Goal: Task Accomplishment & Management: Manage account settings

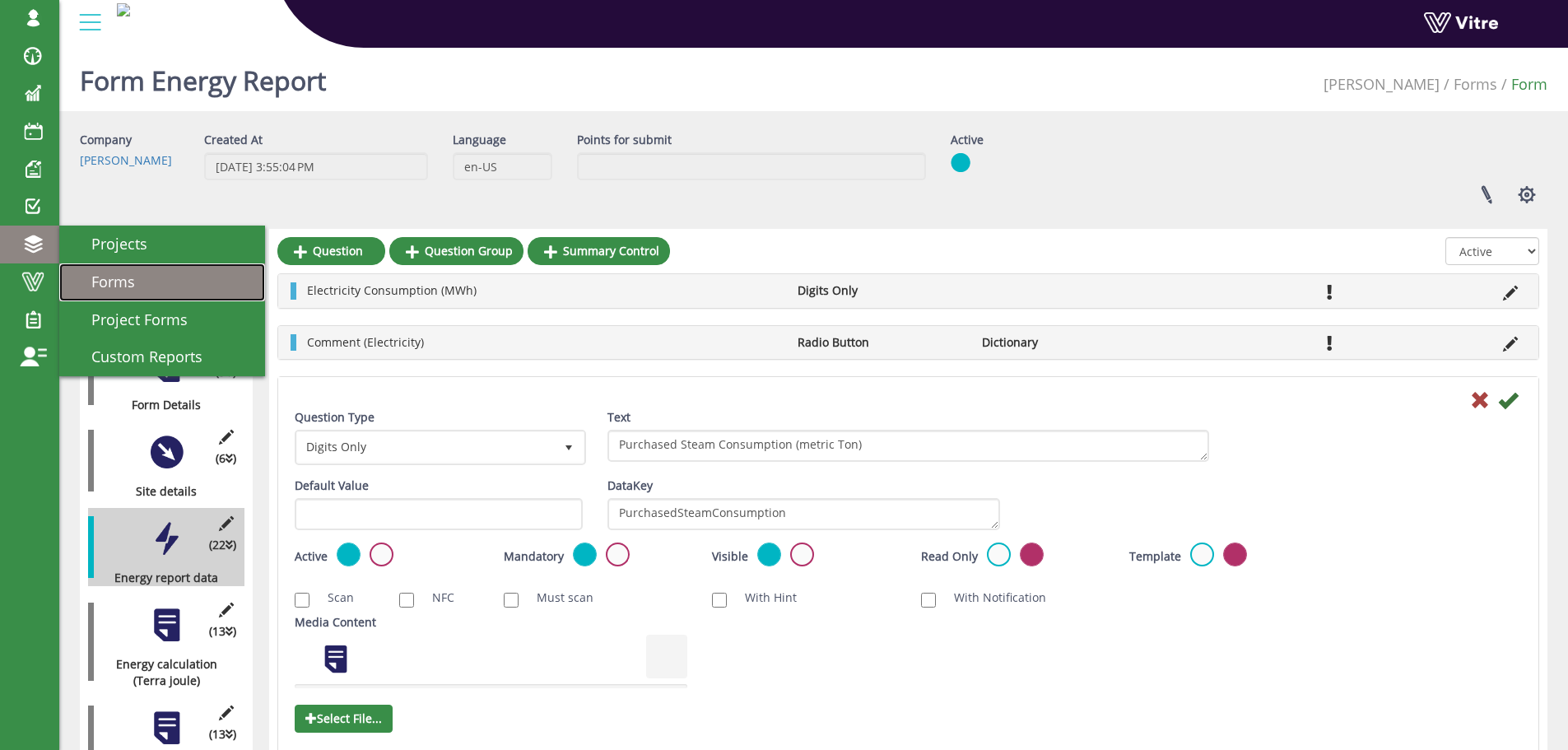
click at [117, 279] on span "Forms" at bounding box center [103, 281] width 63 height 20
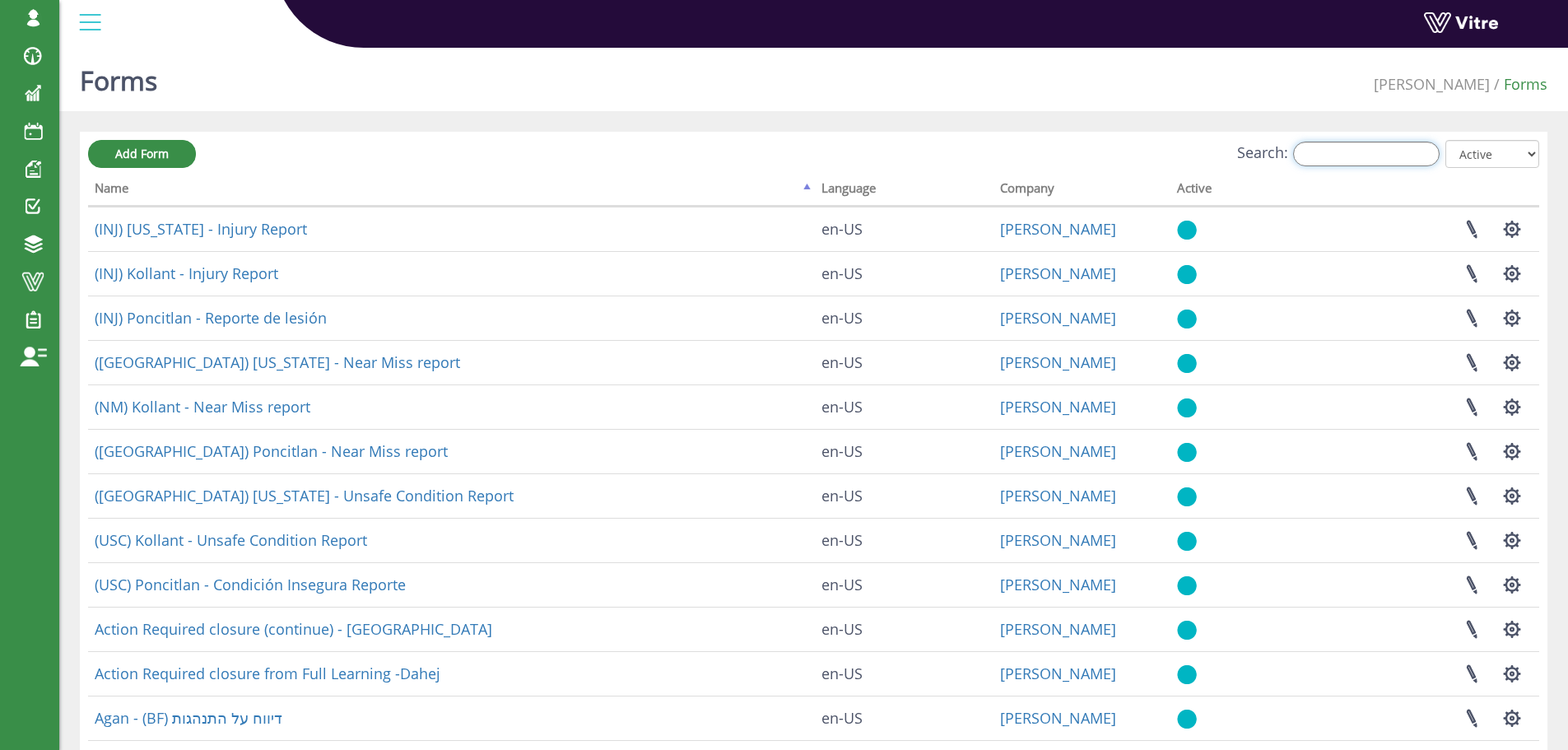
click at [1361, 150] on input "Search:" at bounding box center [1366, 154] width 146 height 25
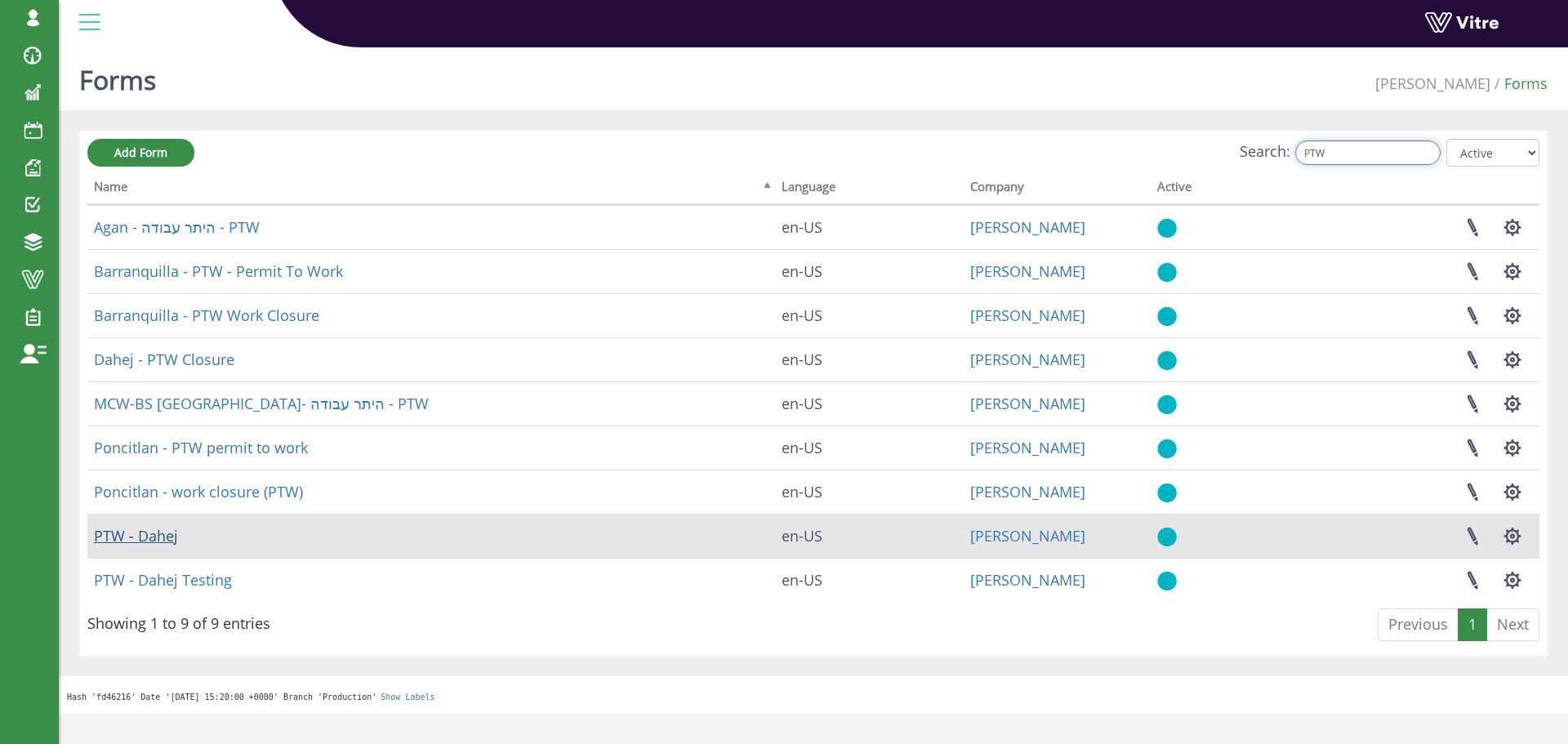
type input "PTW"
click at [161, 537] on link "PTW - Dahej" at bounding box center [135, 535] width 84 height 20
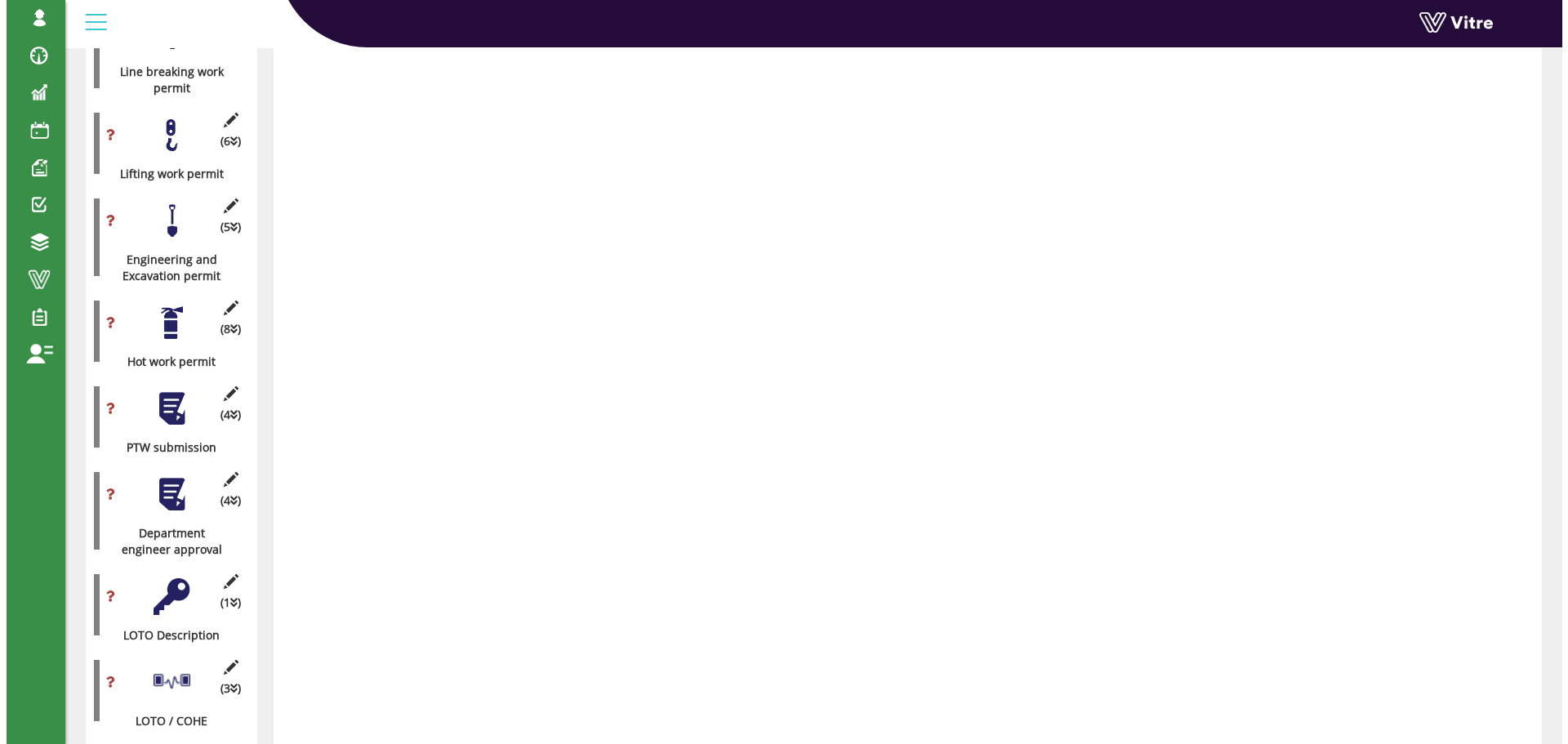
scroll to position [1736, 0]
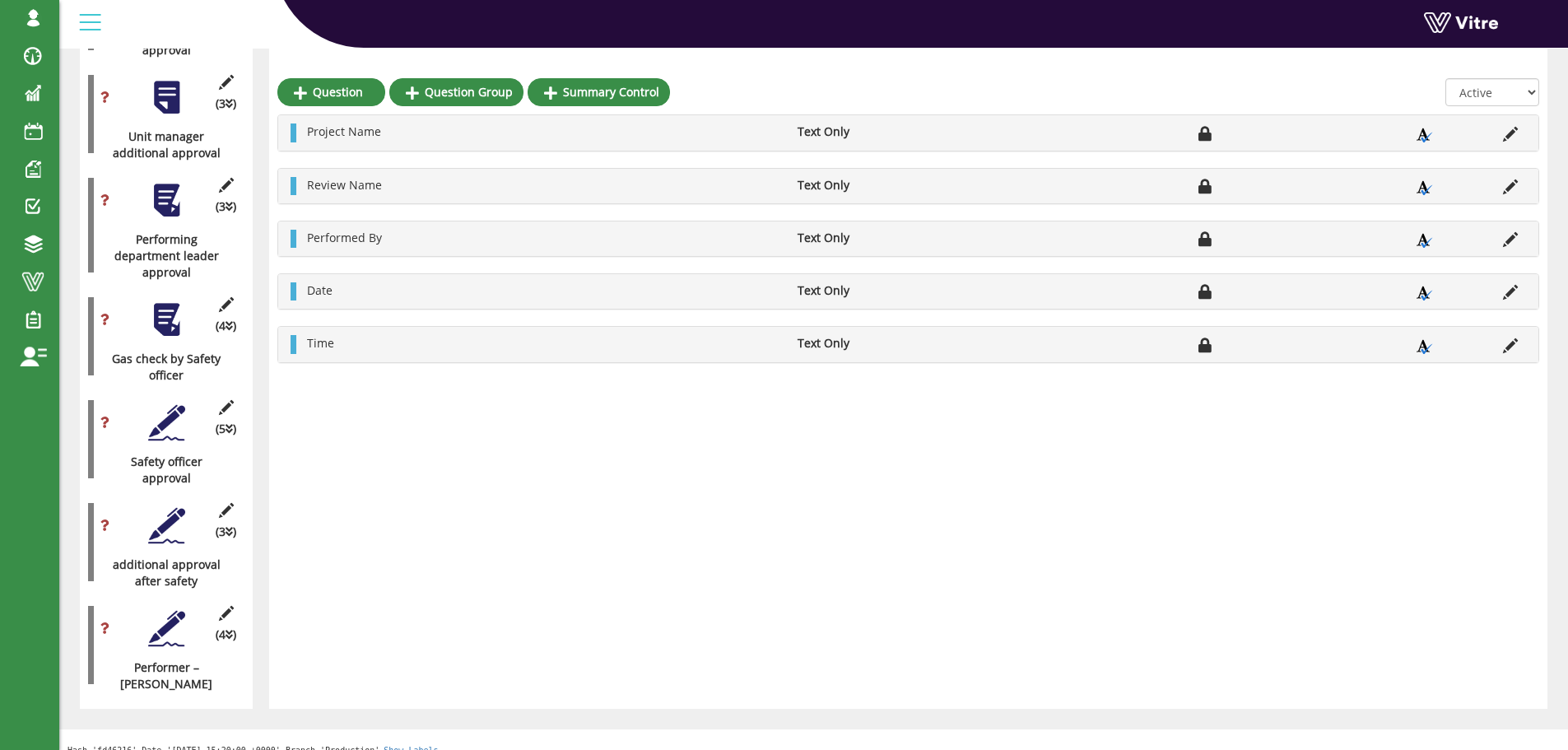
click at [172, 182] on div at bounding box center [166, 200] width 37 height 37
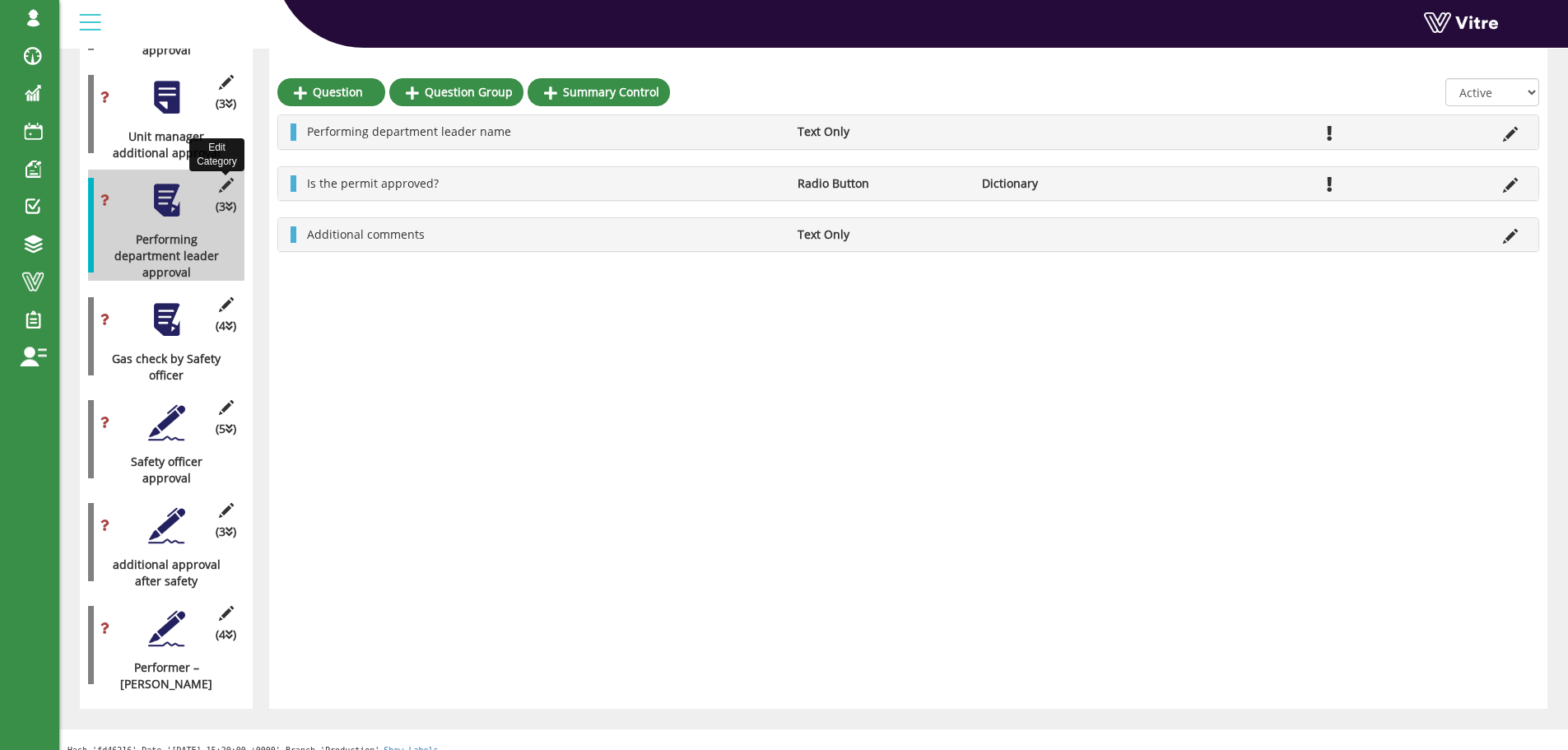
click at [223, 178] on icon at bounding box center [226, 185] width 21 height 15
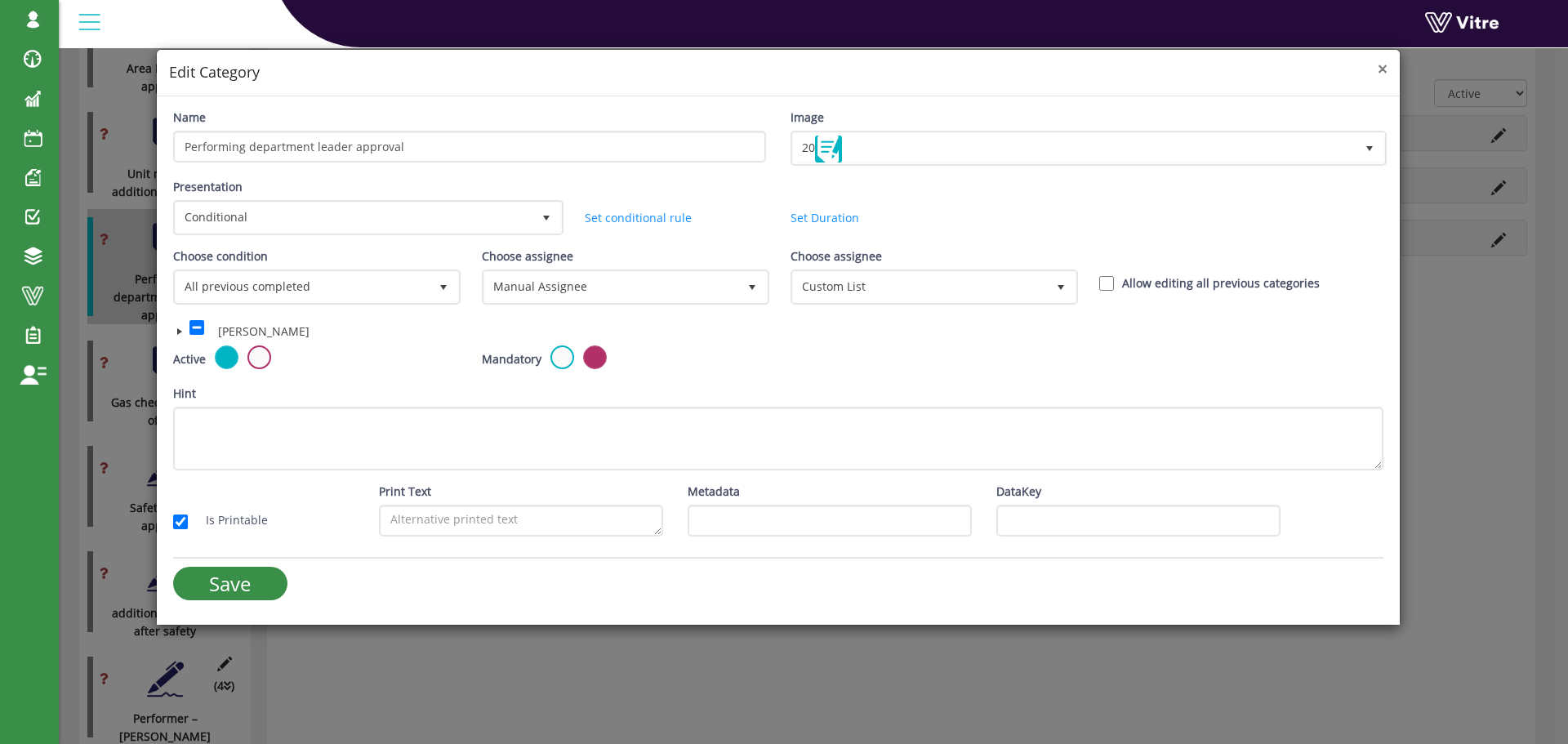
click at [1379, 72] on span "×" at bounding box center [1382, 68] width 9 height 23
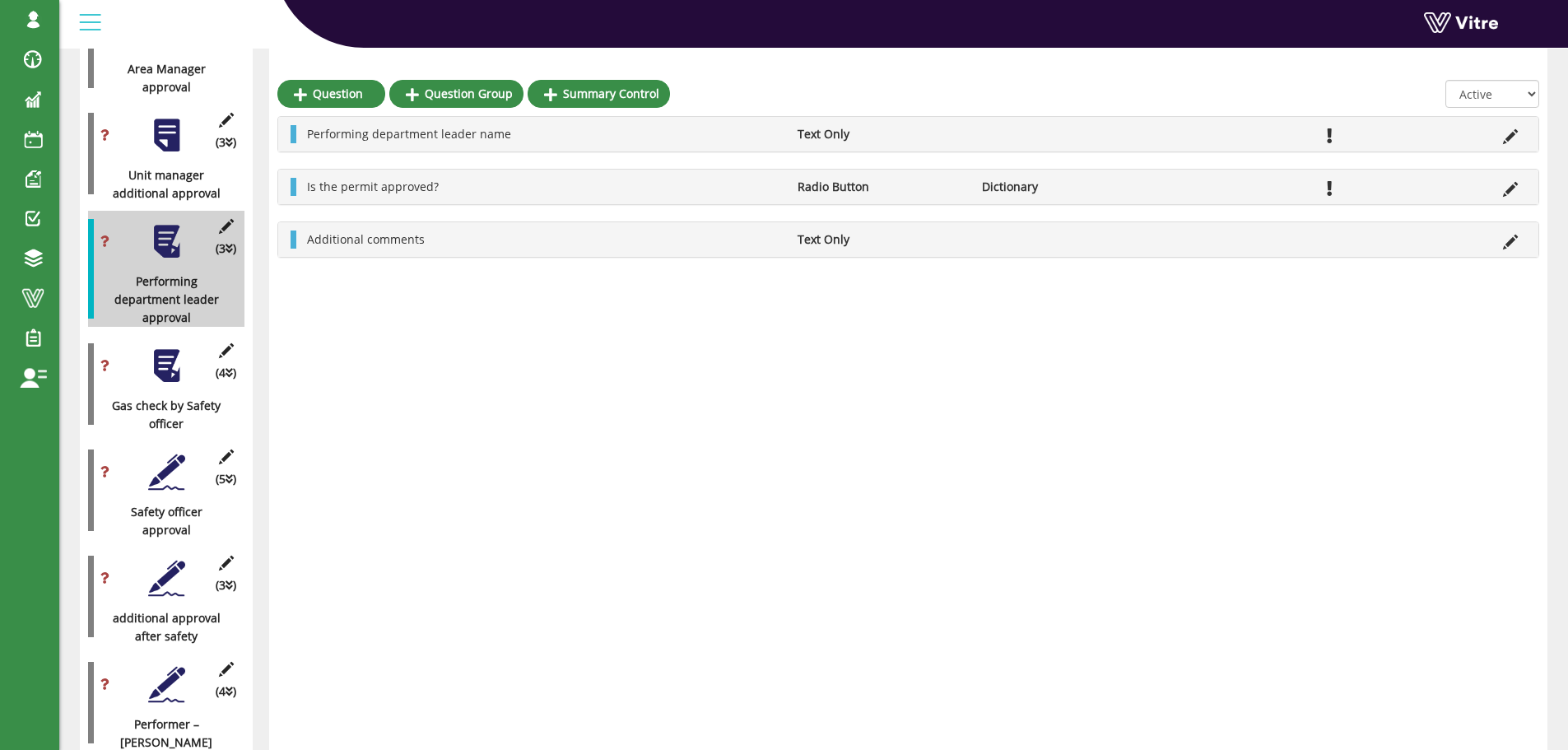
click at [163, 348] on div at bounding box center [166, 366] width 37 height 37
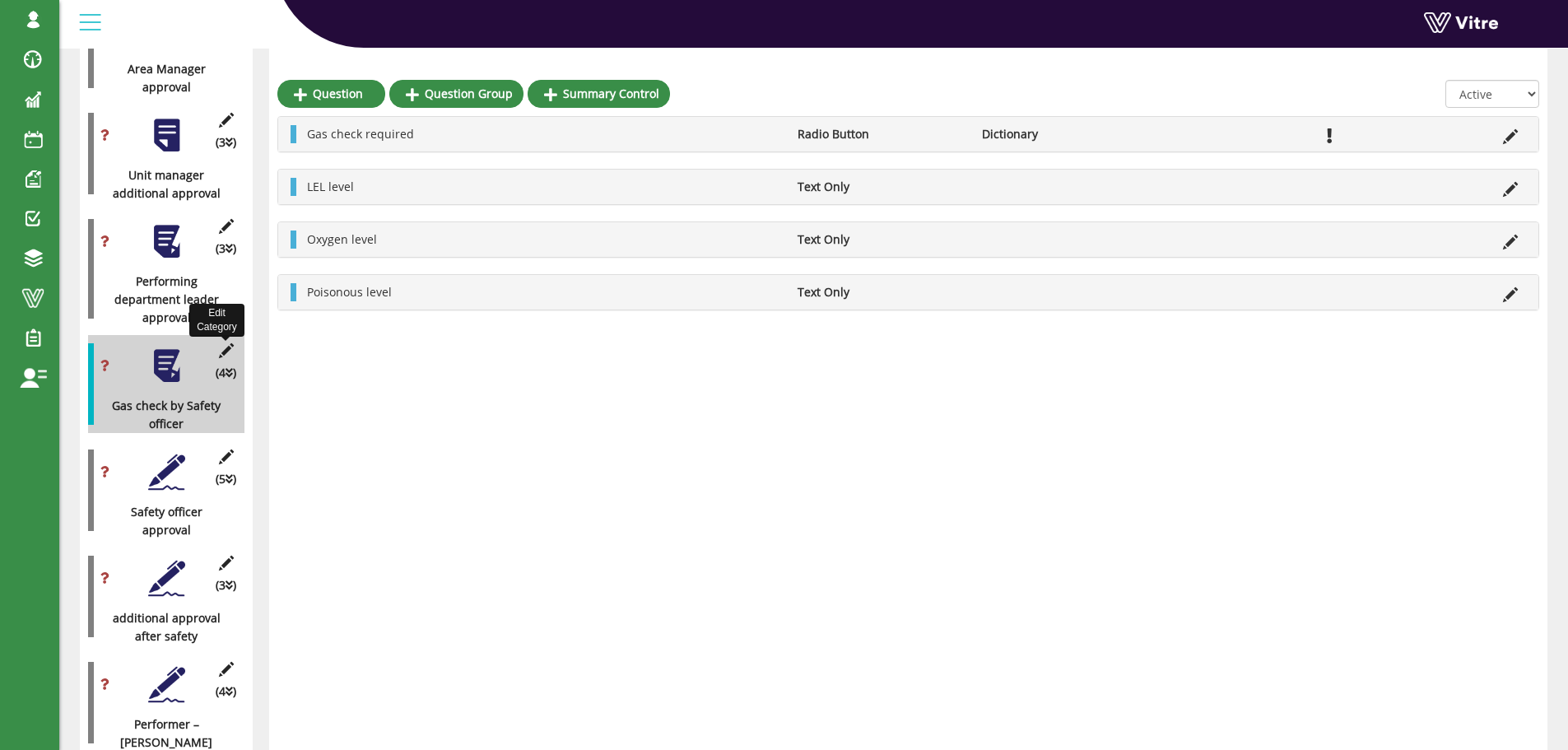
click at [225, 343] on icon at bounding box center [226, 351] width 21 height 15
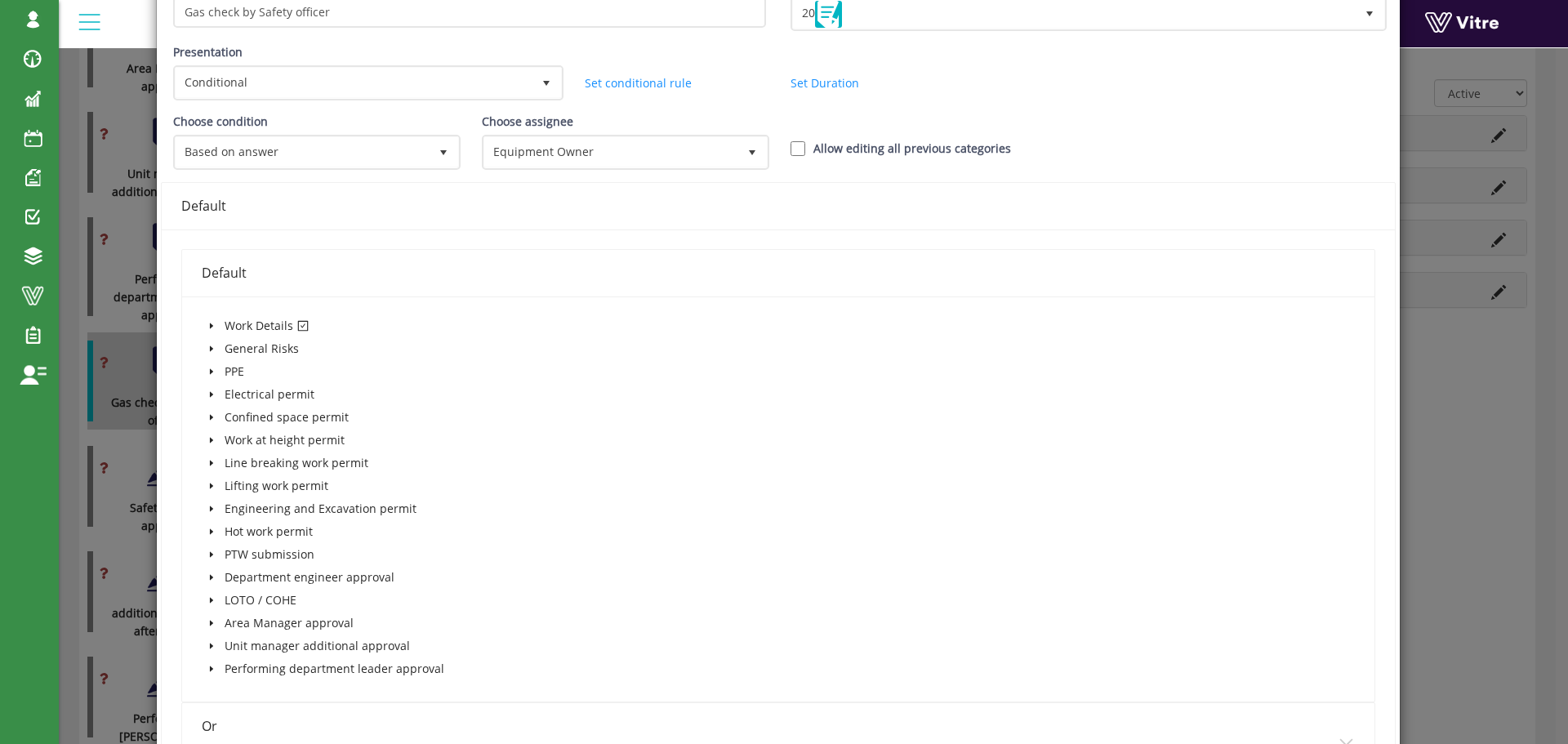
scroll to position [163, 0]
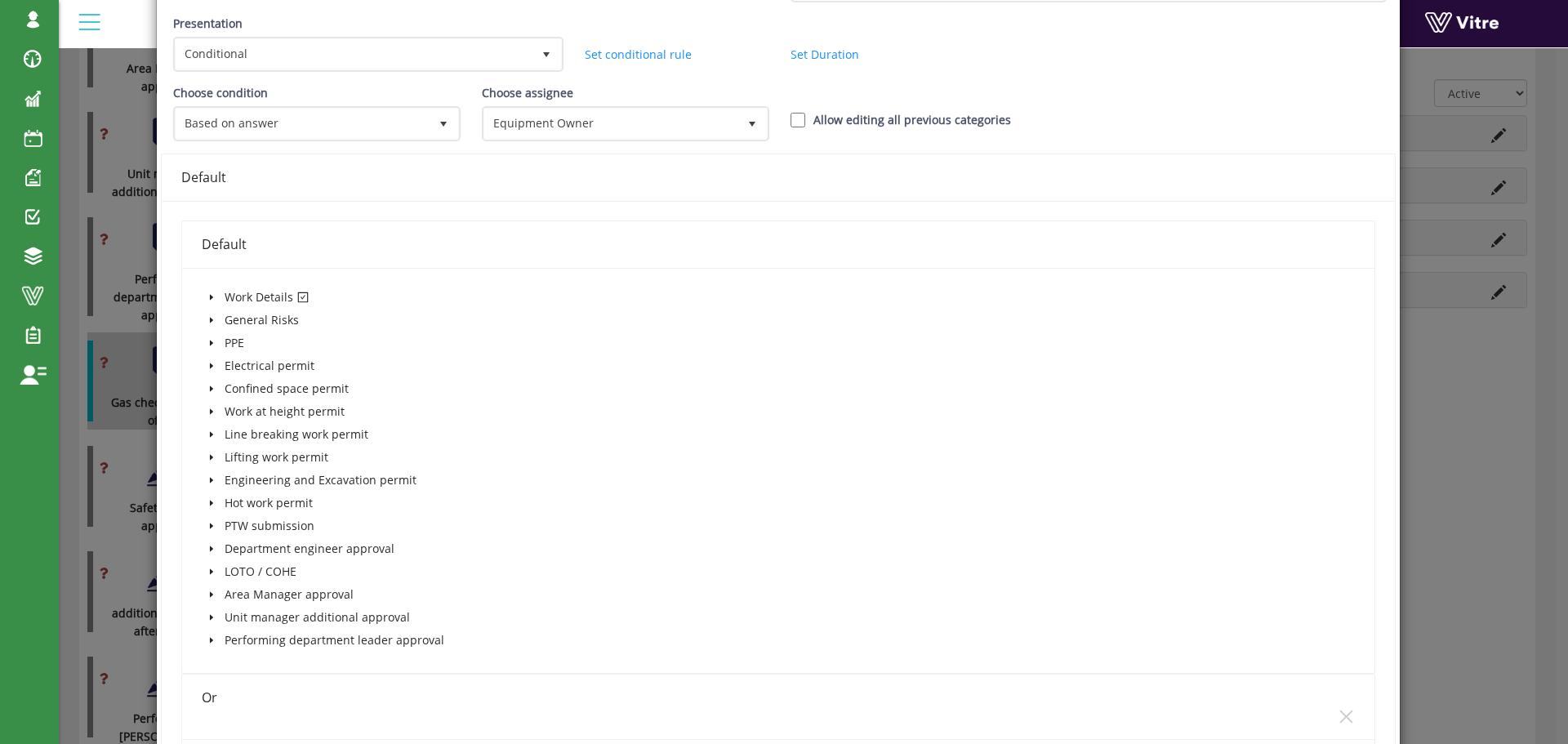
click at [209, 297] on icon "caret-down" at bounding box center [210, 298] width 3 height 6
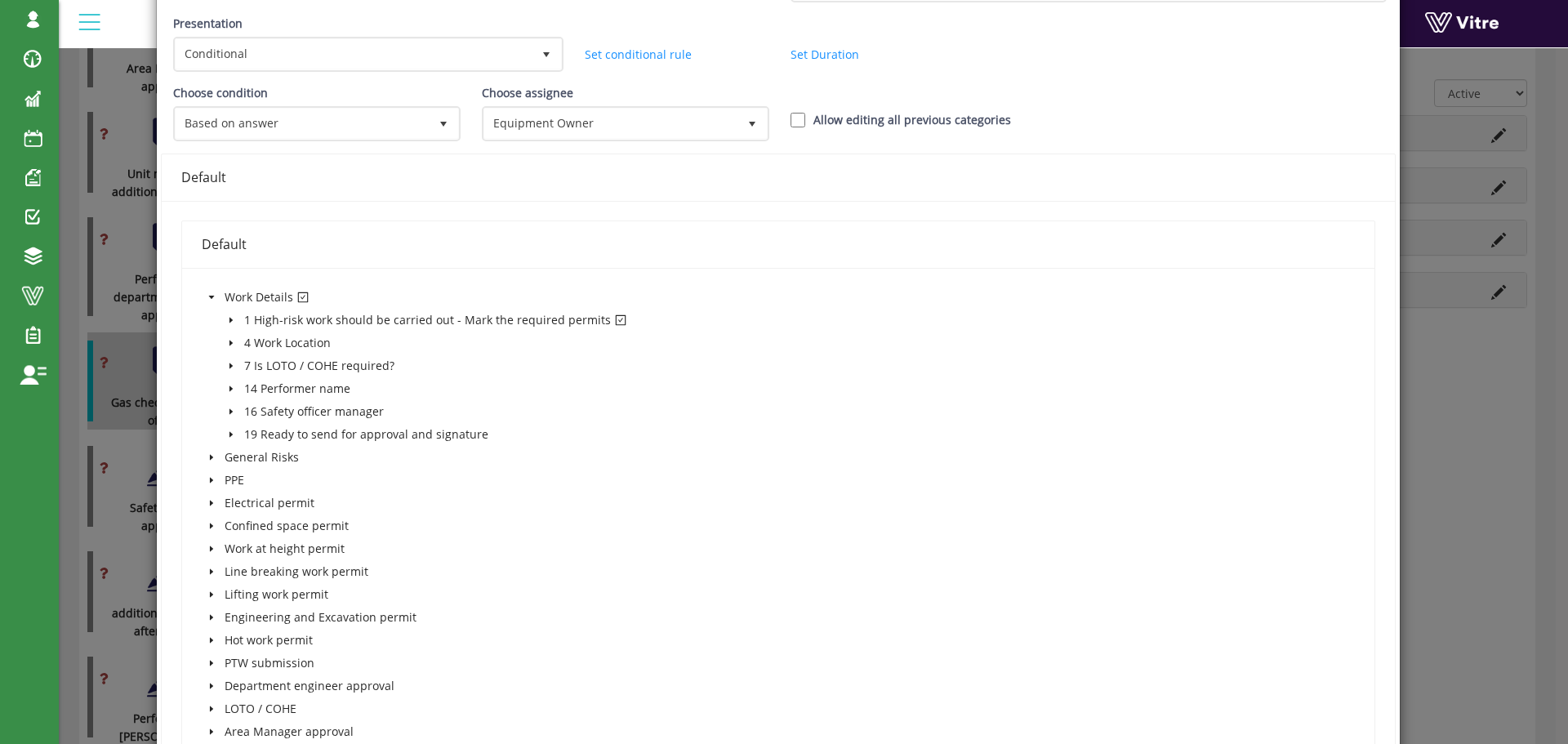
click at [229, 320] on icon "caret-down" at bounding box center [229, 320] width 3 height 6
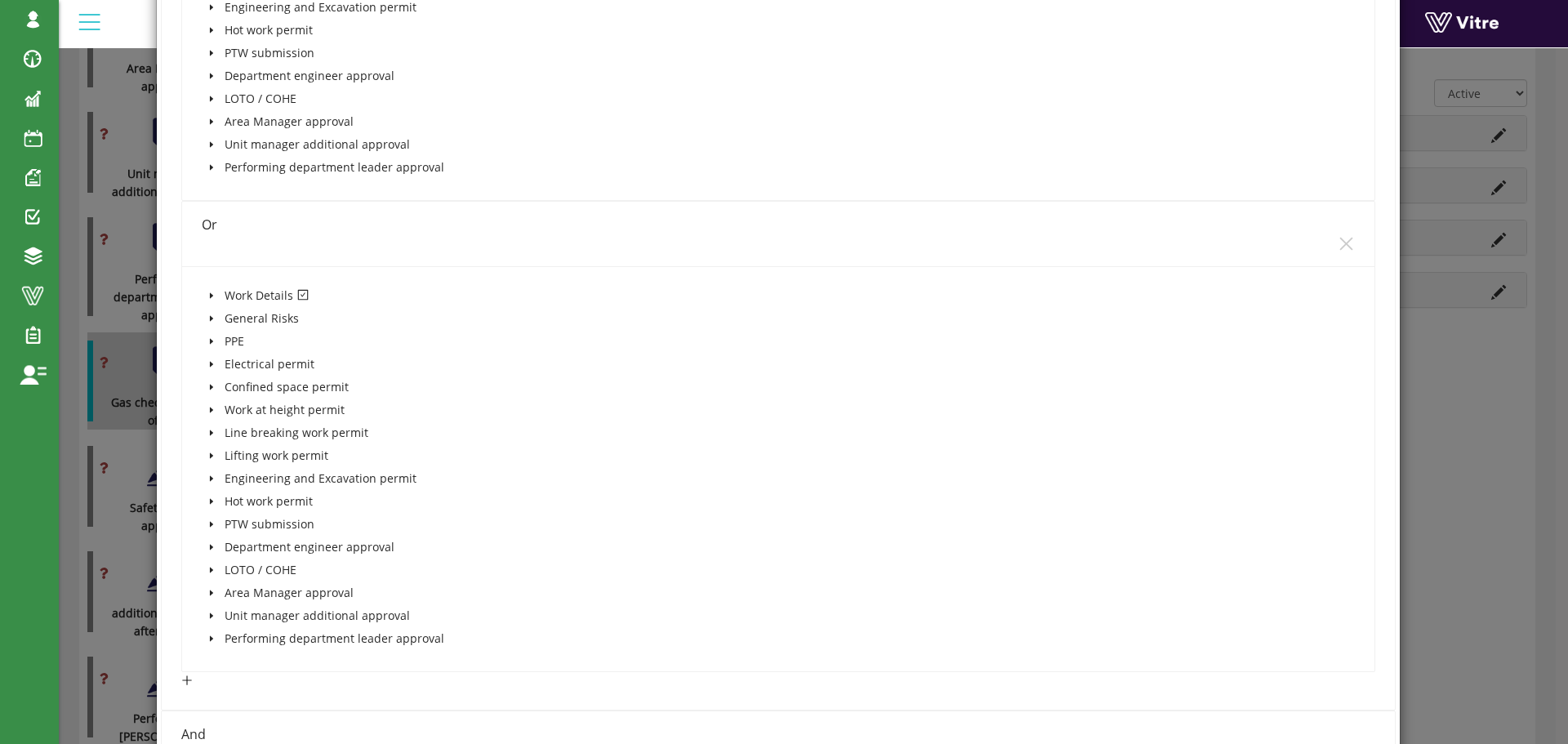
scroll to position [980, 0]
click at [209, 294] on icon "caret-down" at bounding box center [210, 295] width 3 height 6
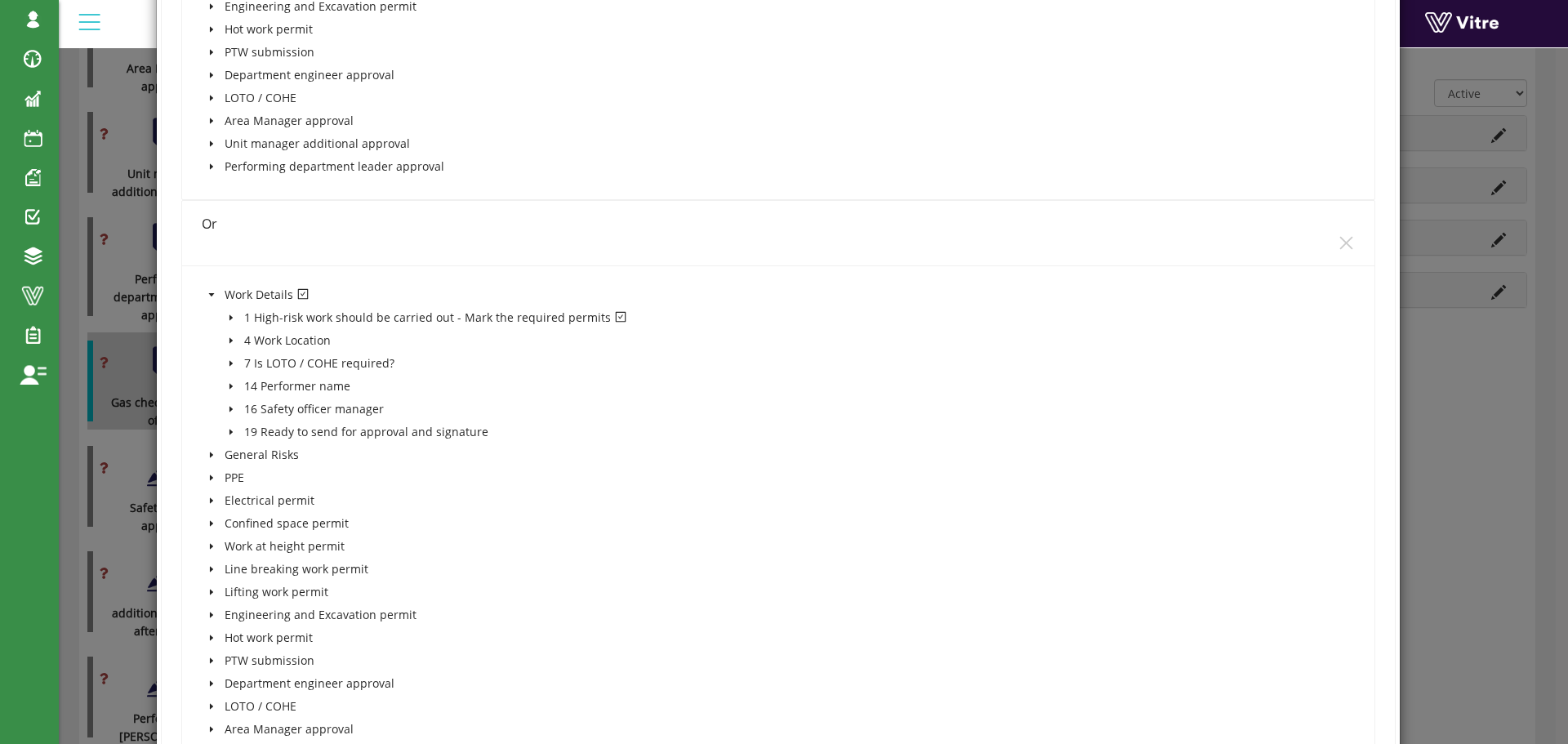
click at [227, 314] on icon "caret-down" at bounding box center [231, 318] width 9 height 9
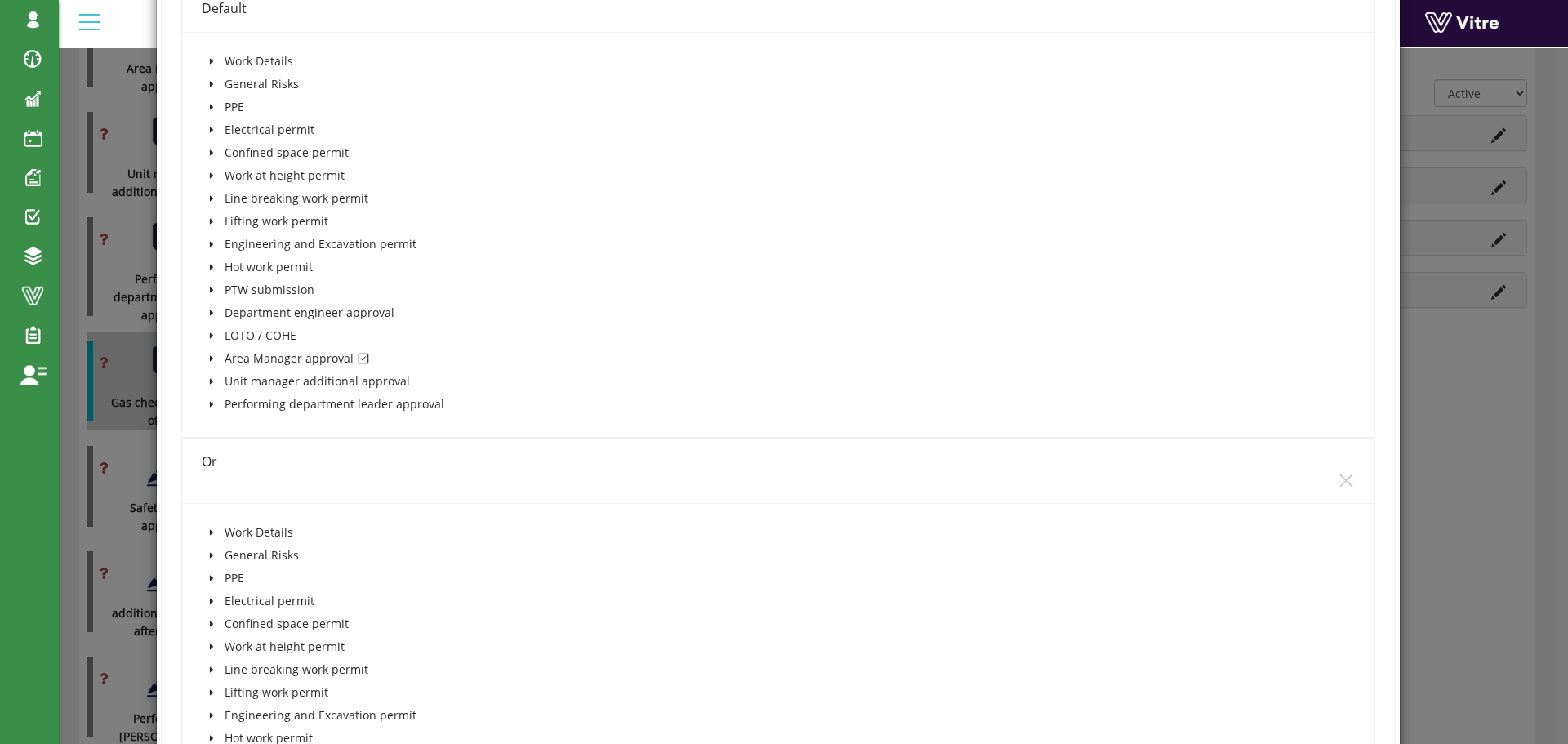
scroll to position [2205, 0]
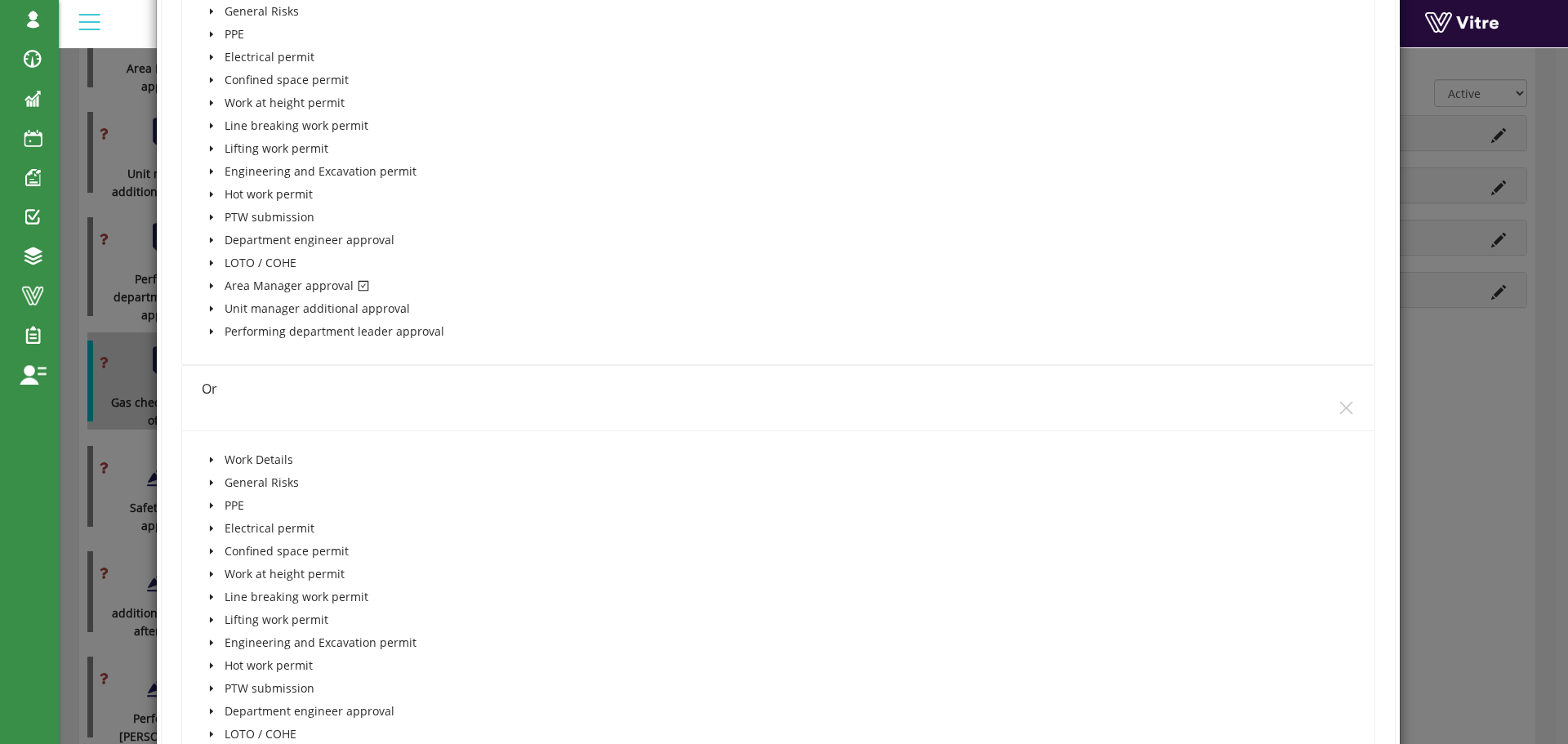
click at [209, 284] on icon "caret-down" at bounding box center [211, 285] width 9 height 9
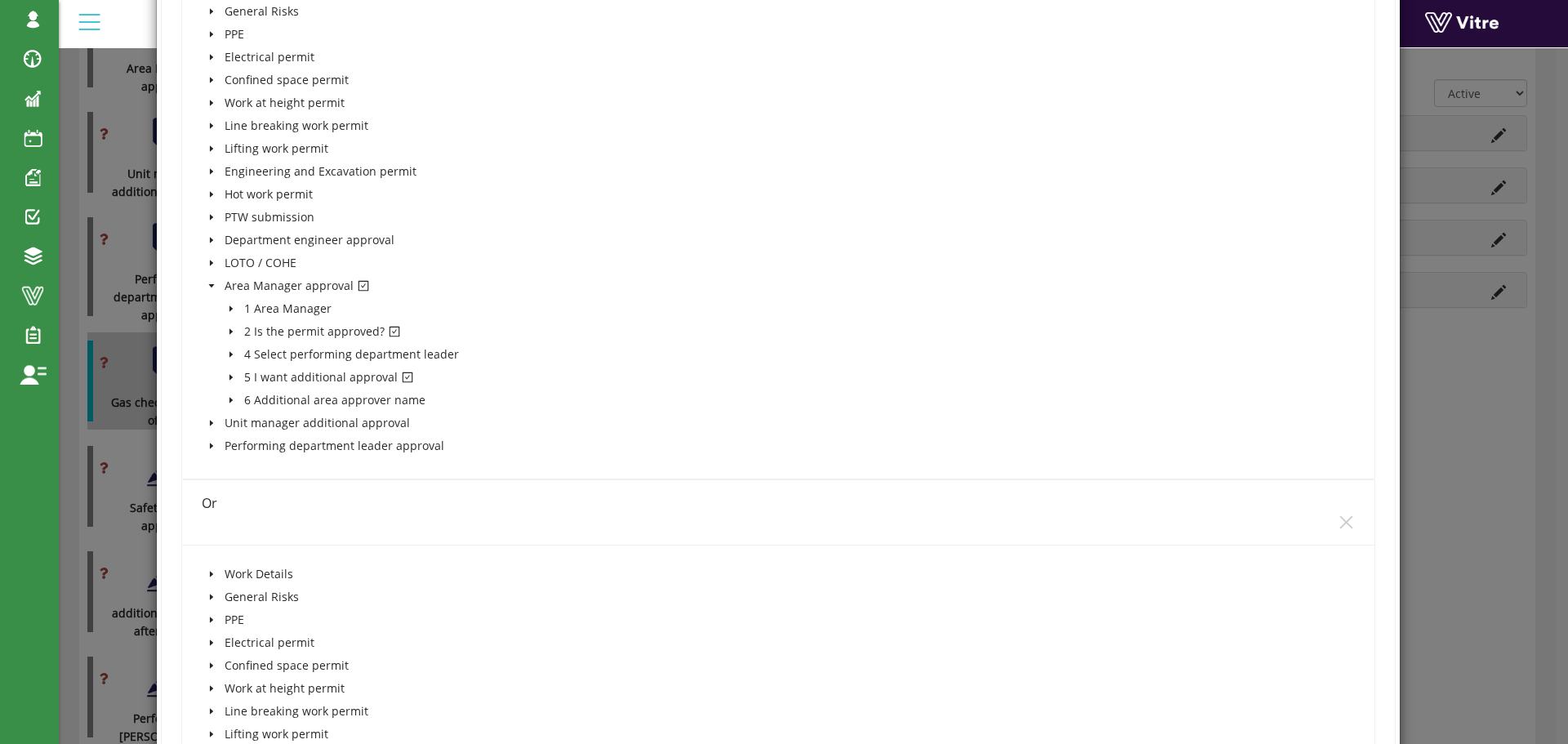
click at [229, 331] on icon "caret-down" at bounding box center [229, 332] width 3 height 6
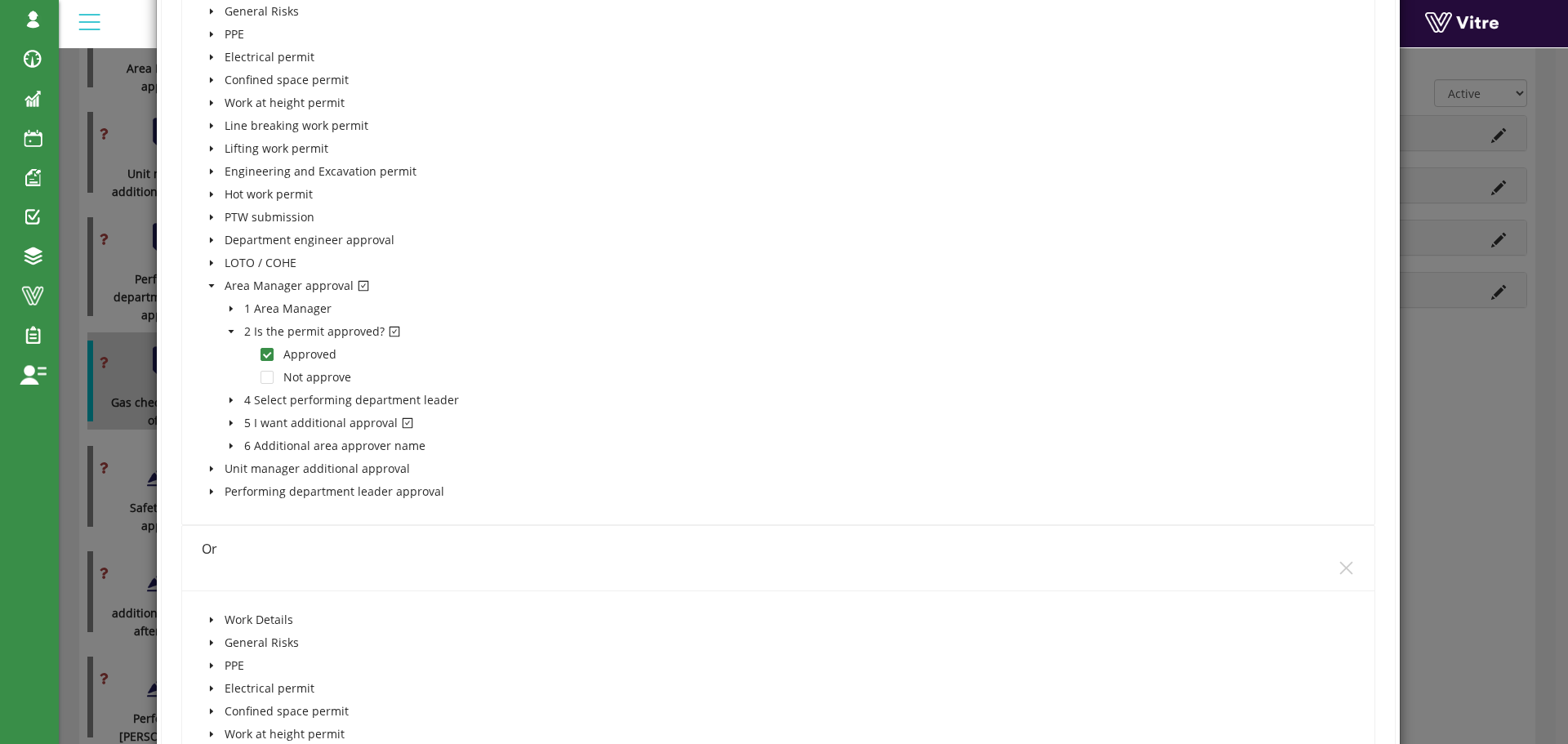
click at [228, 423] on icon "caret-down" at bounding box center [229, 424] width 3 height 6
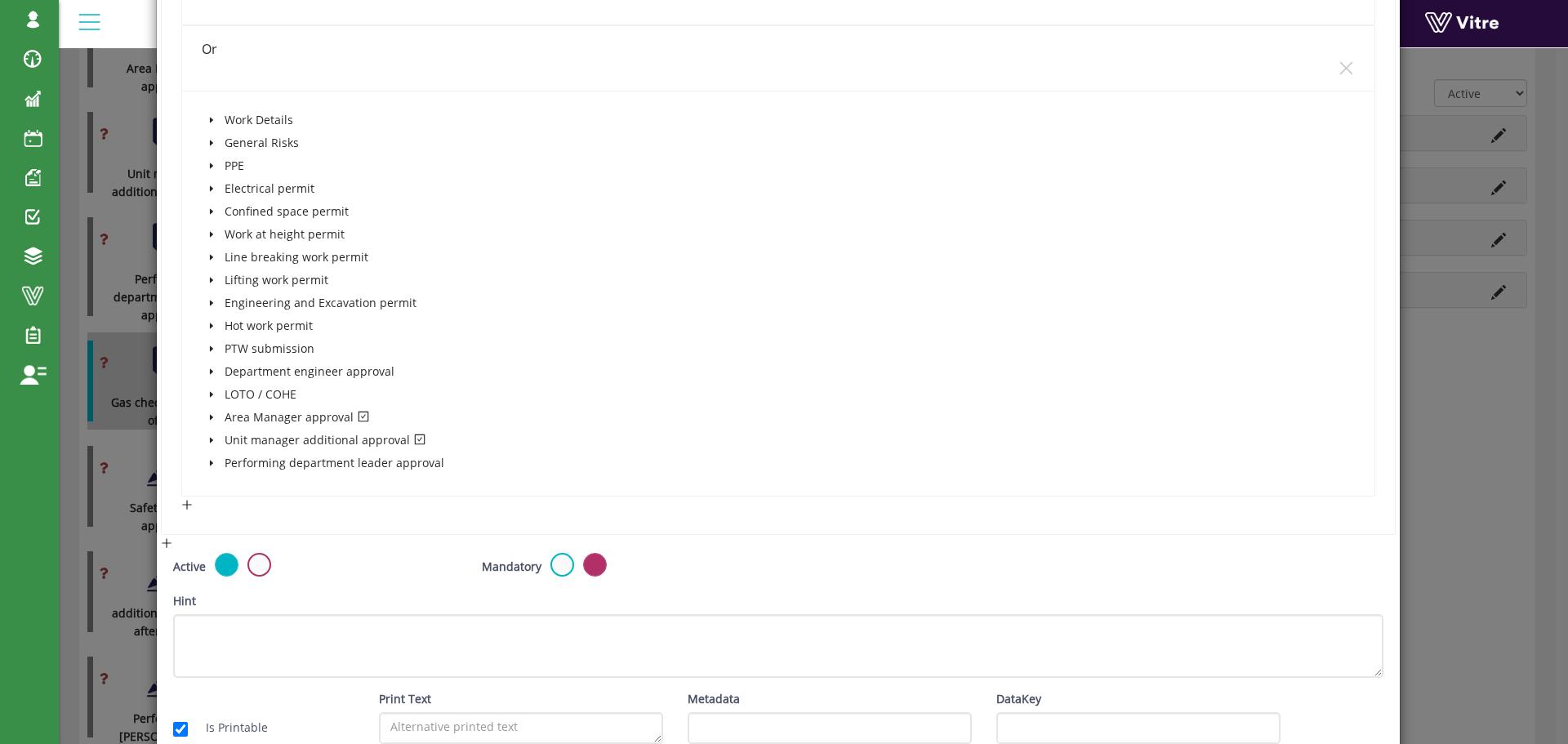
scroll to position [2777, 0]
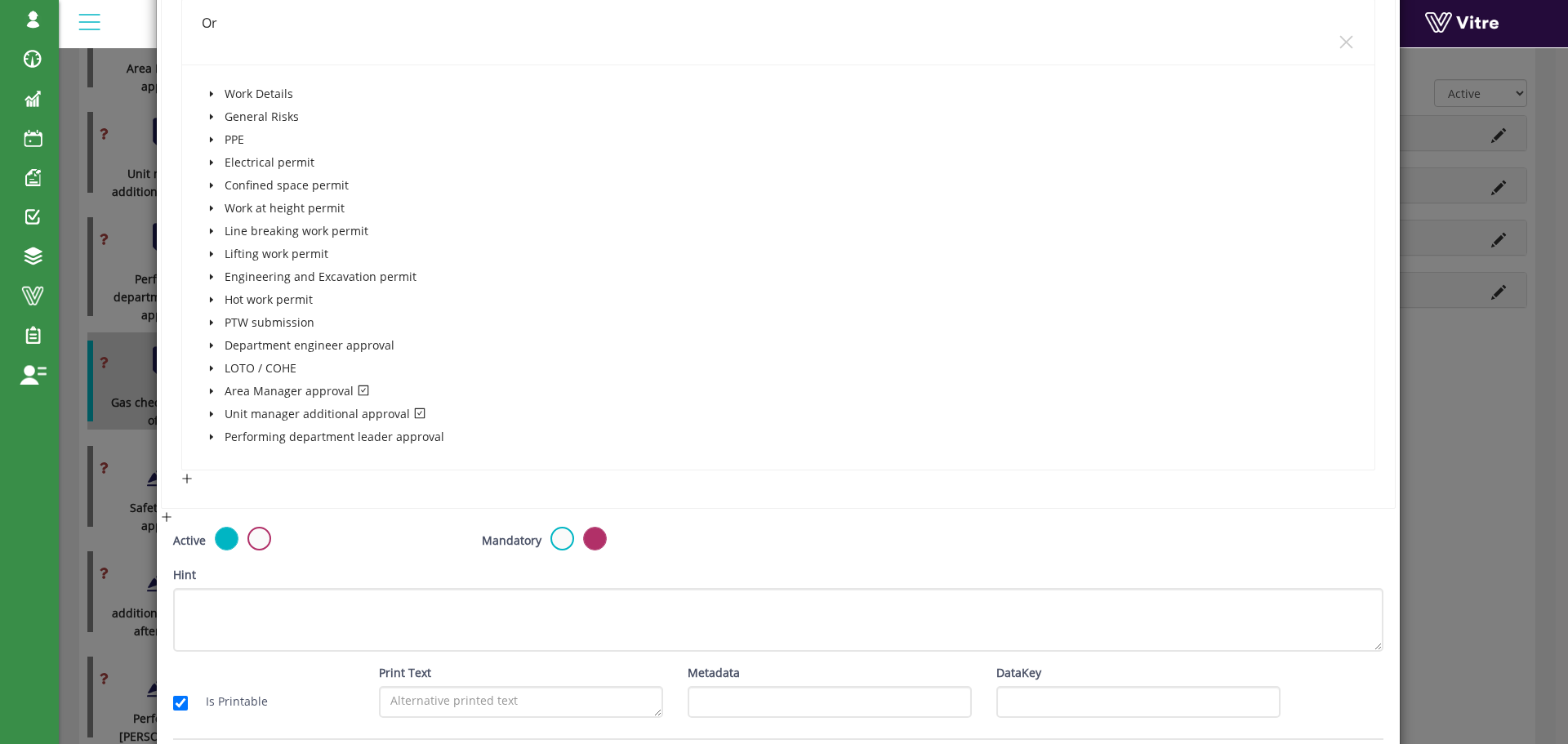
click at [207, 391] on icon "caret-down" at bounding box center [211, 390] width 9 height 9
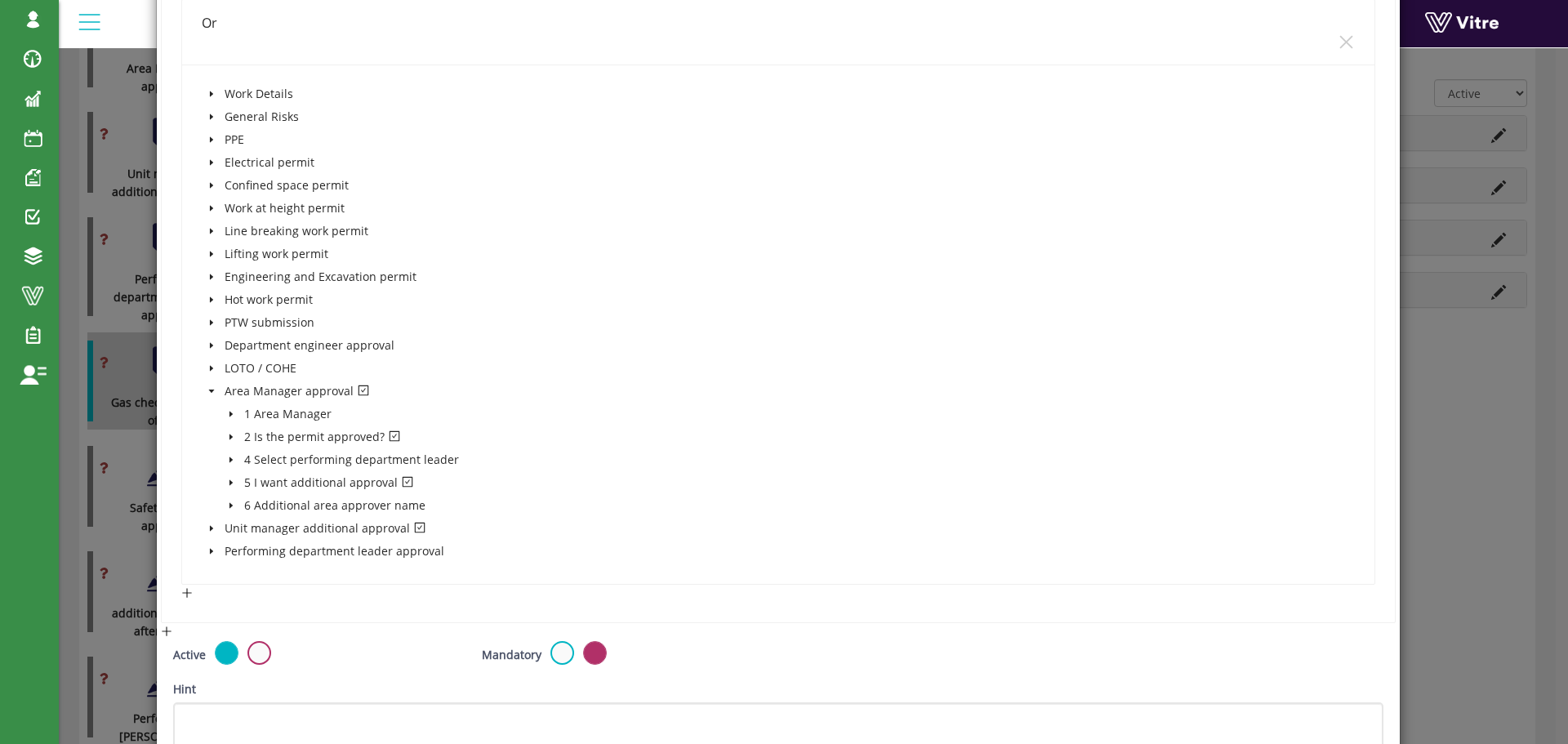
click at [230, 436] on icon "caret-down" at bounding box center [229, 437] width 3 height 6
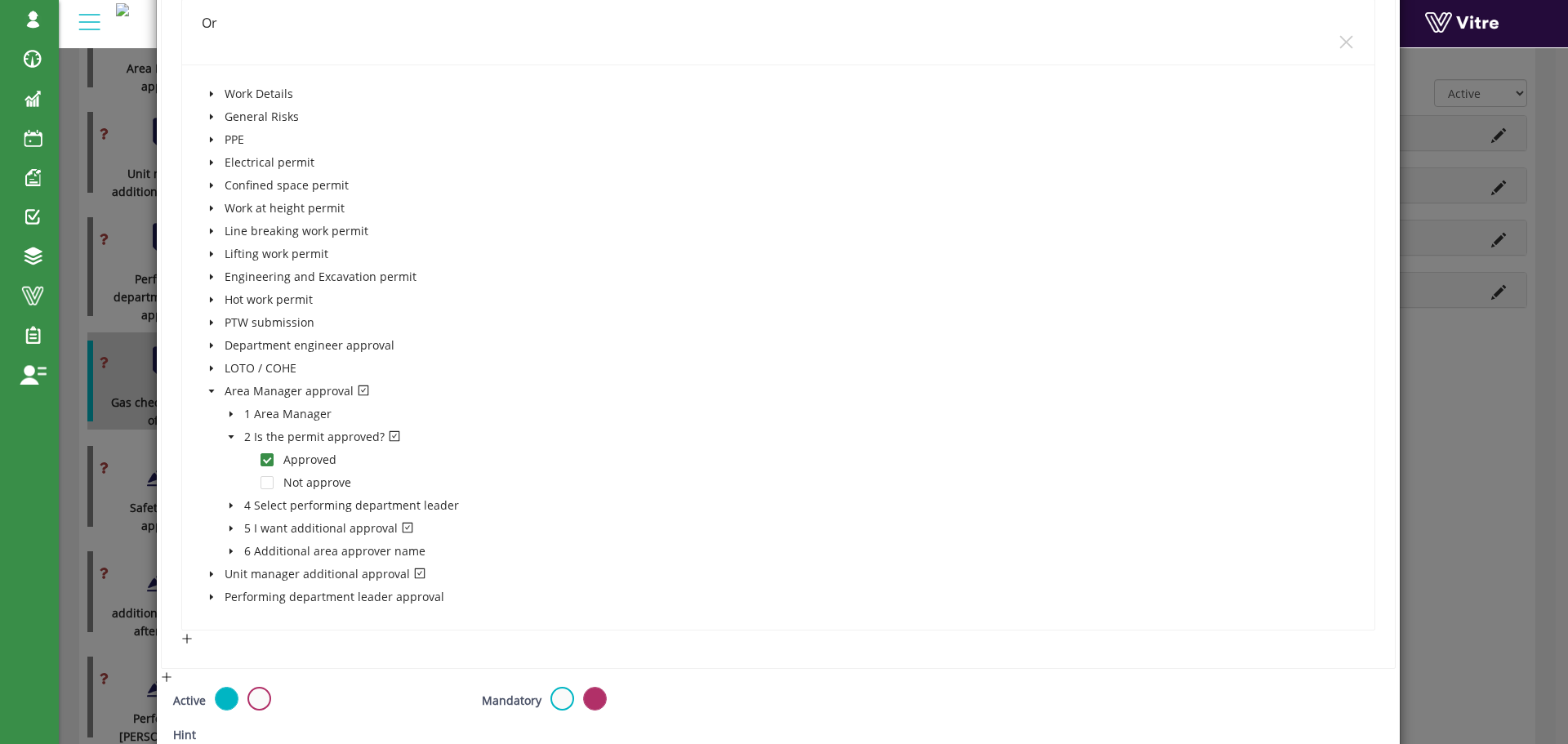
click at [230, 525] on icon "caret-down" at bounding box center [231, 528] width 9 height 9
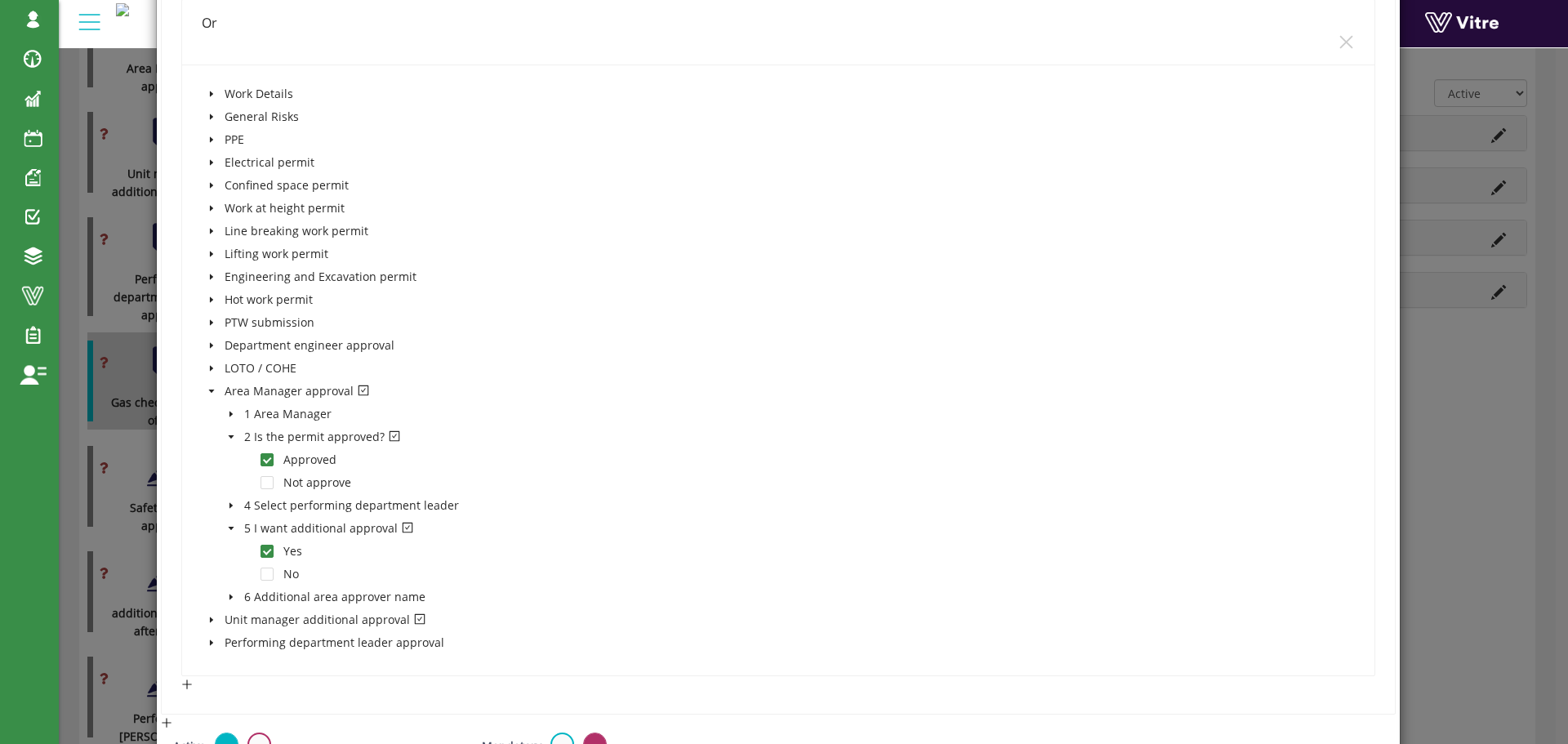
click at [214, 620] on span at bounding box center [211, 620] width 20 height 20
click at [227, 644] on icon "caret-down" at bounding box center [231, 643] width 9 height 9
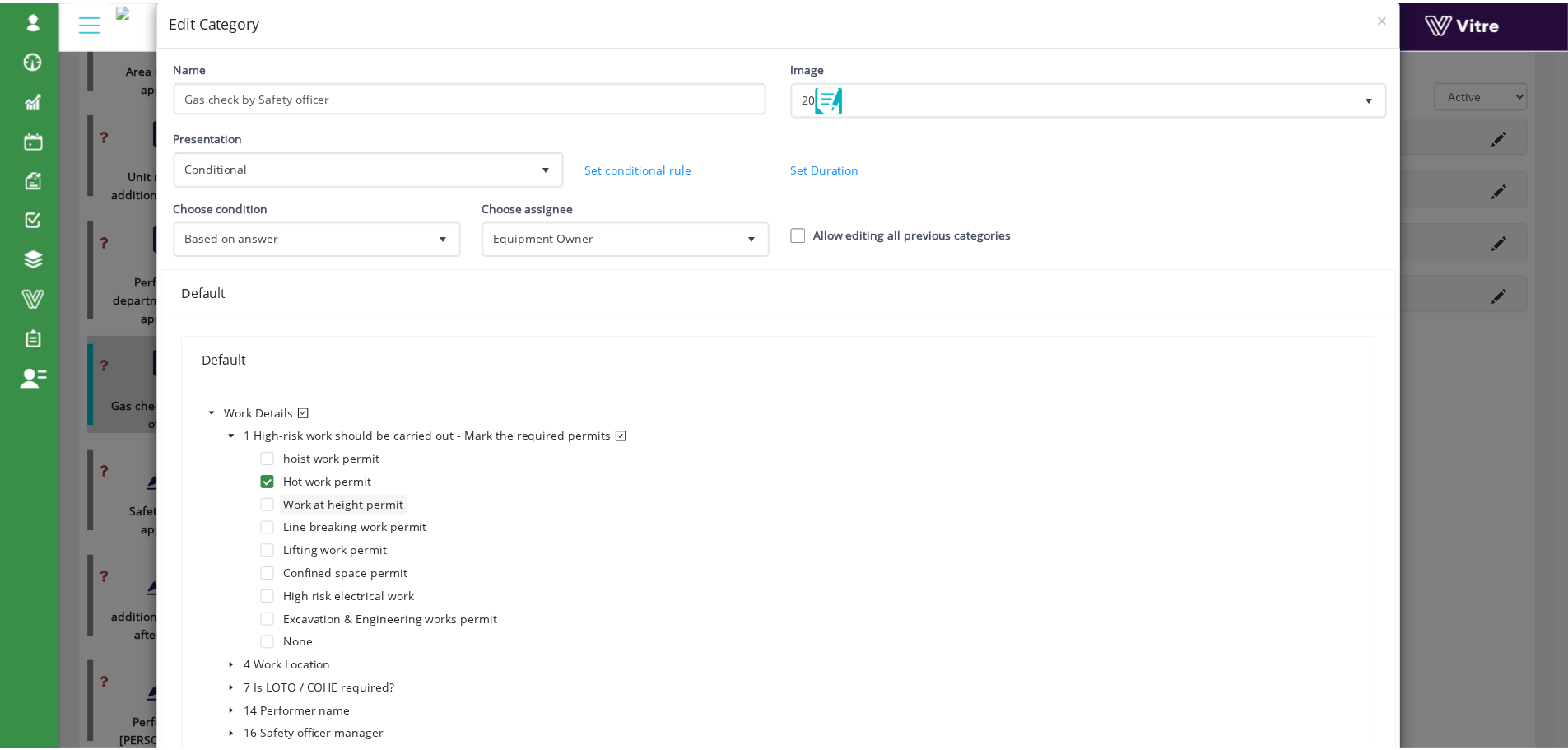
scroll to position [0, 0]
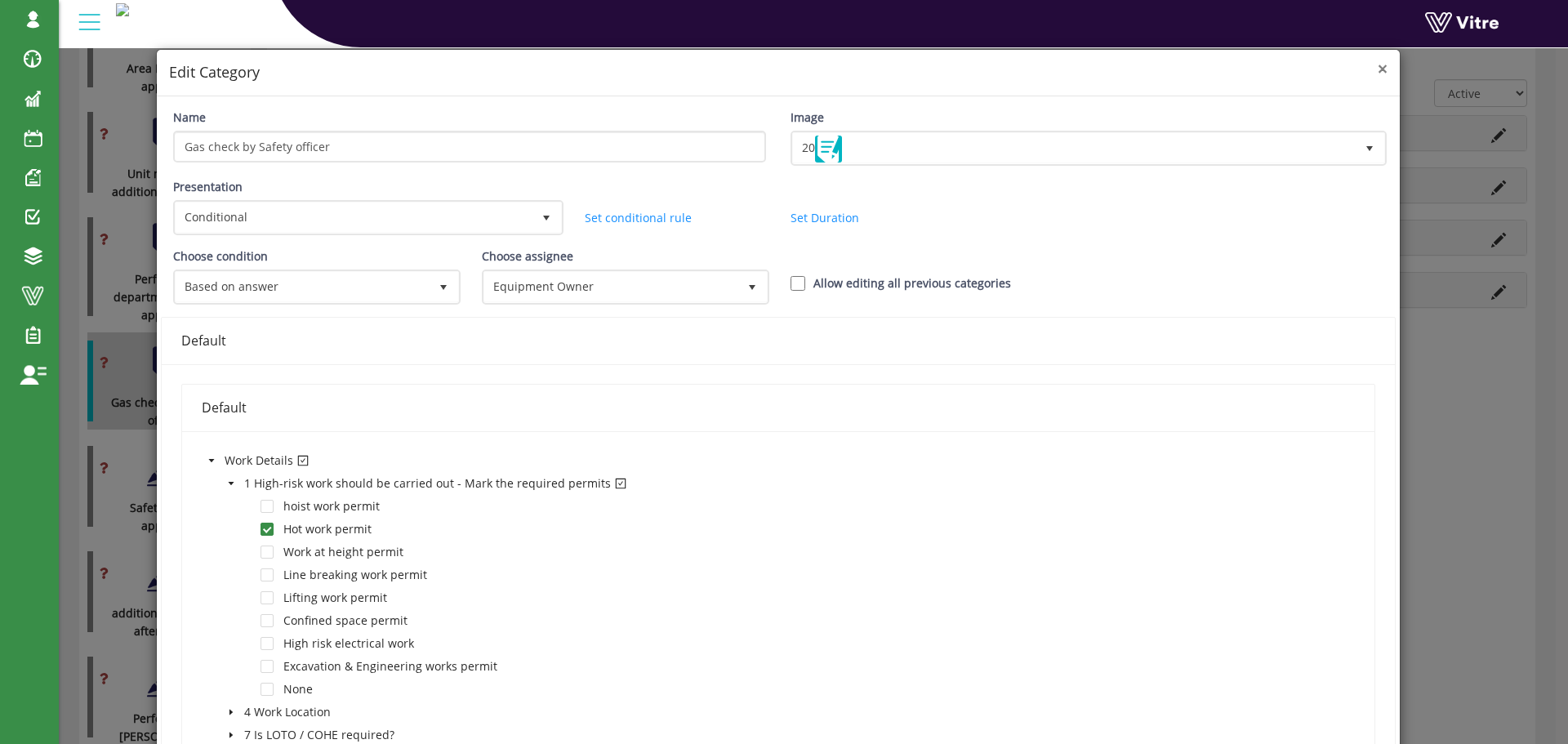
click at [1378, 69] on span "×" at bounding box center [1382, 68] width 9 height 23
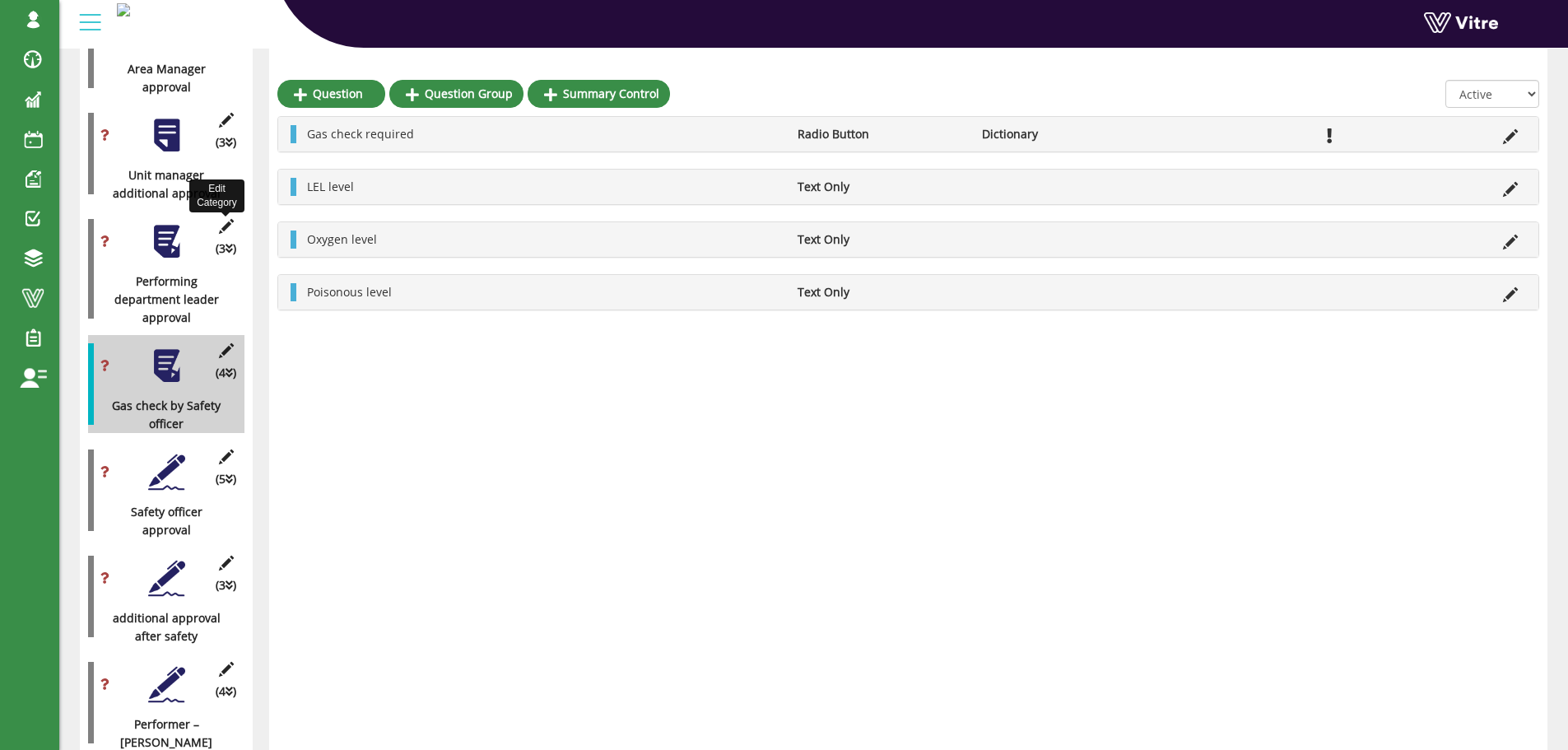
click at [222, 219] on icon at bounding box center [226, 226] width 21 height 15
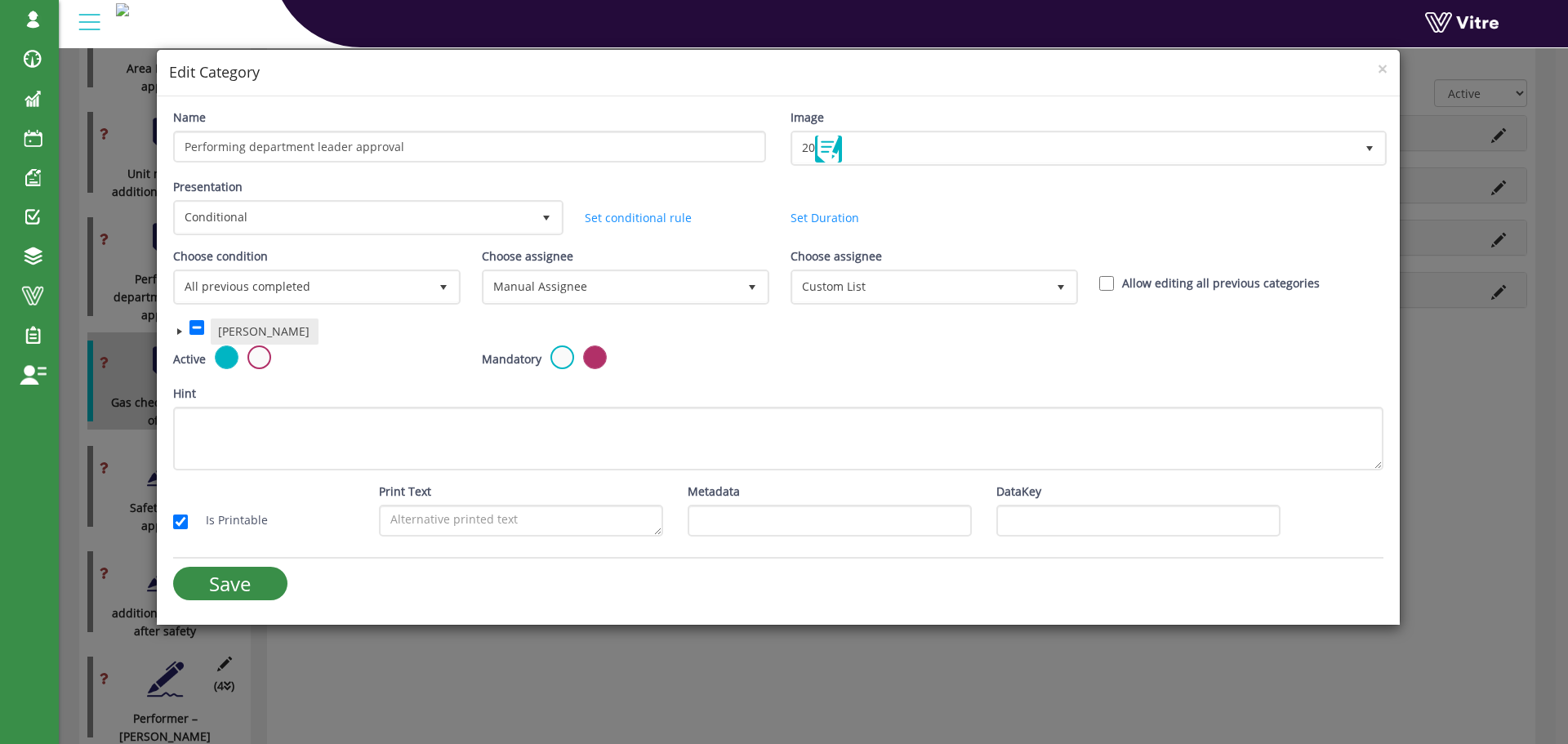
click at [177, 328] on span at bounding box center [180, 332] width 13 height 13
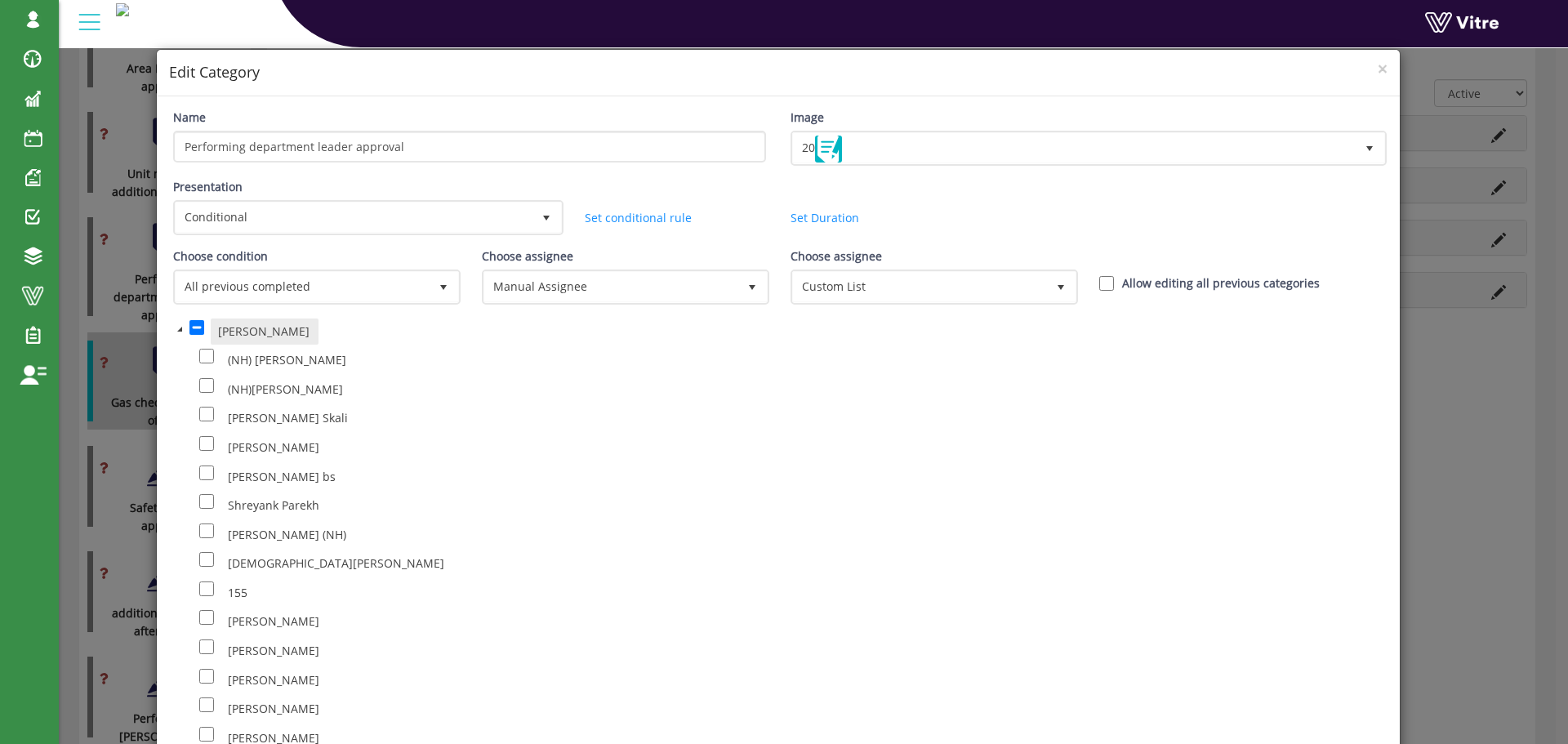
click at [177, 329] on span at bounding box center [180, 329] width 13 height 13
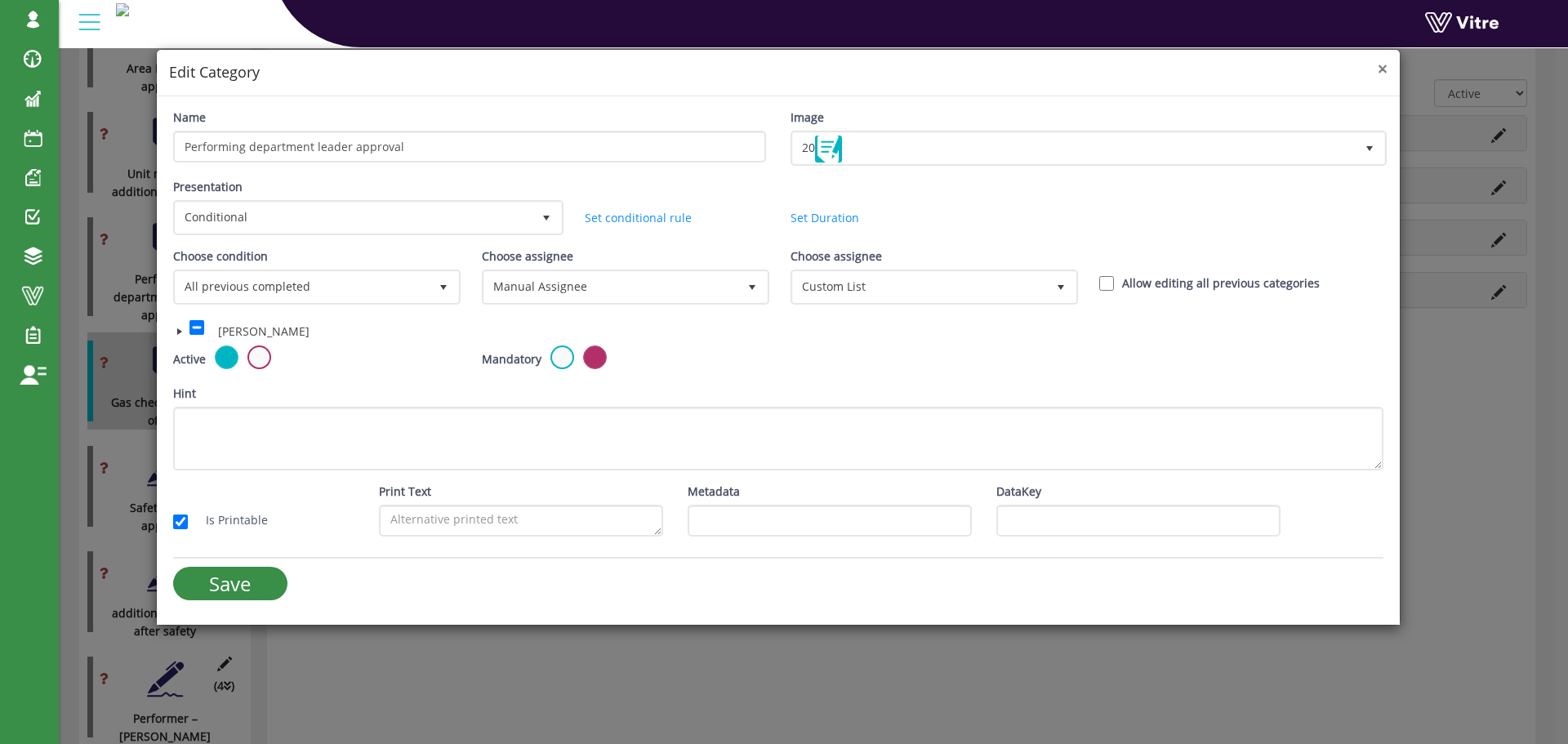
click at [1382, 68] on span "×" at bounding box center [1382, 68] width 9 height 23
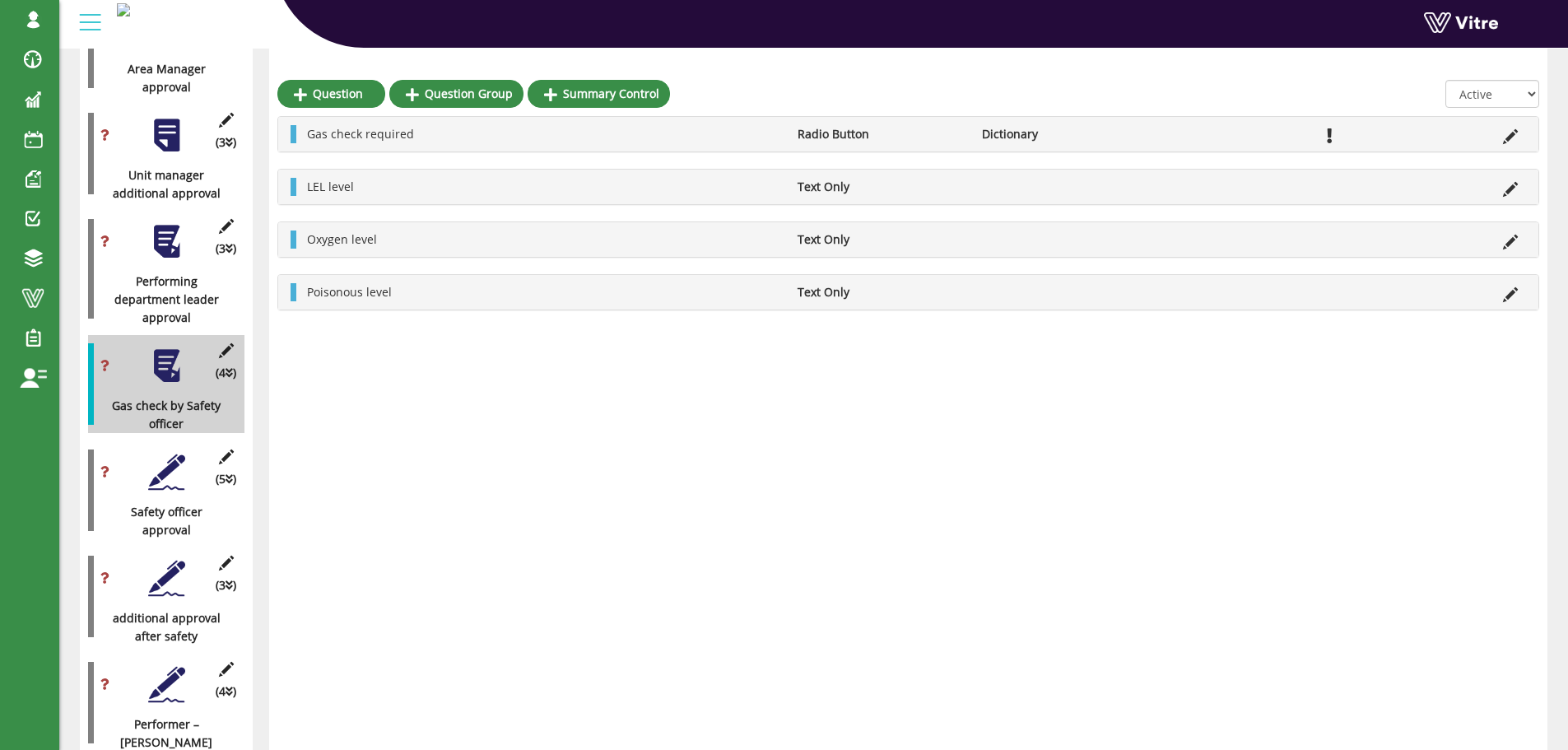
click at [165, 233] on div at bounding box center [166, 242] width 37 height 37
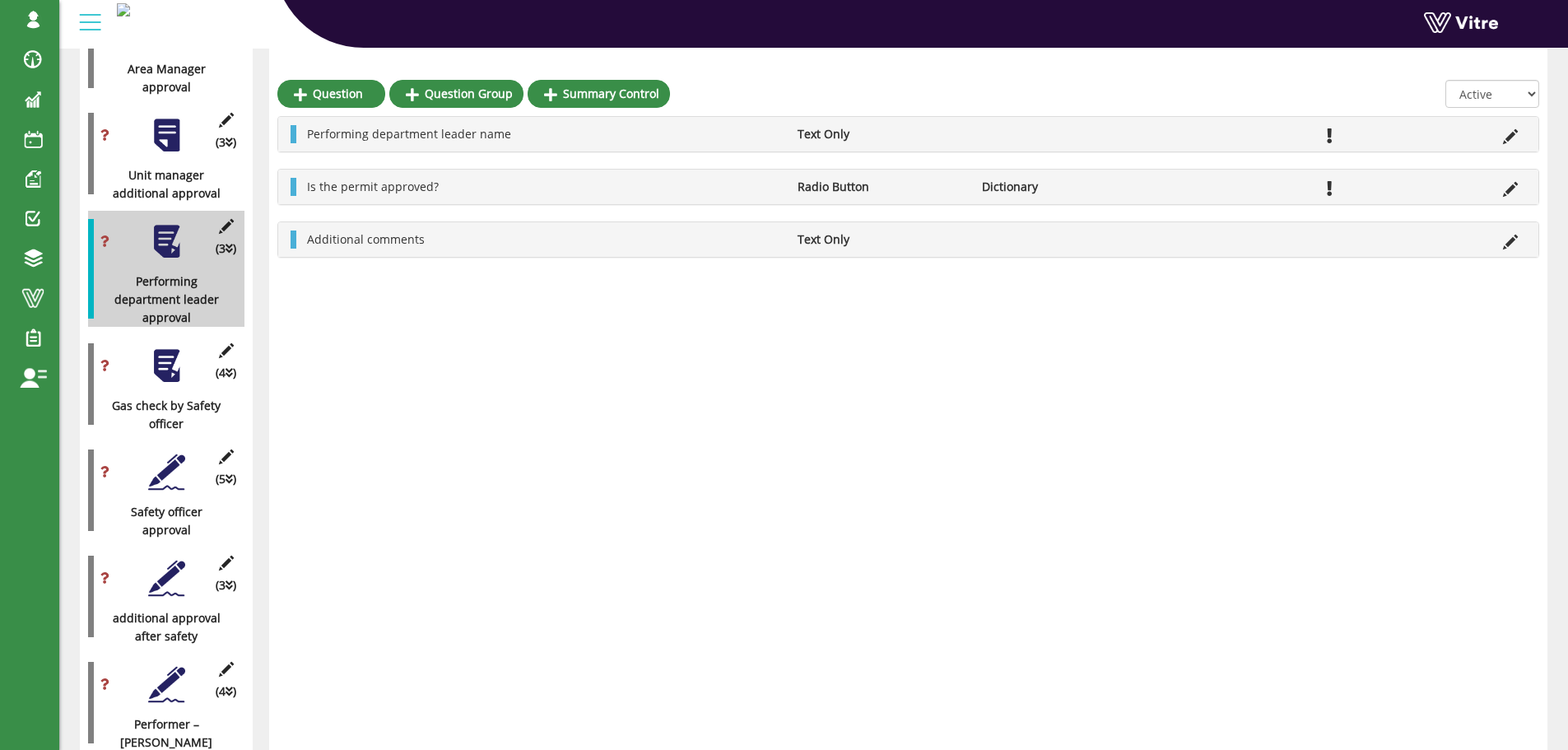
click at [160, 117] on div at bounding box center [166, 135] width 37 height 37
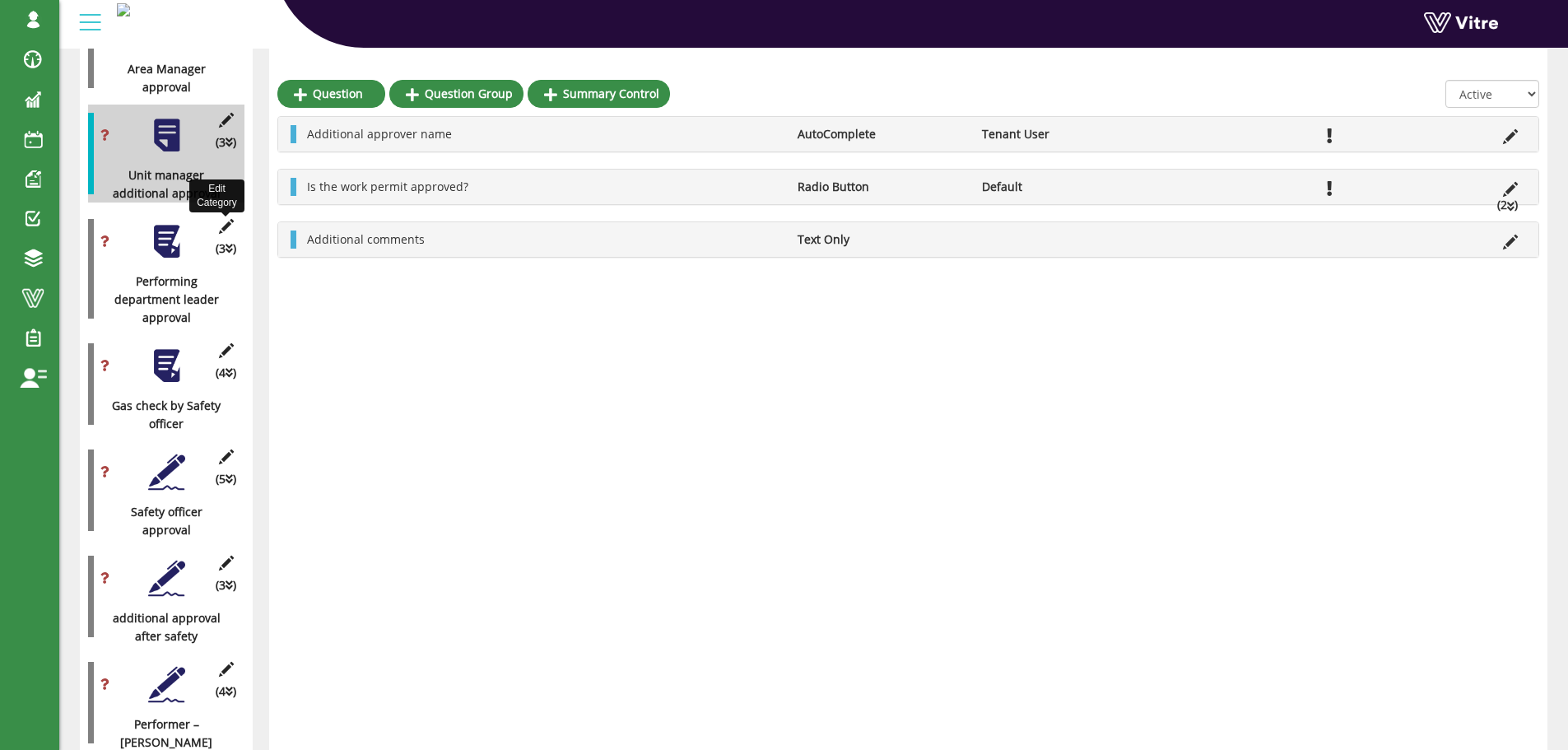
click at [222, 219] on icon at bounding box center [226, 226] width 21 height 15
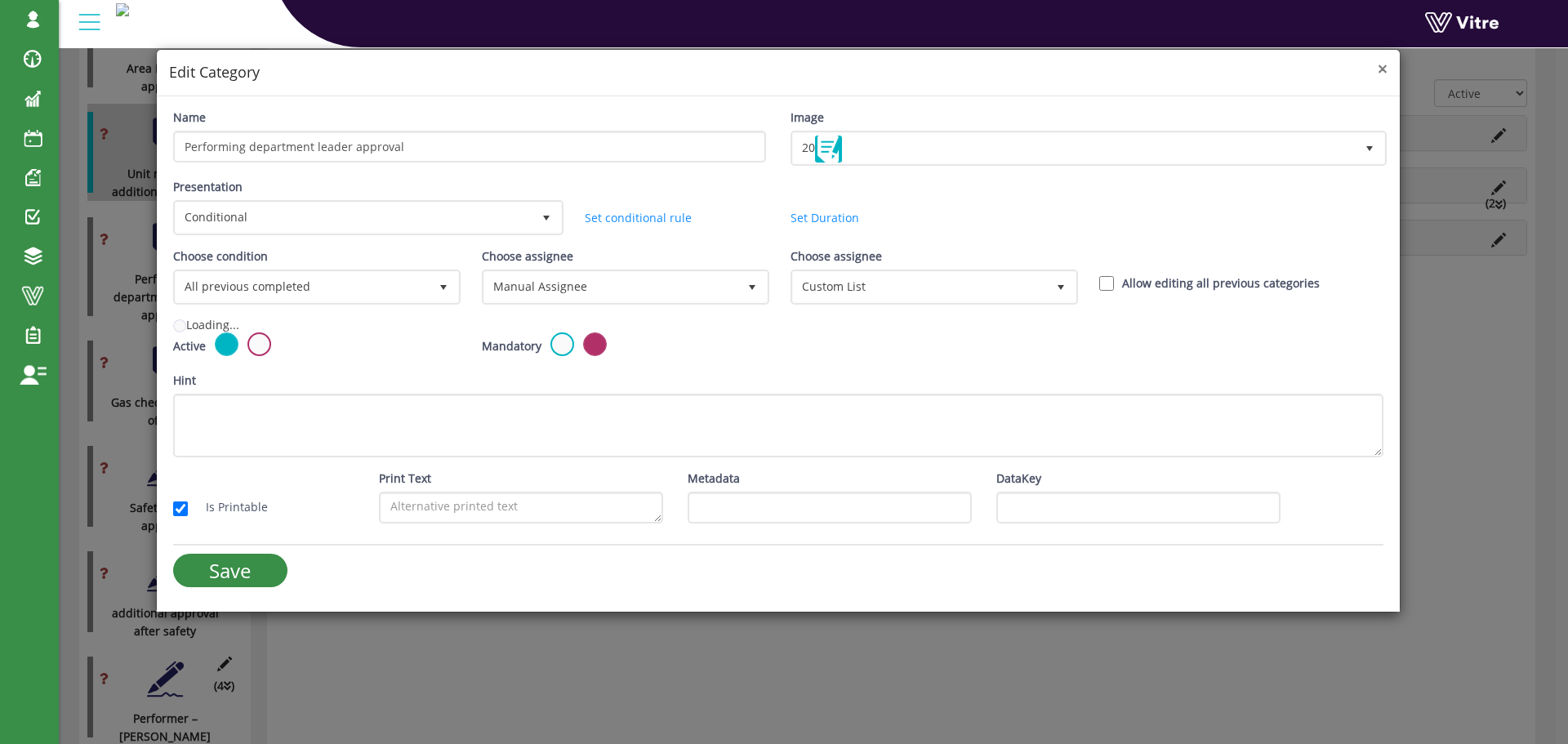
click at [985, 94] on div "× Edit Category" at bounding box center [778, 73] width 1243 height 46
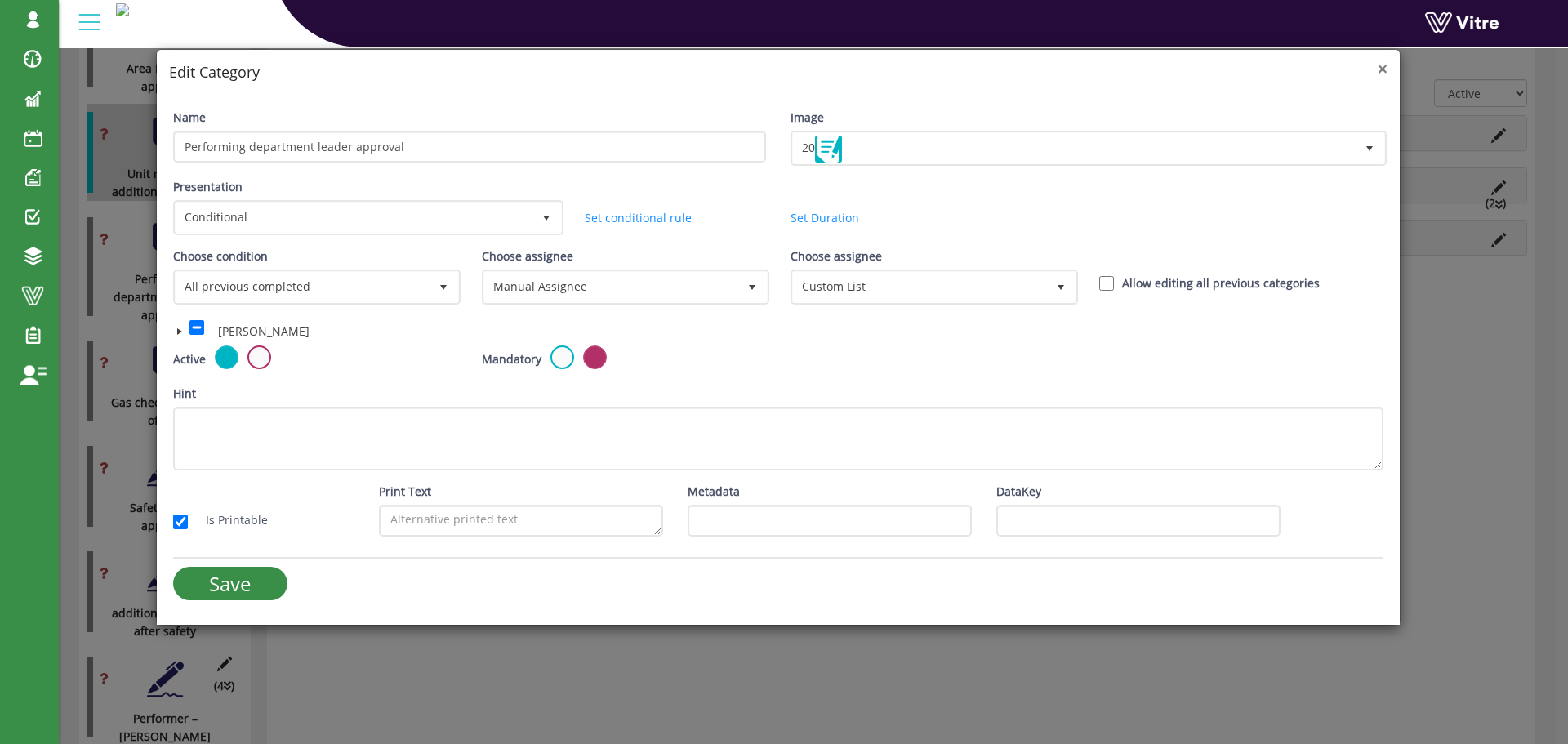
click at [1380, 70] on span "×" at bounding box center [1382, 68] width 9 height 23
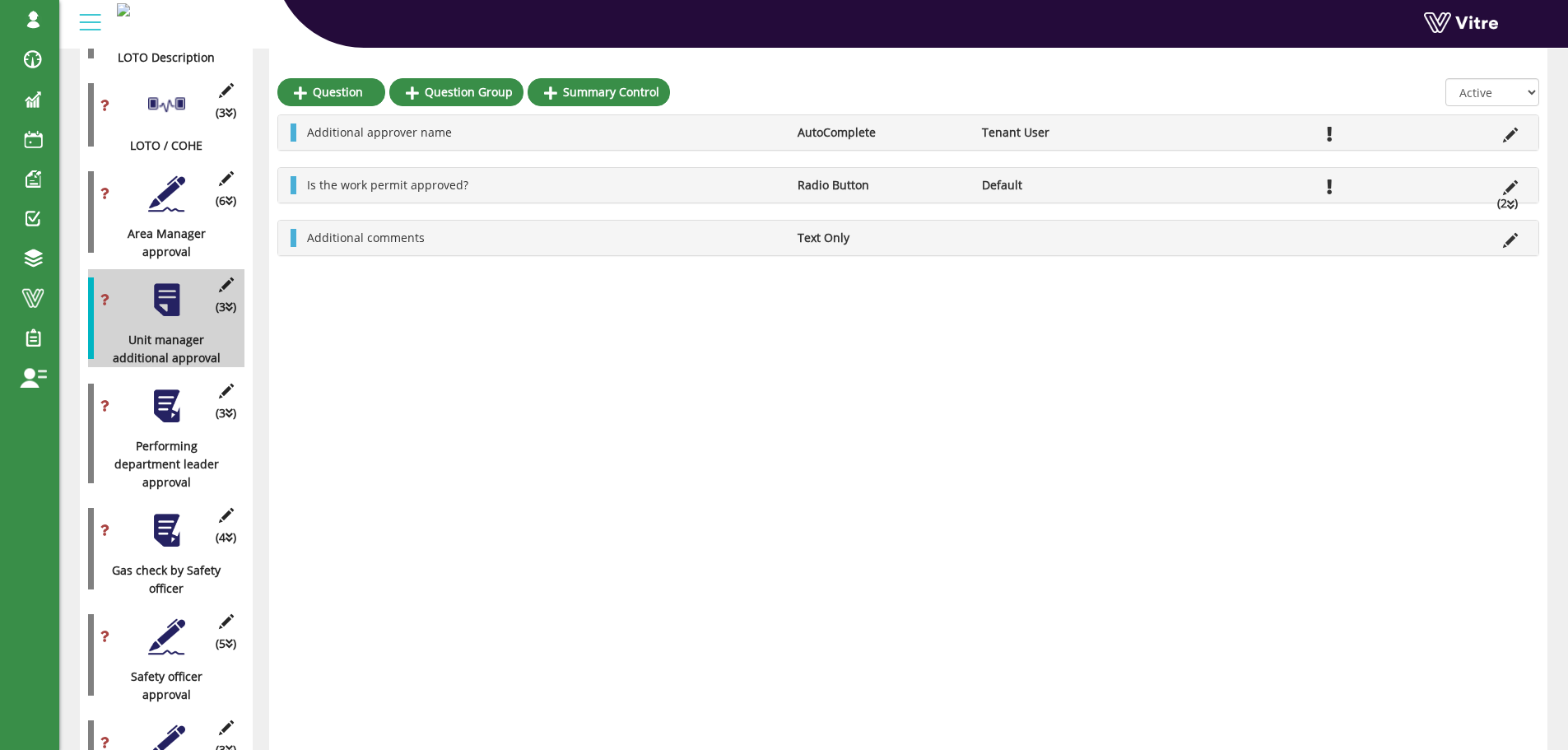
scroll to position [1504, 0]
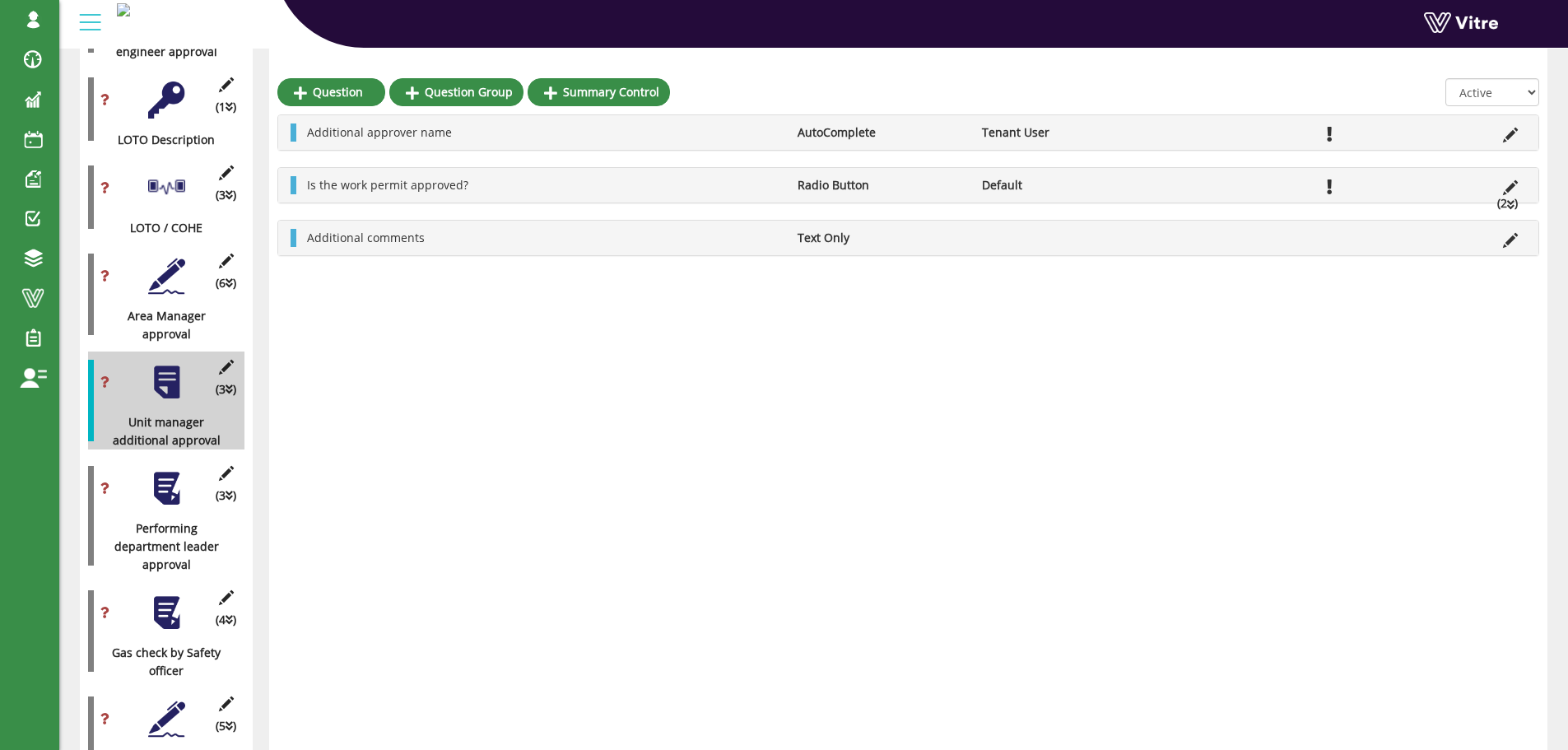
click at [173, 364] on div at bounding box center [166, 382] width 37 height 37
click at [223, 253] on icon at bounding box center [226, 261] width 21 height 15
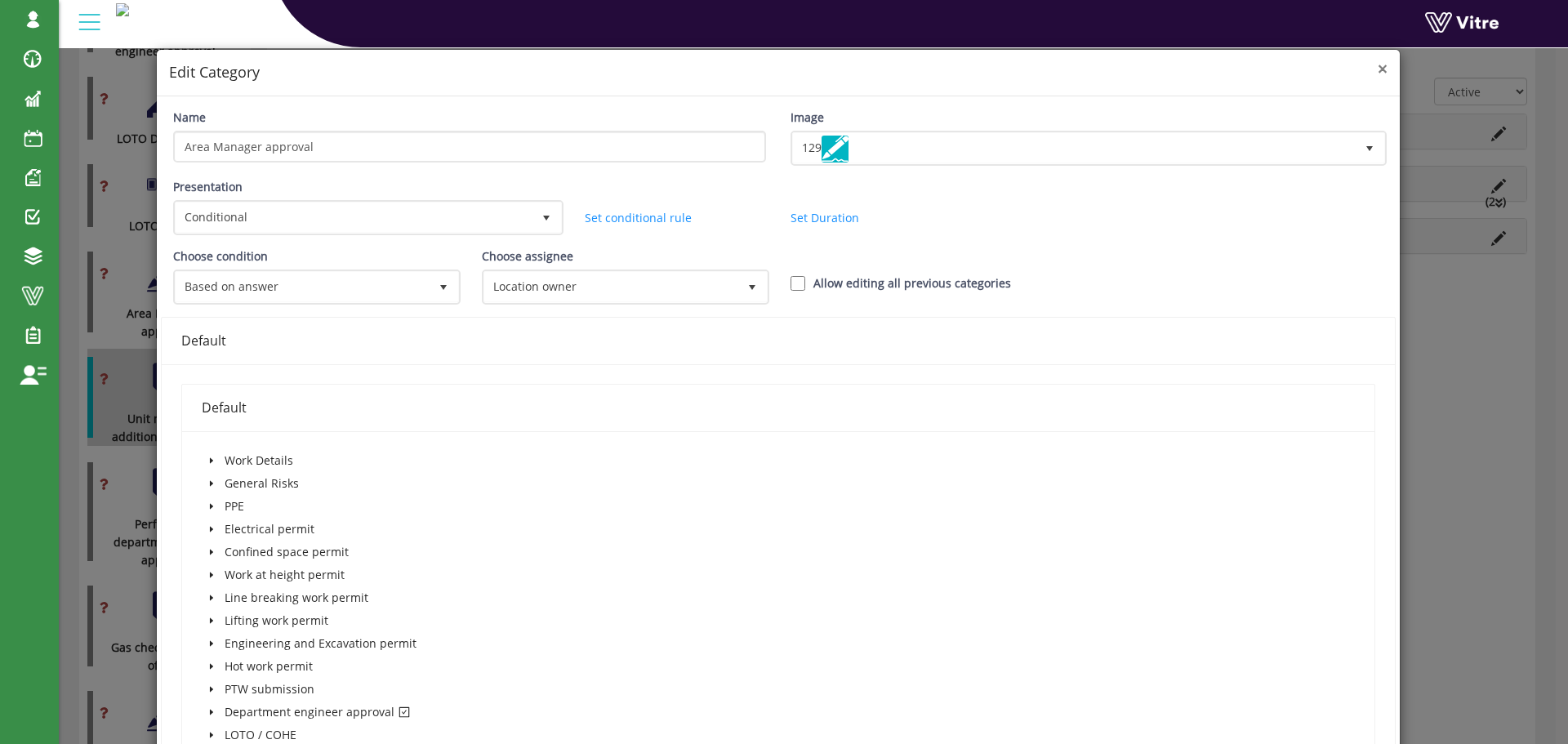
click at [1378, 70] on span "×" at bounding box center [1382, 68] width 9 height 23
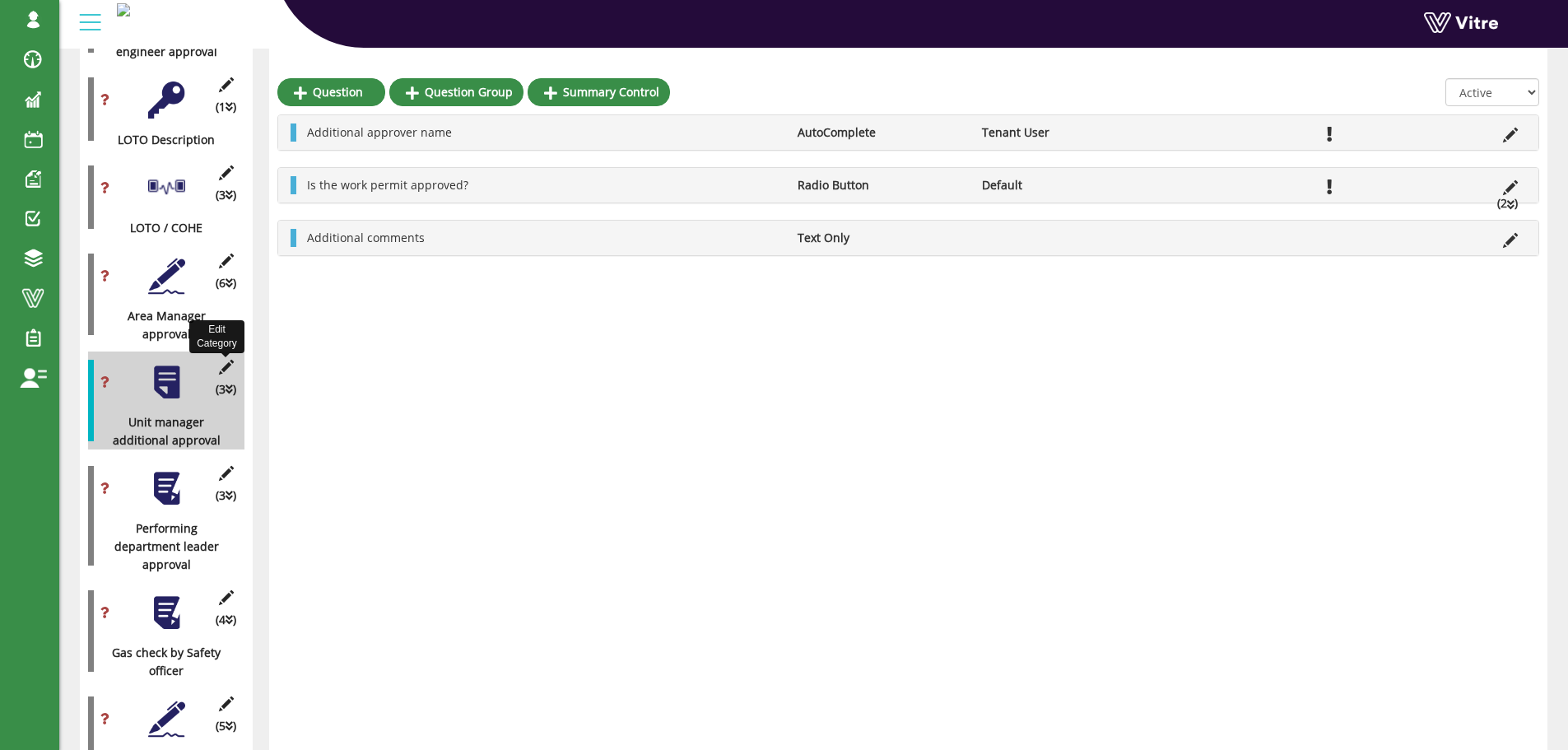
click at [226, 360] on icon at bounding box center [226, 368] width 21 height 15
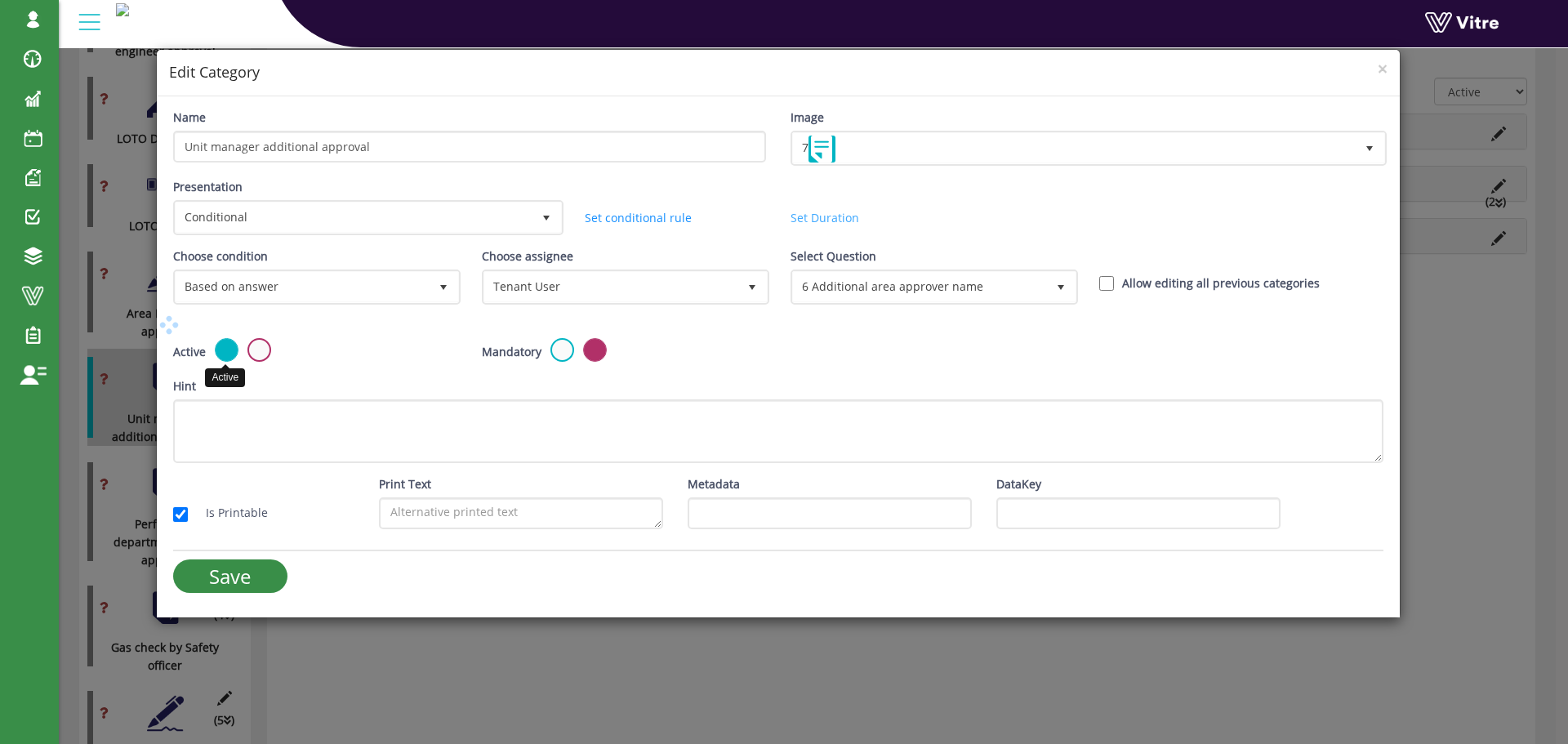
click at [1380, 70] on span "×" at bounding box center [1382, 68] width 9 height 23
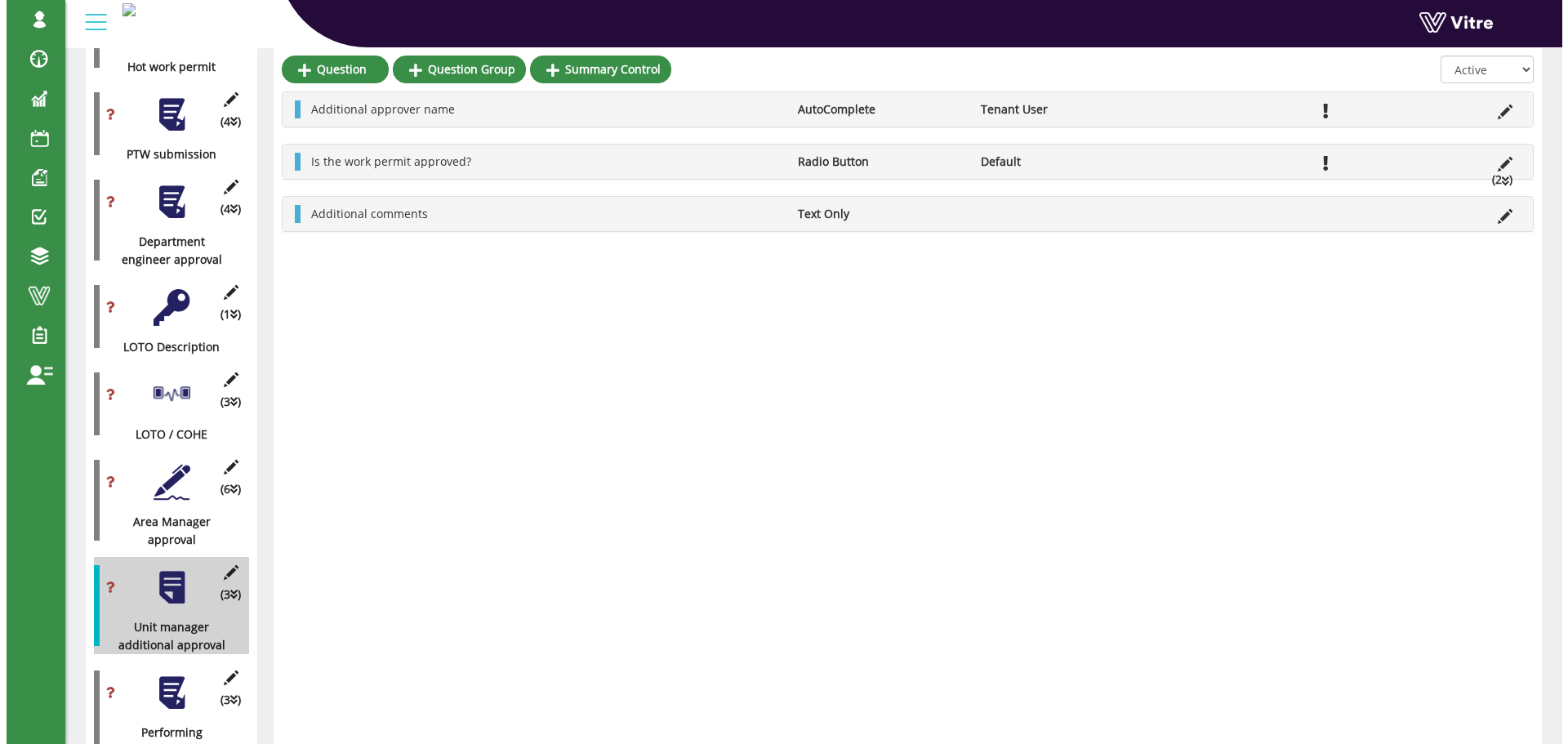
scroll to position [1246, 0]
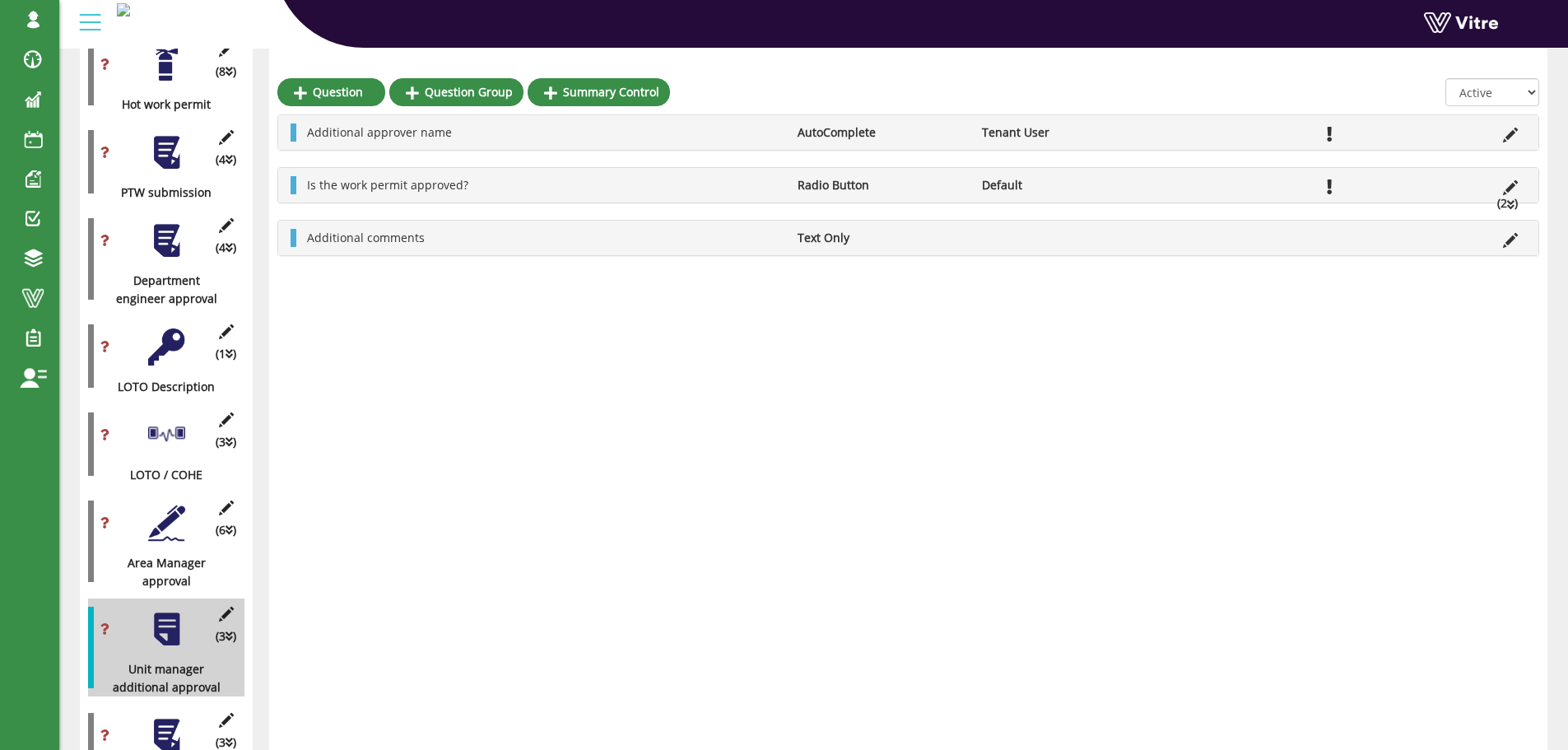
click at [169, 505] on div at bounding box center [166, 523] width 37 height 37
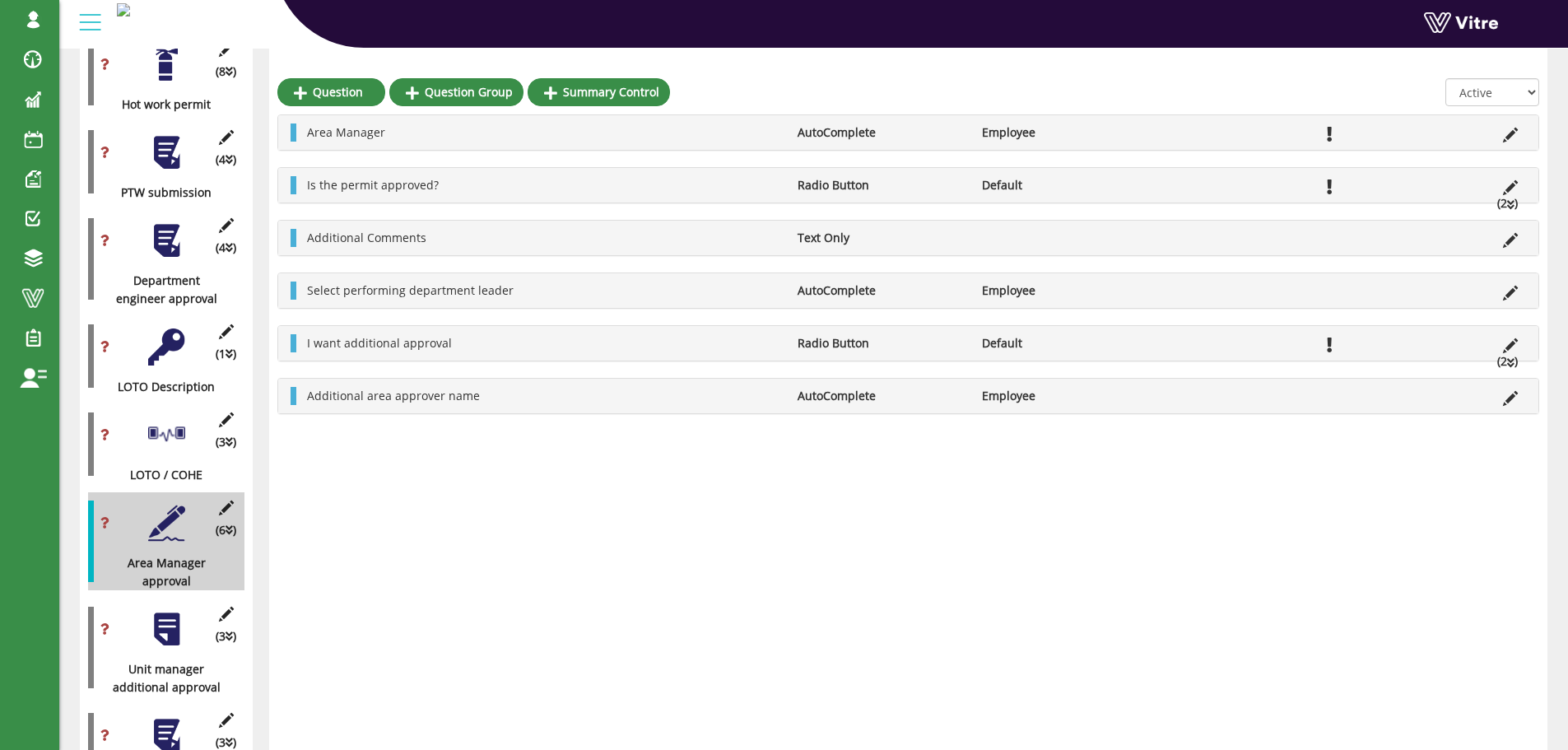
click at [160, 223] on div at bounding box center [166, 241] width 37 height 37
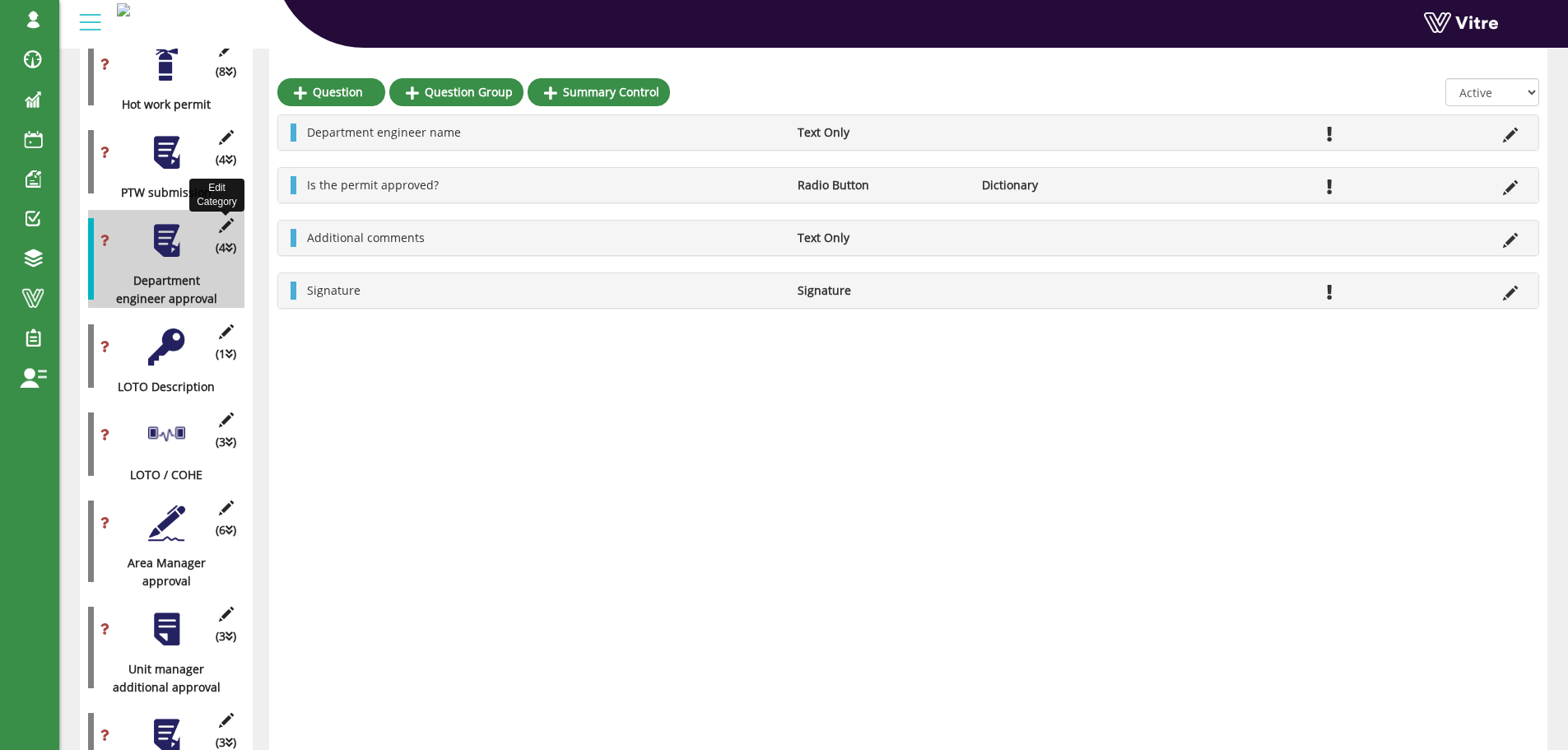
click at [226, 218] on icon at bounding box center [226, 225] width 21 height 15
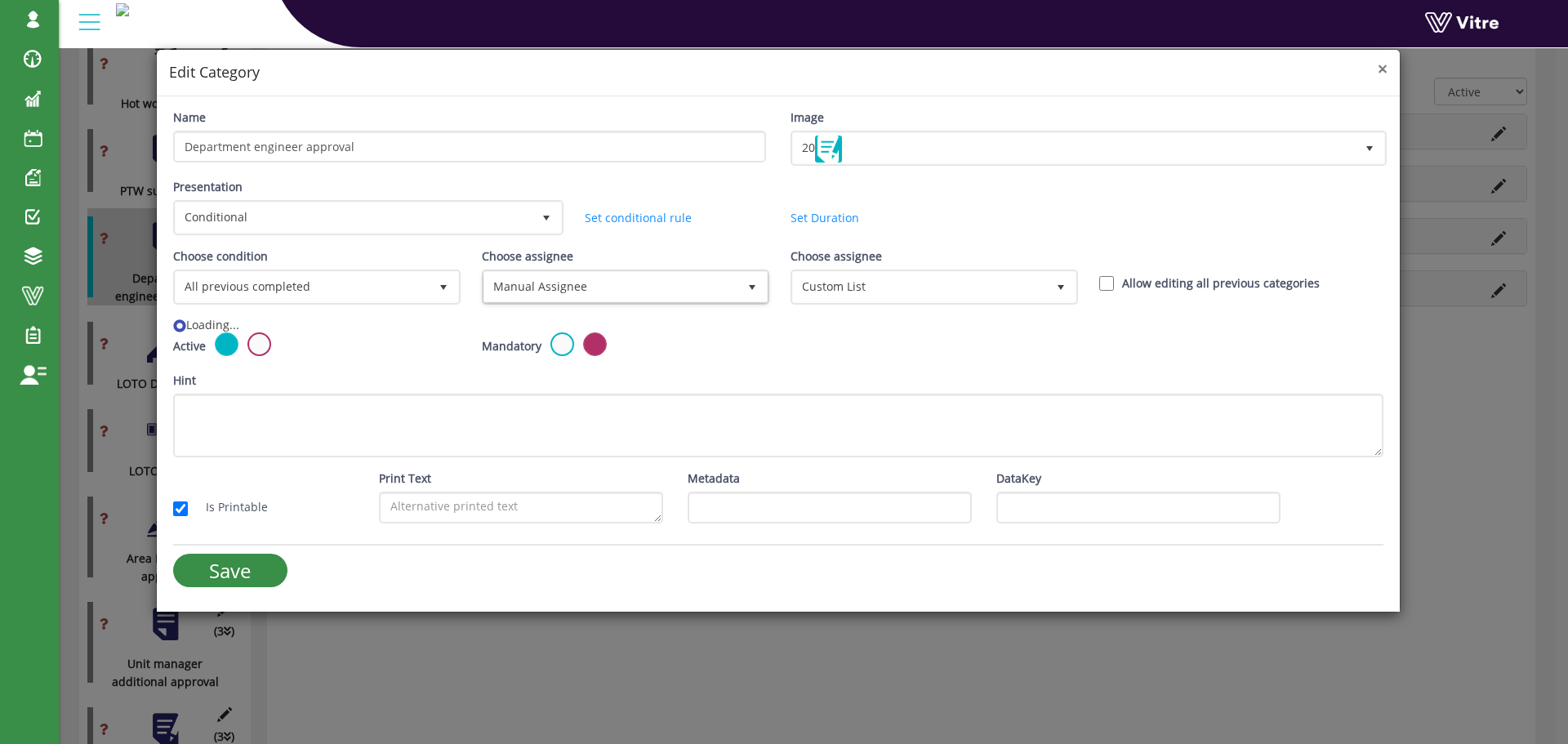
click at [1383, 73] on span "×" at bounding box center [1382, 68] width 9 height 23
click at [1383, 69] on span "×" at bounding box center [1382, 68] width 9 height 23
click at [545, 652] on div "× Edit Category Name Department engineer approval Image 20 20 Presentation Cond…" at bounding box center [784, 372] width 1568 height 744
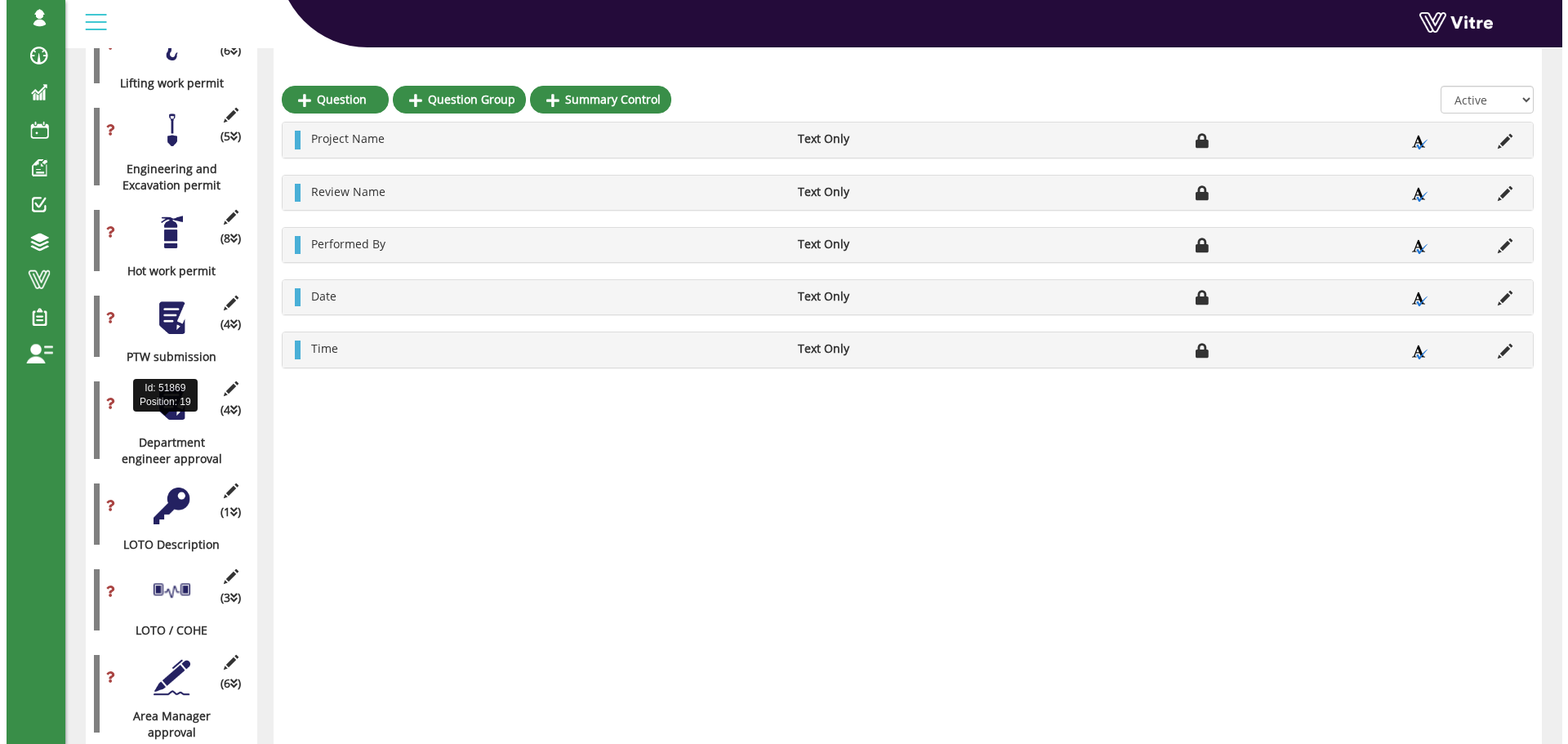
scroll to position [1062, 0]
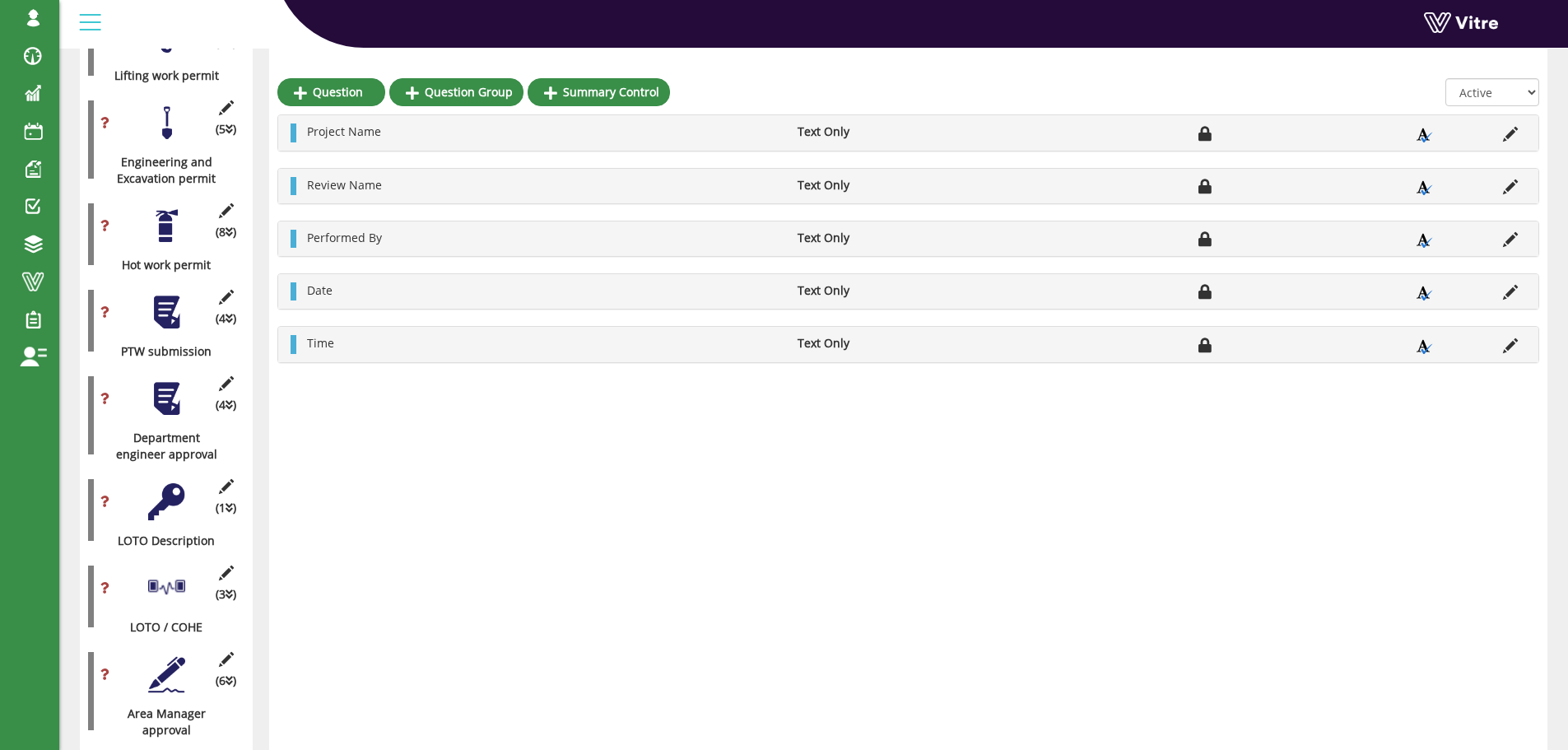
click at [163, 383] on div at bounding box center [166, 398] width 37 height 37
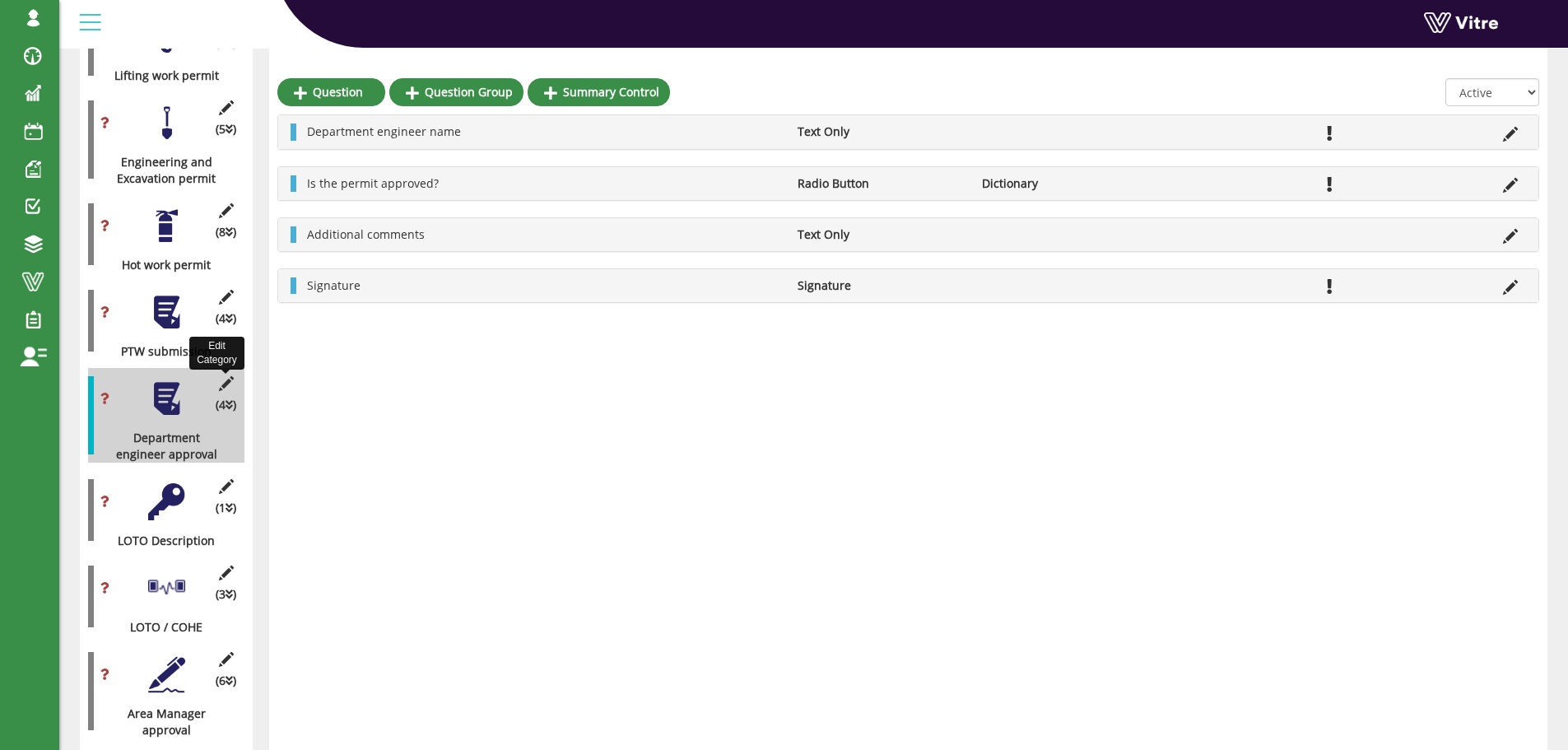
click at [225, 376] on icon at bounding box center [226, 384] width 21 height 15
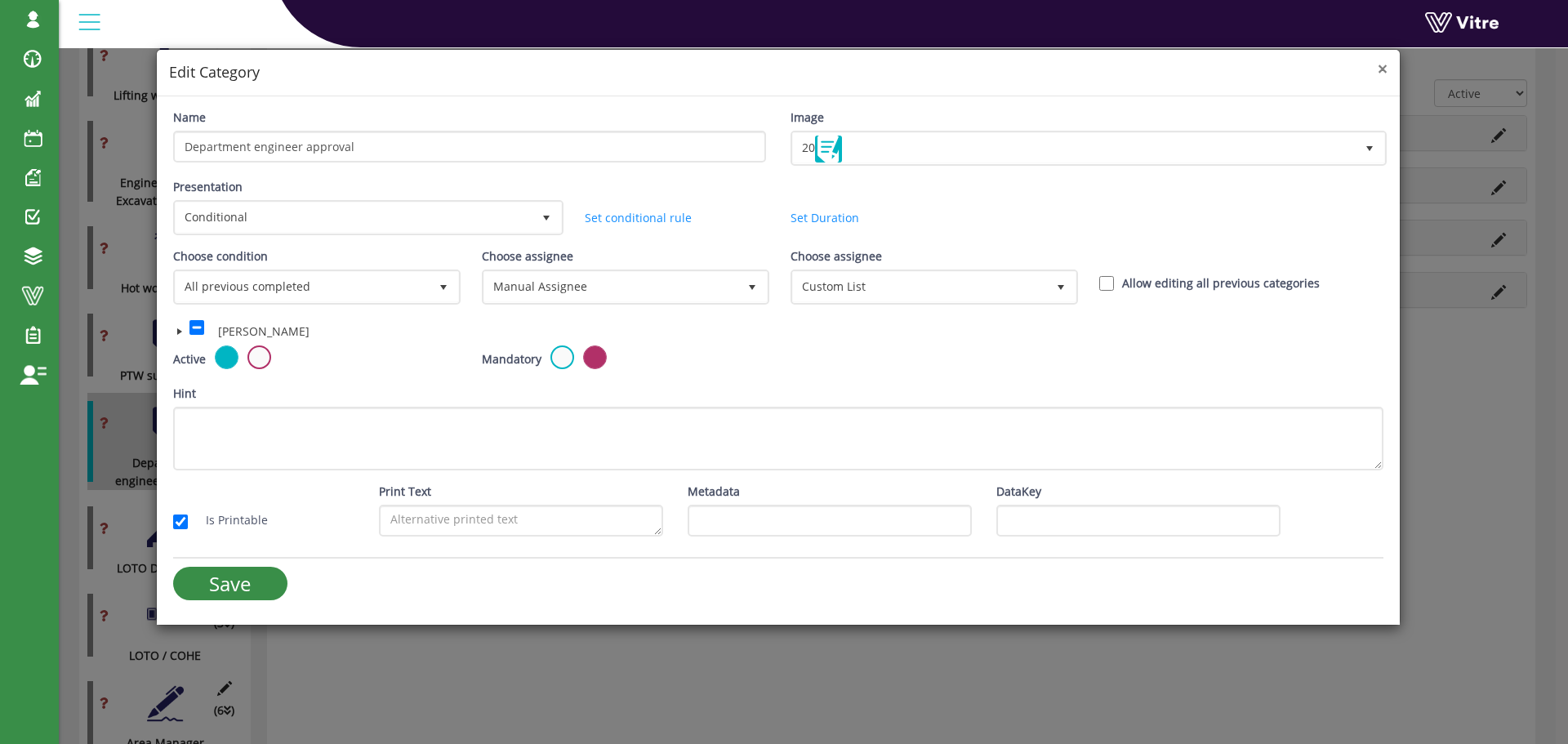
click at [1384, 74] on span "×" at bounding box center [1382, 68] width 9 height 23
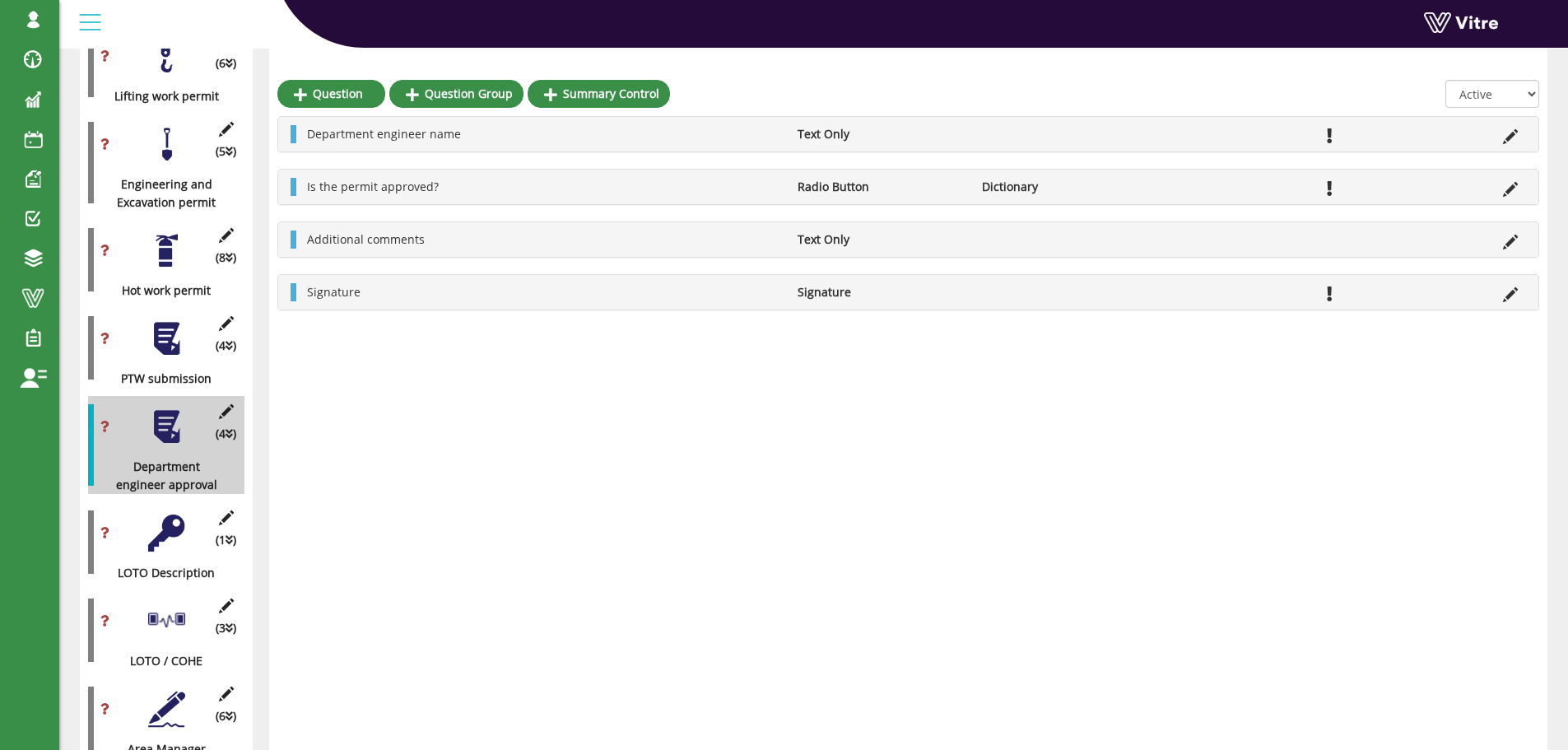
click at [164, 524] on div at bounding box center [166, 533] width 37 height 37
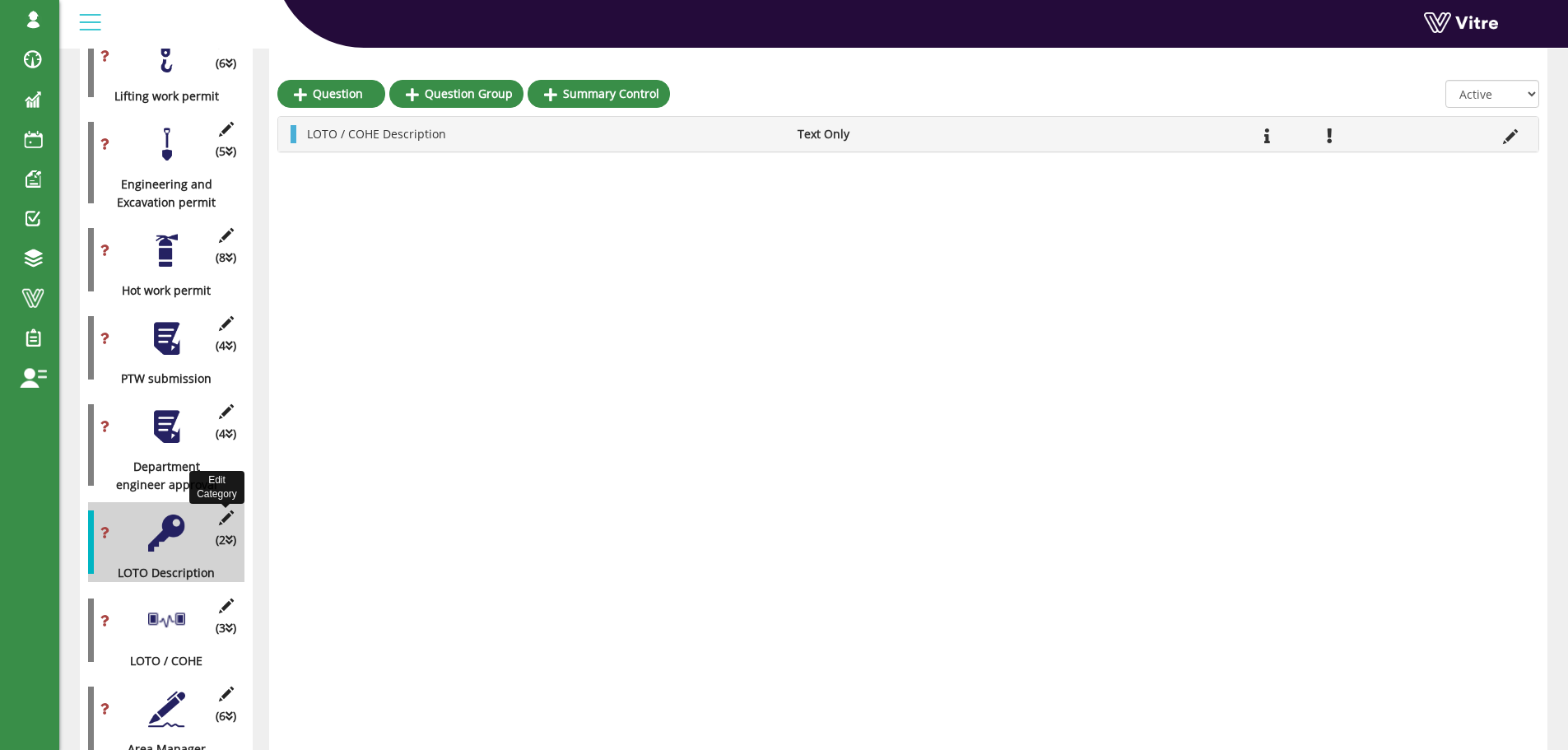
click at [225, 510] on icon at bounding box center [226, 518] width 21 height 15
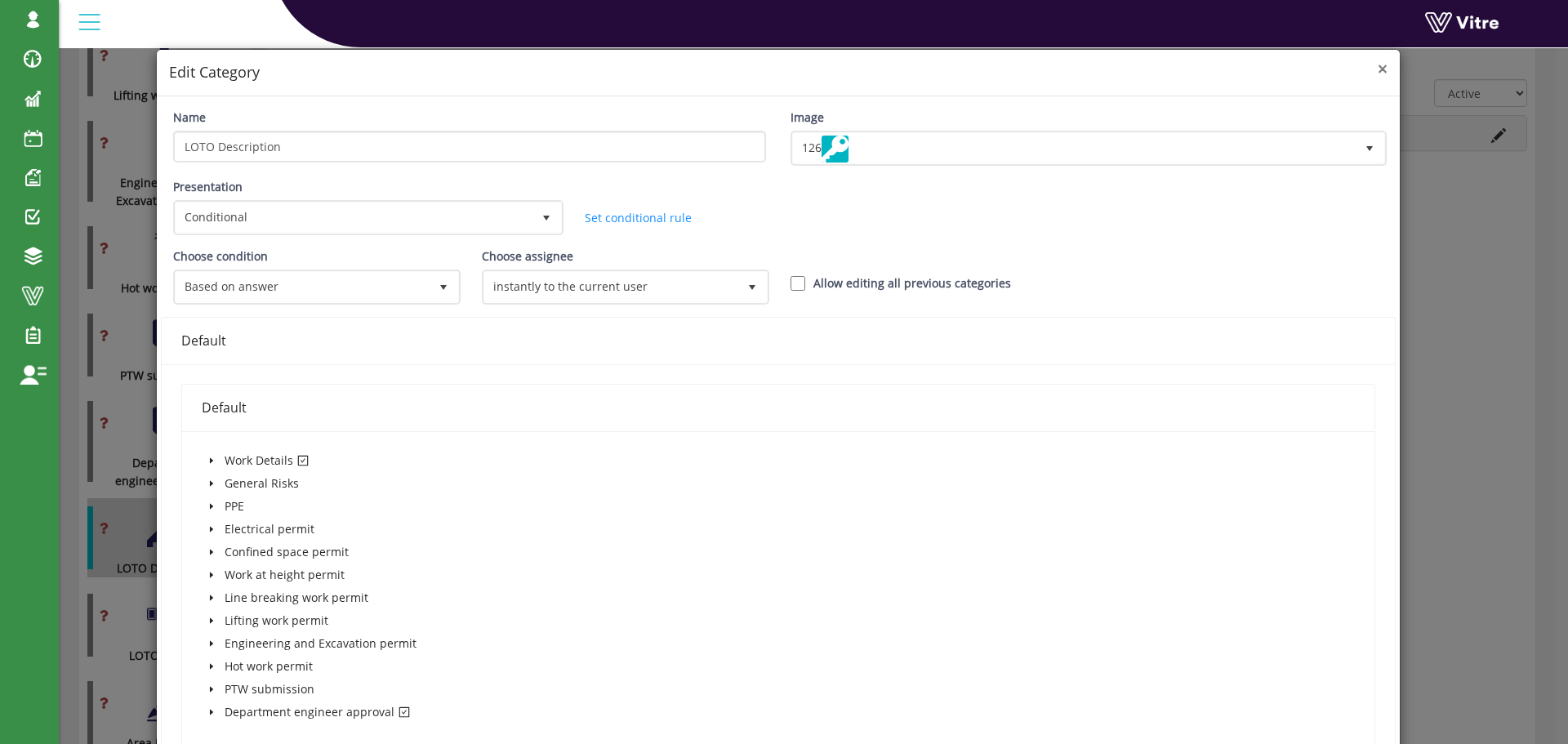
click at [1378, 74] on span "×" at bounding box center [1382, 68] width 9 height 23
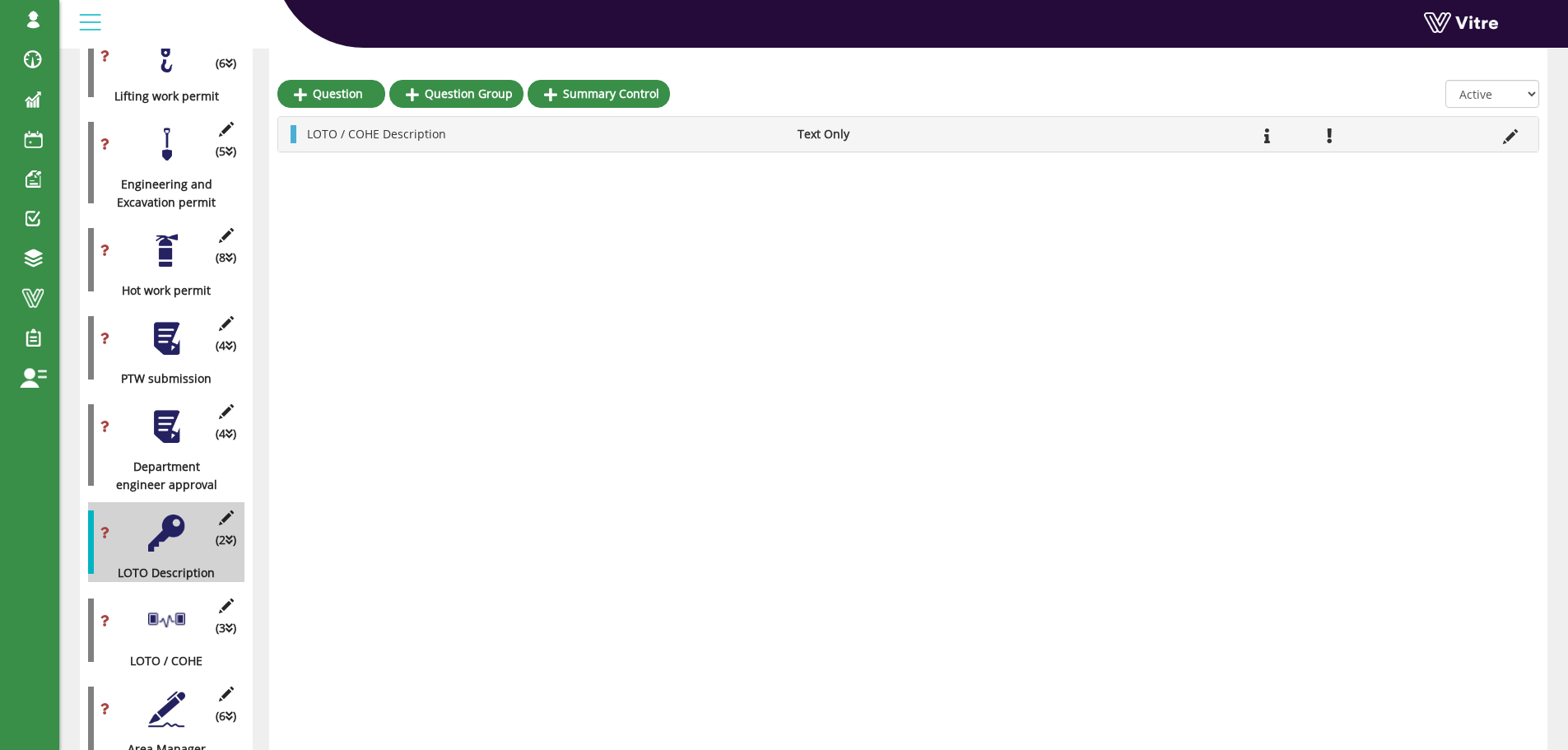
click at [170, 606] on div at bounding box center [166, 621] width 37 height 37
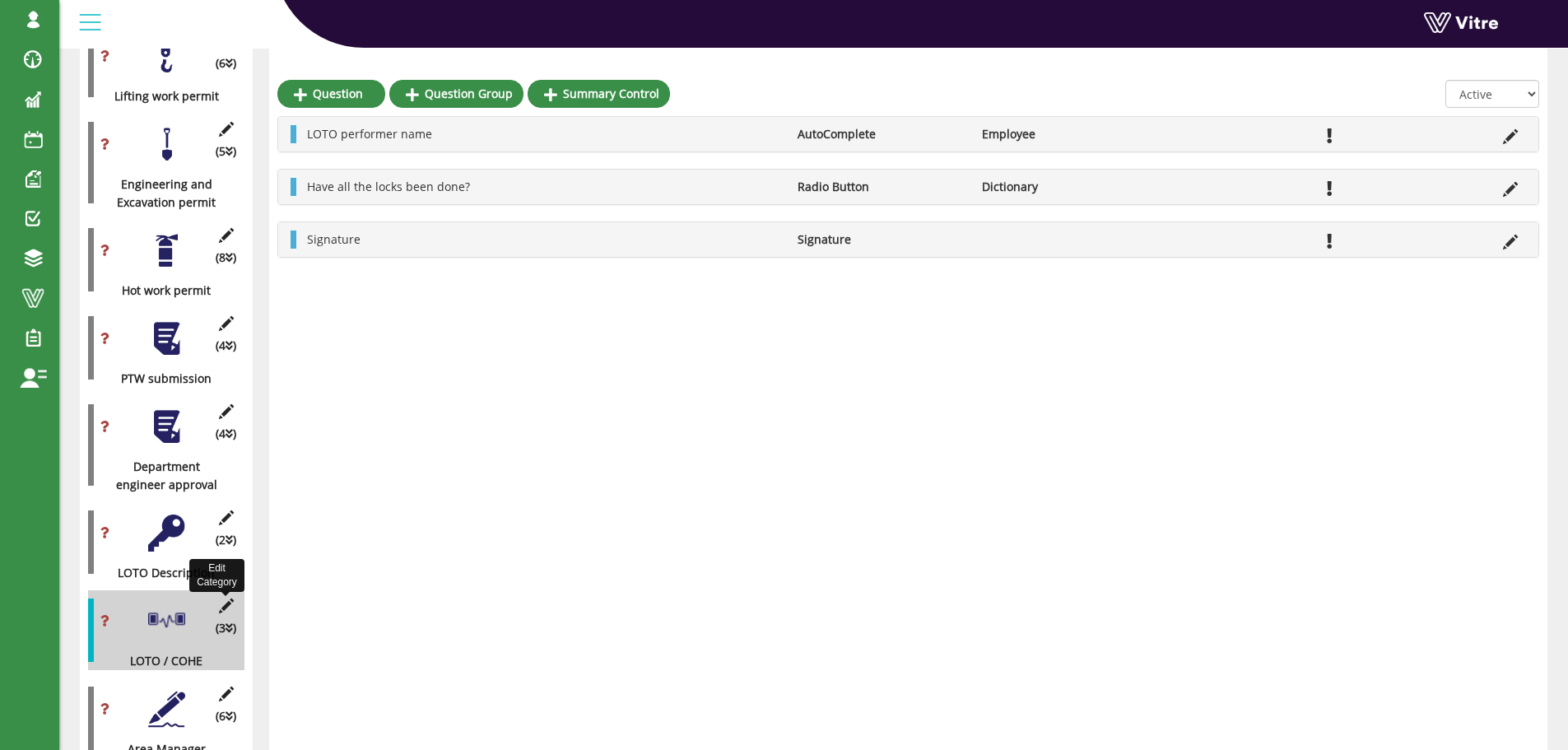
click at [228, 599] on icon at bounding box center [226, 607] width 21 height 15
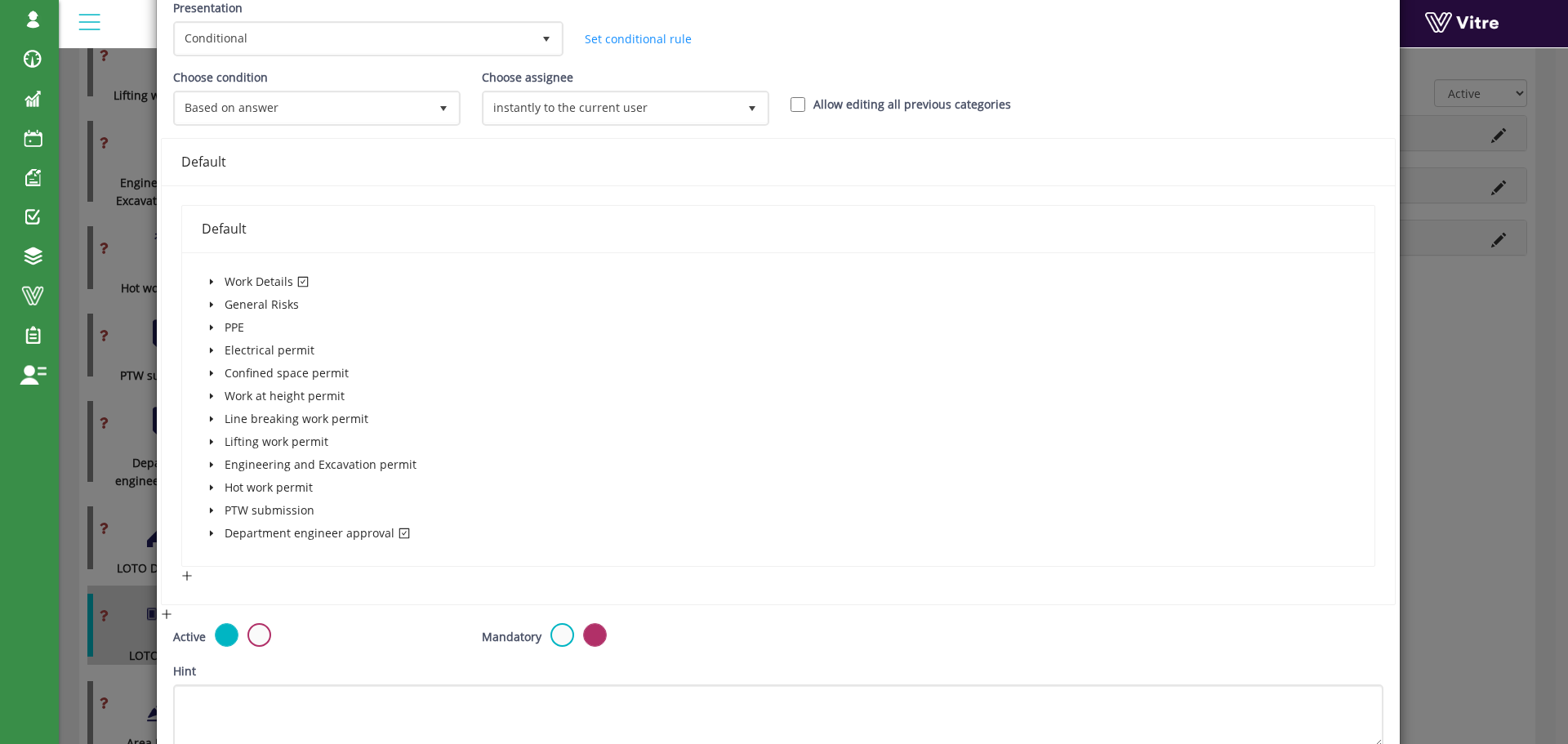
scroll to position [163, 0]
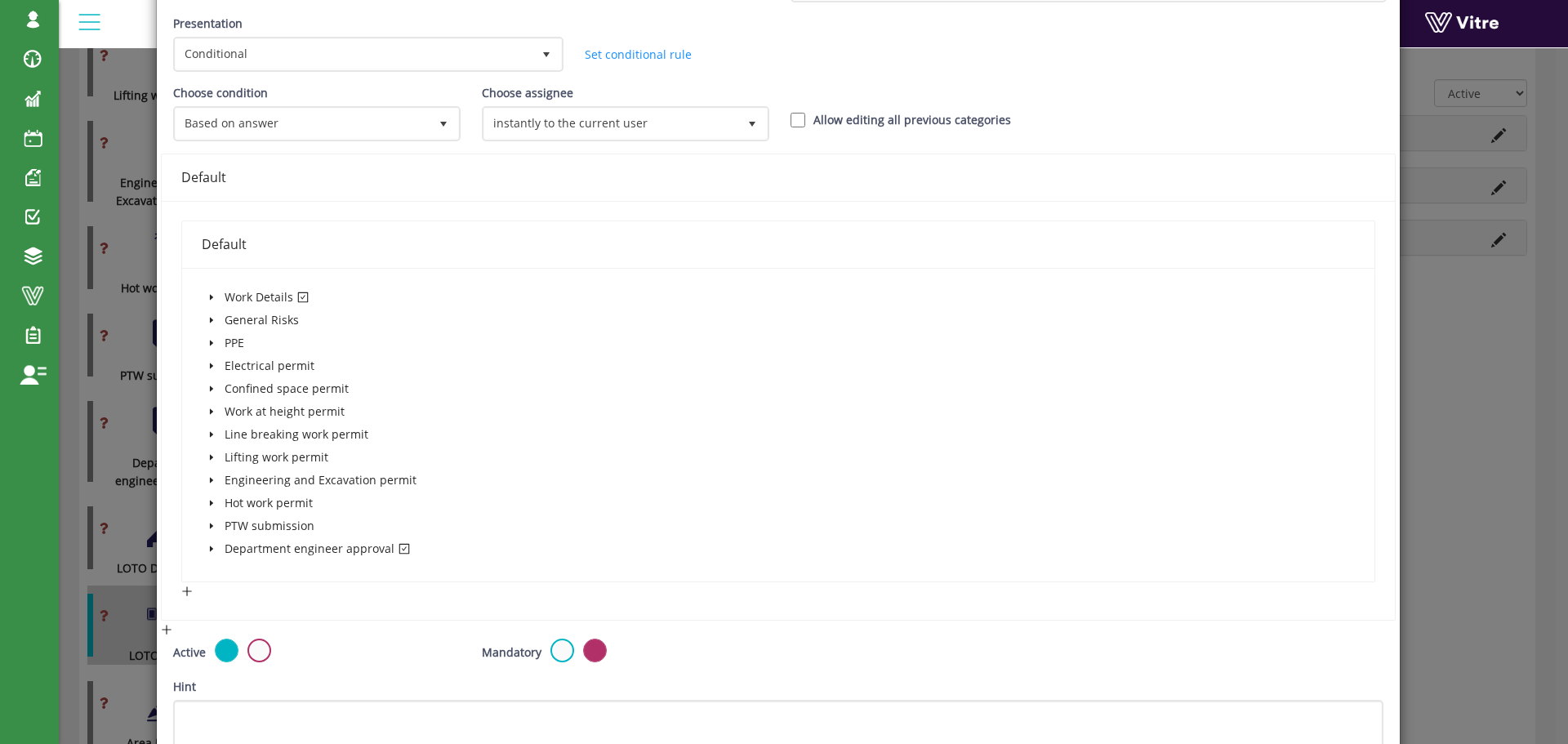
click at [209, 548] on icon "caret-down" at bounding box center [210, 550] width 3 height 6
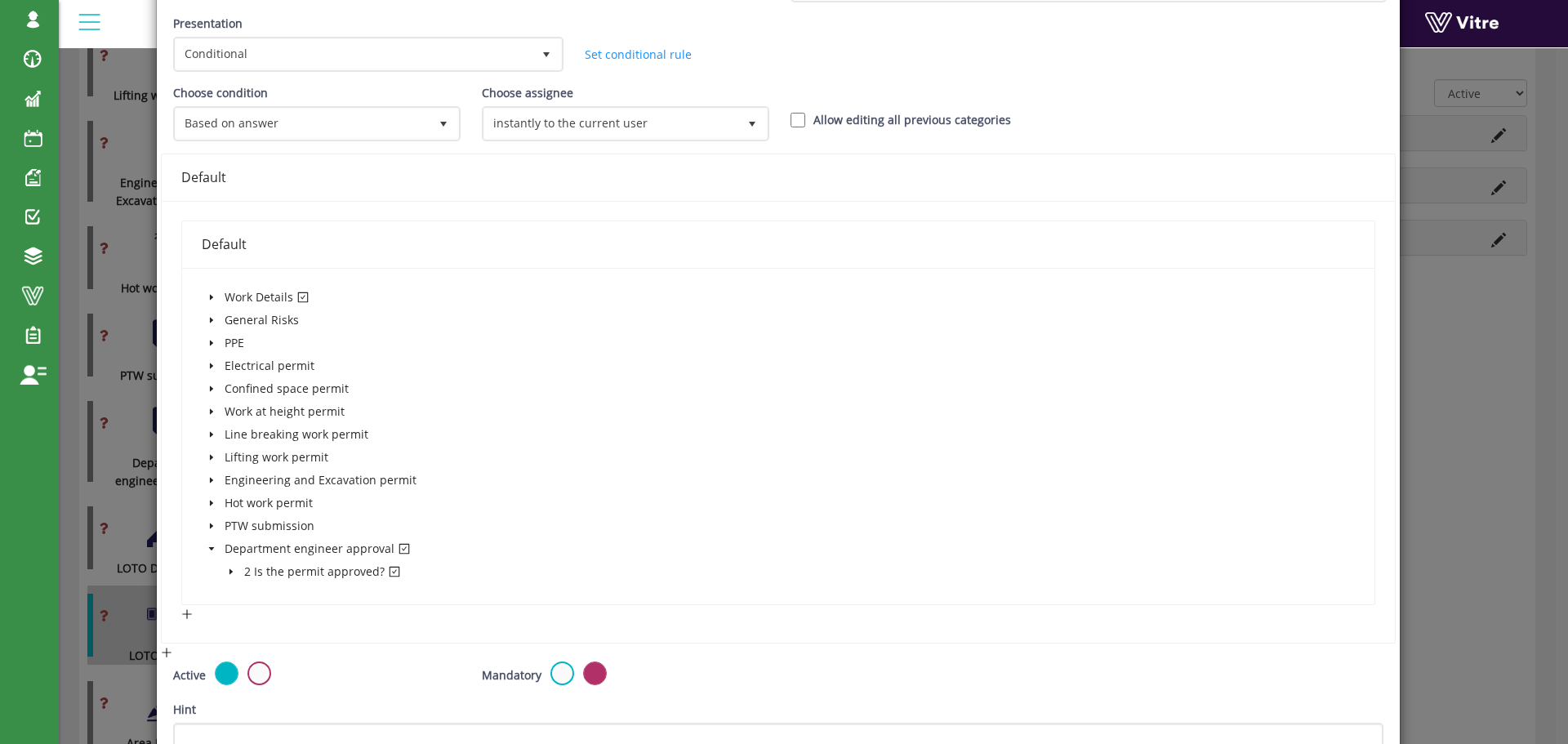
click at [228, 570] on icon "caret-down" at bounding box center [231, 572] width 9 height 9
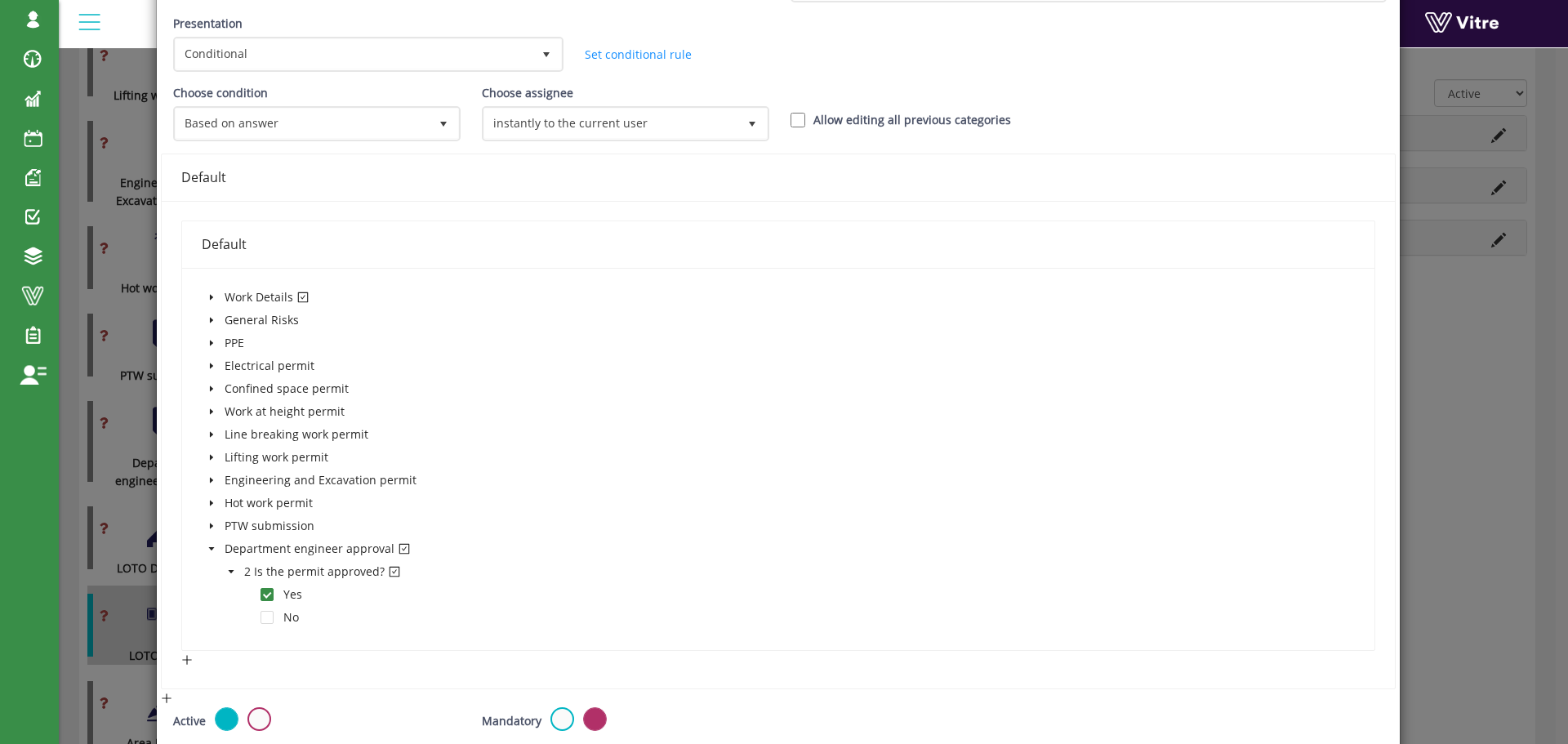
click at [209, 545] on icon "caret-down" at bounding box center [211, 549] width 9 height 9
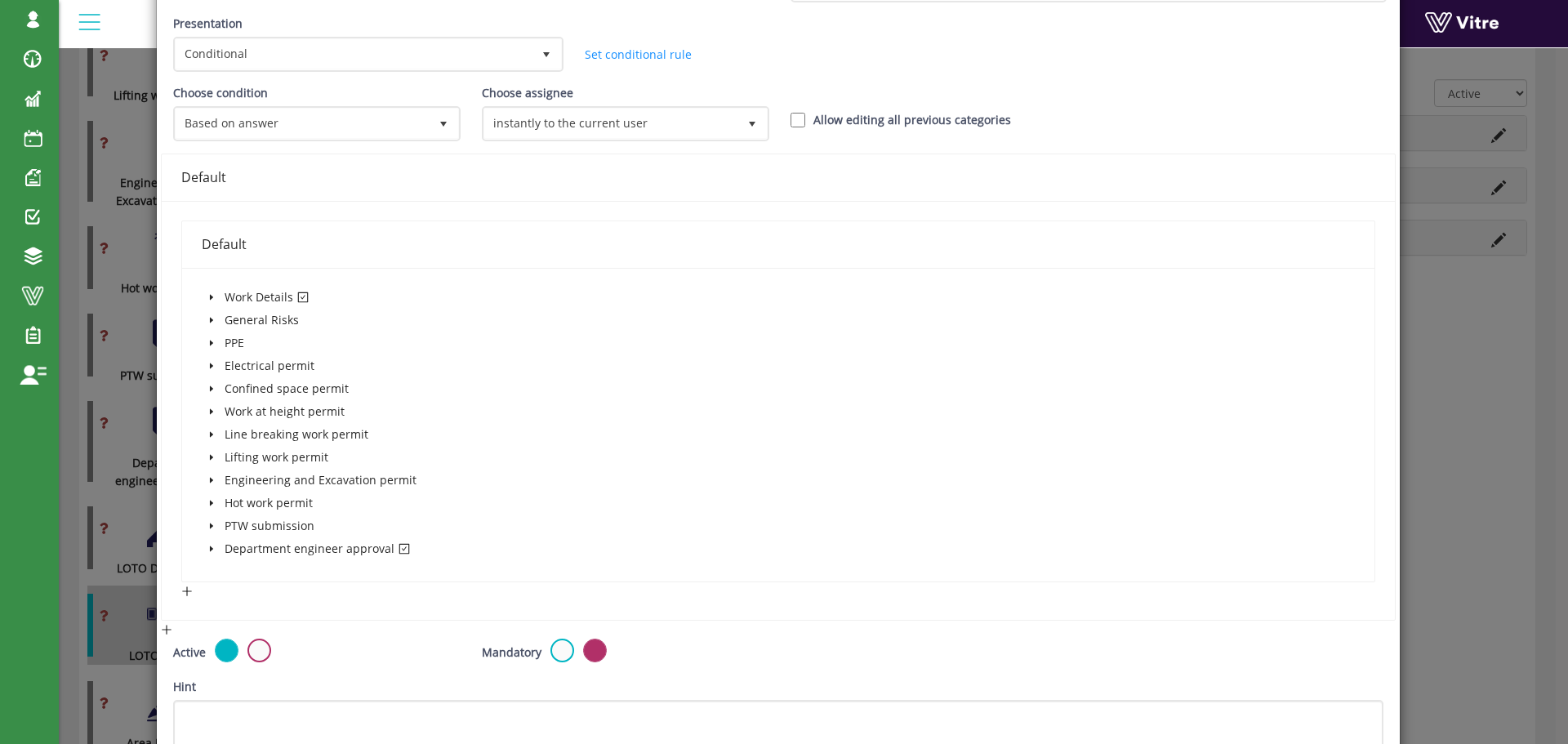
click at [209, 297] on icon "caret-down" at bounding box center [210, 298] width 3 height 6
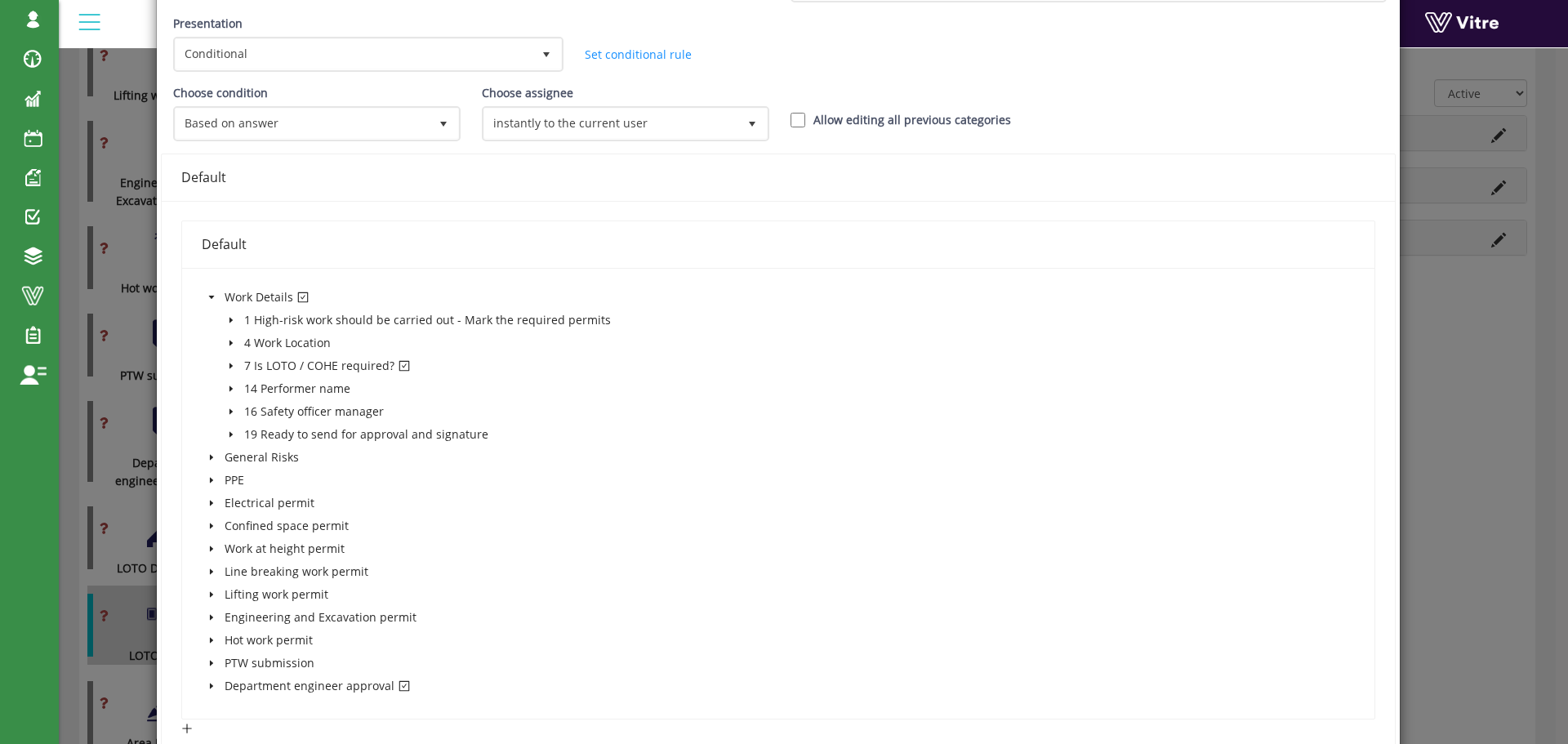
click at [227, 362] on span "caret-down" at bounding box center [231, 366] width 9 height 9
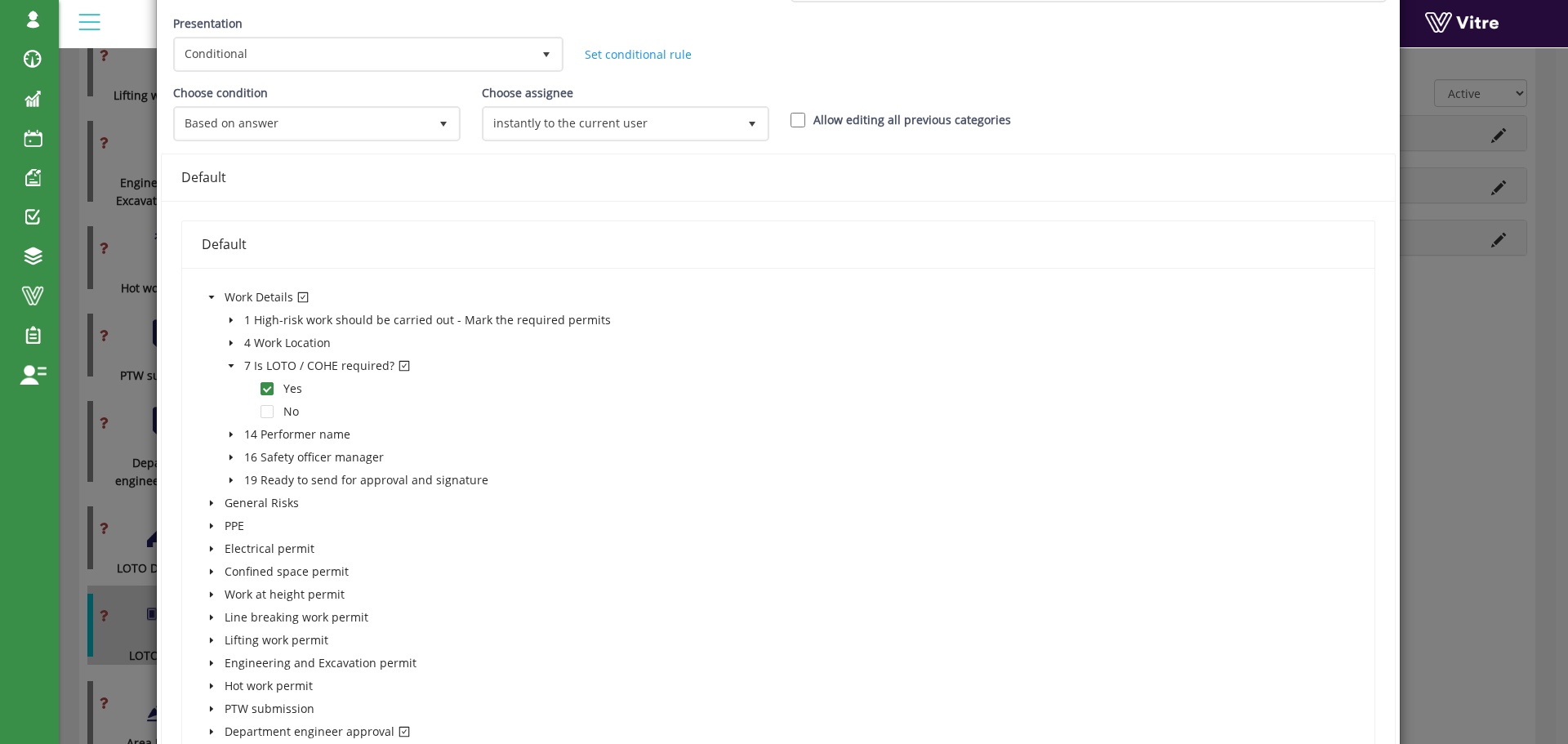
click at [227, 368] on icon "caret-down" at bounding box center [231, 366] width 9 height 9
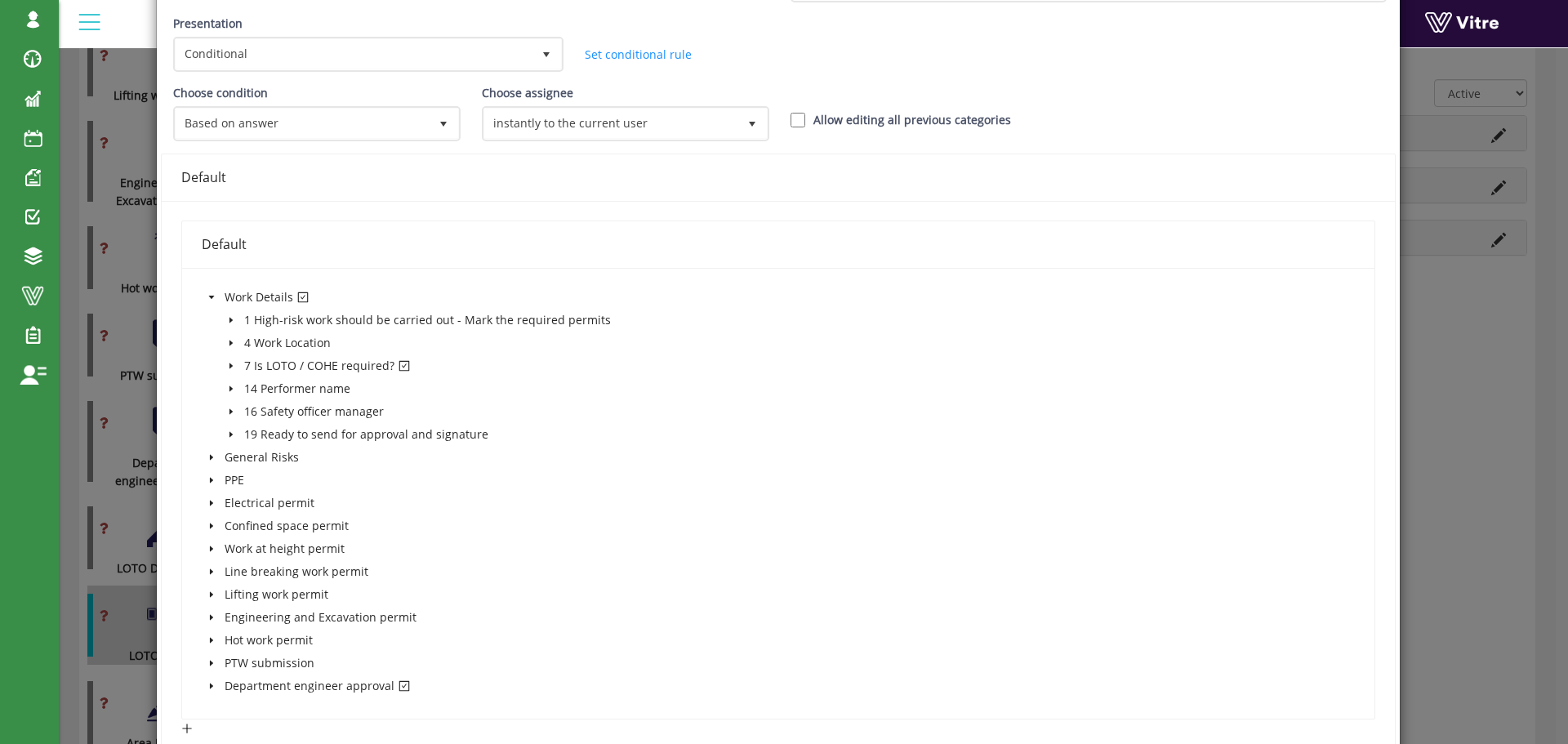
click at [208, 296] on icon "caret-down" at bounding box center [211, 297] width 6 height 3
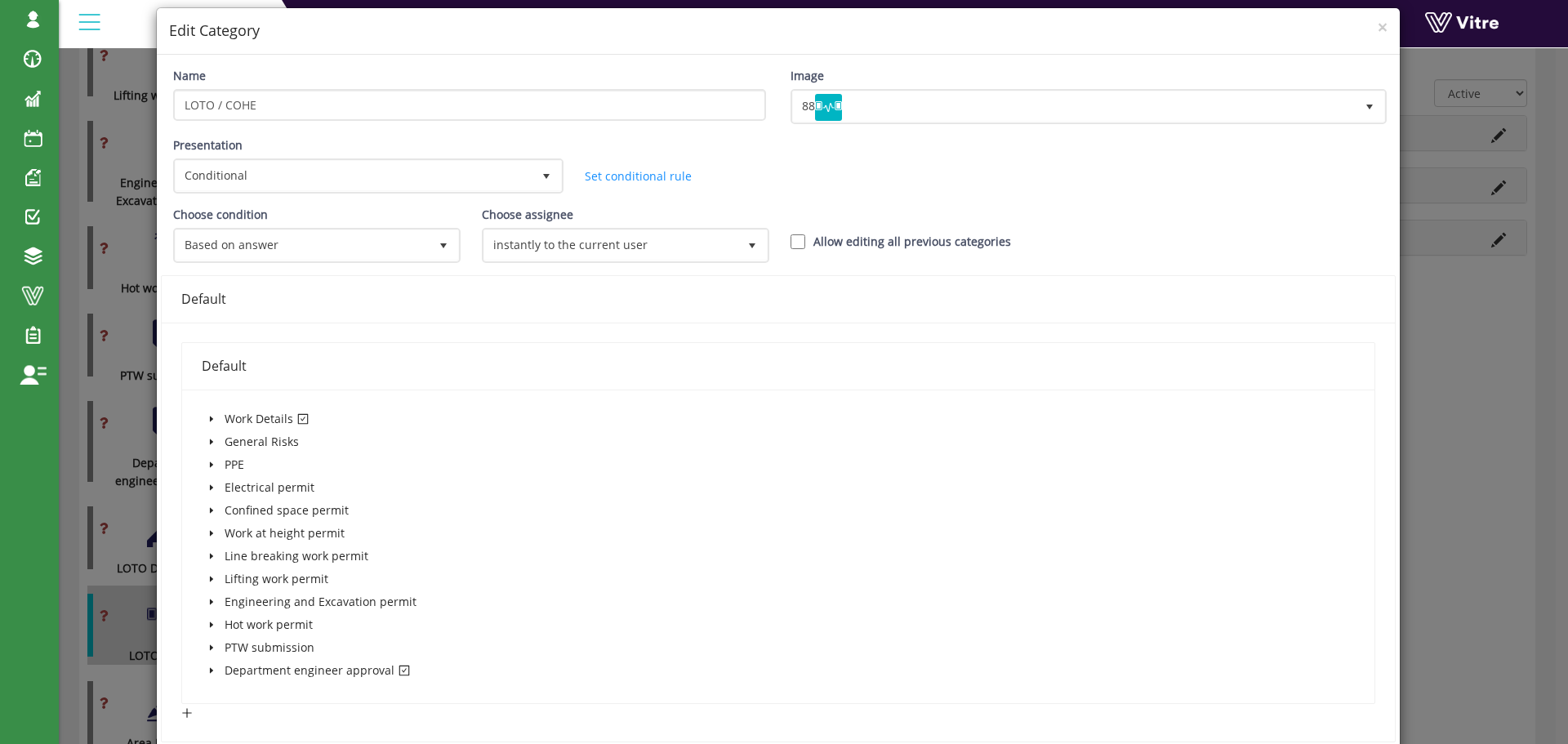
scroll to position [0, 0]
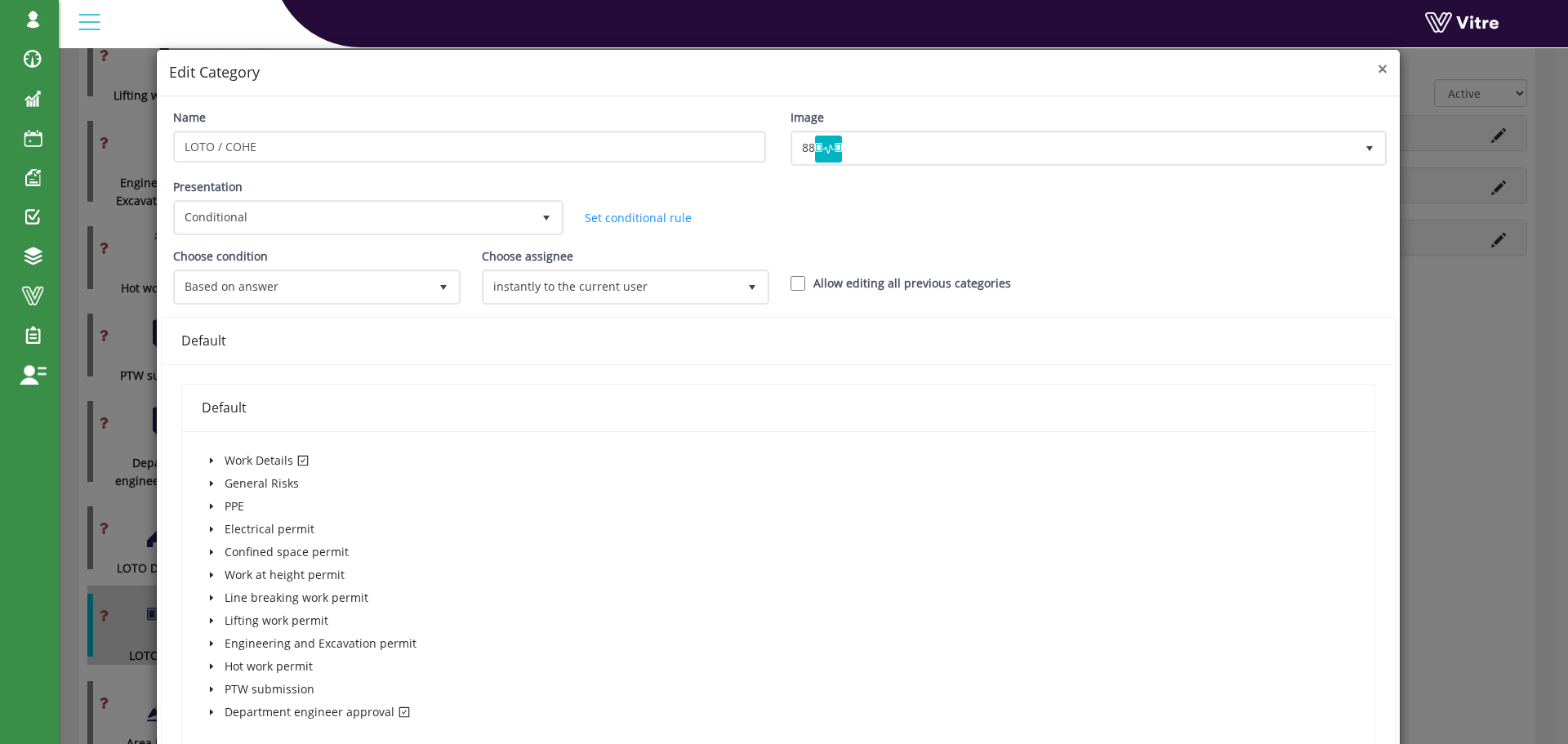
click at [1378, 72] on span "×" at bounding box center [1382, 68] width 9 height 23
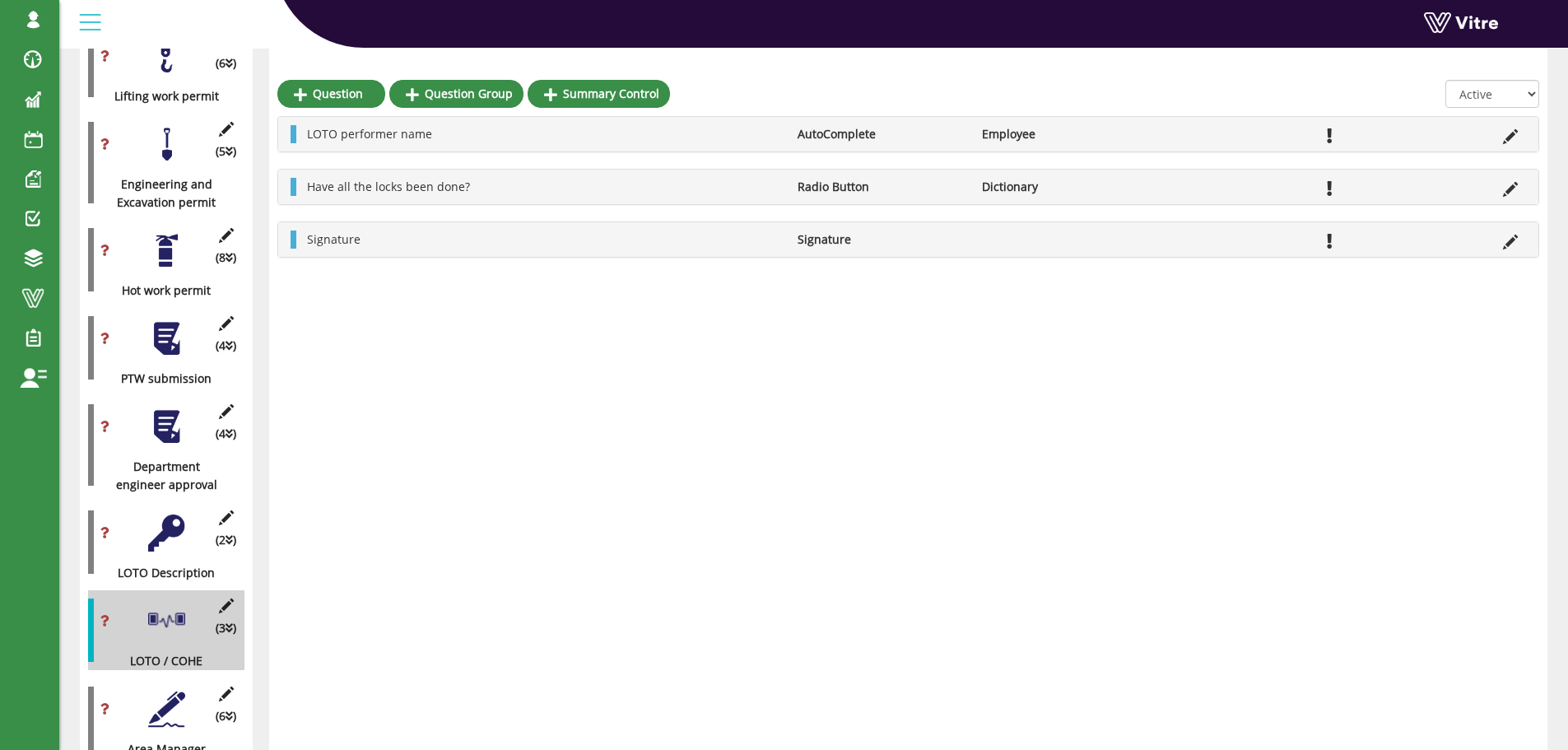
click at [166, 603] on div at bounding box center [166, 621] width 37 height 37
click at [232, 599] on icon at bounding box center [226, 607] width 21 height 15
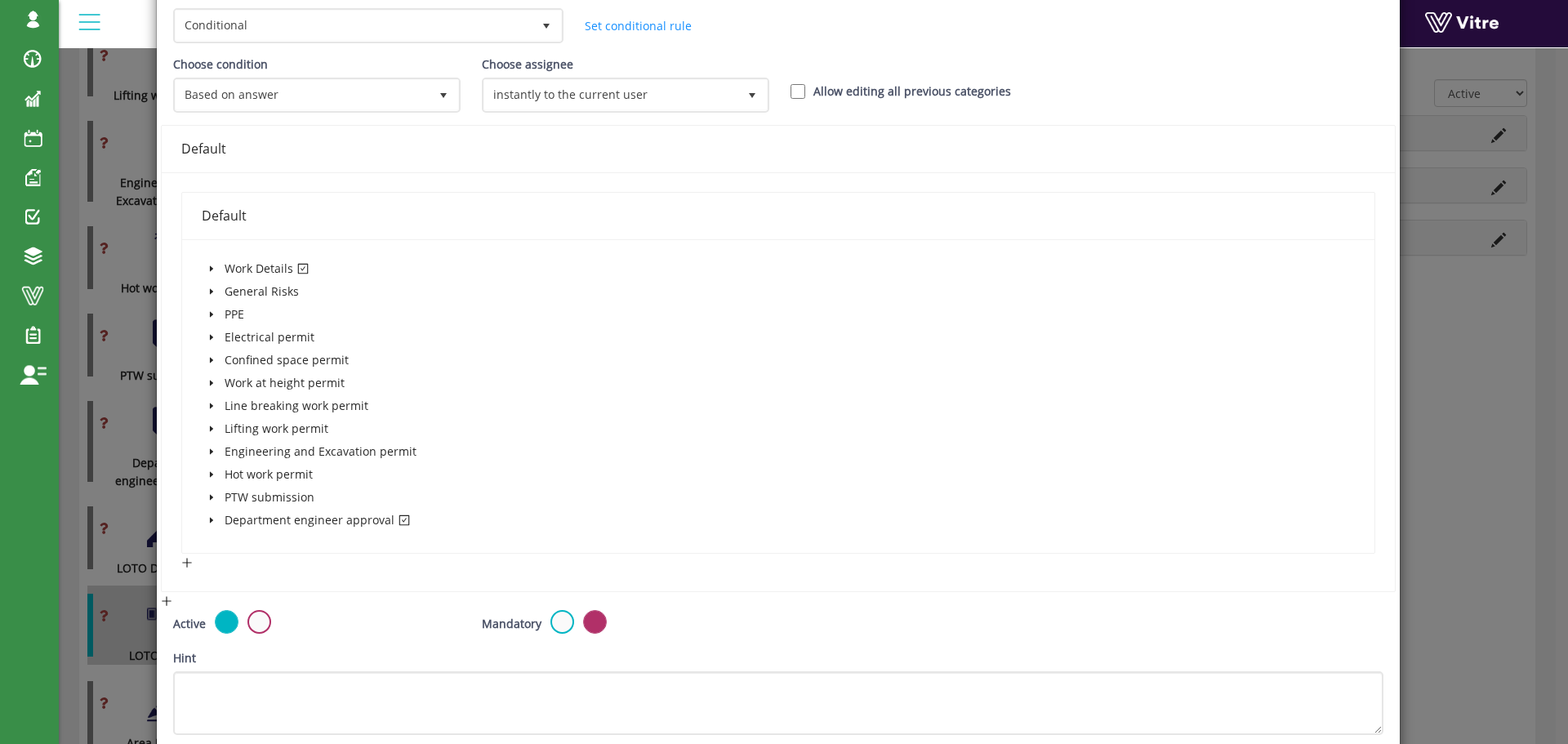
scroll to position [11, 0]
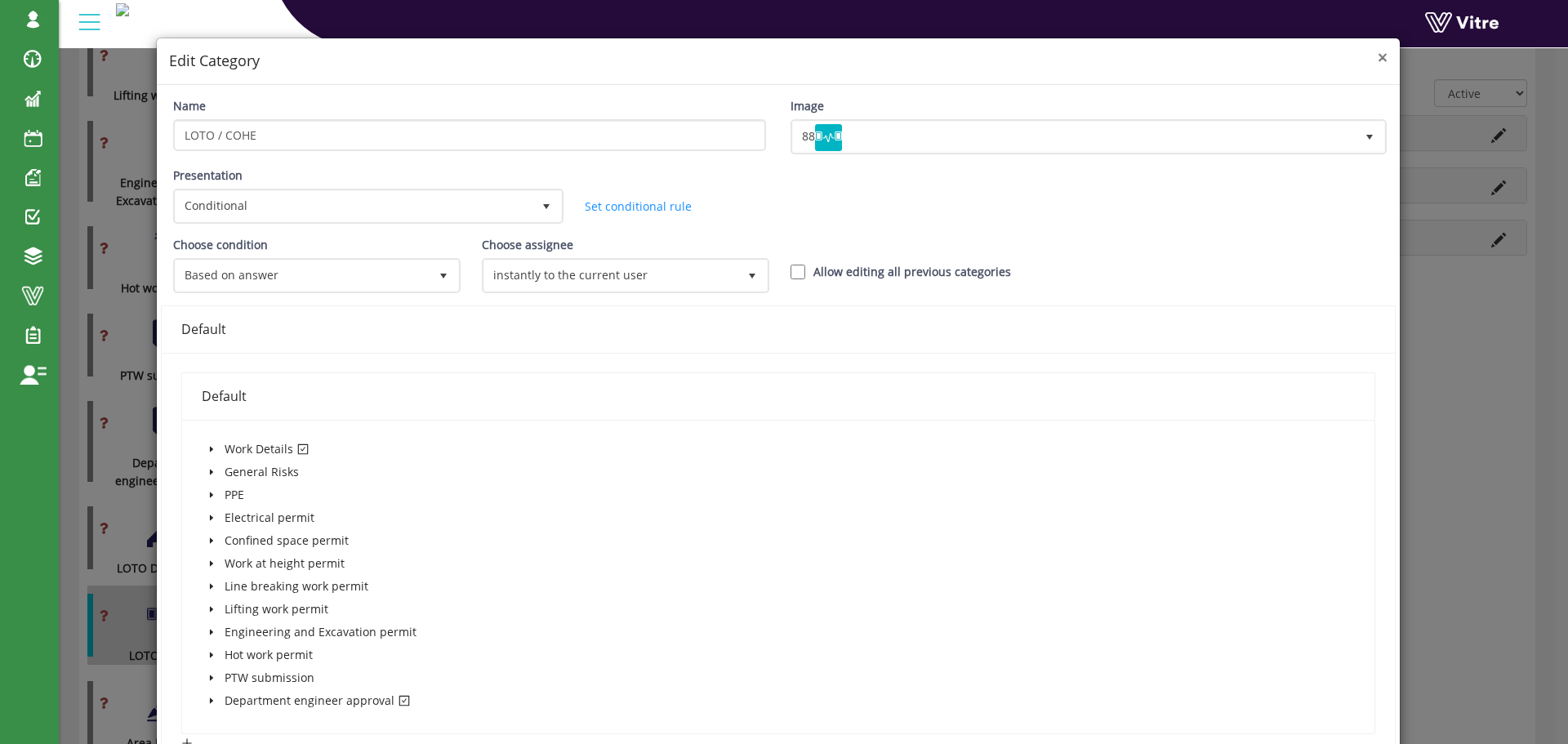
click at [1378, 61] on span "×" at bounding box center [1382, 57] width 9 height 23
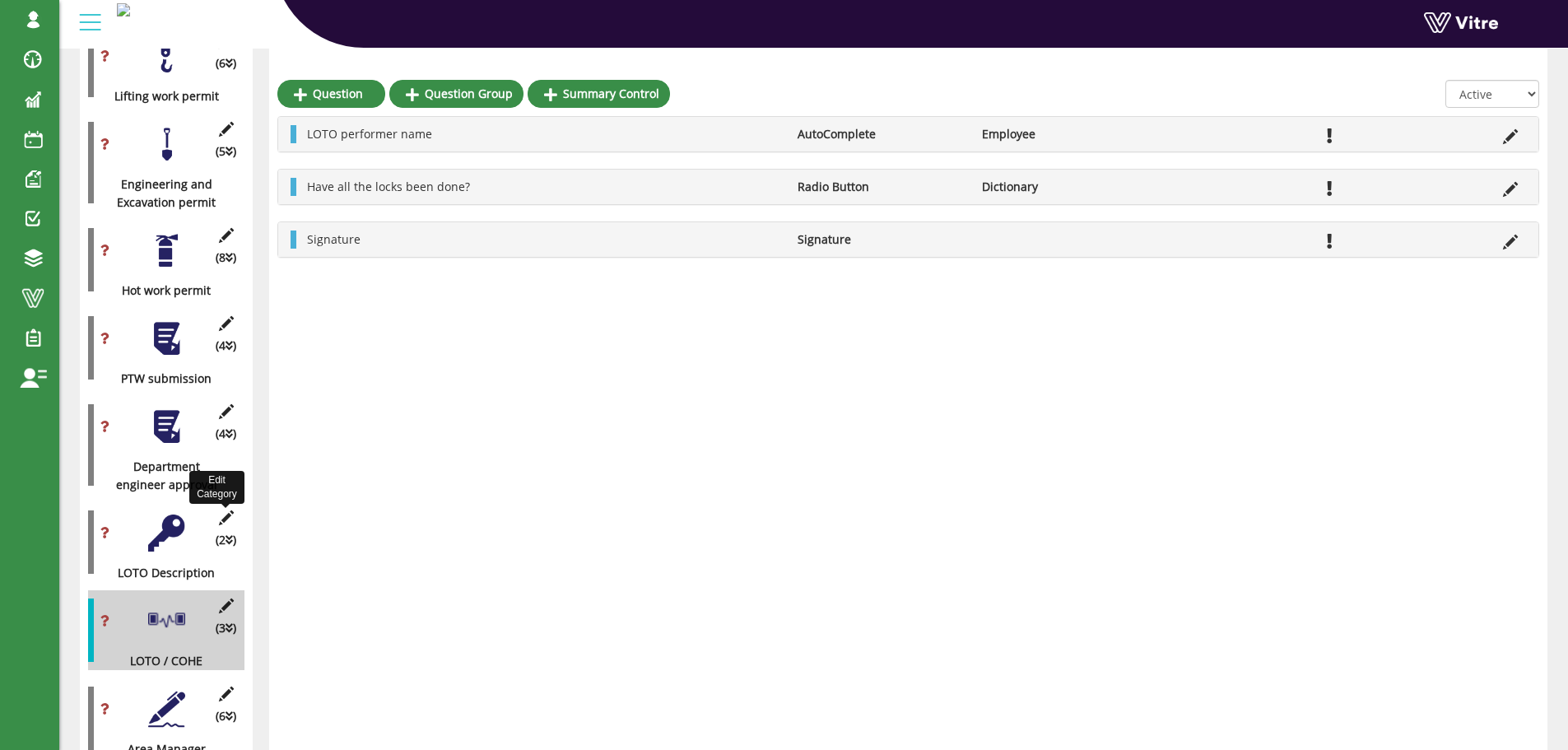
click at [229, 510] on icon at bounding box center [226, 518] width 21 height 15
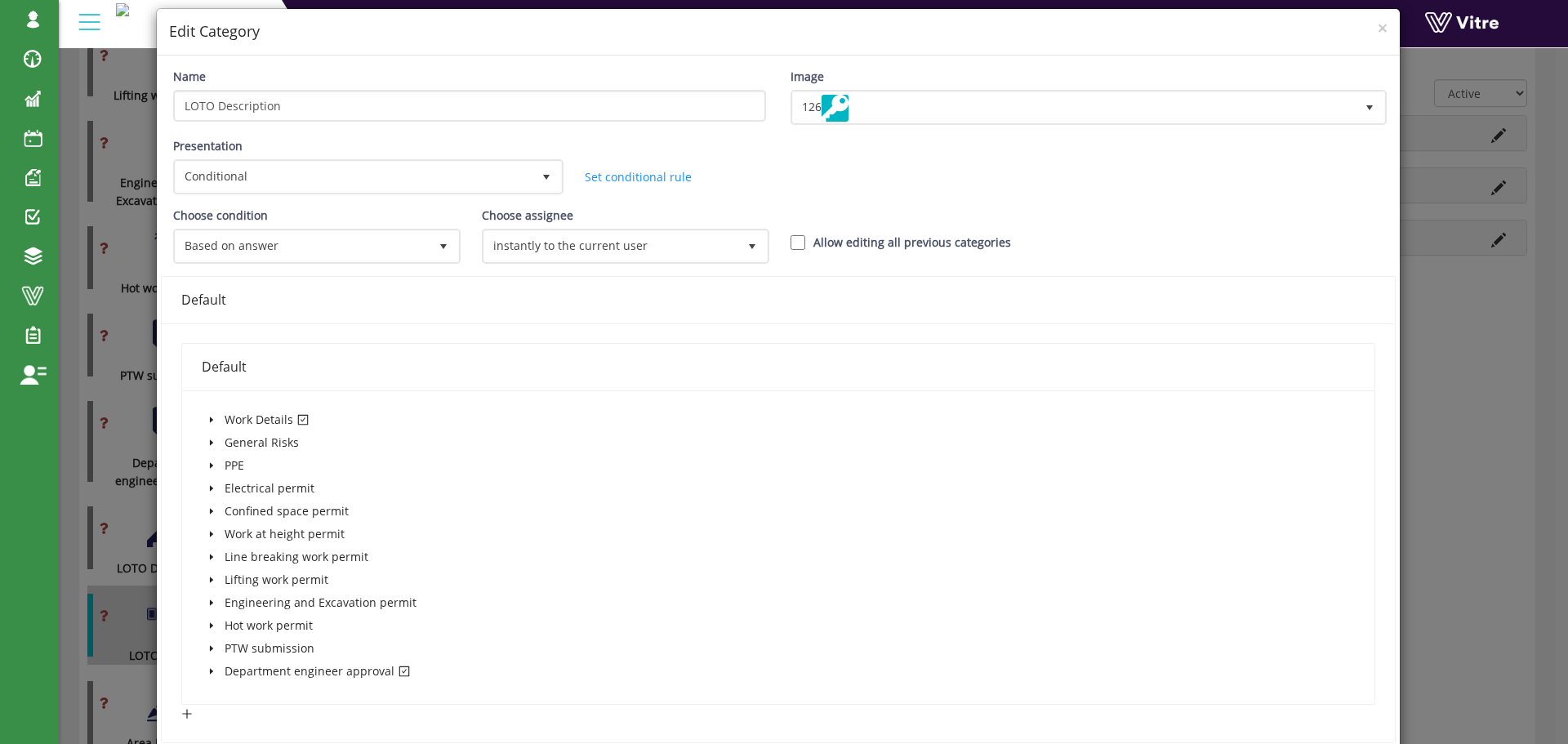
scroll to position [163, 0]
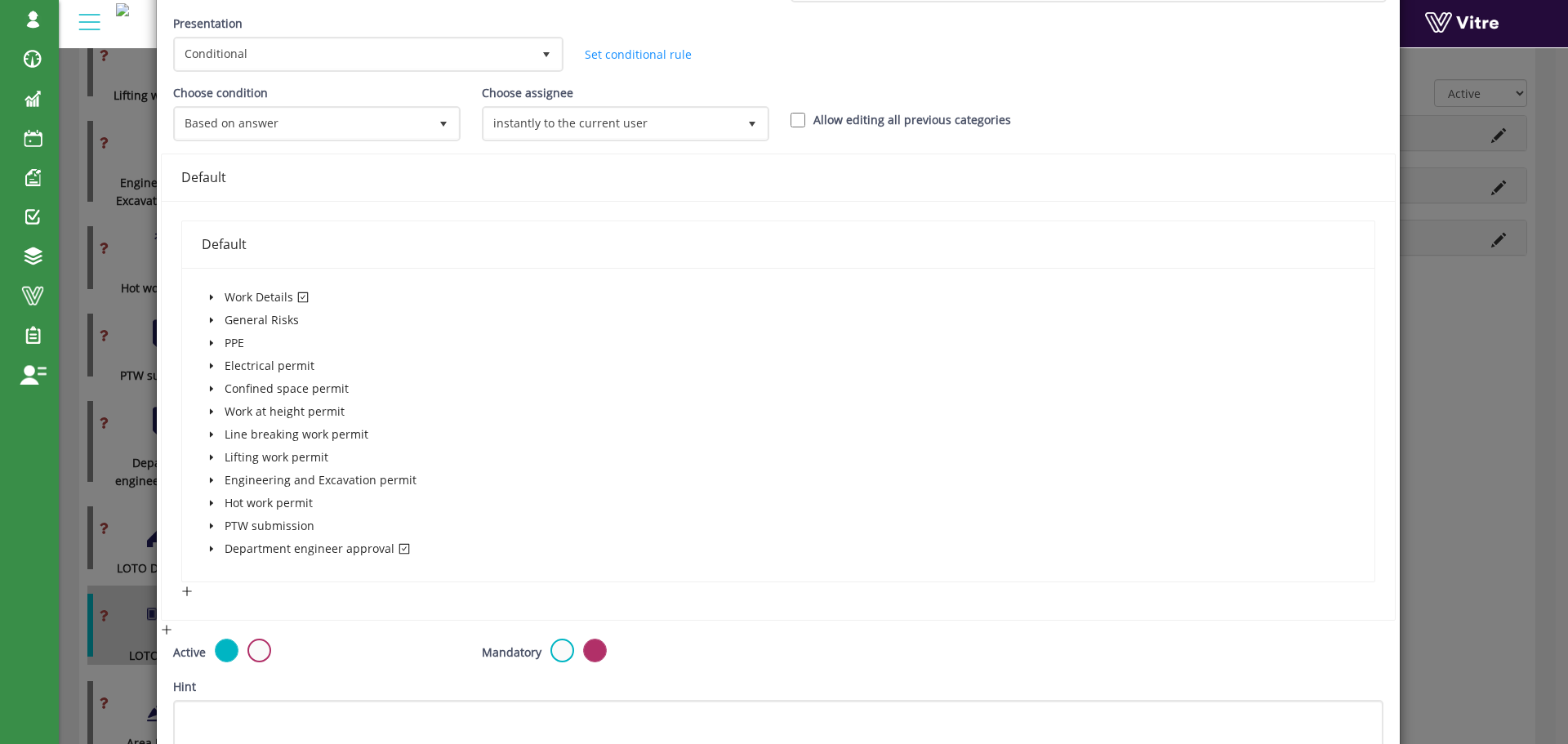
click at [209, 549] on icon "caret-down" at bounding box center [210, 550] width 3 height 6
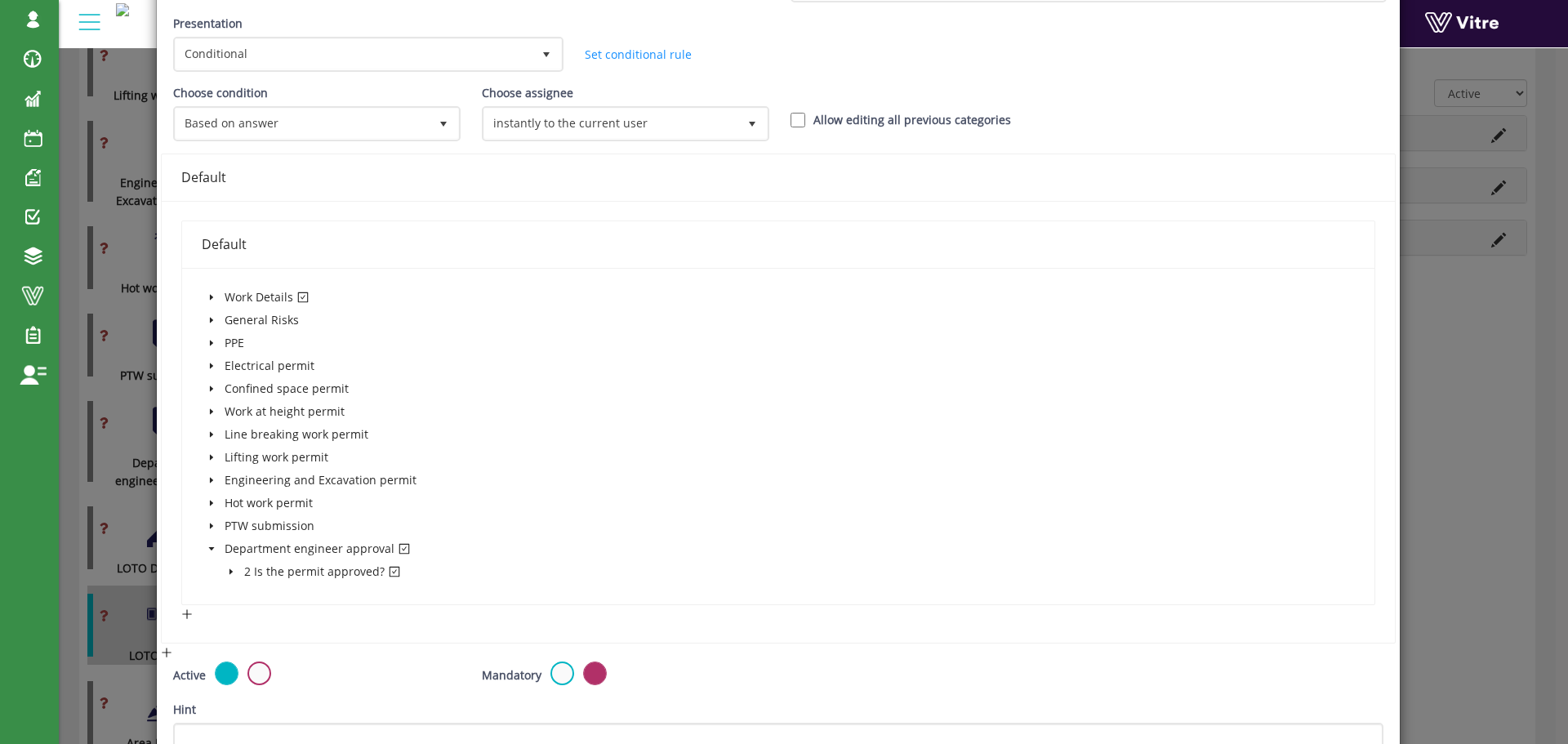
click at [231, 571] on icon "caret-down" at bounding box center [231, 572] width 9 height 9
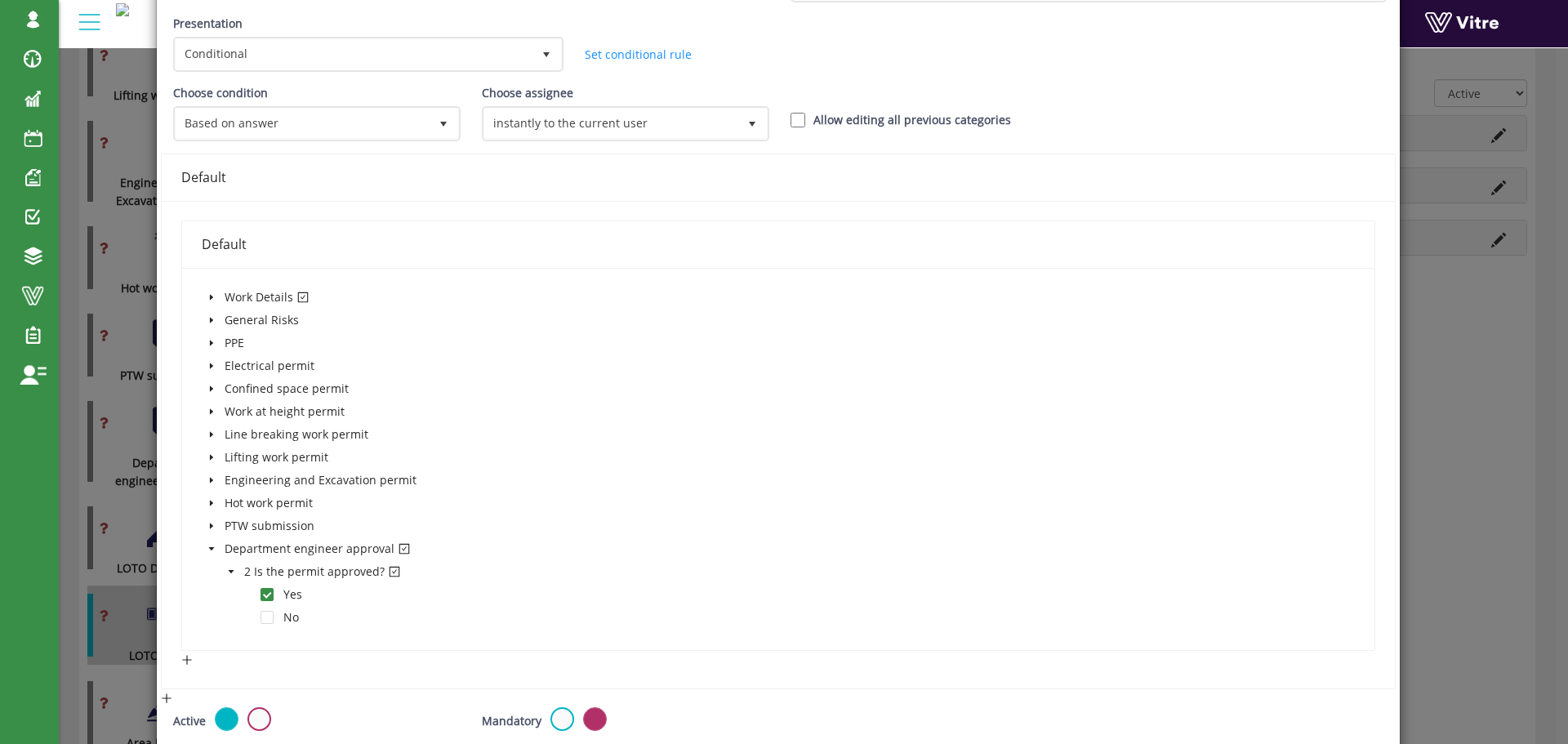
click at [230, 571] on icon "caret-down" at bounding box center [230, 572] width 6 height 3
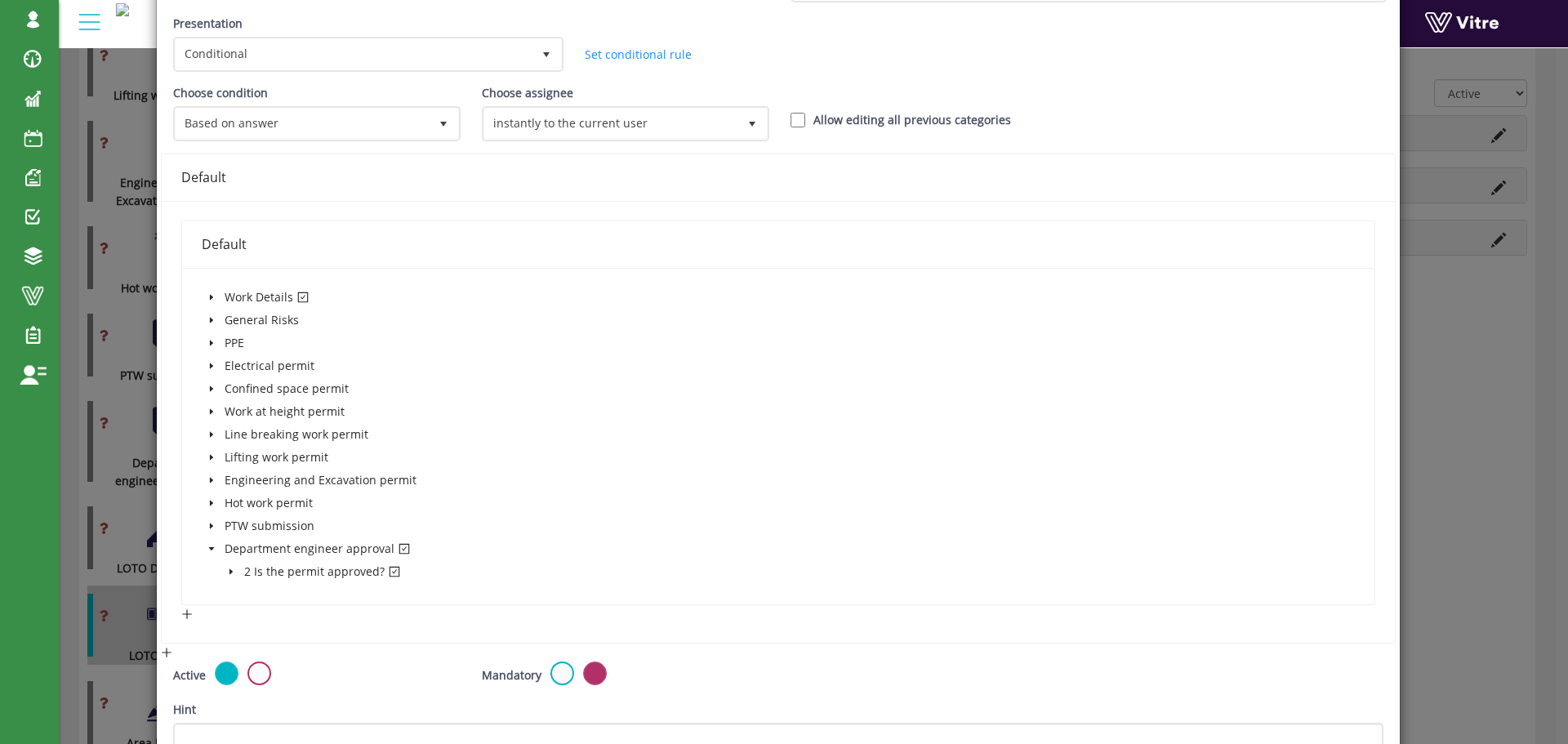
click at [209, 295] on icon "caret-down" at bounding box center [211, 297] width 9 height 9
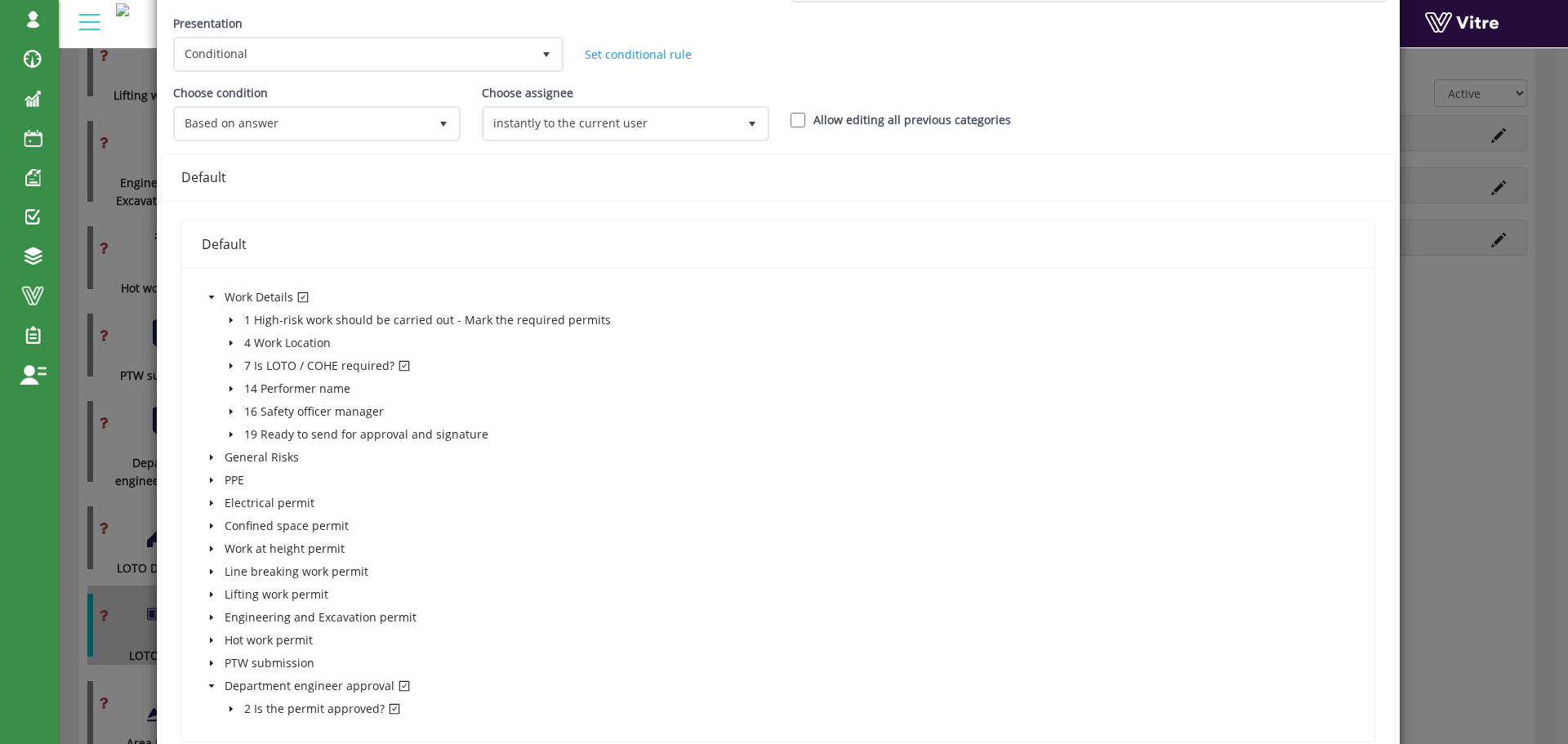
click at [232, 364] on icon "caret-down" at bounding box center [231, 366] width 9 height 9
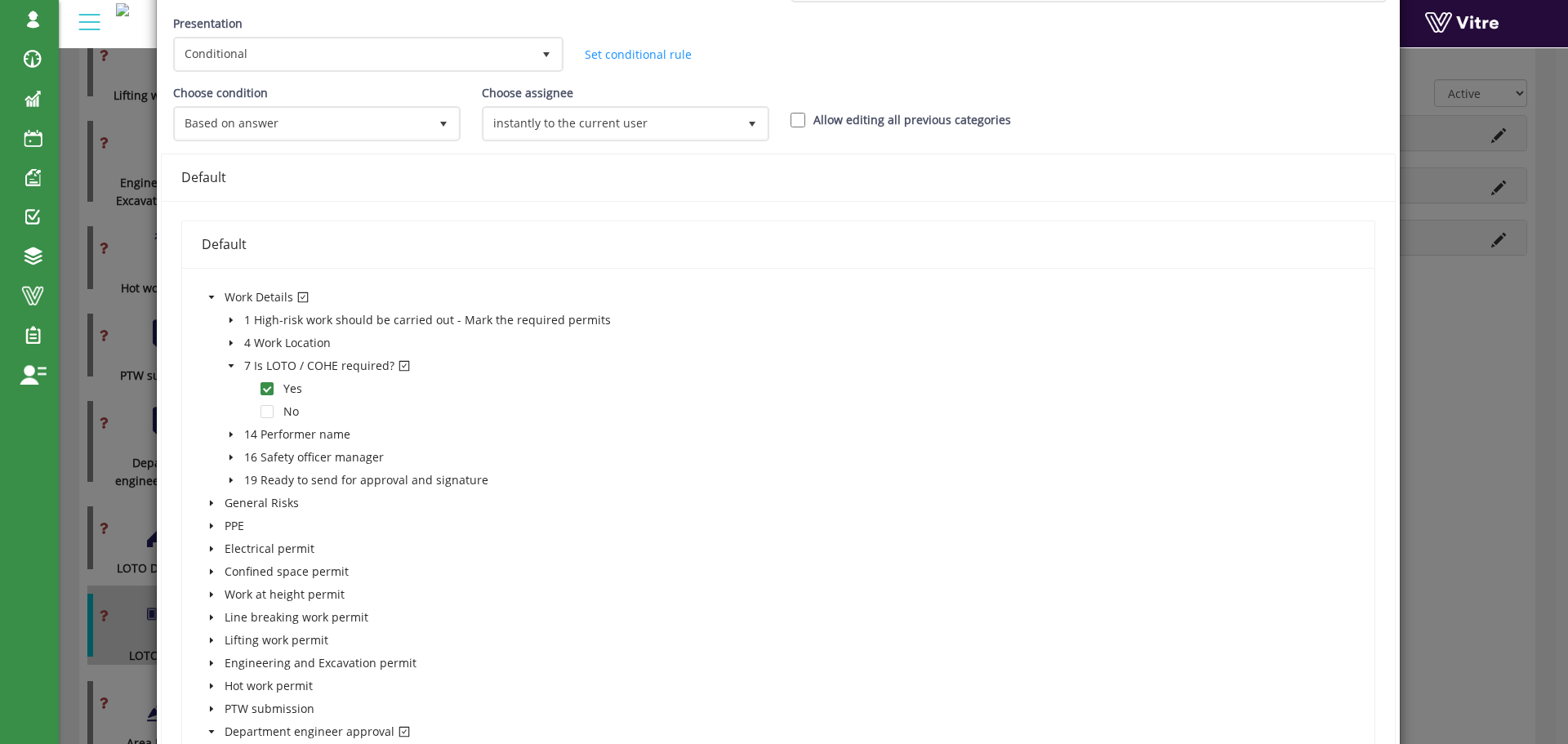
click at [232, 364] on icon "caret-down" at bounding box center [230, 365] width 6 height 3
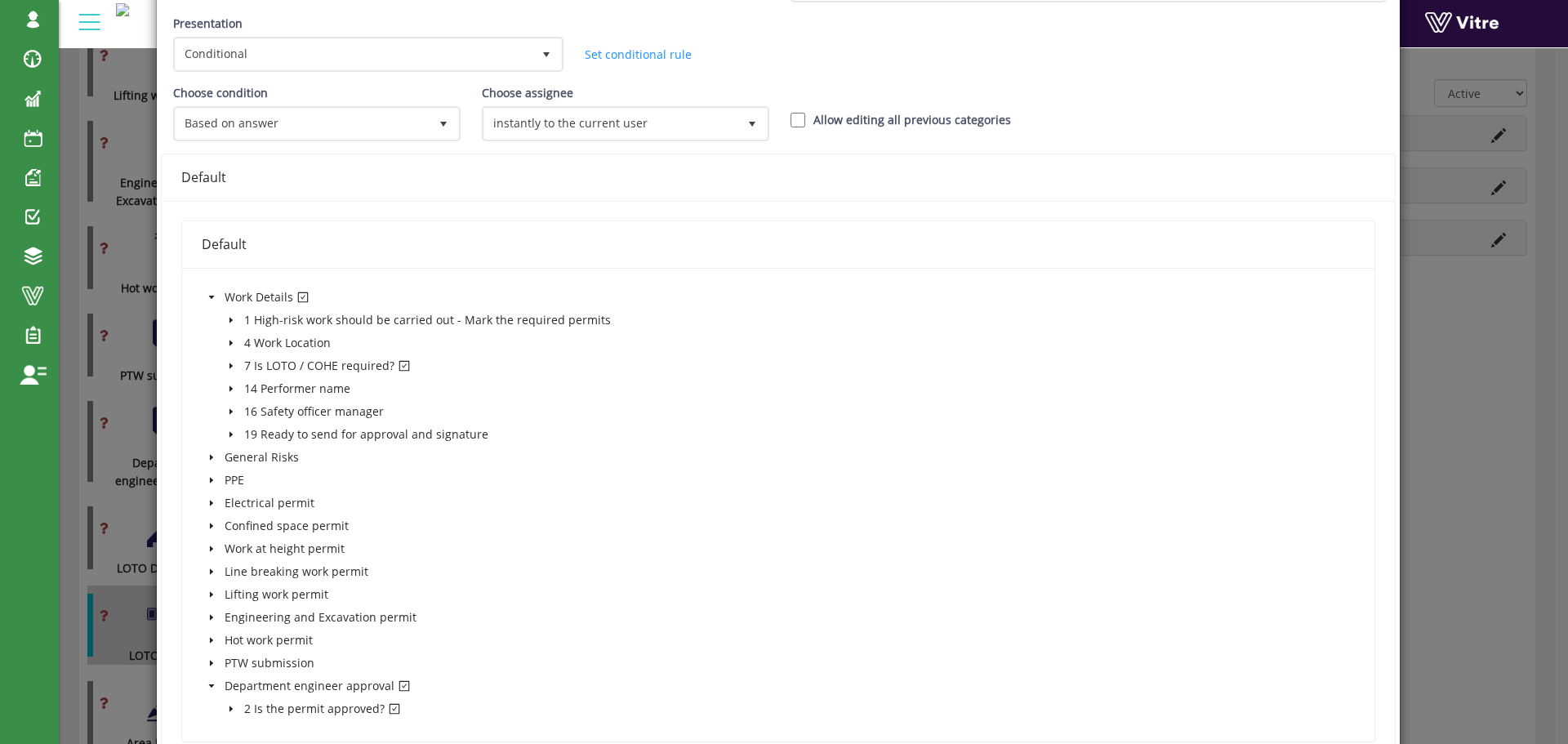
click at [213, 296] on icon "caret-down" at bounding box center [211, 297] width 9 height 9
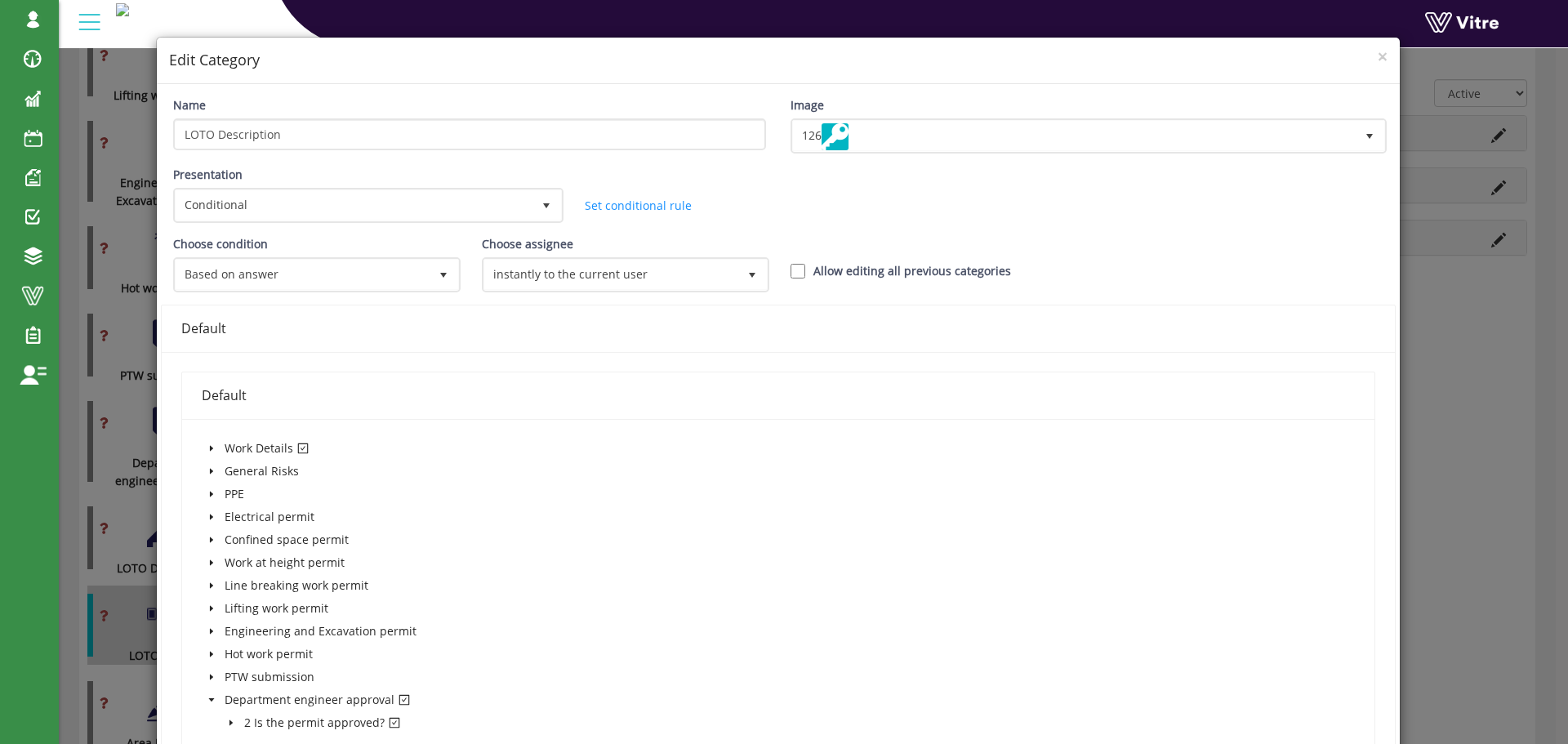
scroll to position [0, 0]
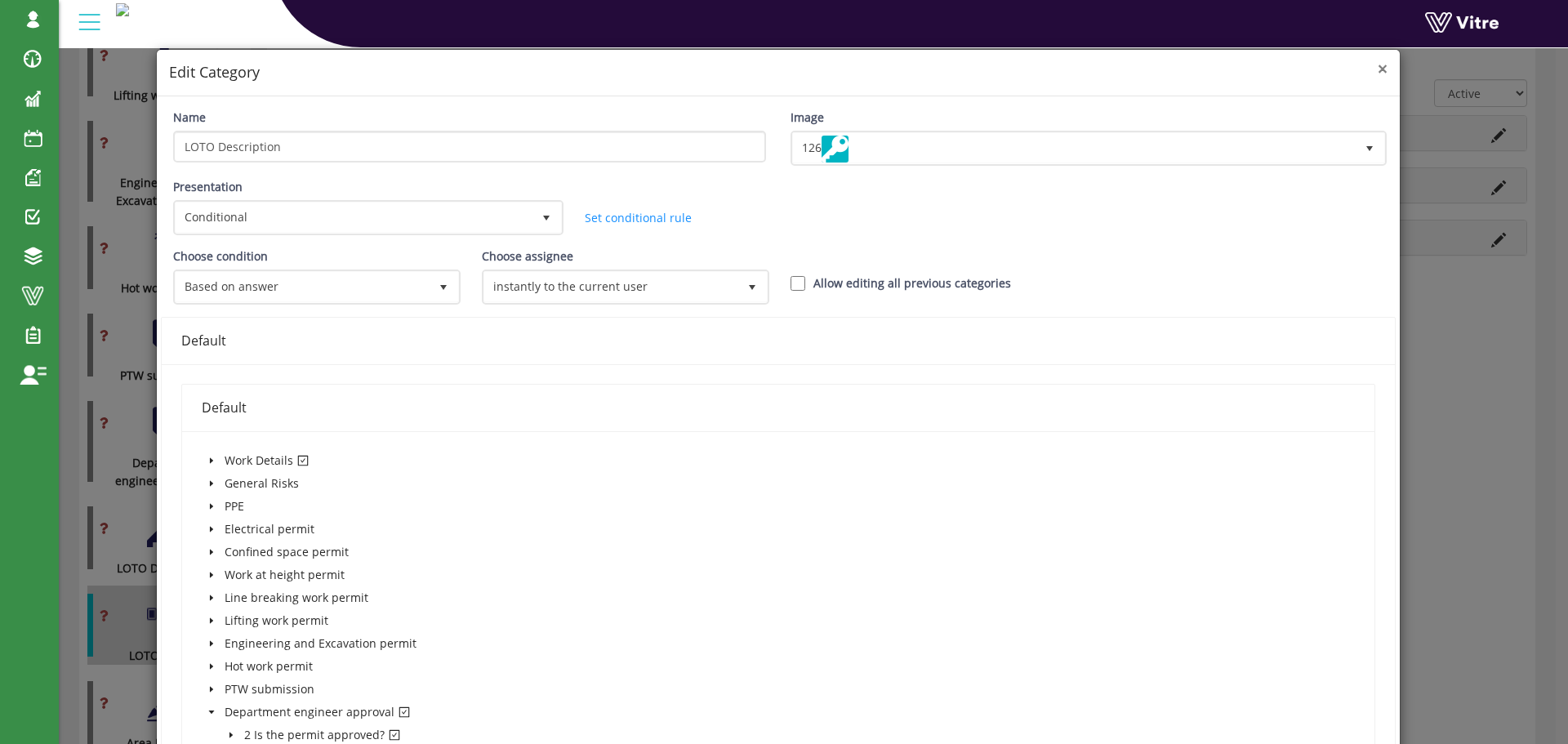
click at [1378, 74] on span "×" at bounding box center [1382, 68] width 9 height 23
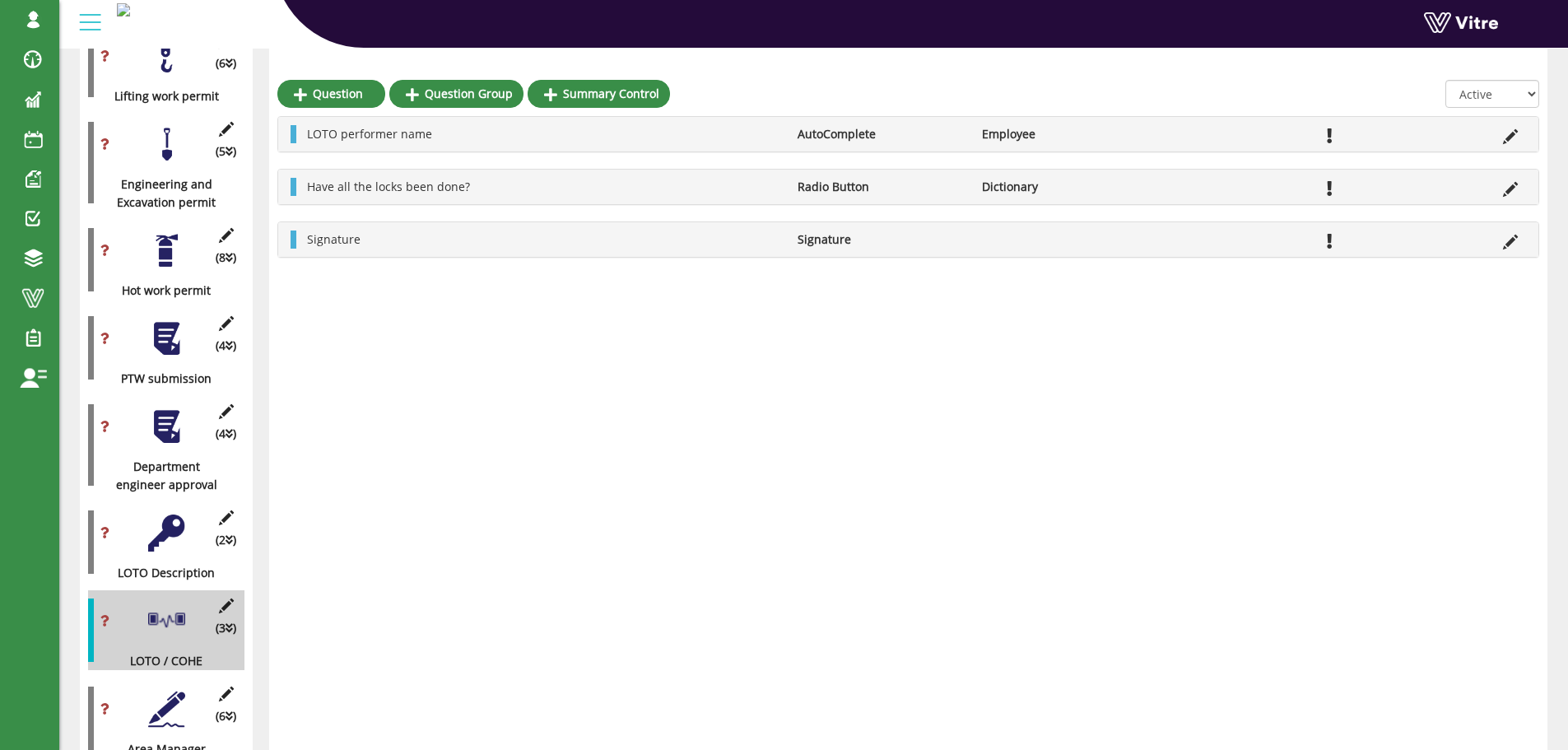
click at [167, 516] on div at bounding box center [166, 533] width 37 height 37
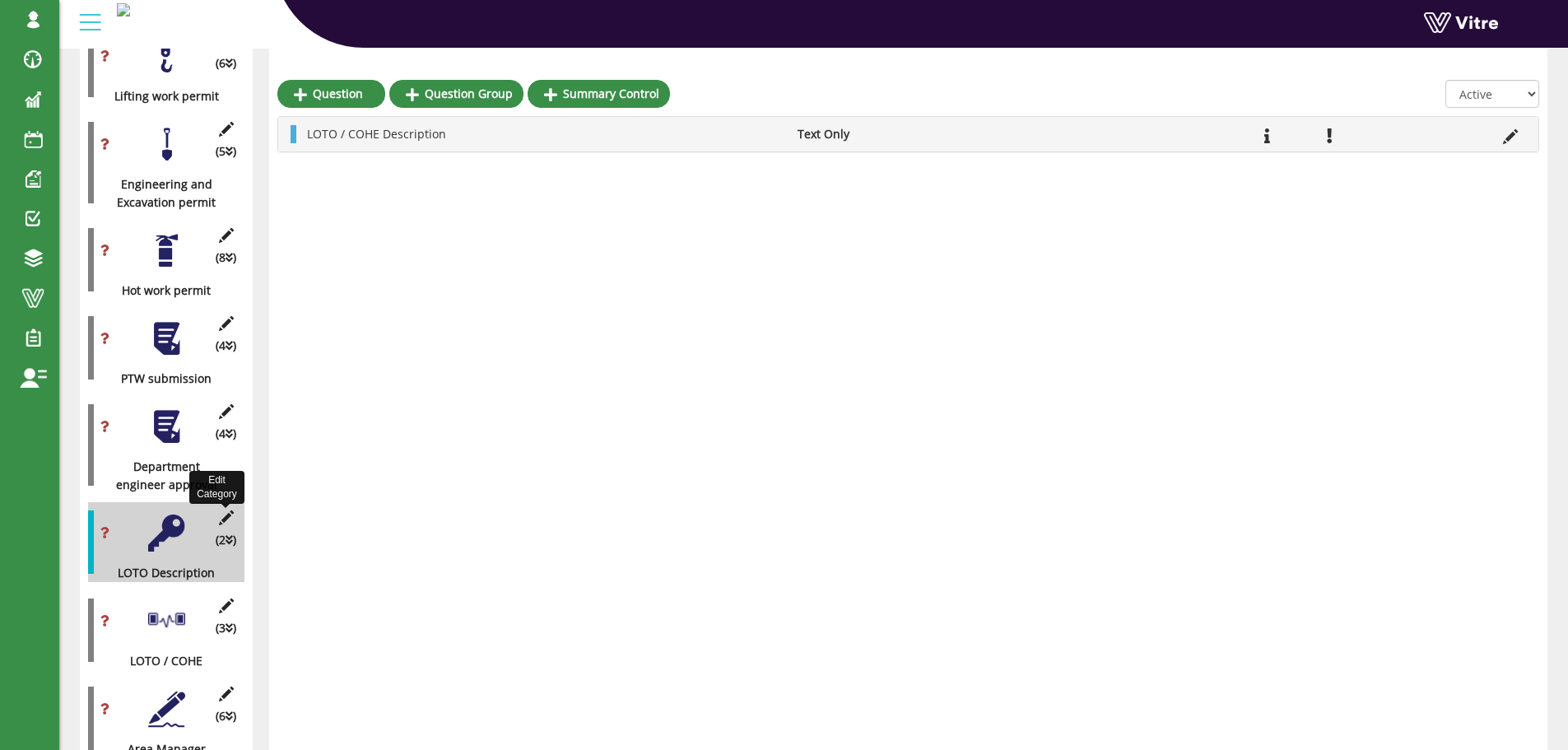
click at [226, 510] on icon at bounding box center [226, 518] width 21 height 15
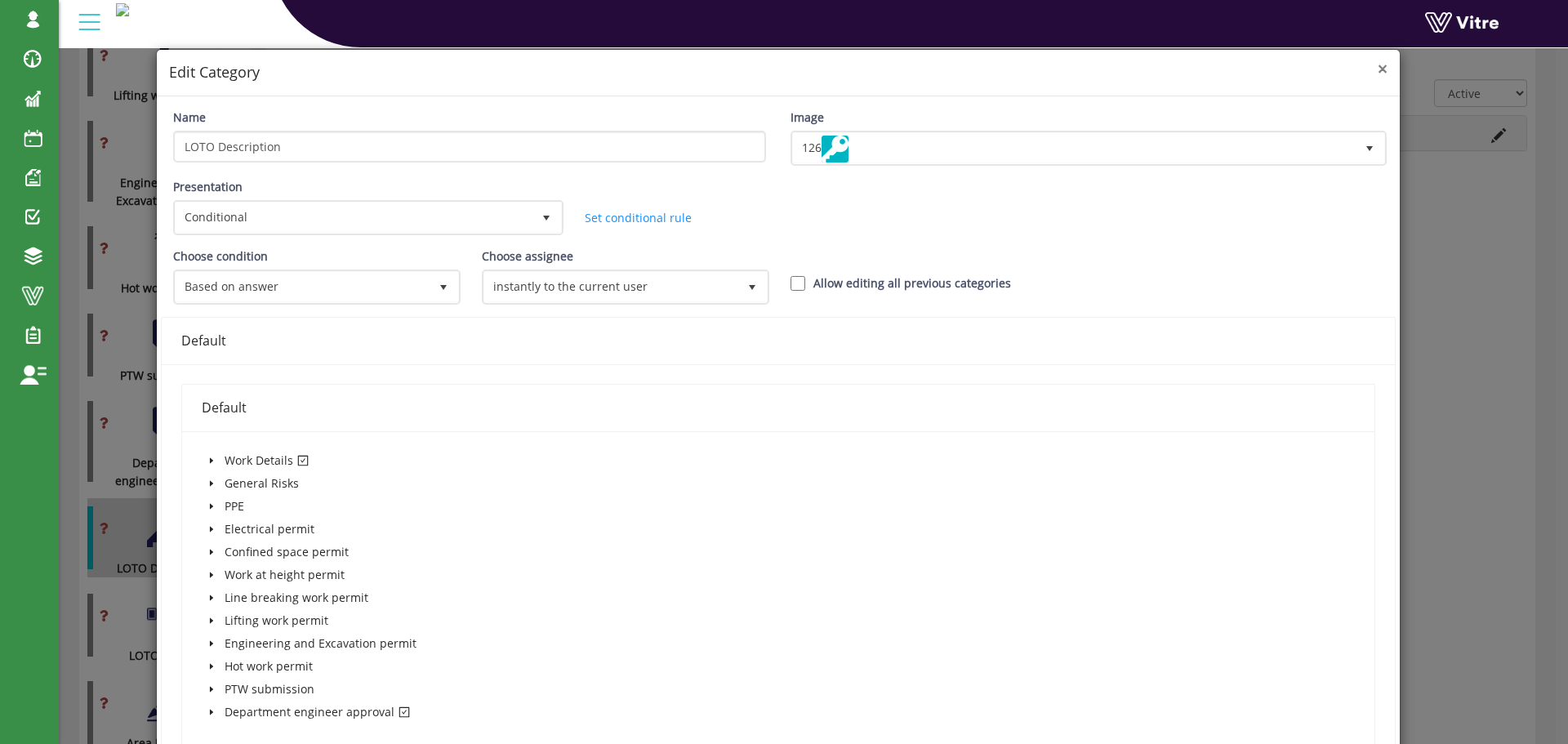
click at [1378, 71] on span "×" at bounding box center [1382, 68] width 9 height 23
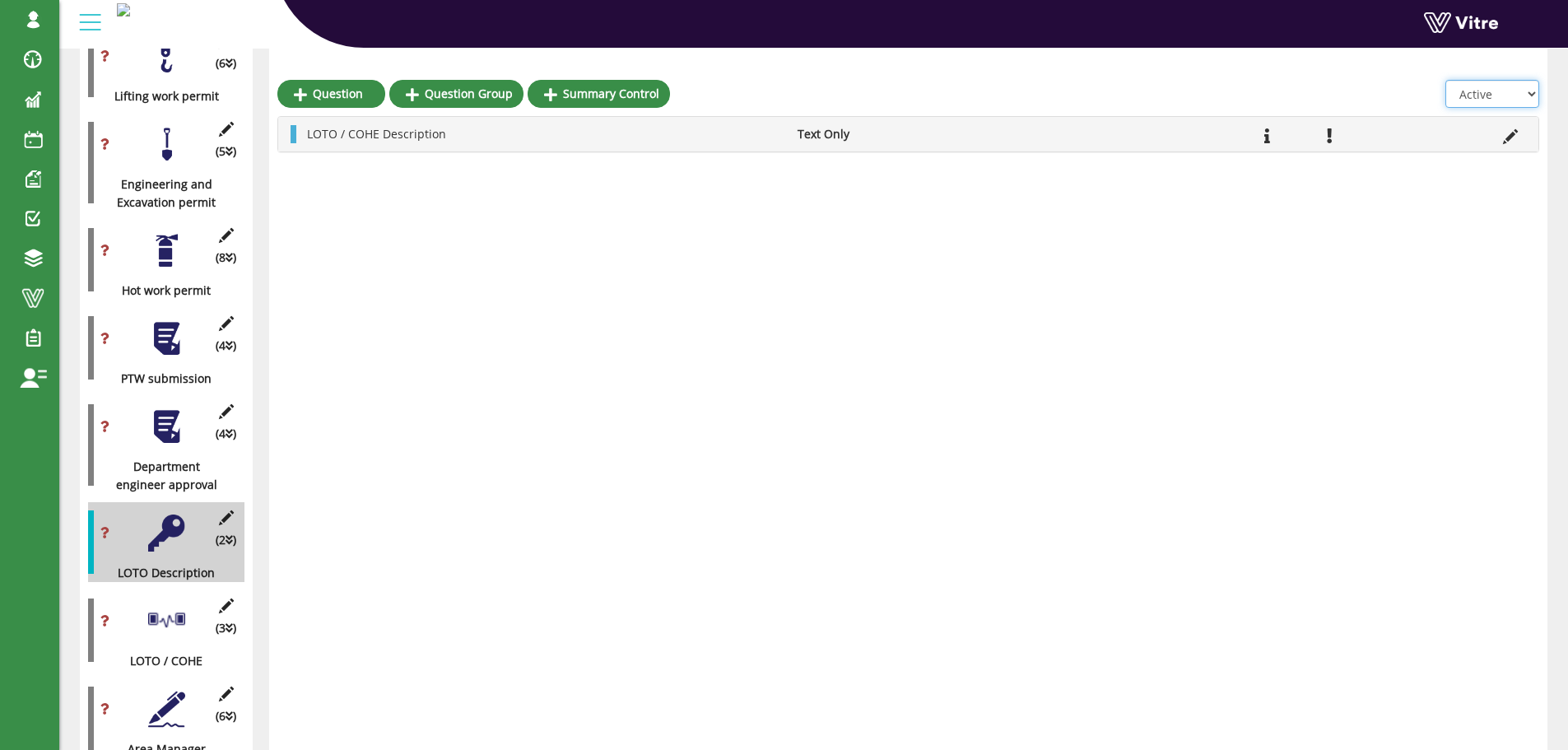
click at [1534, 95] on select "All Active Not Active" at bounding box center [1492, 94] width 94 height 28
select select "2"
click at [1446, 80] on select "All Active Not Active" at bounding box center [1492, 94] width 94 height 28
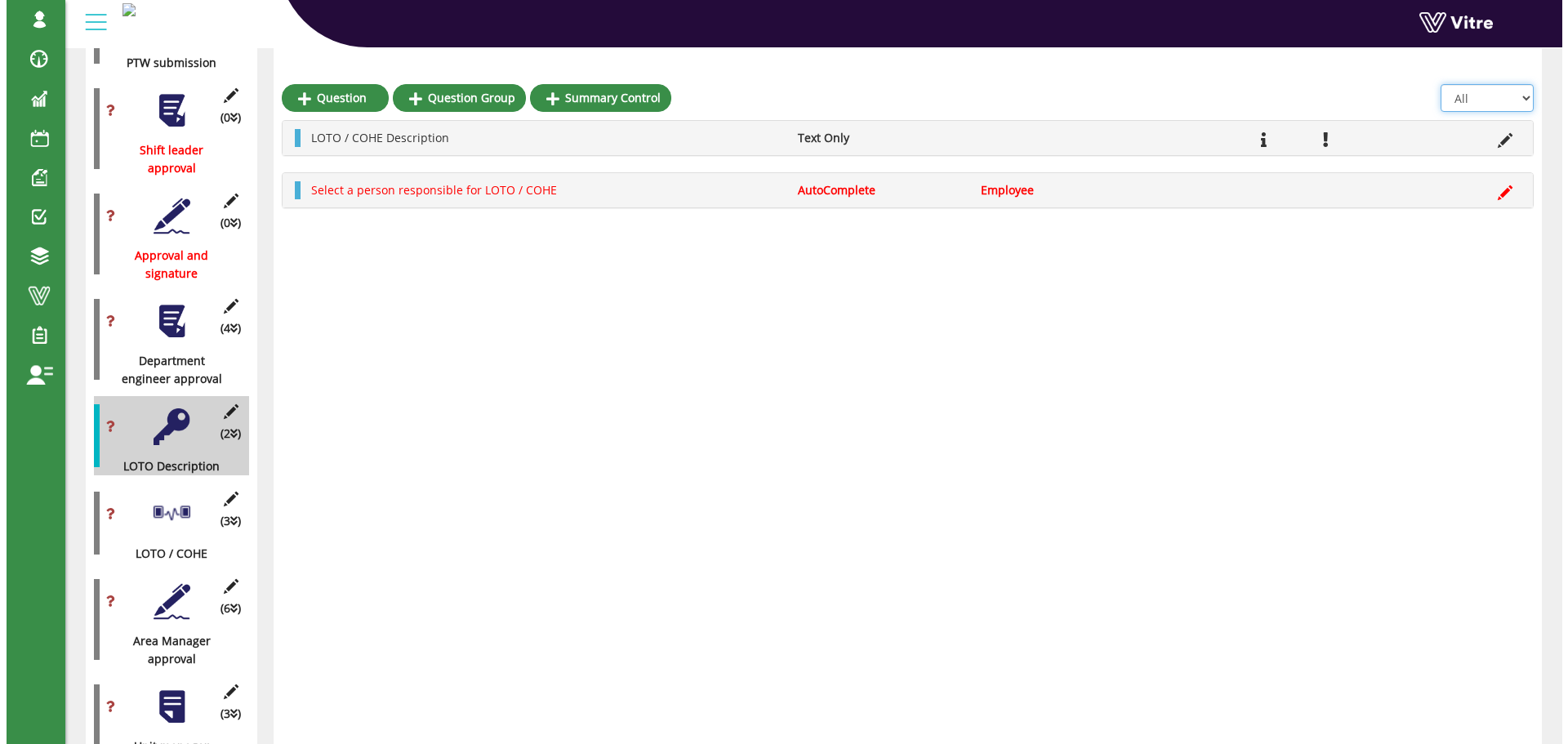
scroll to position [1774, 0]
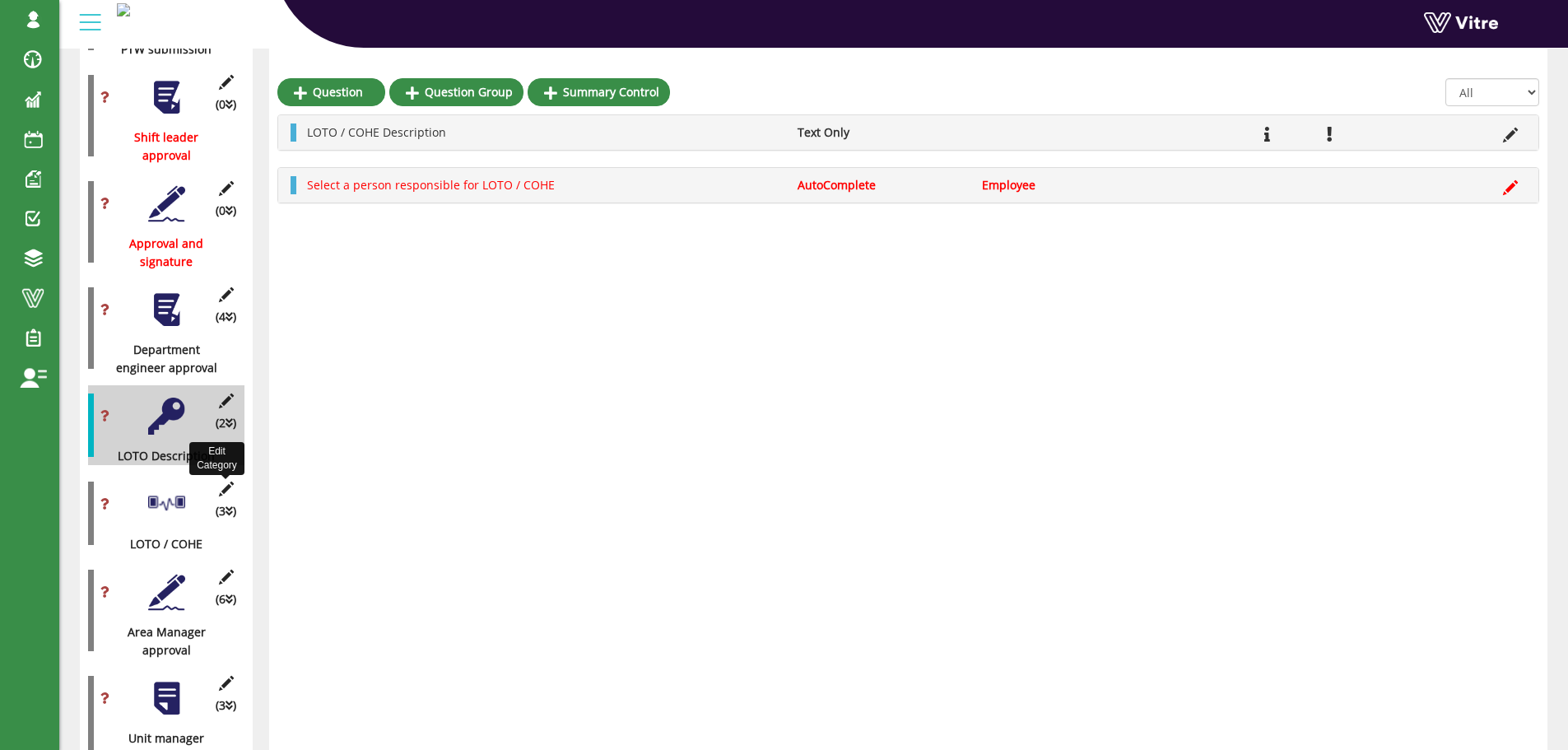
click at [223, 482] on icon at bounding box center [226, 489] width 21 height 15
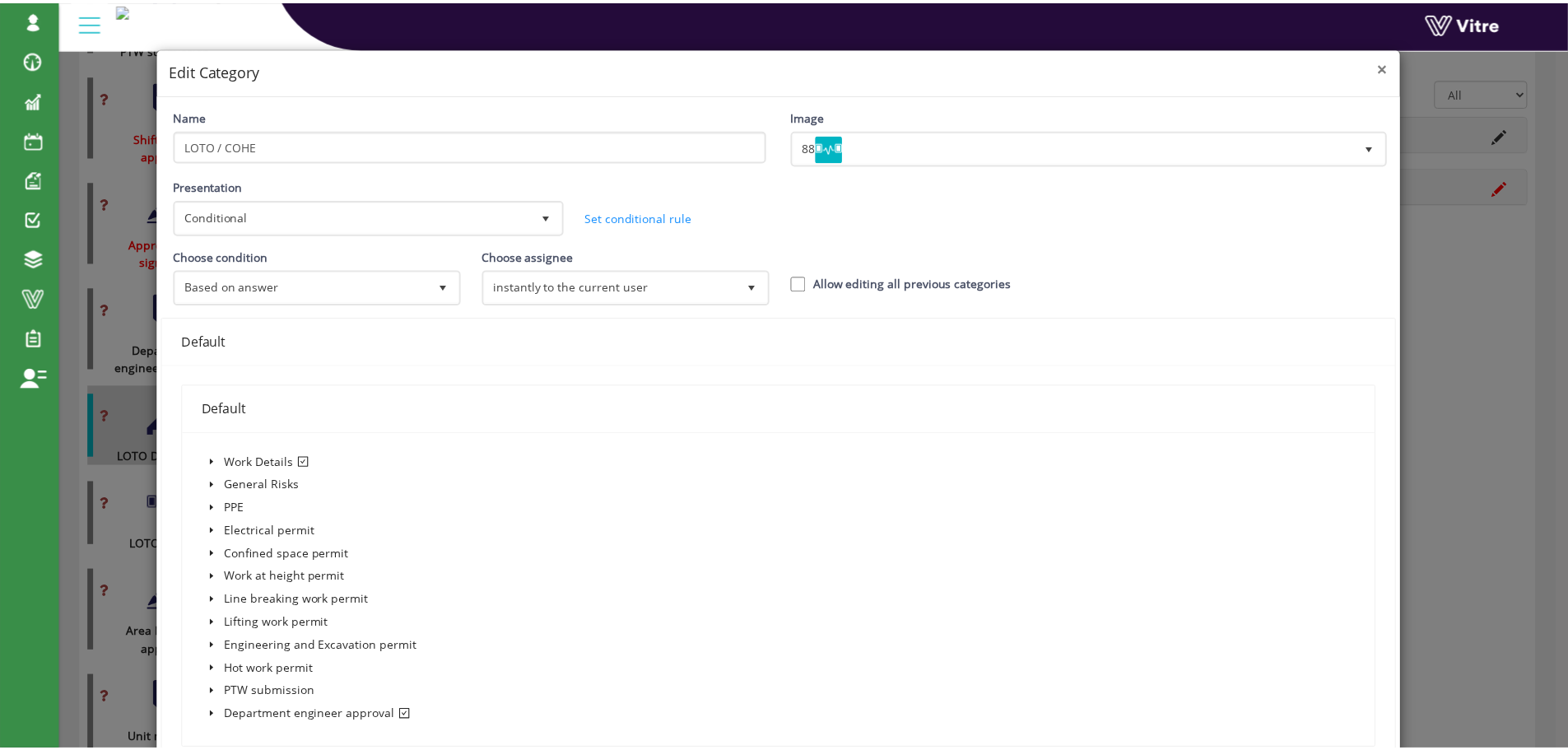
scroll to position [0, 0]
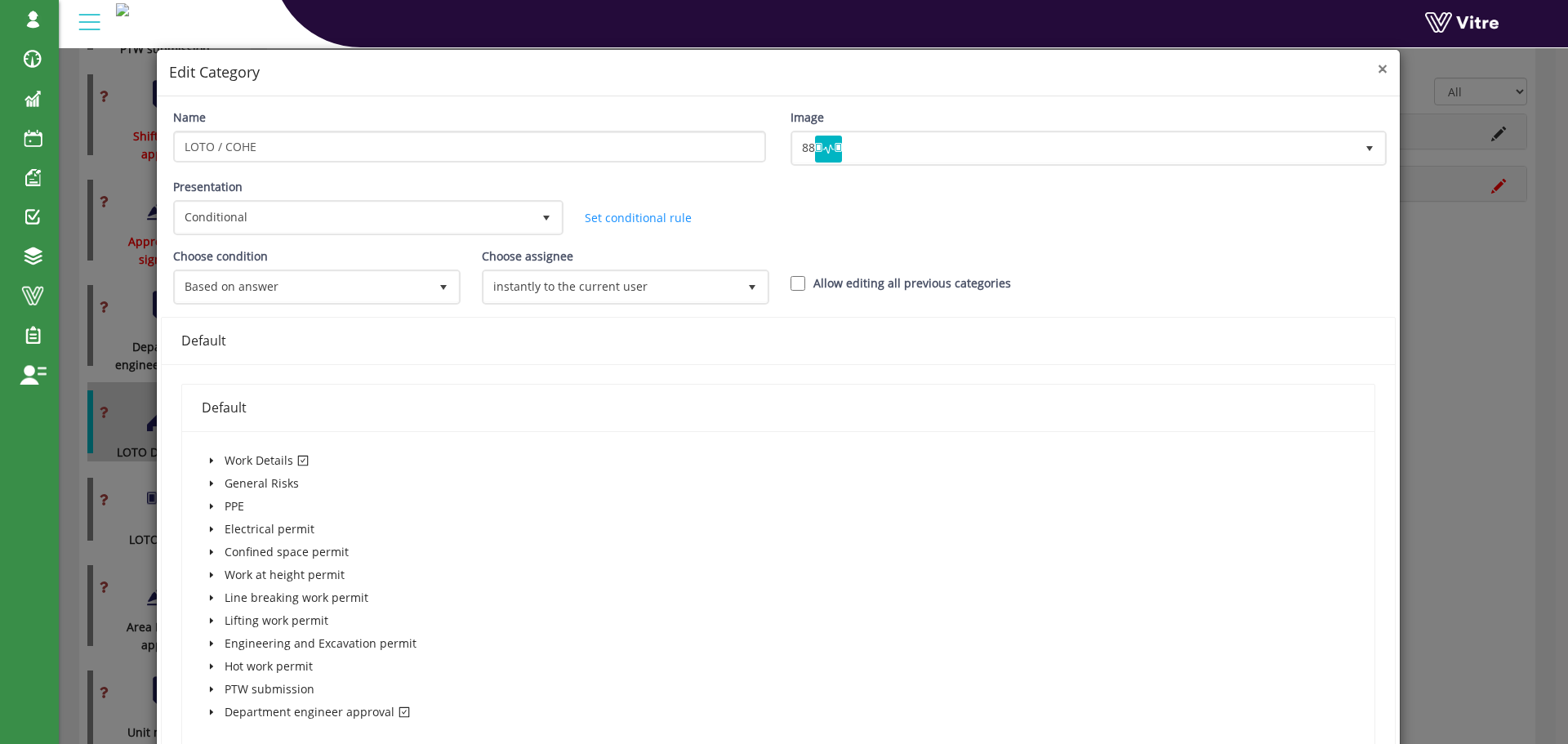
click at [1378, 67] on span "×" at bounding box center [1382, 68] width 9 height 23
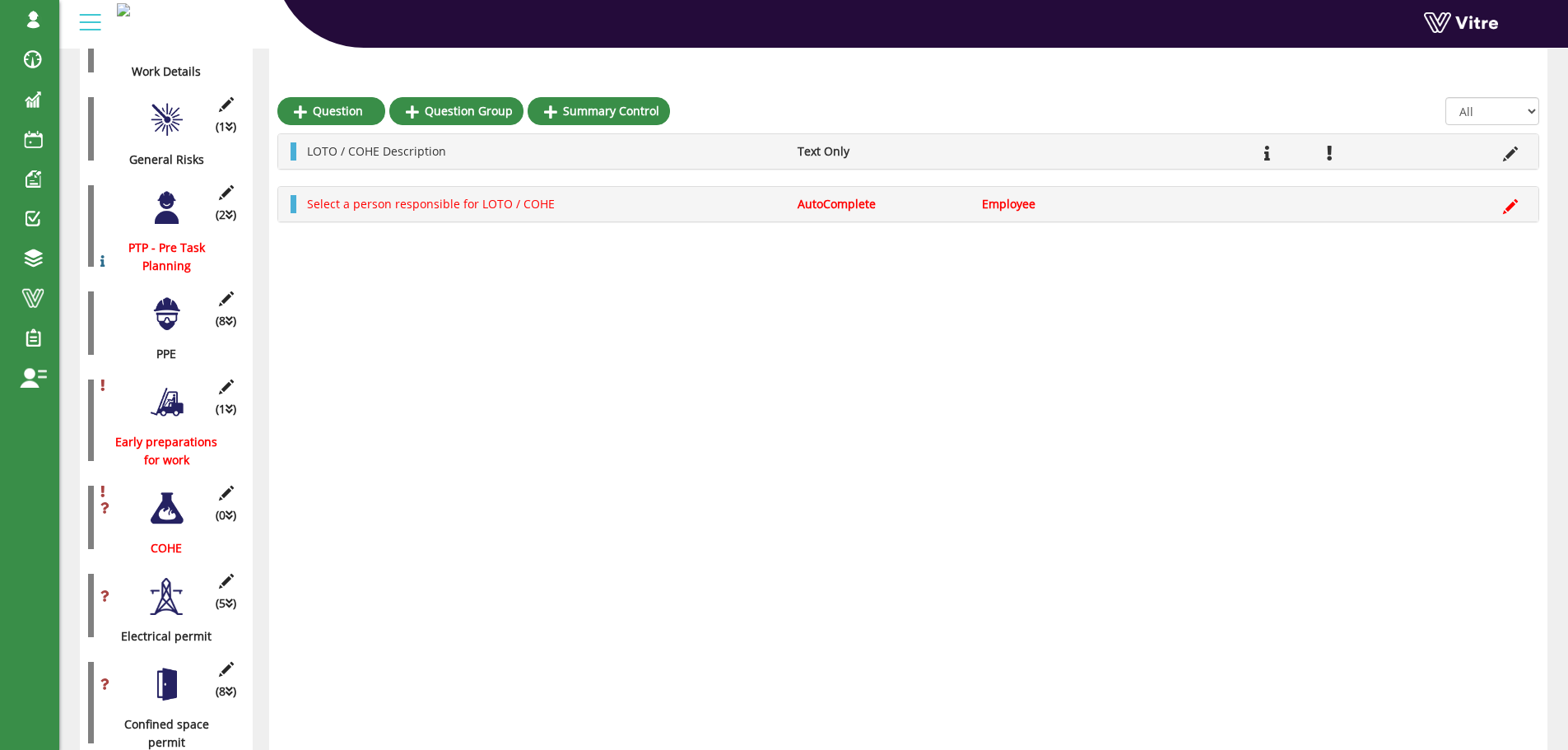
scroll to position [531, 0]
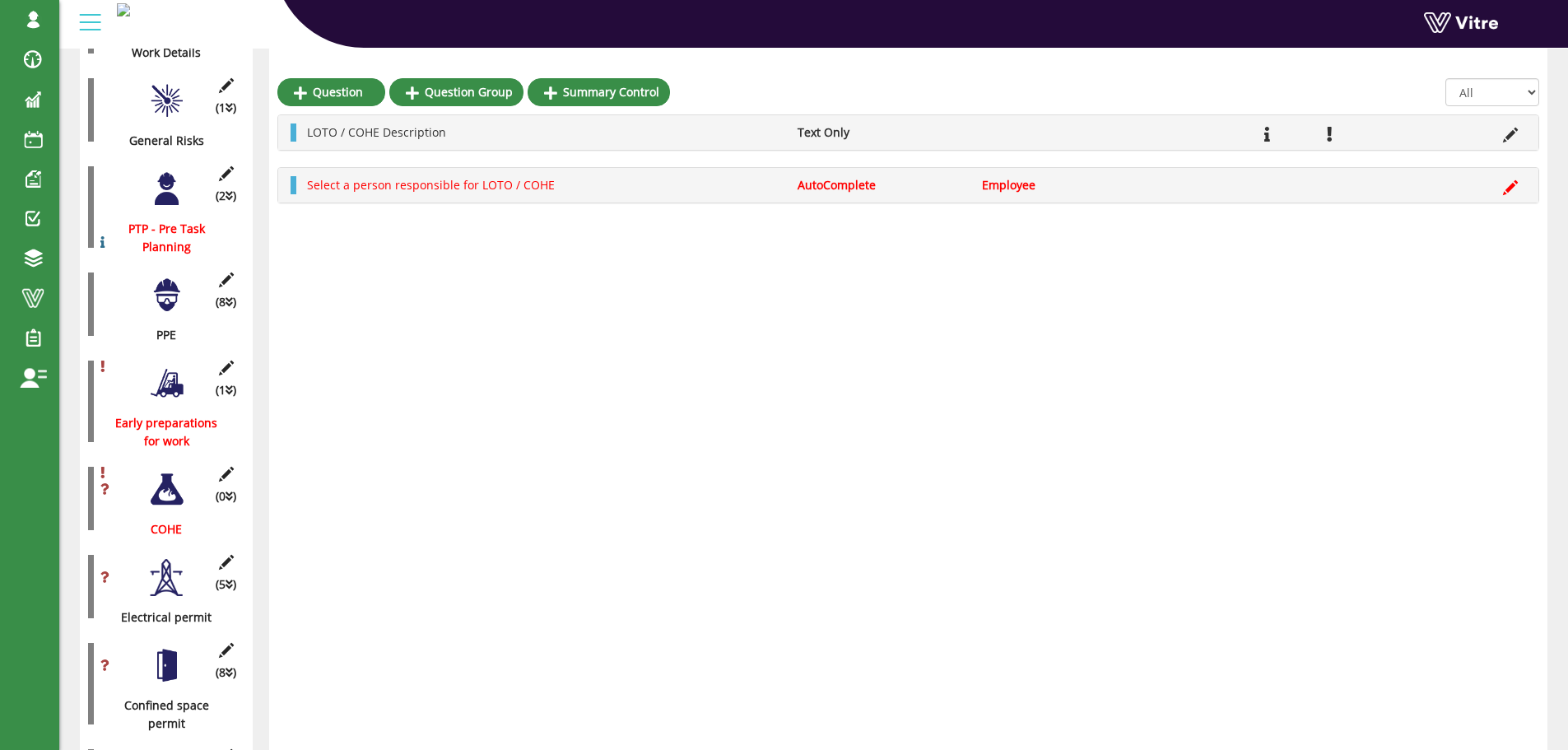
click at [228, 491] on icon at bounding box center [229, 497] width 8 height 11
click at [167, 481] on div at bounding box center [166, 489] width 37 height 37
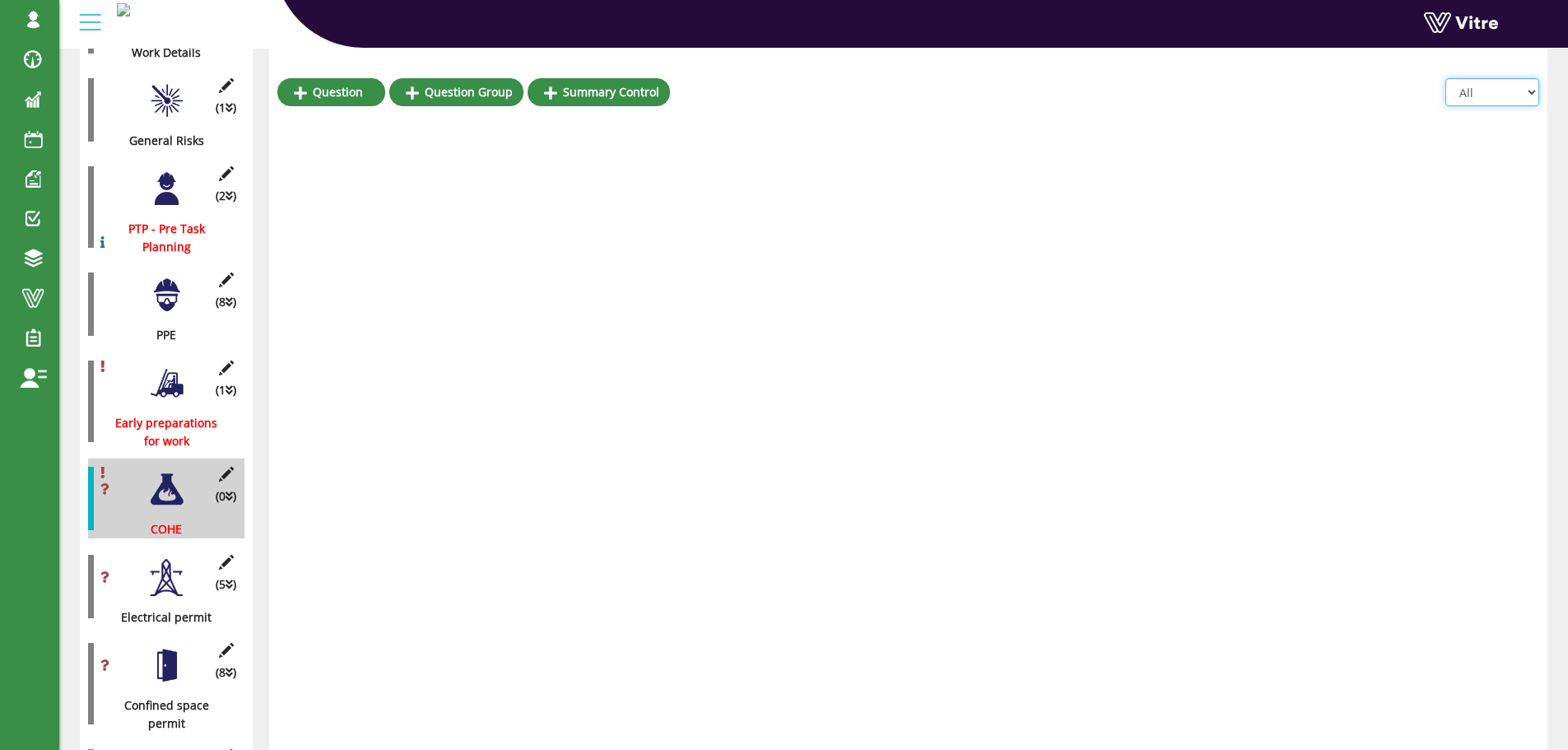
click at [1527, 96] on select "All Active Not Active" at bounding box center [1492, 92] width 94 height 28
click at [1446, 106] on select "All Active Not Active" at bounding box center [1492, 92] width 94 height 28
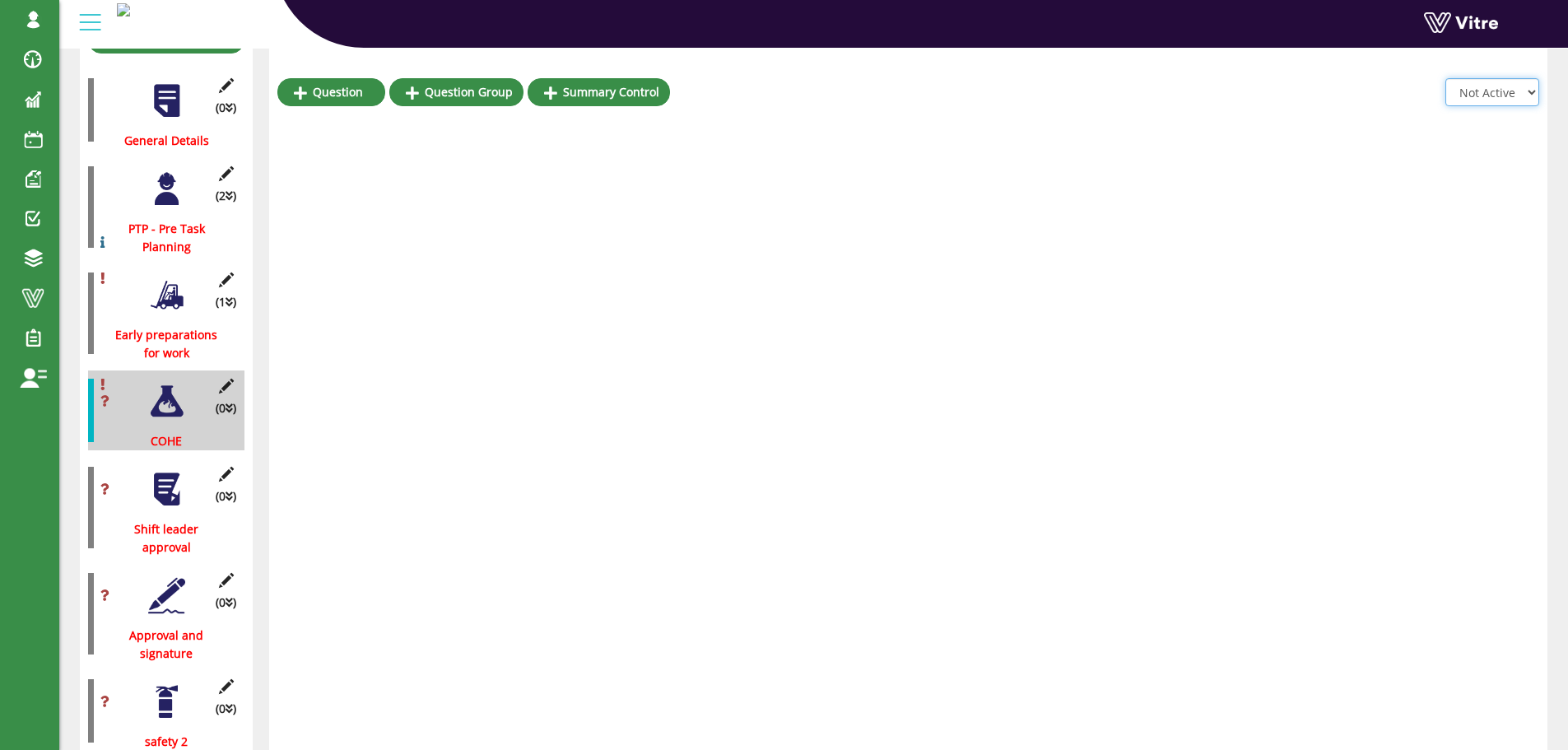
click at [1515, 92] on select "All Active Not Active" at bounding box center [1492, 92] width 94 height 28
select select "2"
click at [1446, 78] on select "All Active Not Active" at bounding box center [1492, 92] width 94 height 28
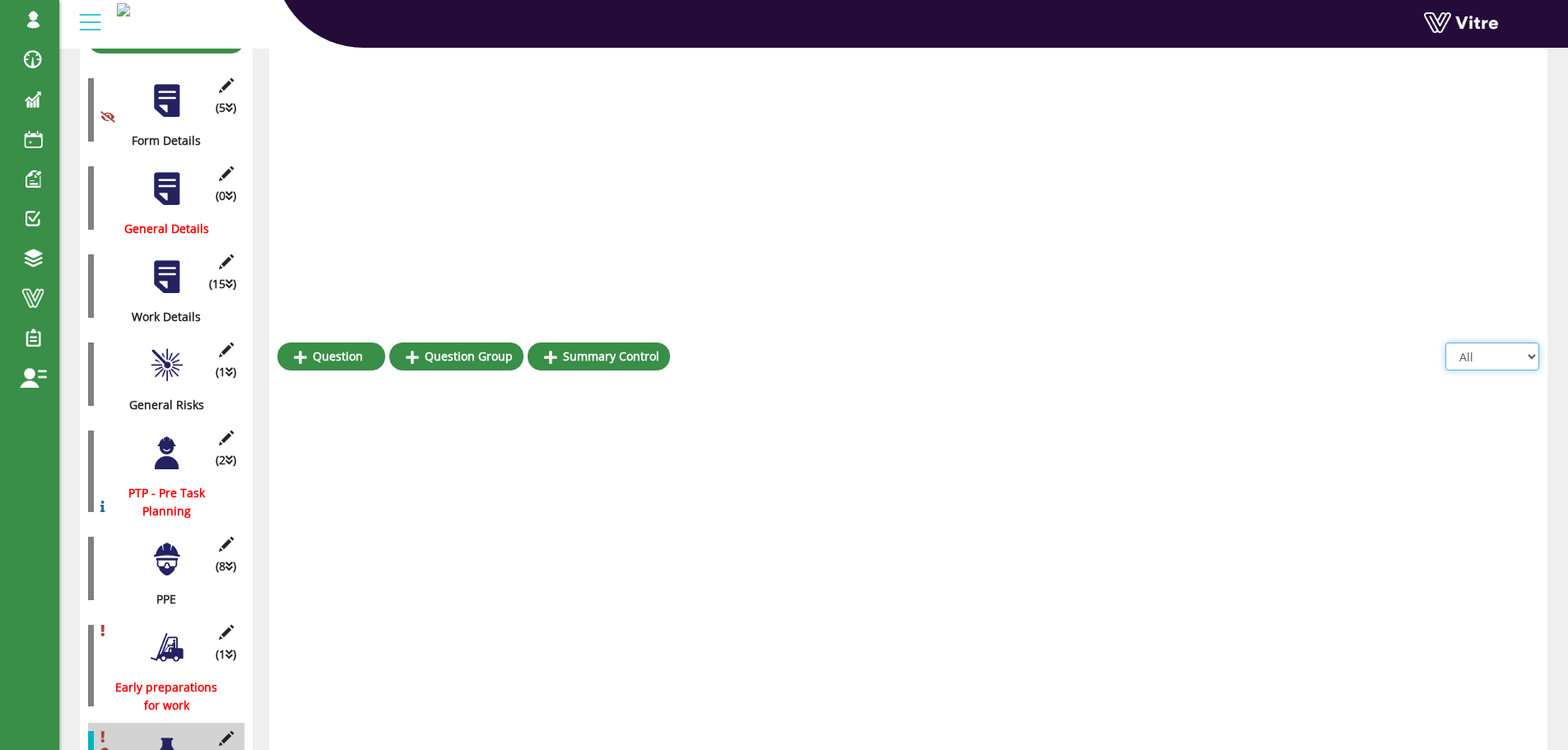
scroll to position [531, 0]
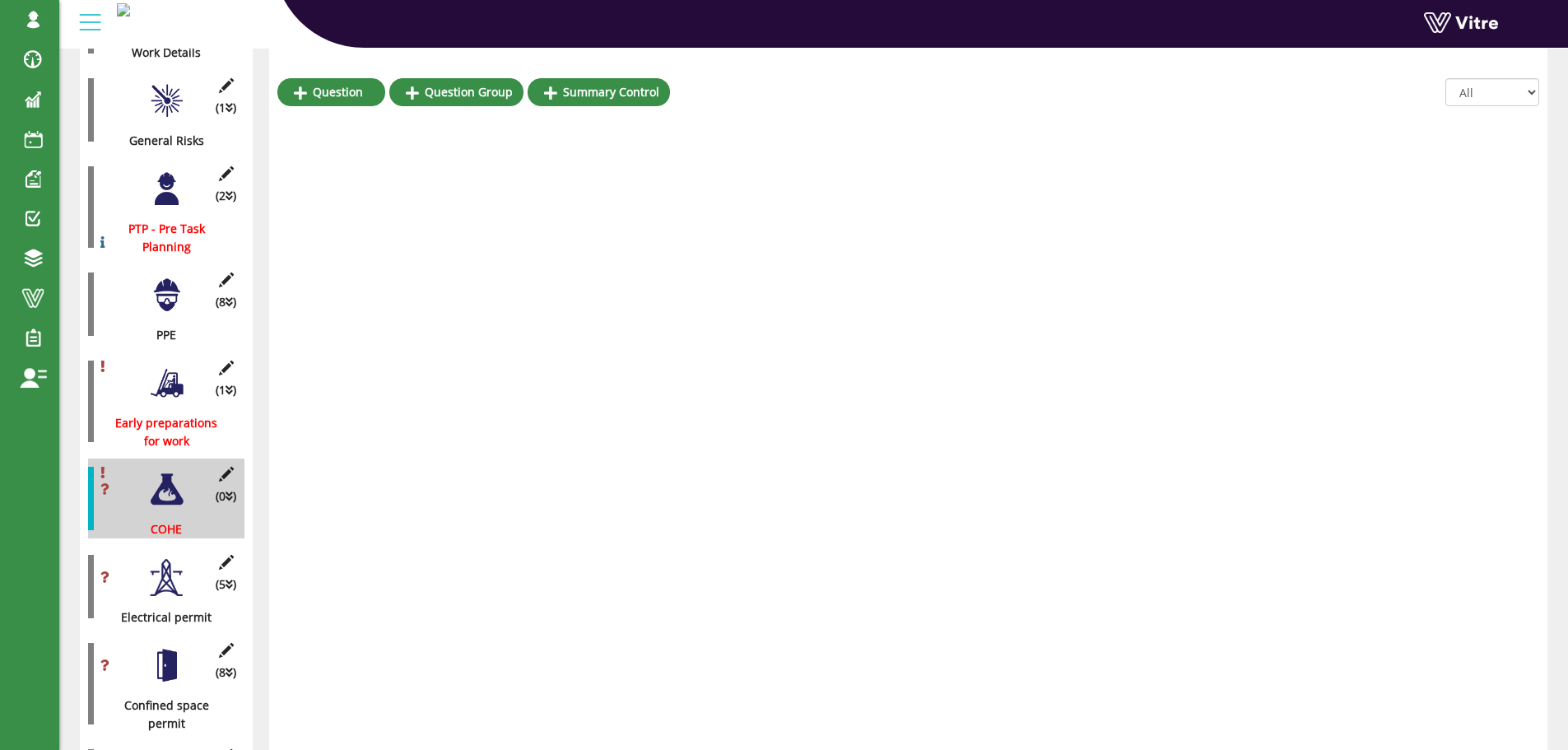
click at [173, 368] on div at bounding box center [166, 383] width 37 height 37
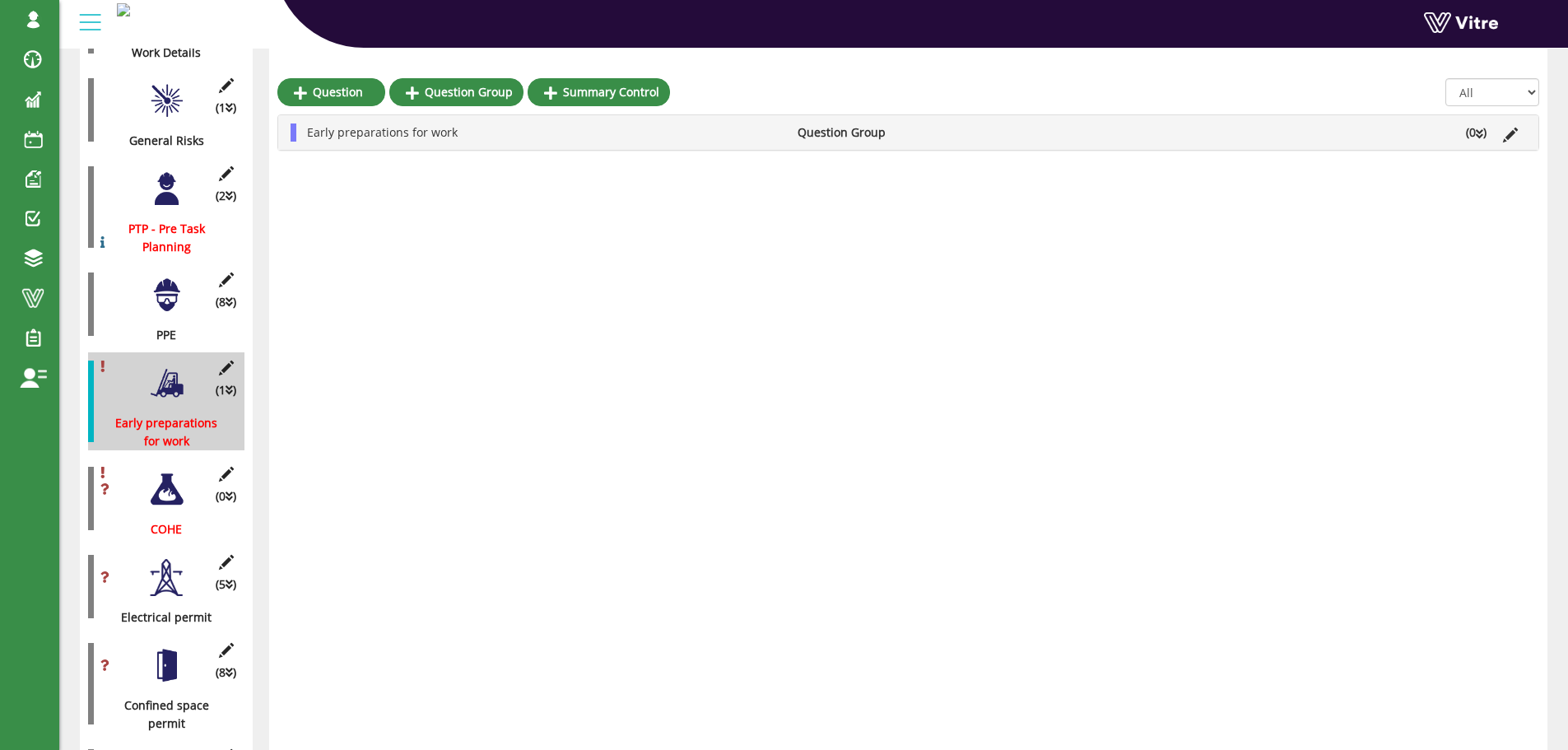
click at [667, 133] on li "Early preparations for work" at bounding box center [544, 132] width 491 height 18
click at [164, 188] on div at bounding box center [166, 188] width 37 height 37
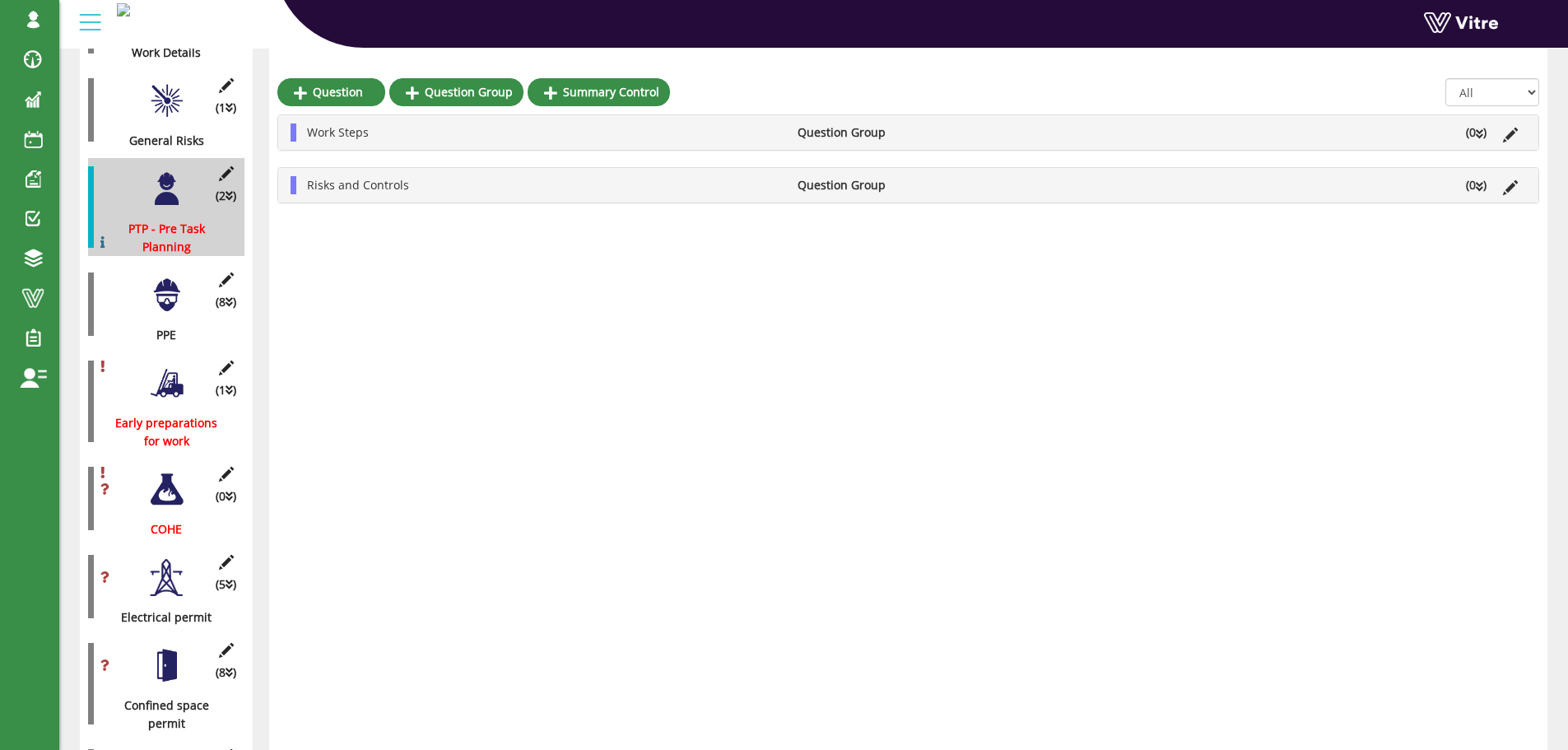
click at [510, 138] on li "Work Steps" at bounding box center [544, 132] width 491 height 18
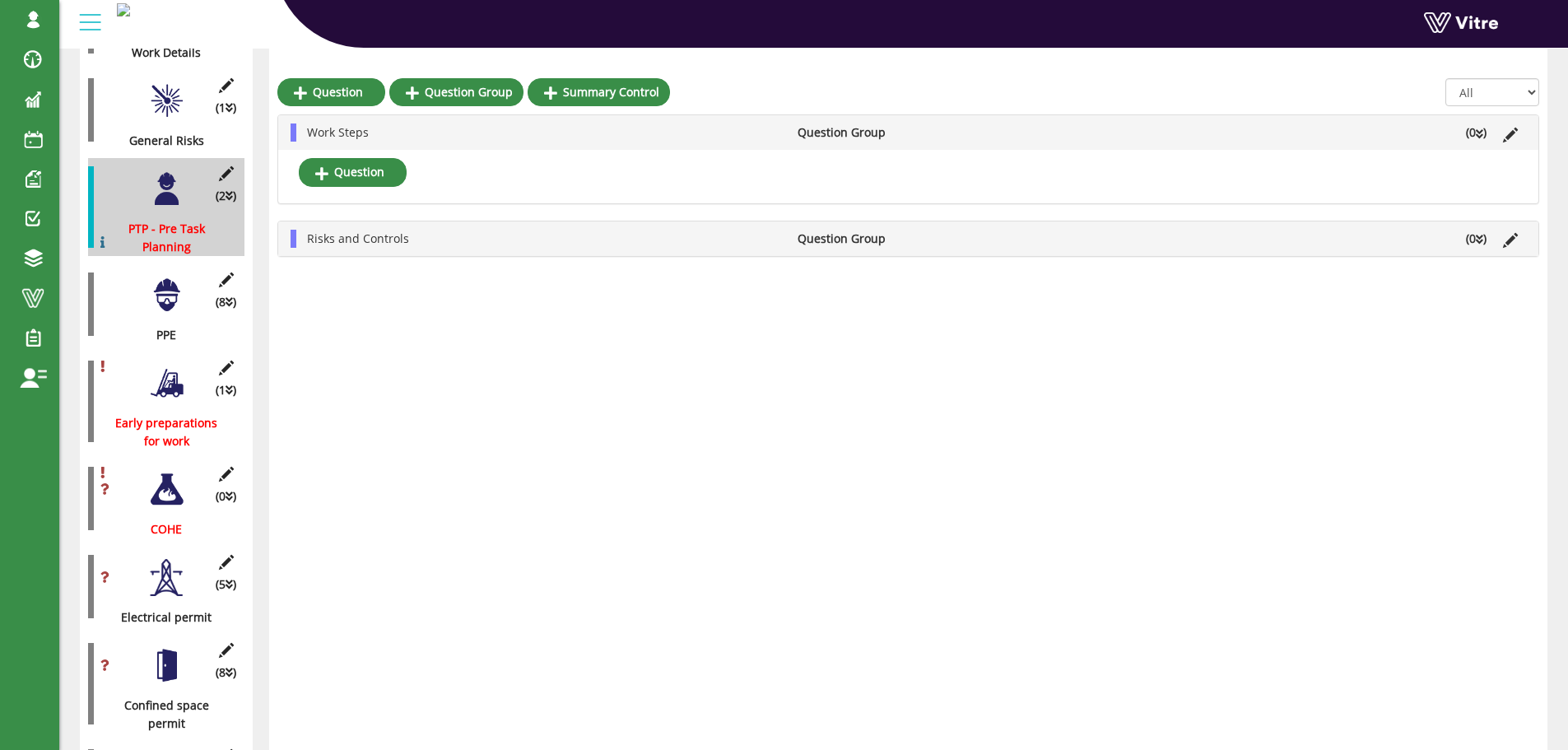
click at [522, 240] on li "Risks and Controls" at bounding box center [544, 238] width 491 height 18
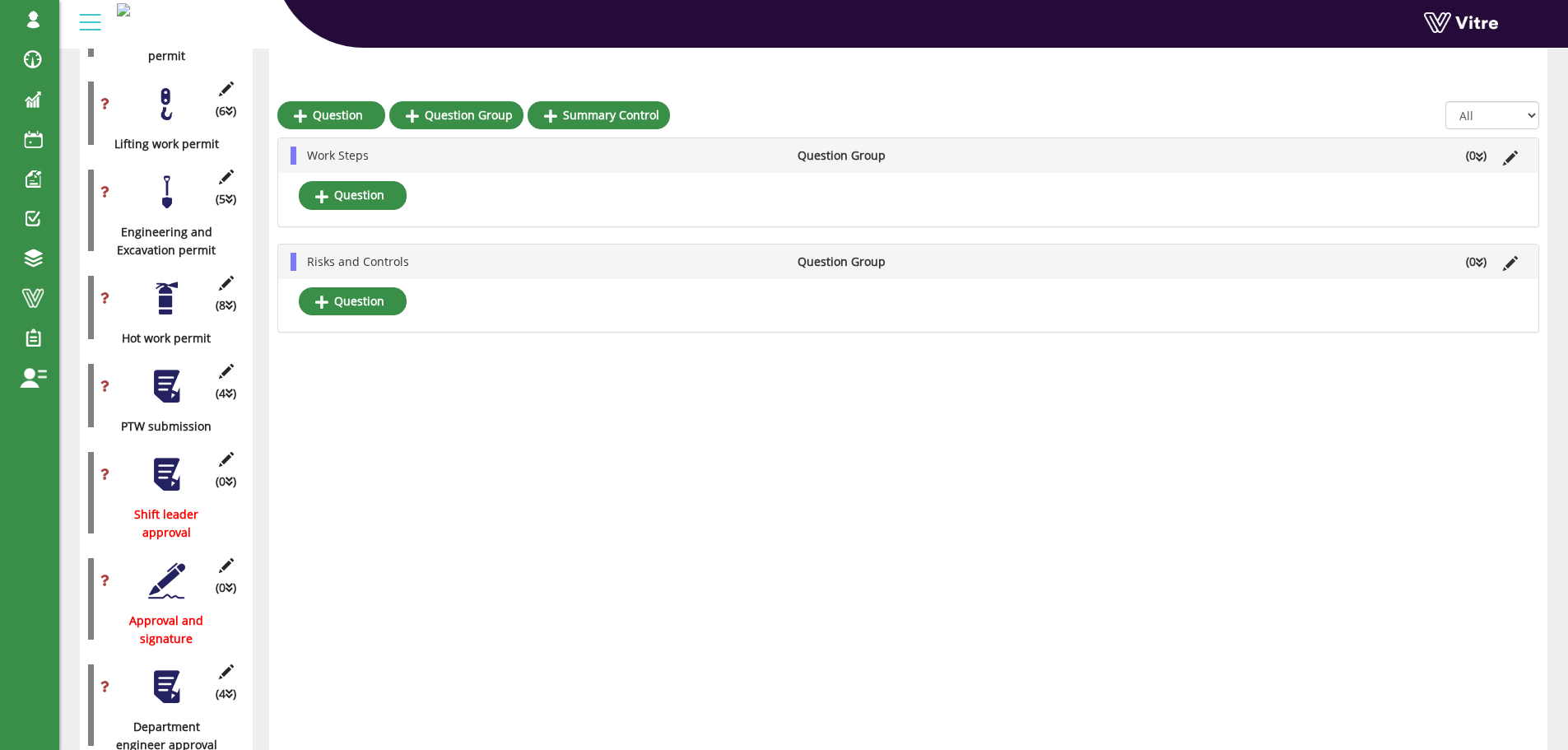
scroll to position [1437, 0]
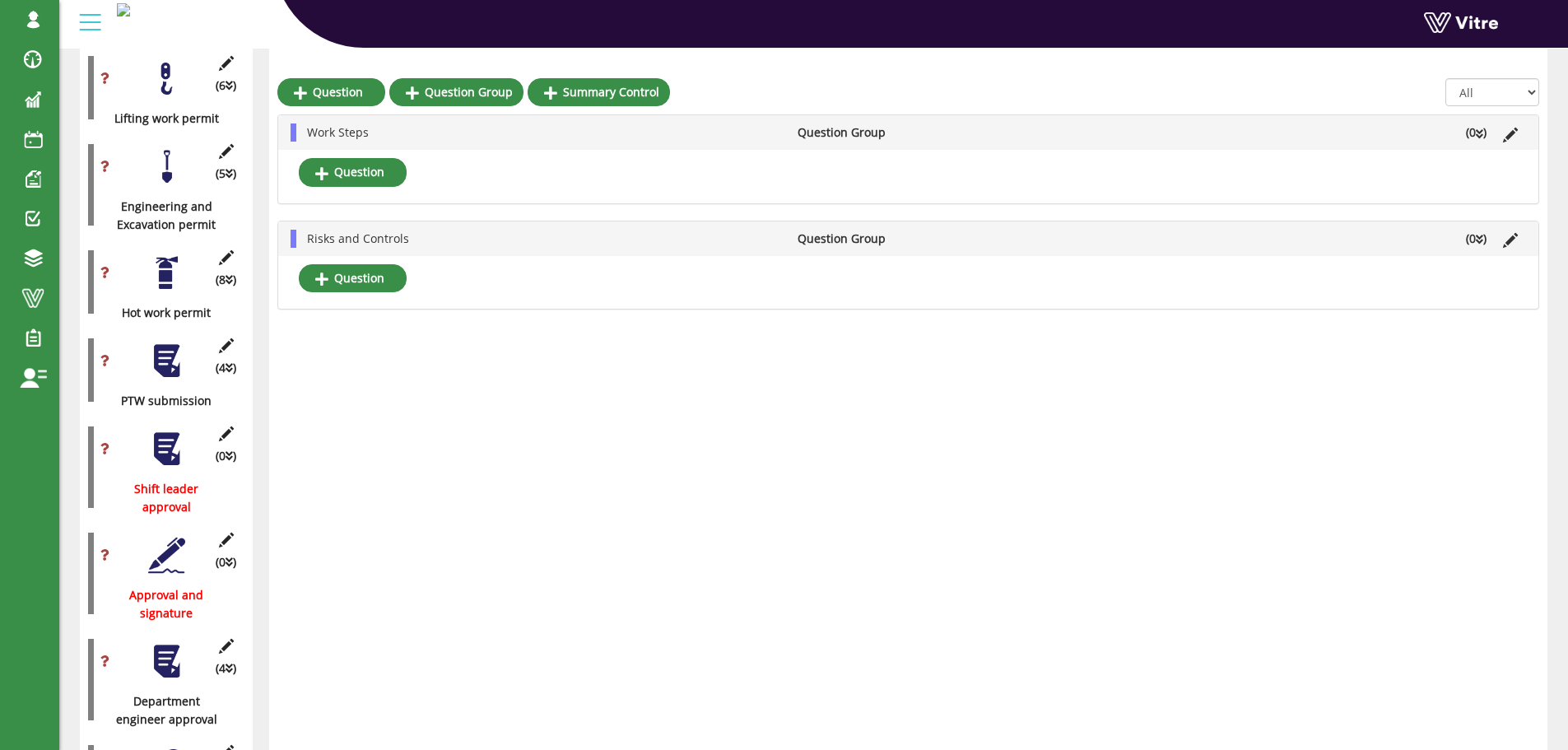
click at [165, 433] on div at bounding box center [166, 449] width 37 height 37
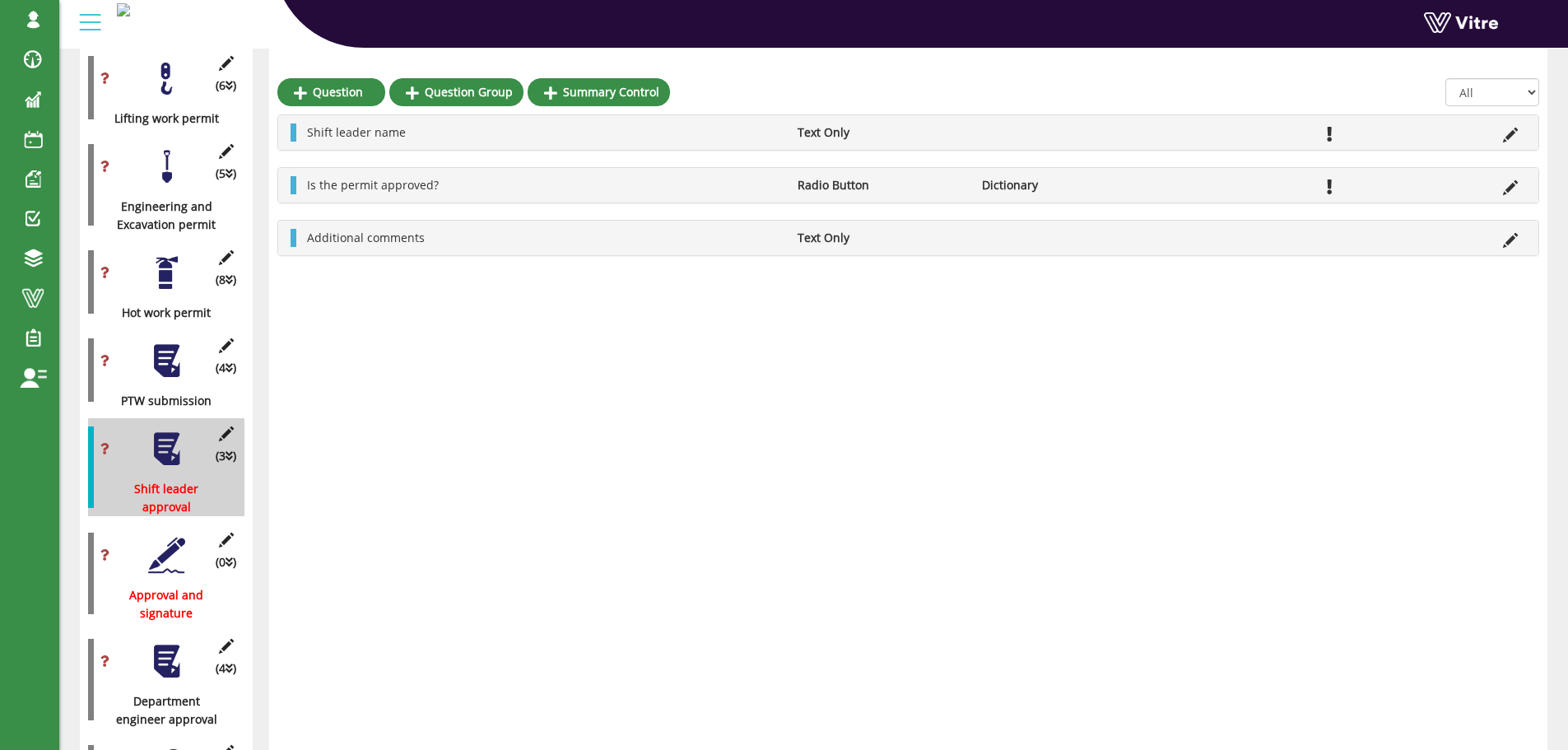
click at [163, 537] on div at bounding box center [166, 555] width 37 height 37
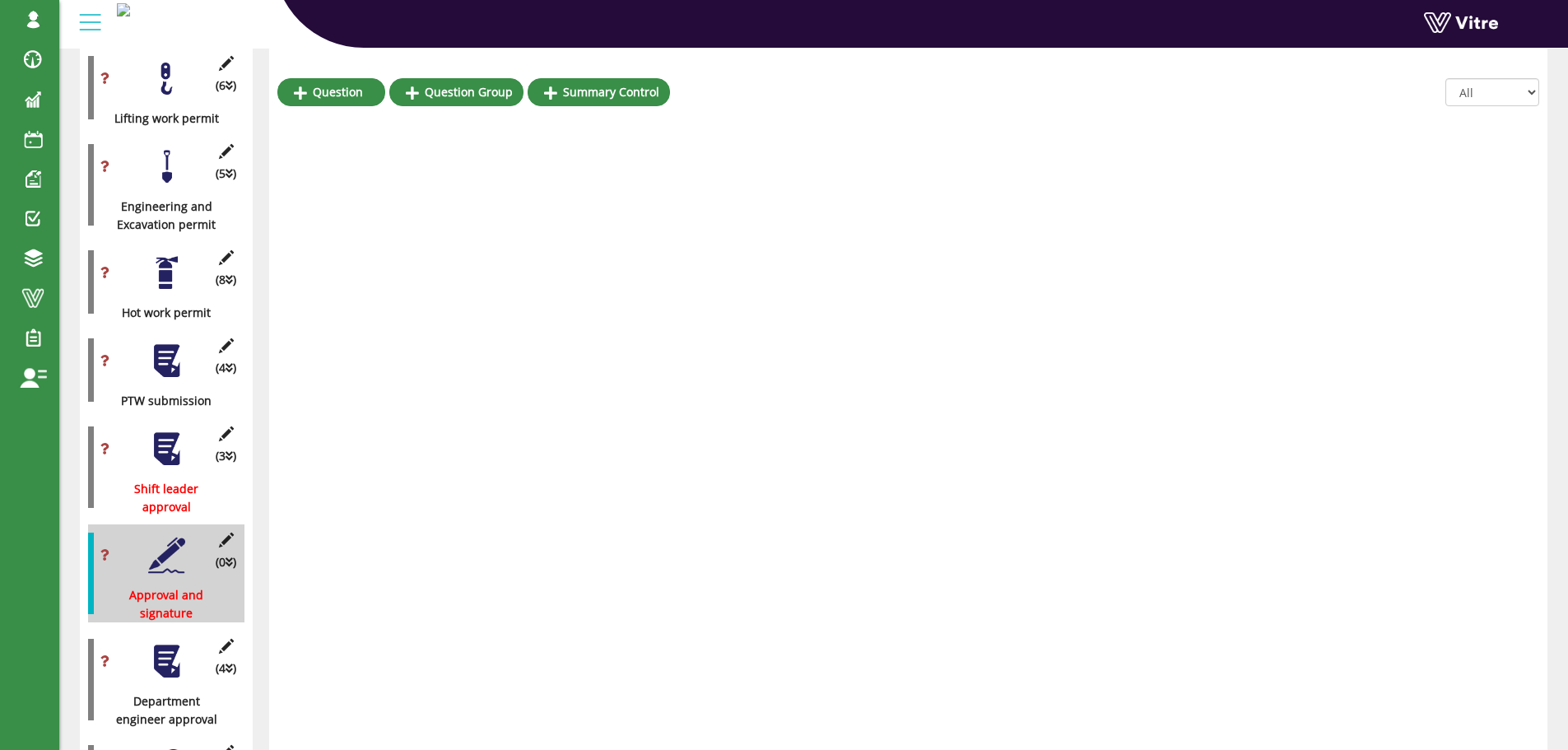
click at [170, 537] on div at bounding box center [166, 555] width 37 height 37
click at [164, 537] on div at bounding box center [166, 555] width 37 height 37
click at [163, 434] on div at bounding box center [166, 449] width 37 height 37
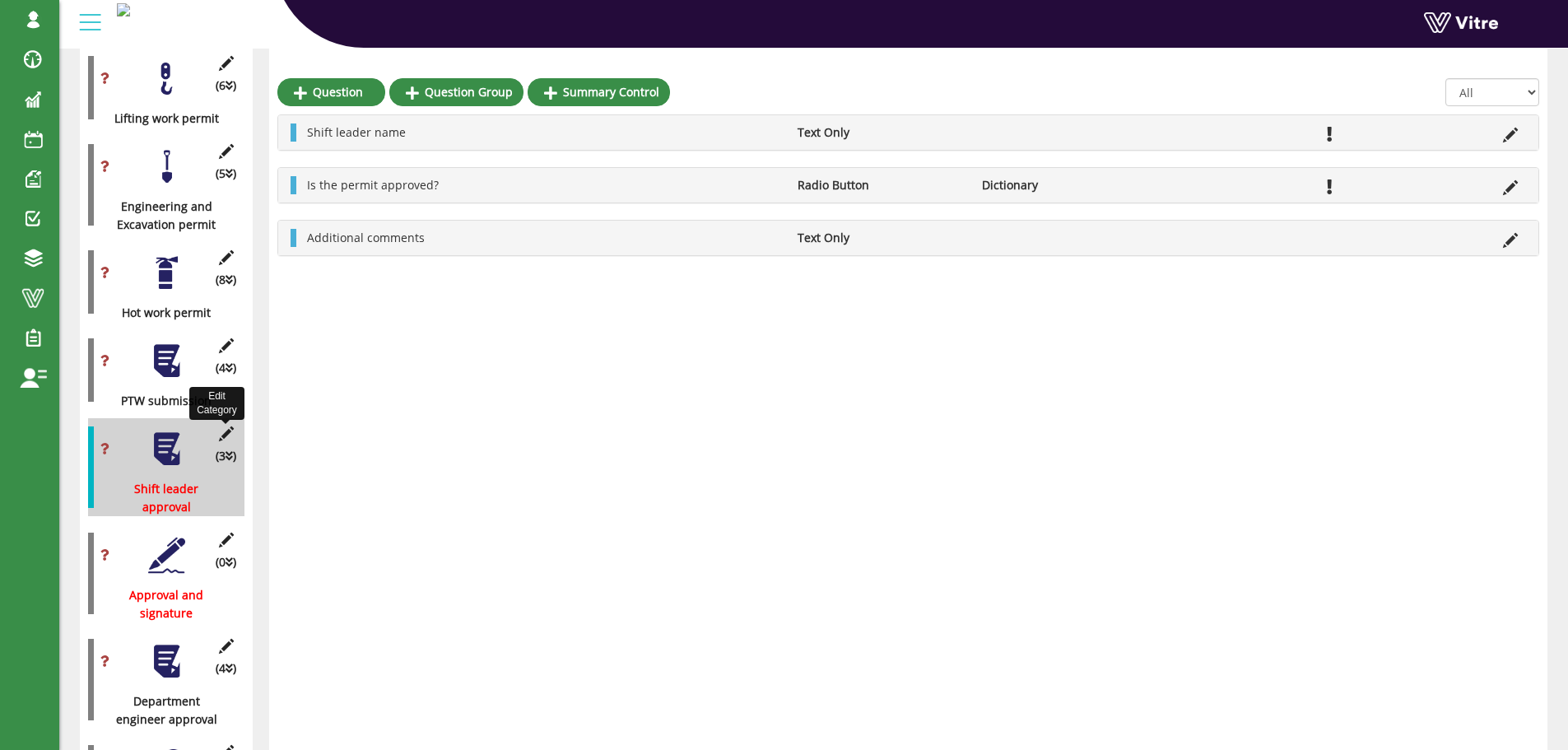
click at [228, 426] on icon at bounding box center [226, 434] width 21 height 15
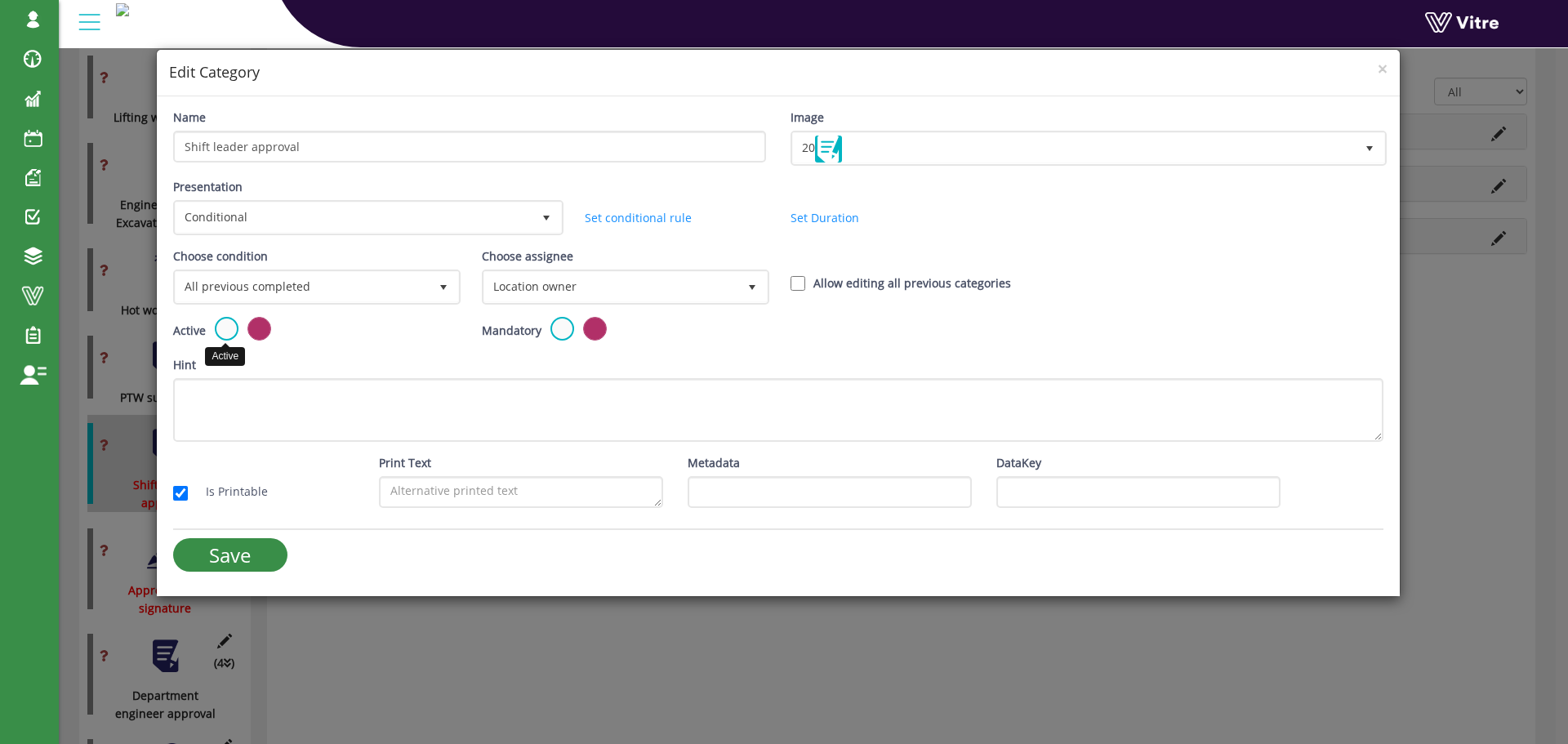
click at [220, 328] on label at bounding box center [226, 328] width 24 height 24
click at [0, 0] on input "radio" at bounding box center [0, 0] width 0 height 0
click at [239, 553] on input "Save" at bounding box center [230, 554] width 115 height 33
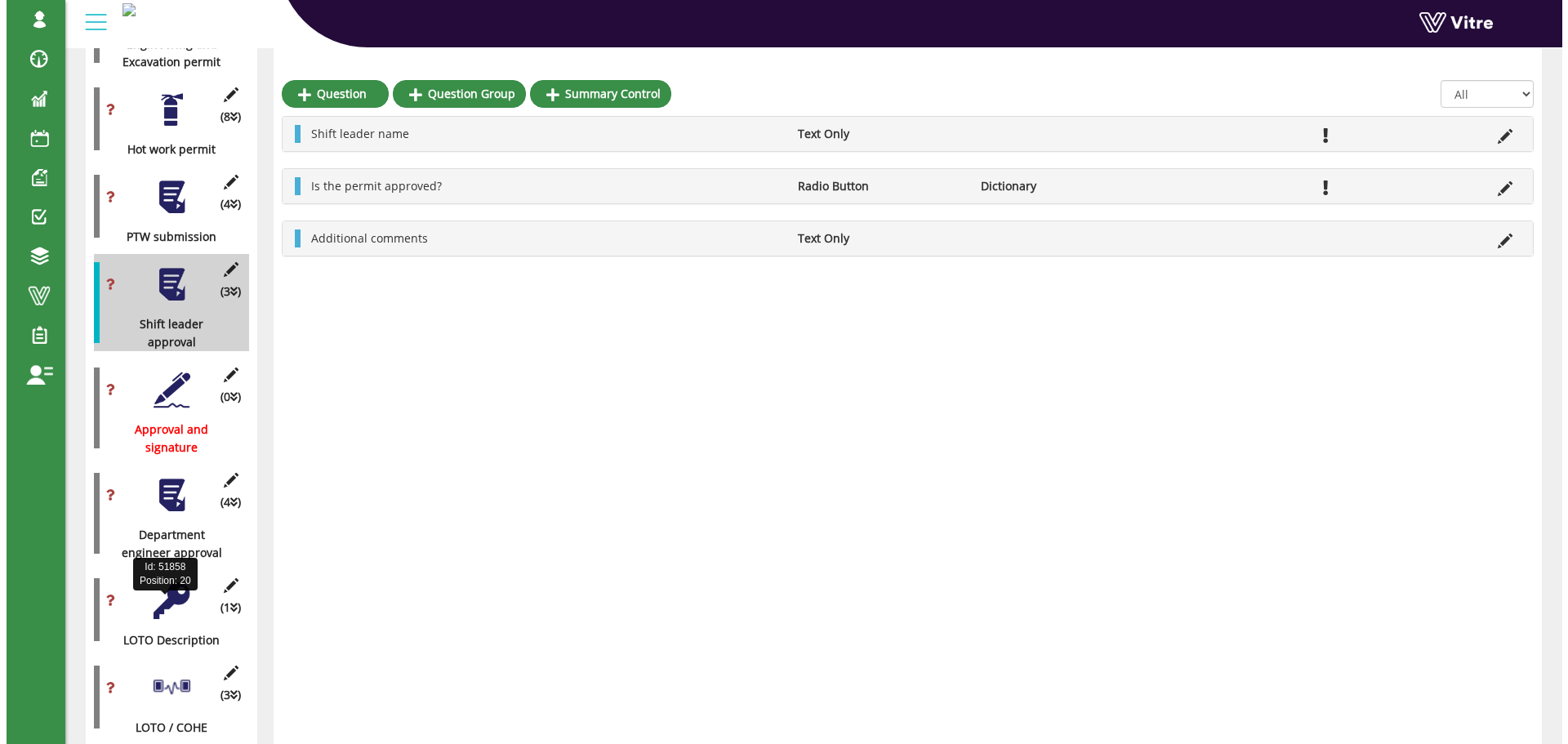
scroll to position [1588, 0]
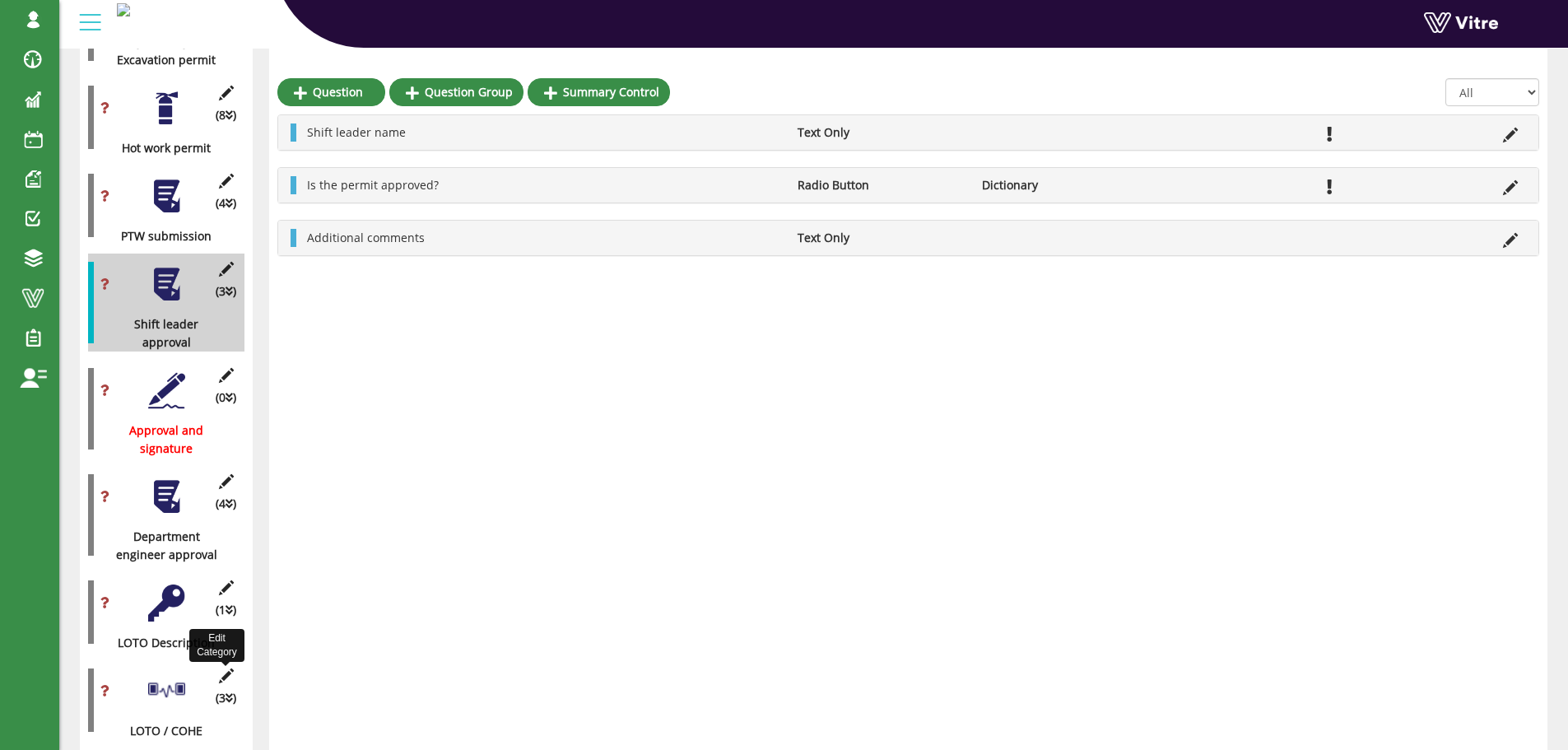
click at [225, 669] on icon at bounding box center [226, 676] width 21 height 15
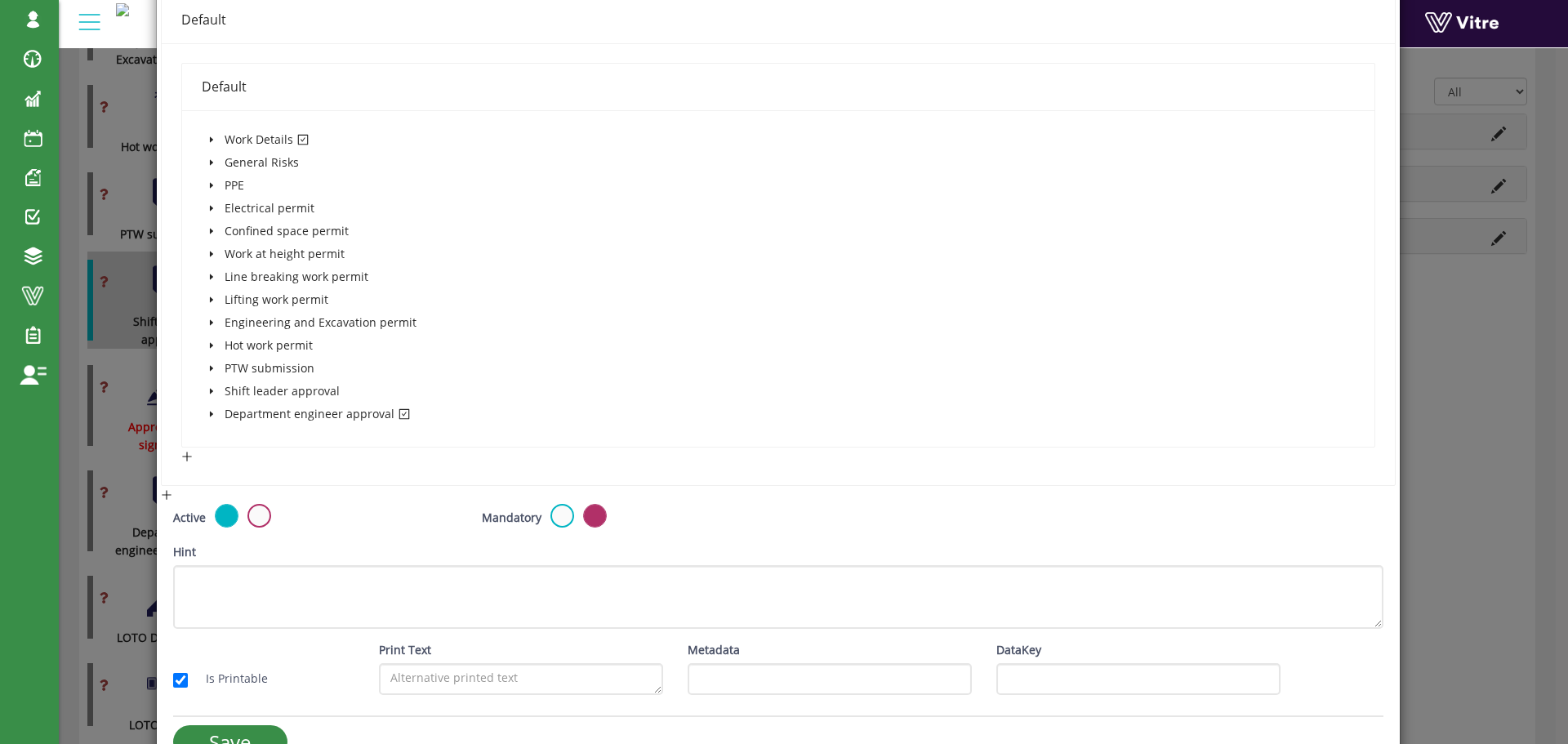
scroll to position [327, 0]
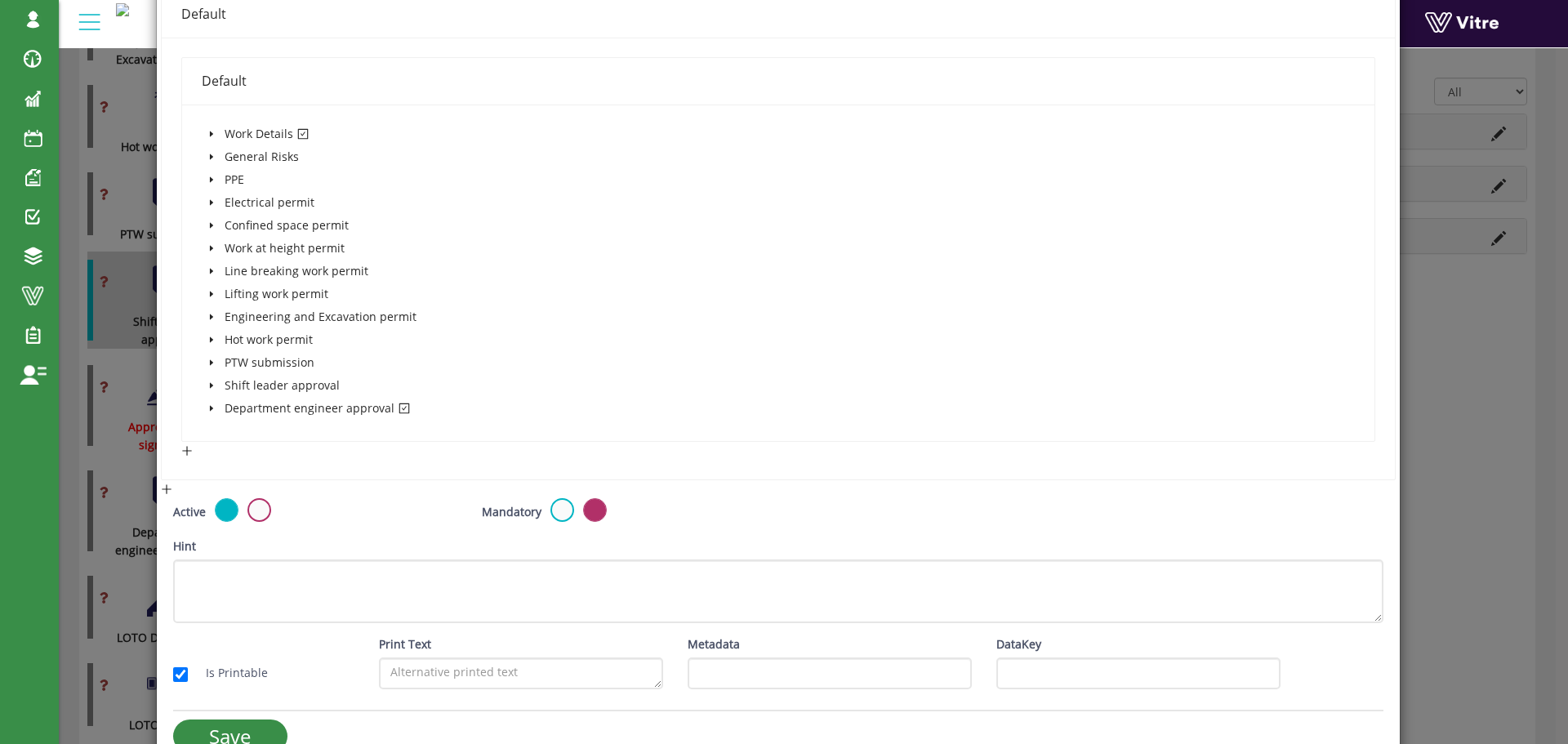
click at [209, 386] on icon "caret-down" at bounding box center [210, 386] width 3 height 6
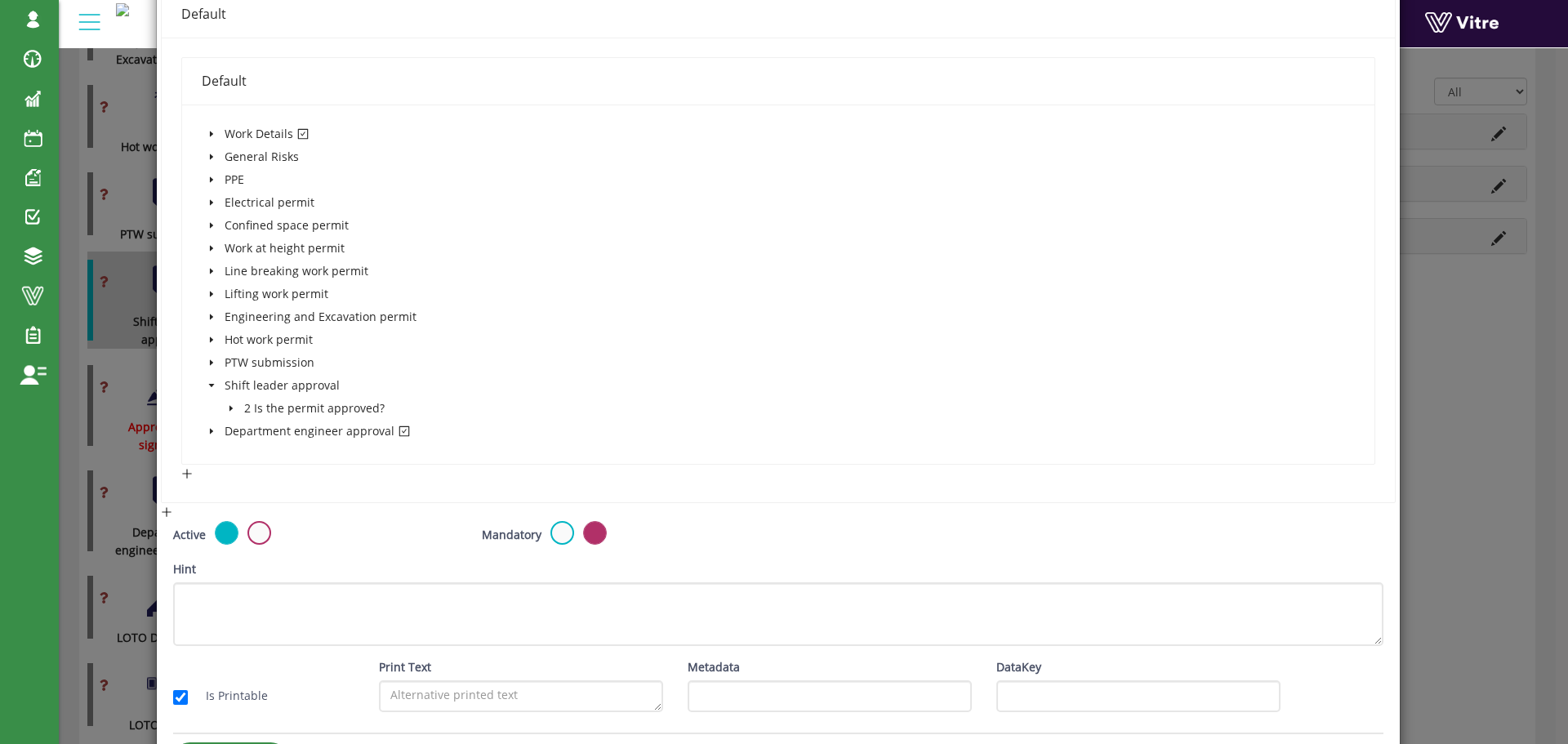
click at [231, 406] on icon "caret-down" at bounding box center [231, 408] width 9 height 9
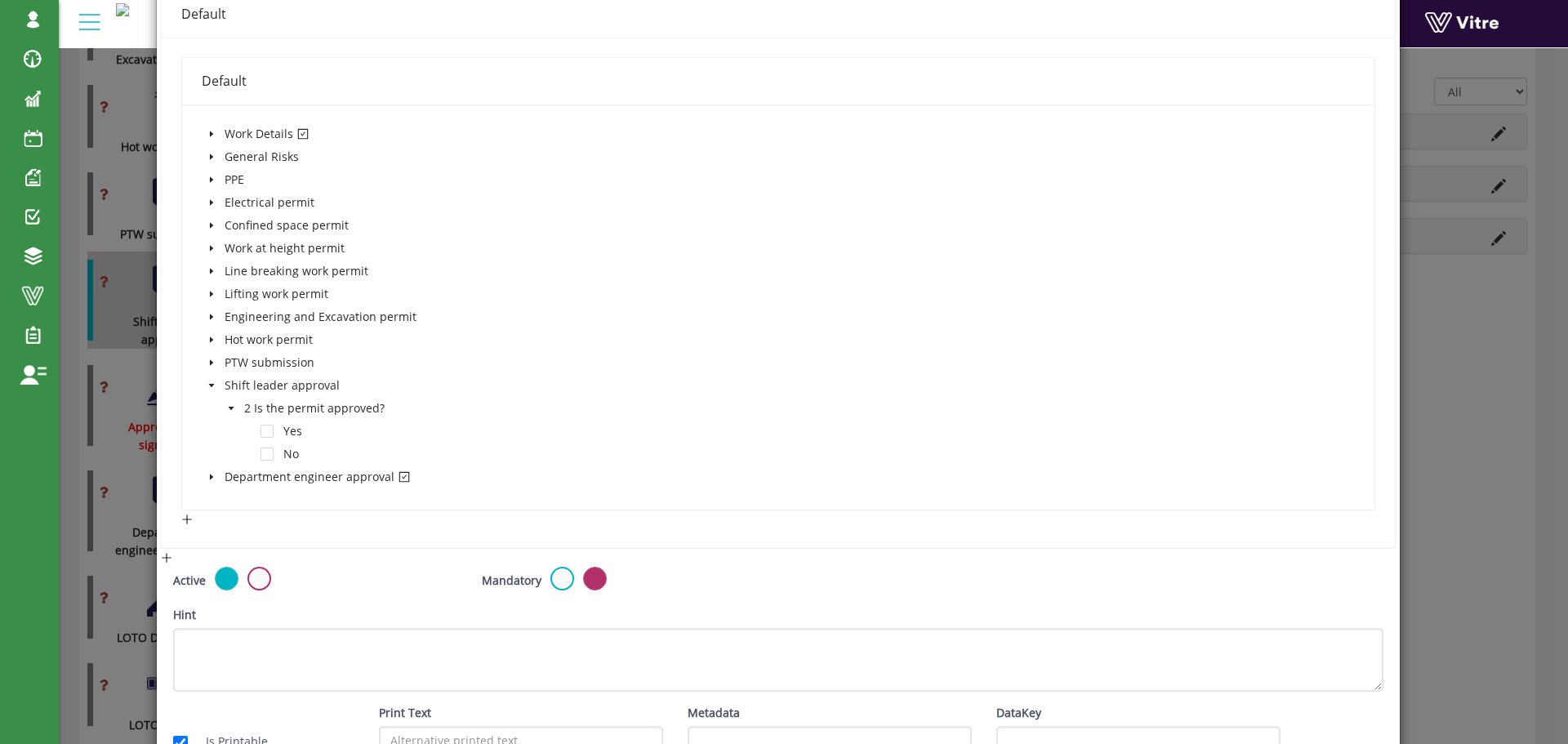
click at [231, 406] on icon "caret-down" at bounding box center [231, 408] width 9 height 9
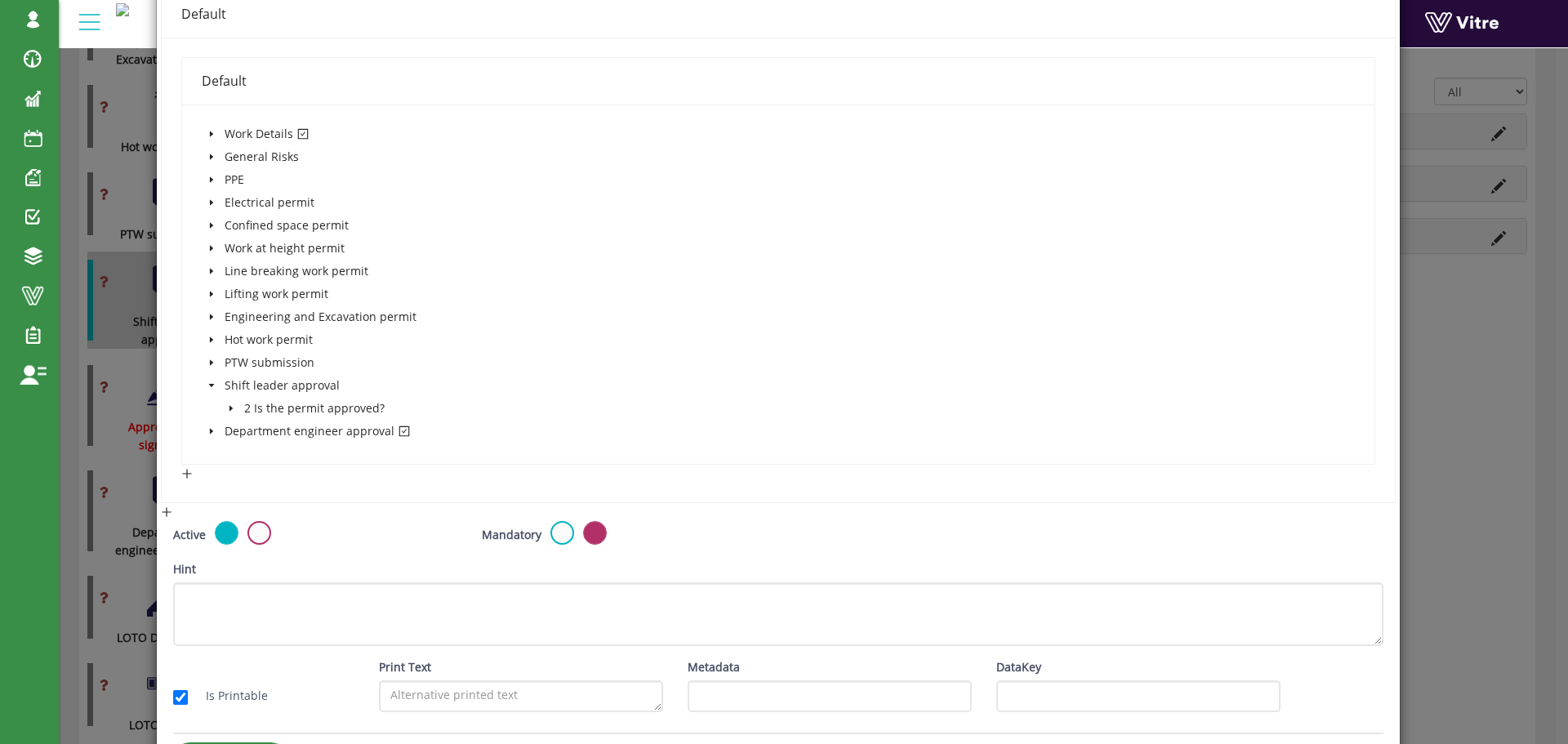
click at [215, 382] on span at bounding box center [211, 385] width 20 height 20
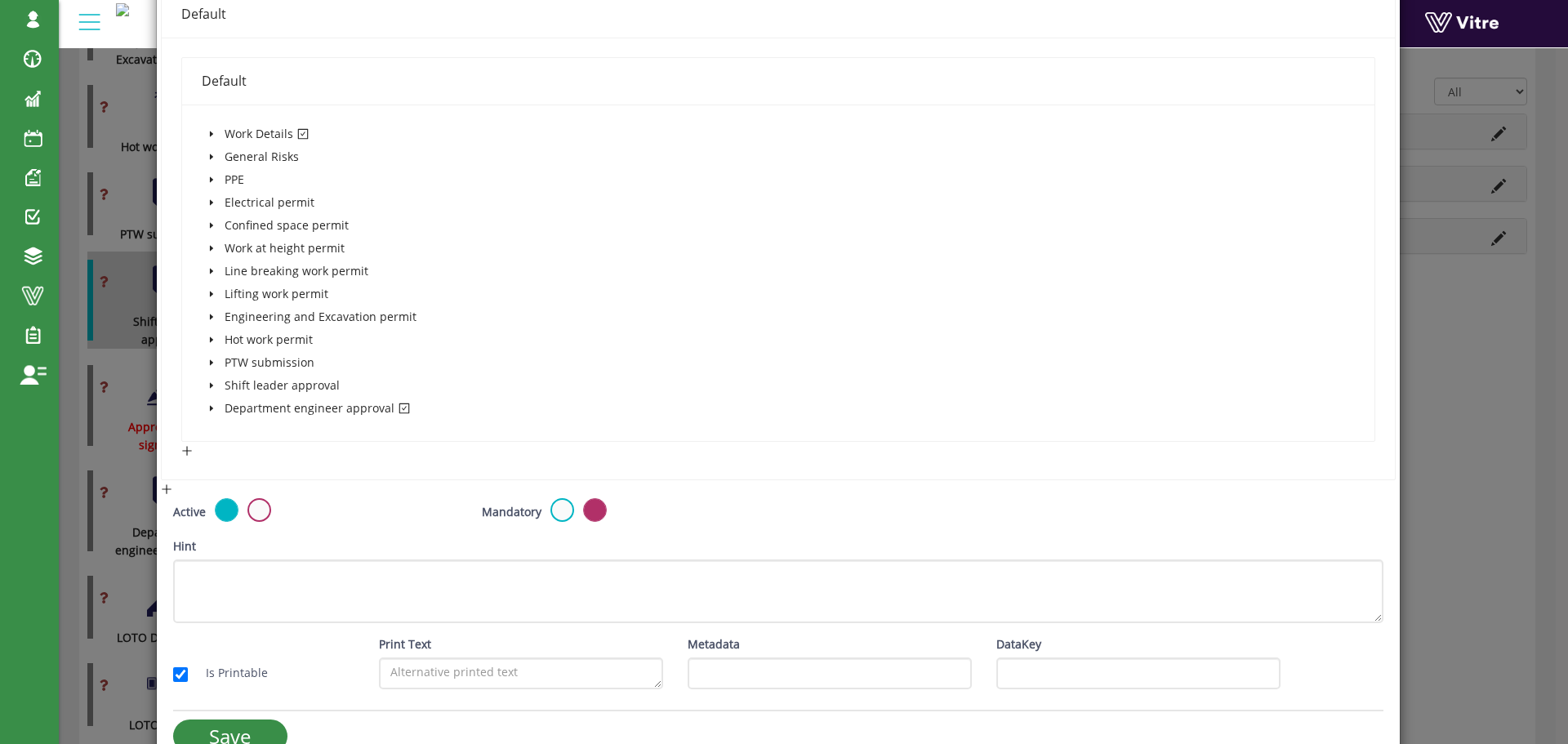
click at [210, 406] on icon "caret-down" at bounding box center [211, 408] width 9 height 9
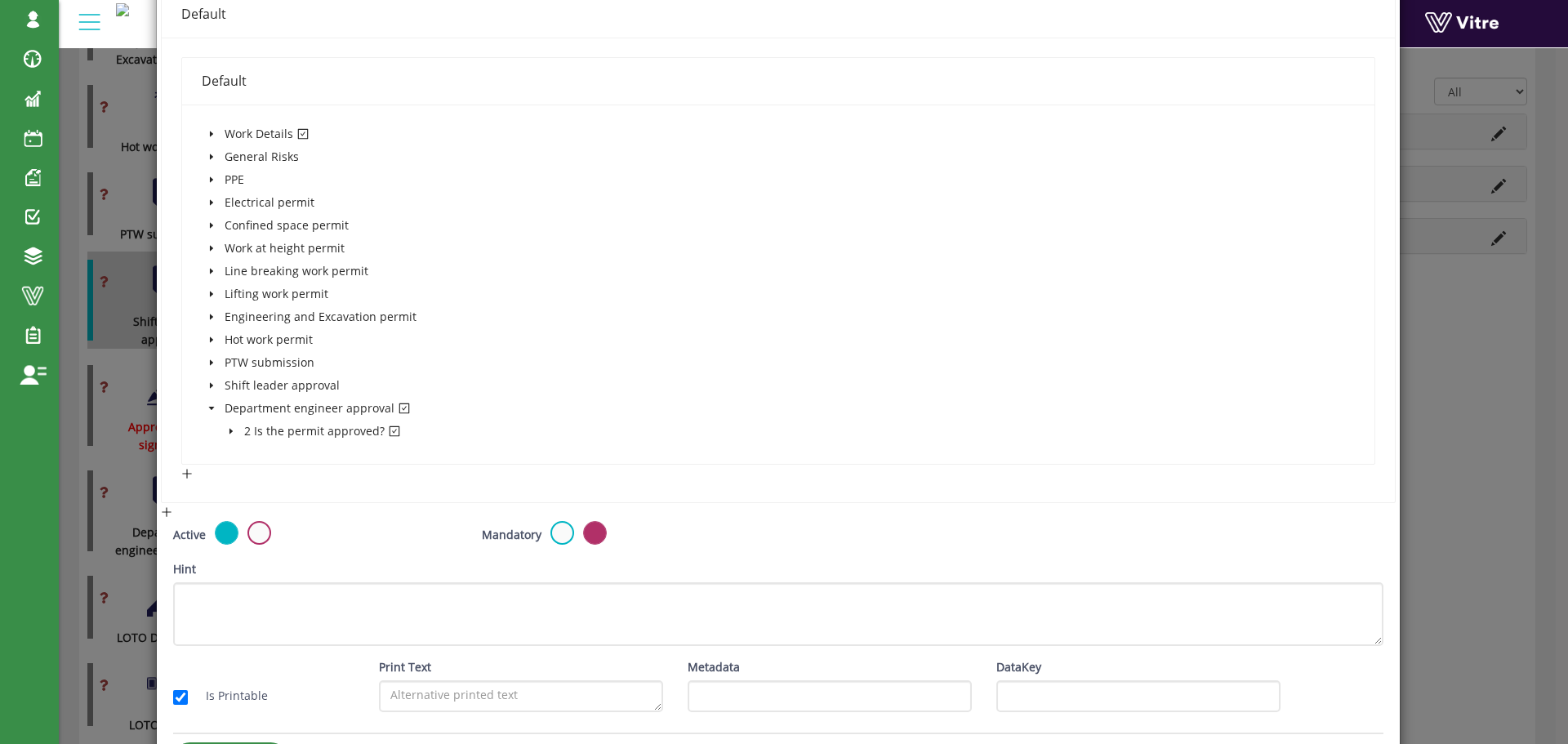
click at [229, 428] on icon "caret-down" at bounding box center [231, 431] width 9 height 9
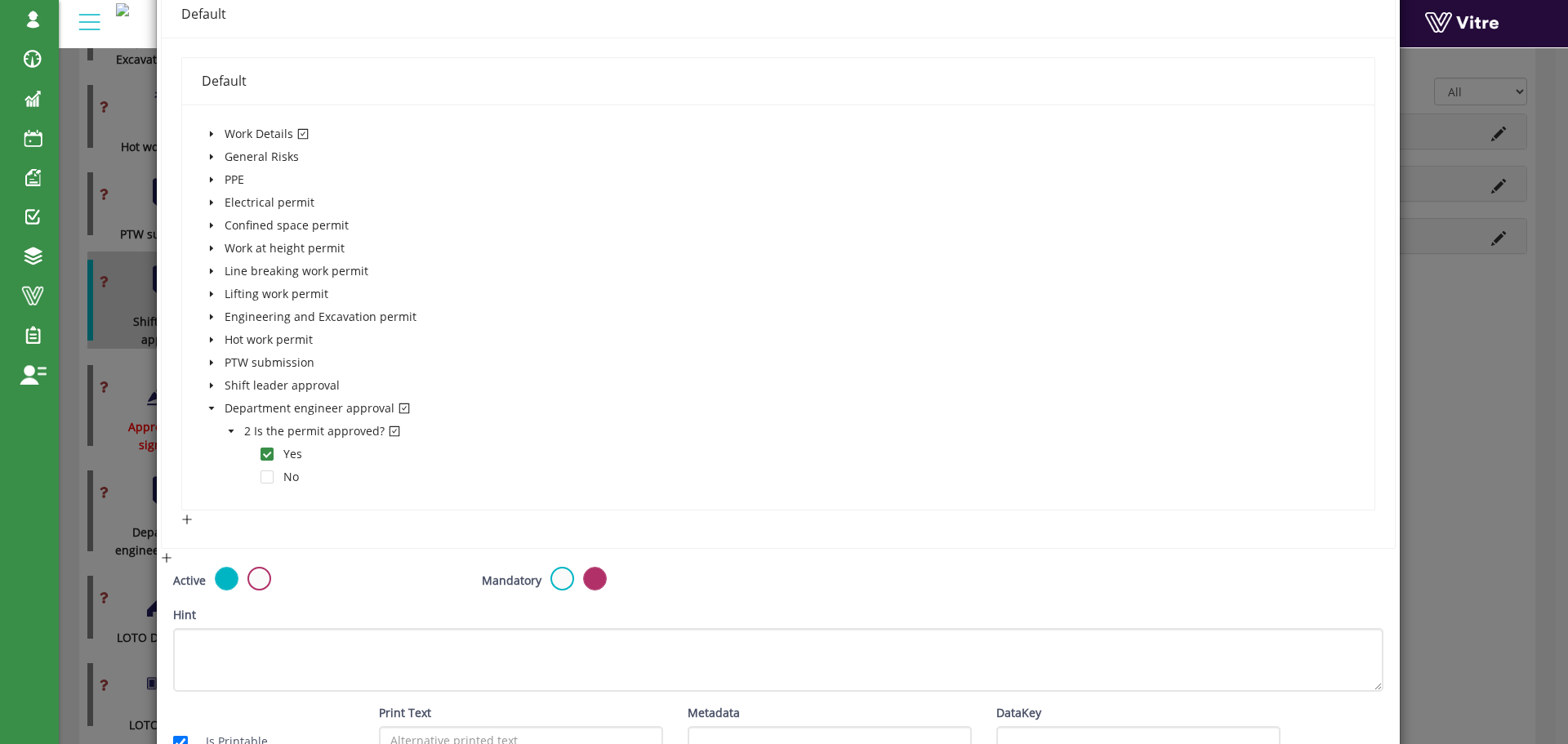
click at [229, 428] on icon "caret-down" at bounding box center [231, 431] width 9 height 9
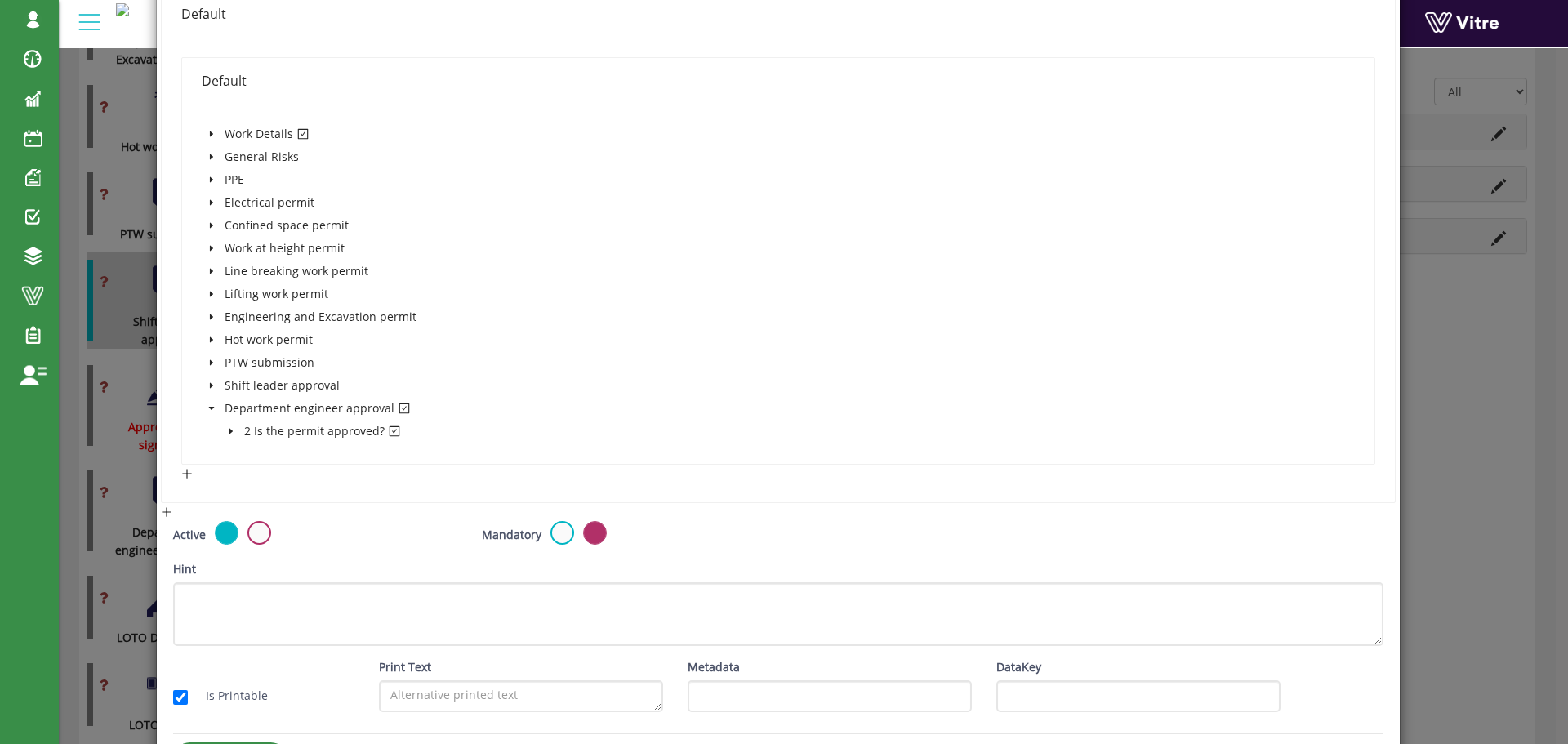
click at [208, 407] on icon "caret-down" at bounding box center [211, 408] width 6 height 3
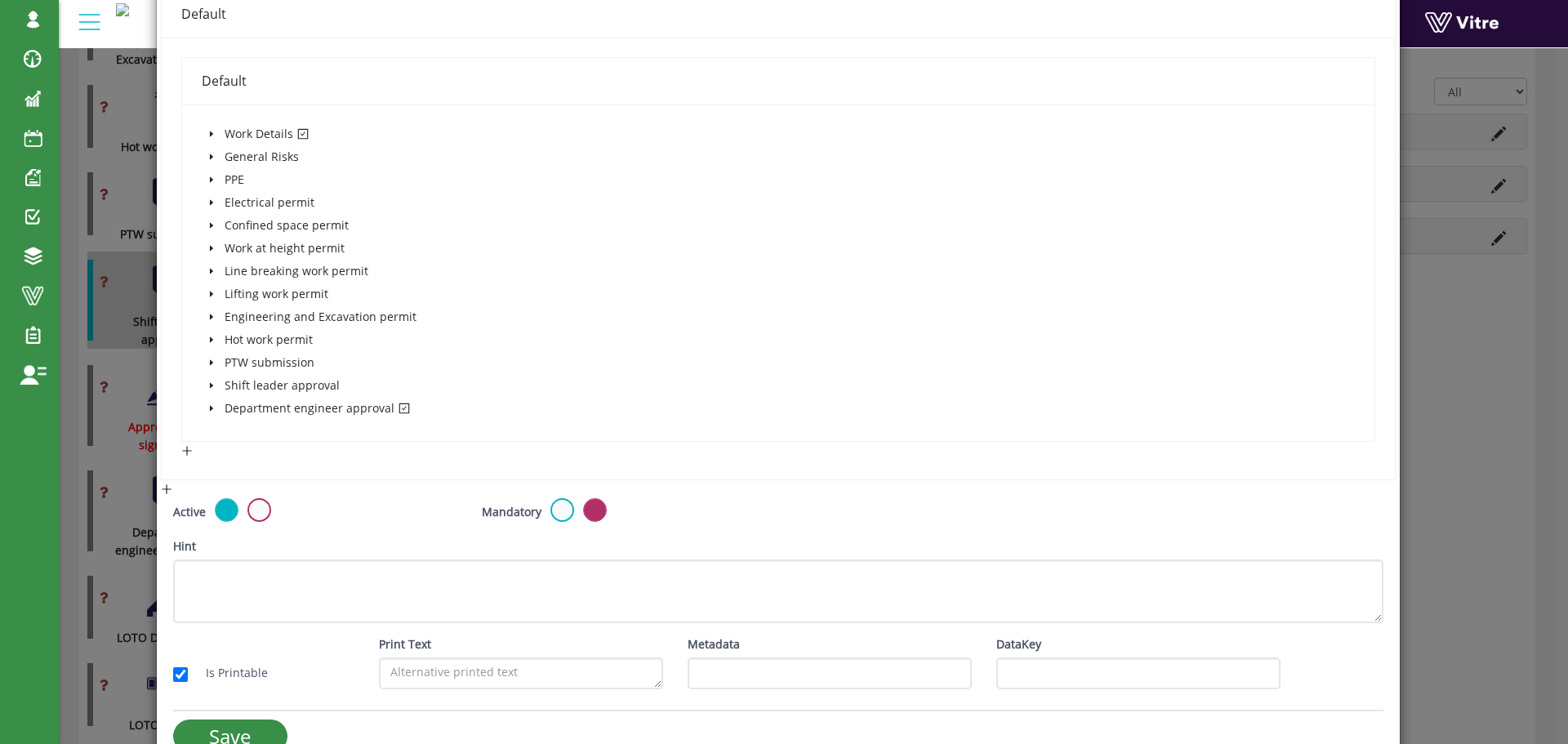
click at [209, 133] on icon "caret-down" at bounding box center [210, 135] width 3 height 6
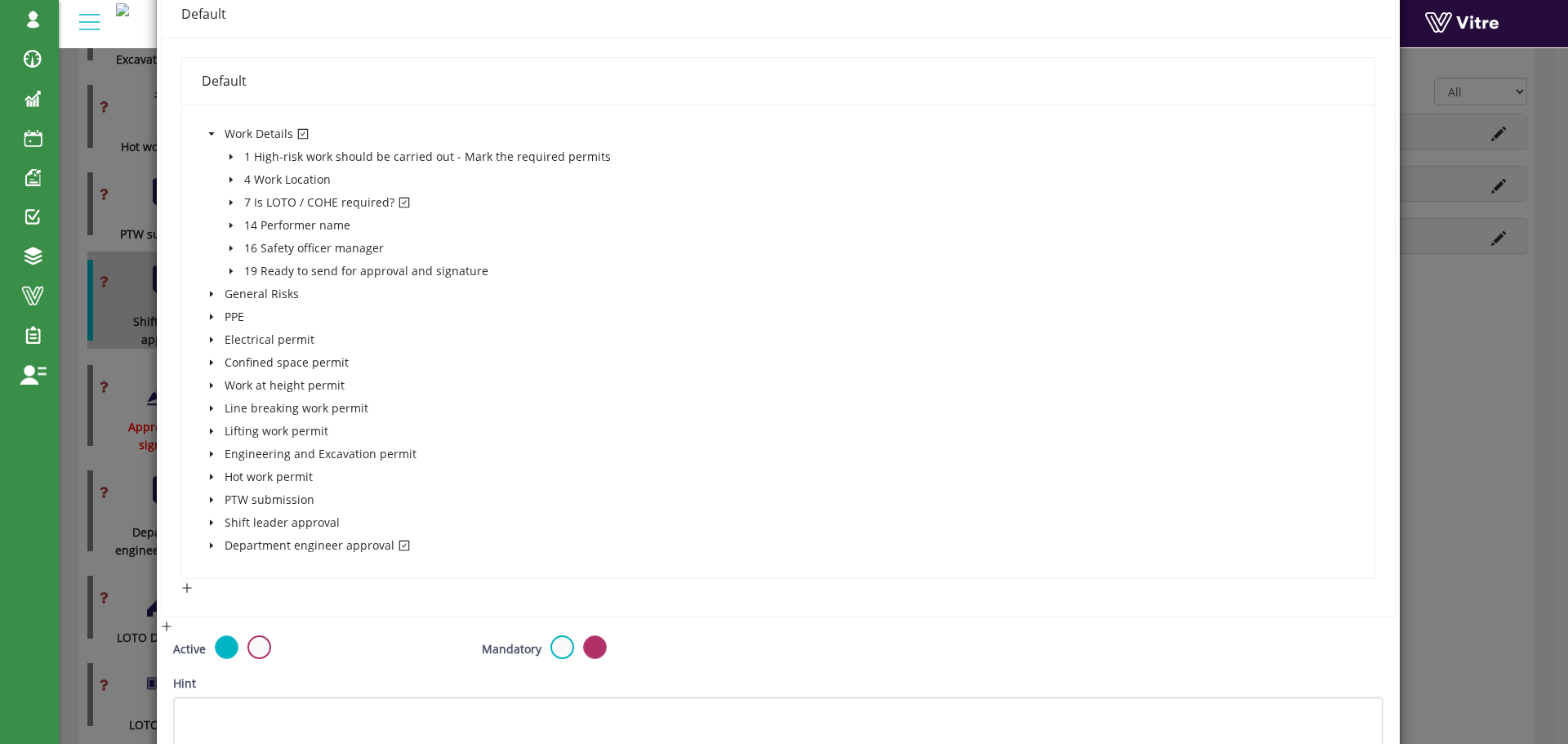
click at [230, 201] on icon "caret-down" at bounding box center [231, 202] width 9 height 9
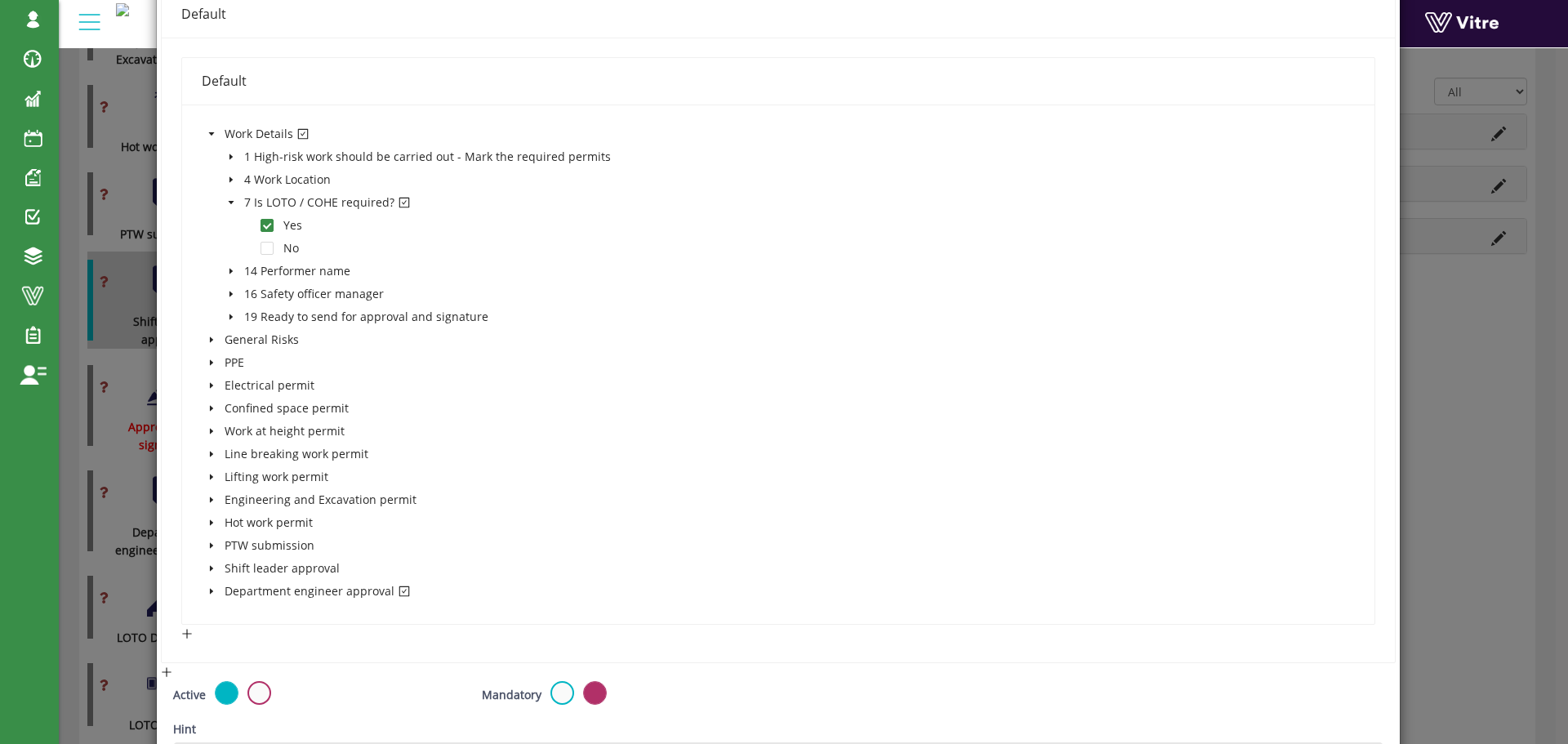
click at [230, 201] on icon "caret-down" at bounding box center [230, 202] width 6 height 3
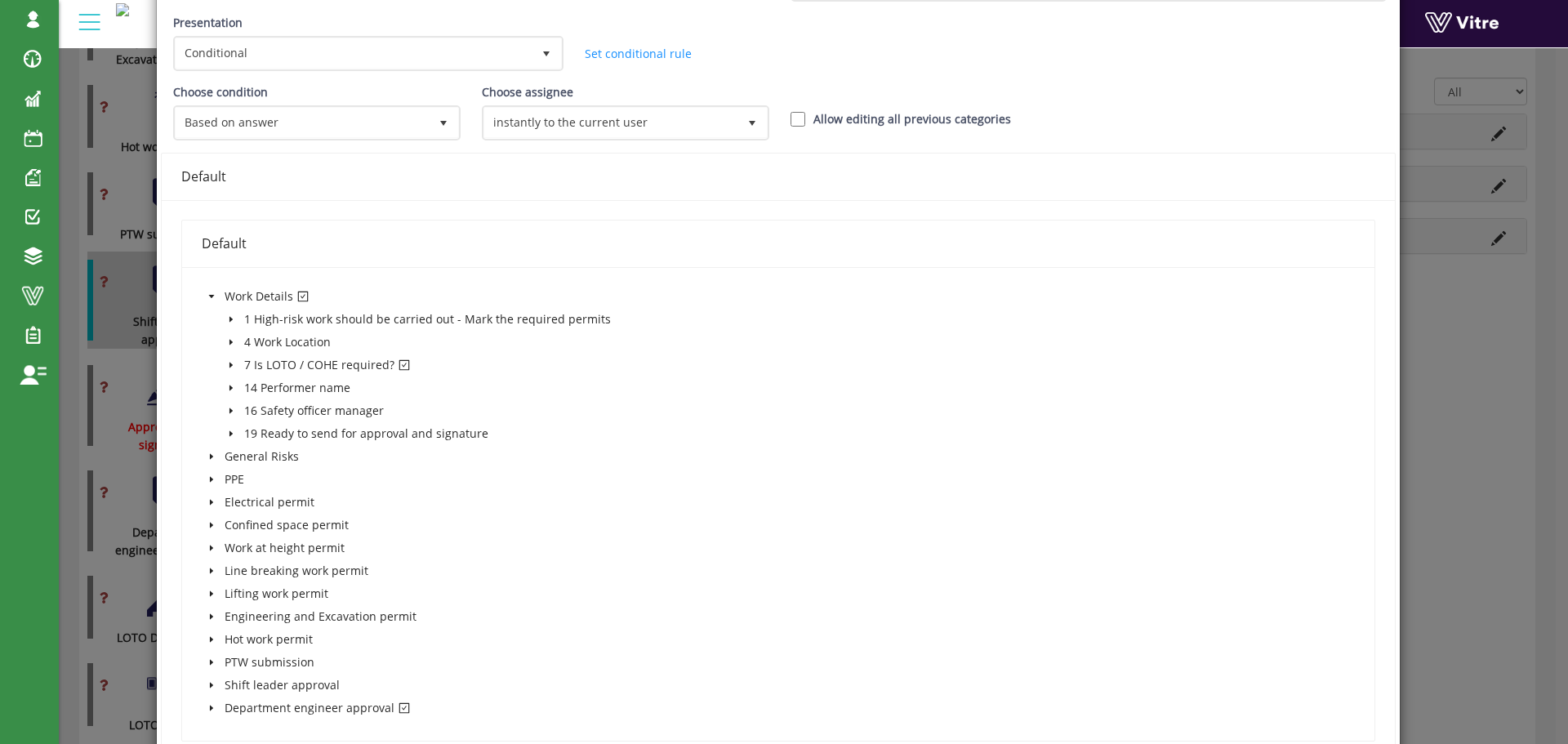
scroll to position [163, 0]
click at [216, 299] on span at bounding box center [211, 297] width 20 height 20
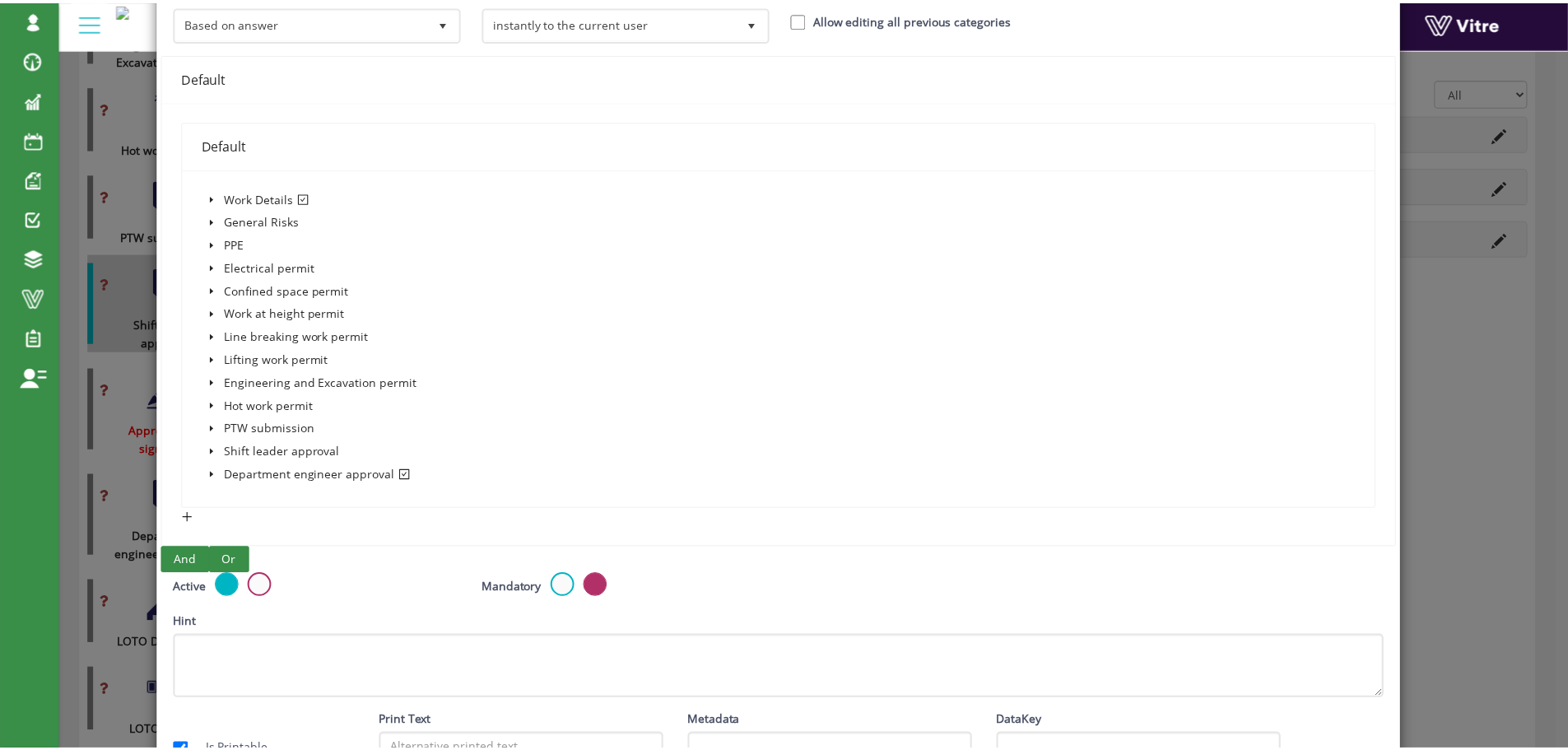
scroll to position [0, 0]
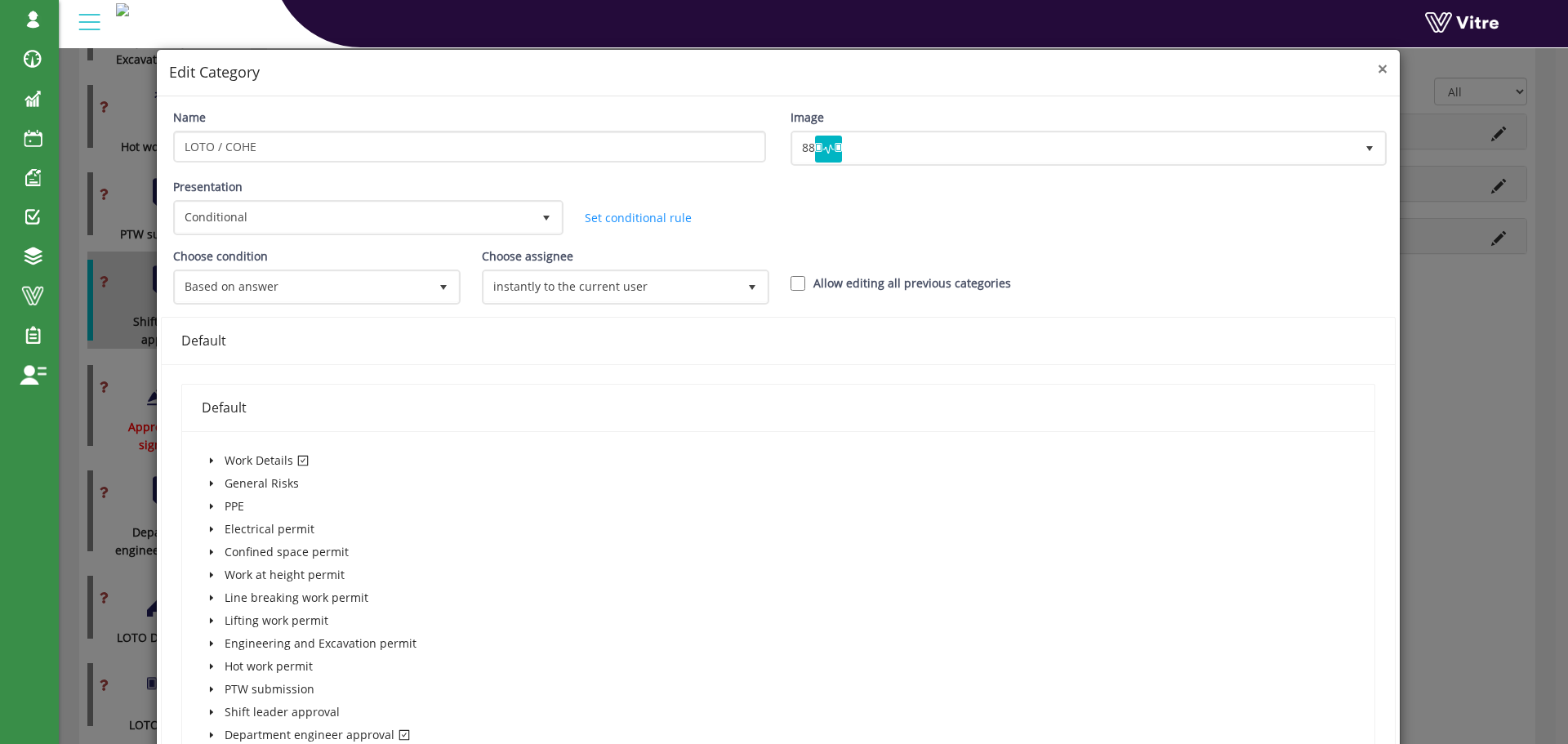
click at [1378, 73] on span "×" at bounding box center [1382, 68] width 9 height 23
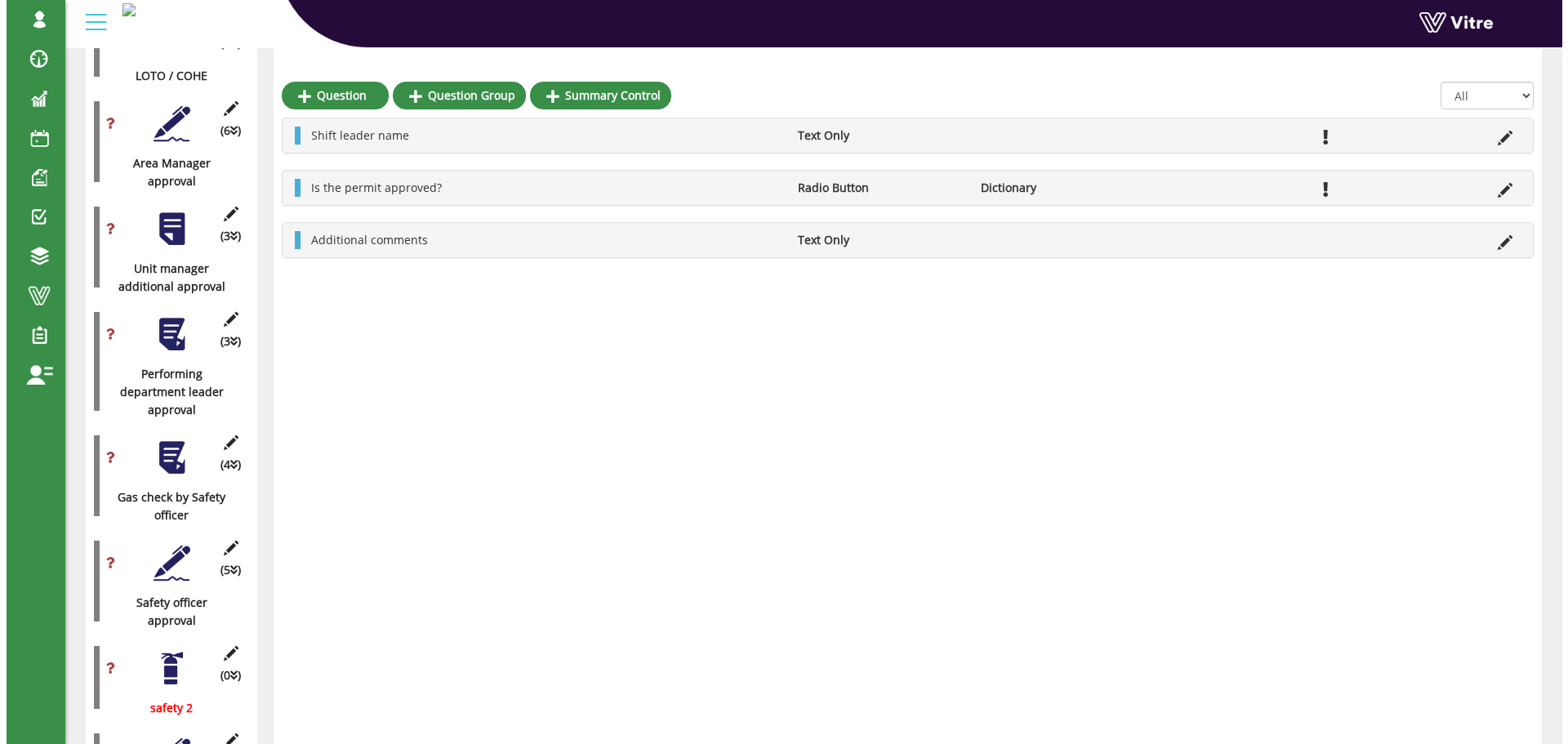
scroll to position [2242, 0]
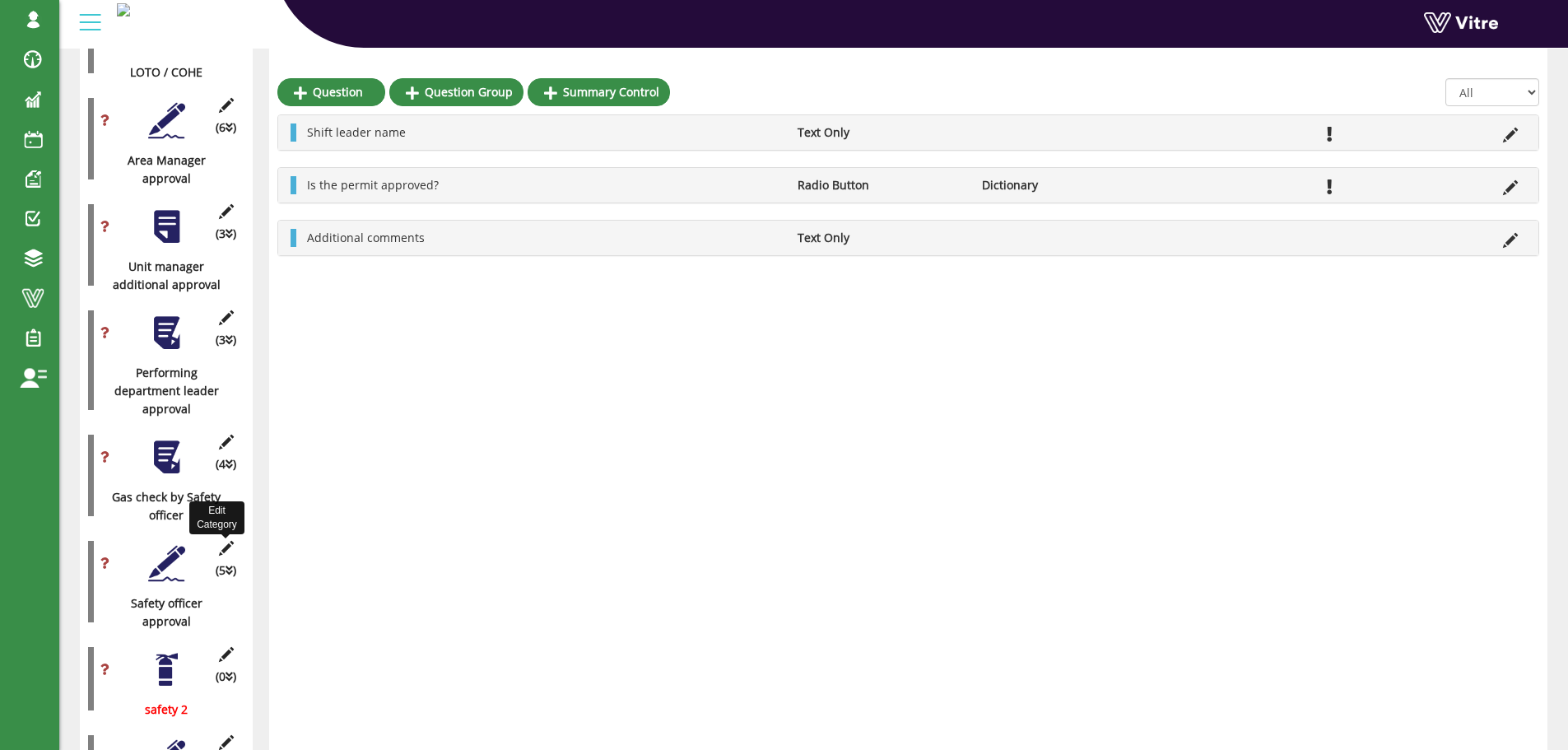
click at [224, 541] on icon at bounding box center [226, 548] width 21 height 15
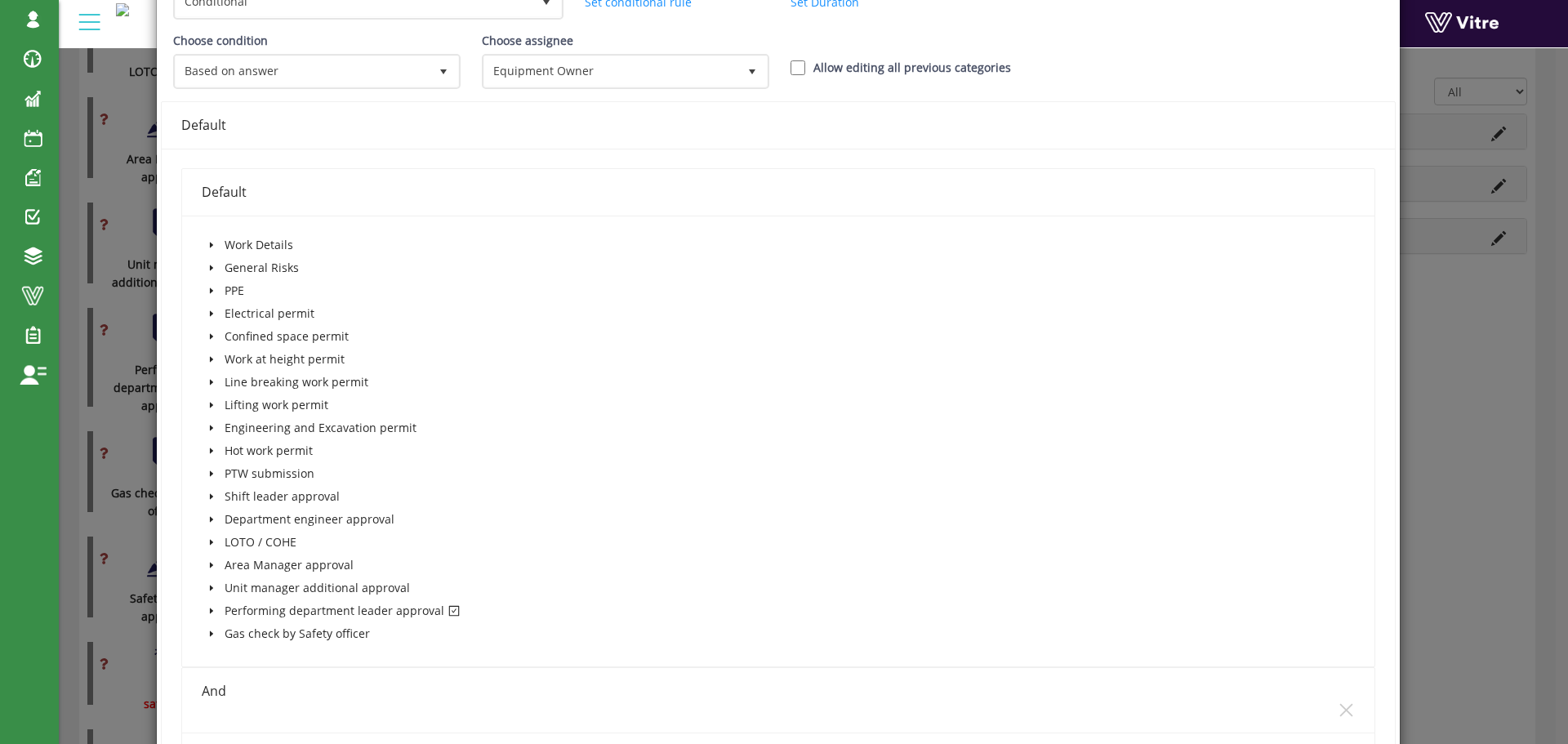
scroll to position [245, 0]
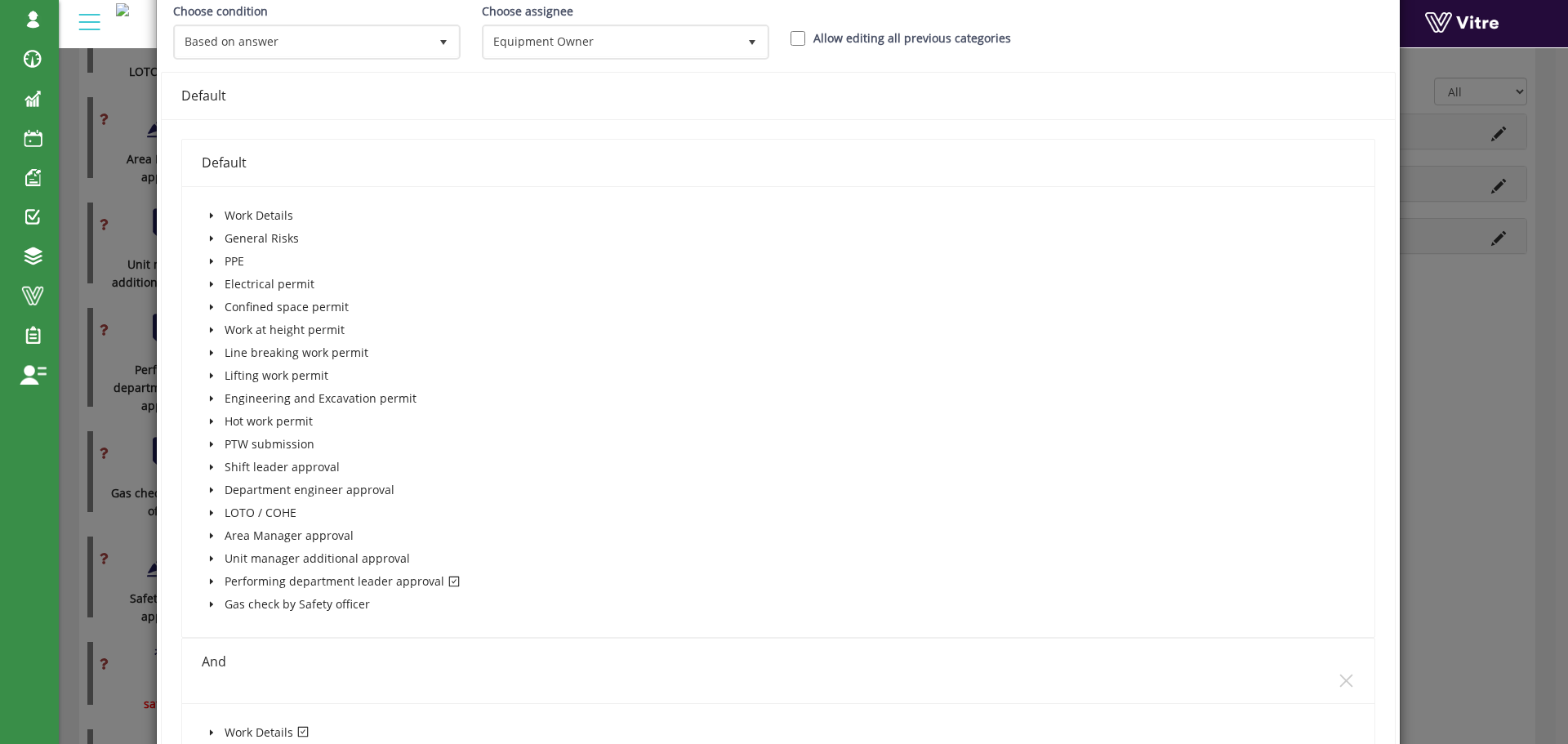
click at [204, 580] on span at bounding box center [211, 581] width 20 height 20
click at [230, 603] on icon "caret-down" at bounding box center [231, 604] width 9 height 9
click at [230, 603] on icon "caret-down" at bounding box center [230, 604] width 6 height 3
click at [213, 581] on icon "caret-down" at bounding box center [211, 581] width 9 height 9
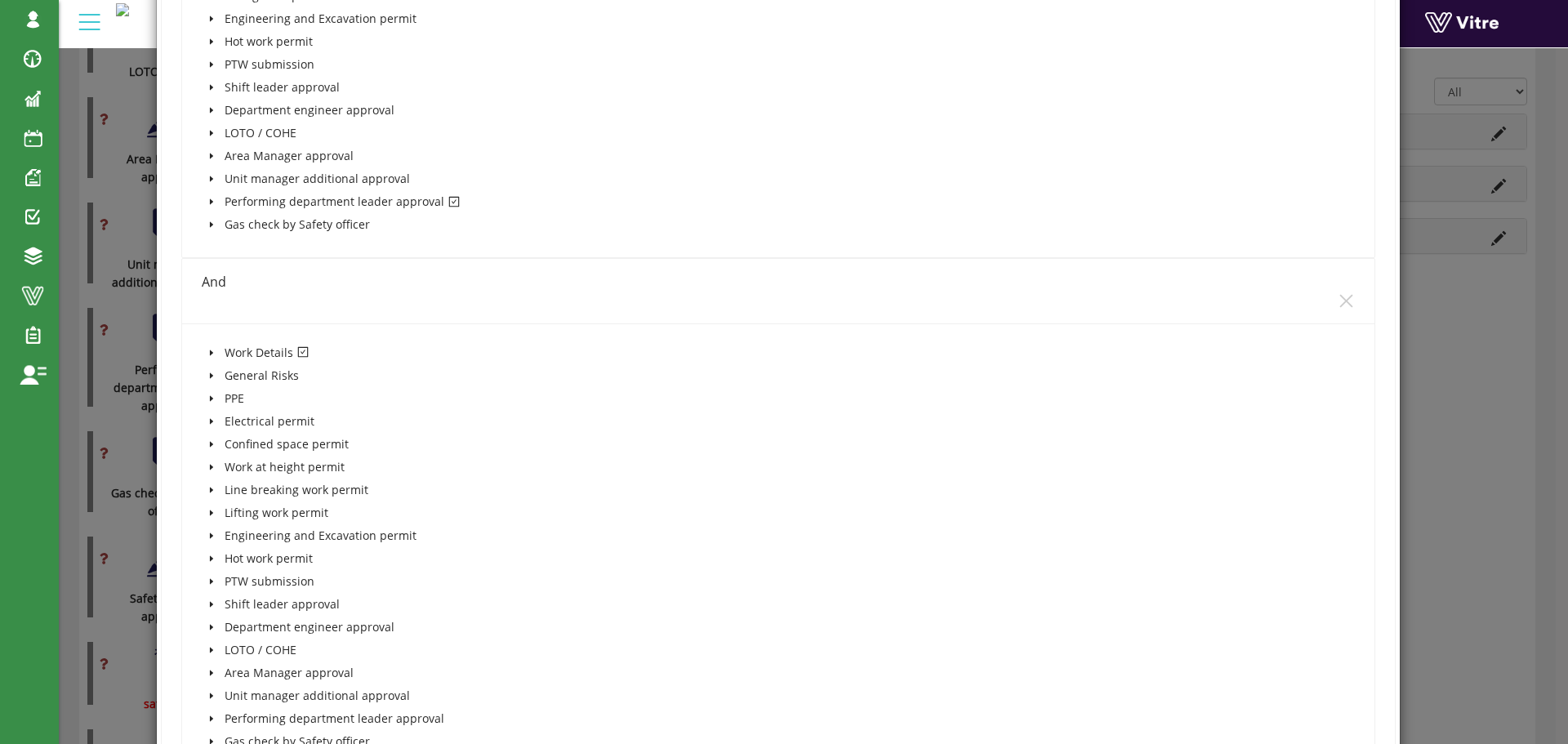
scroll to position [653, 0]
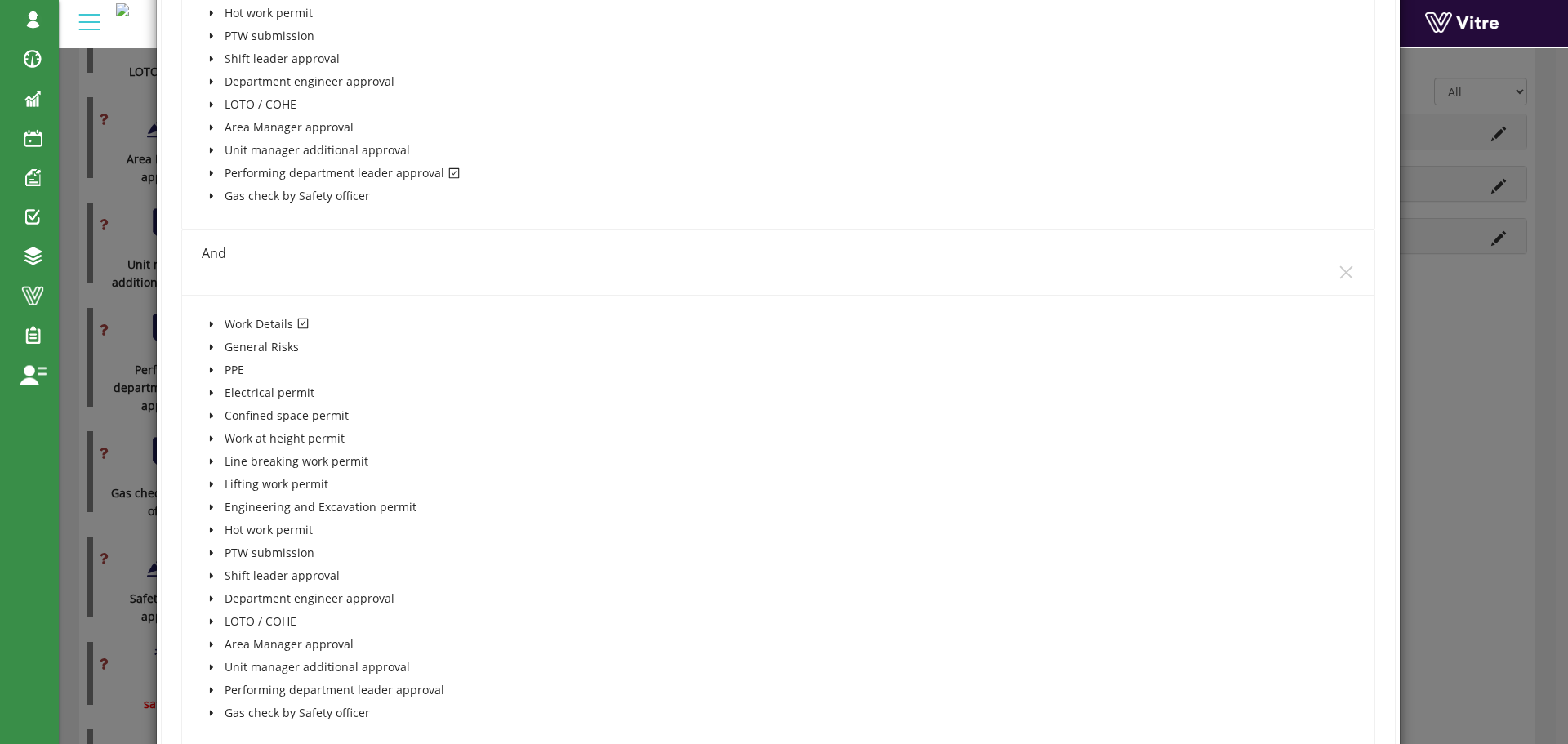
click at [209, 325] on icon "caret-down" at bounding box center [210, 324] width 3 height 6
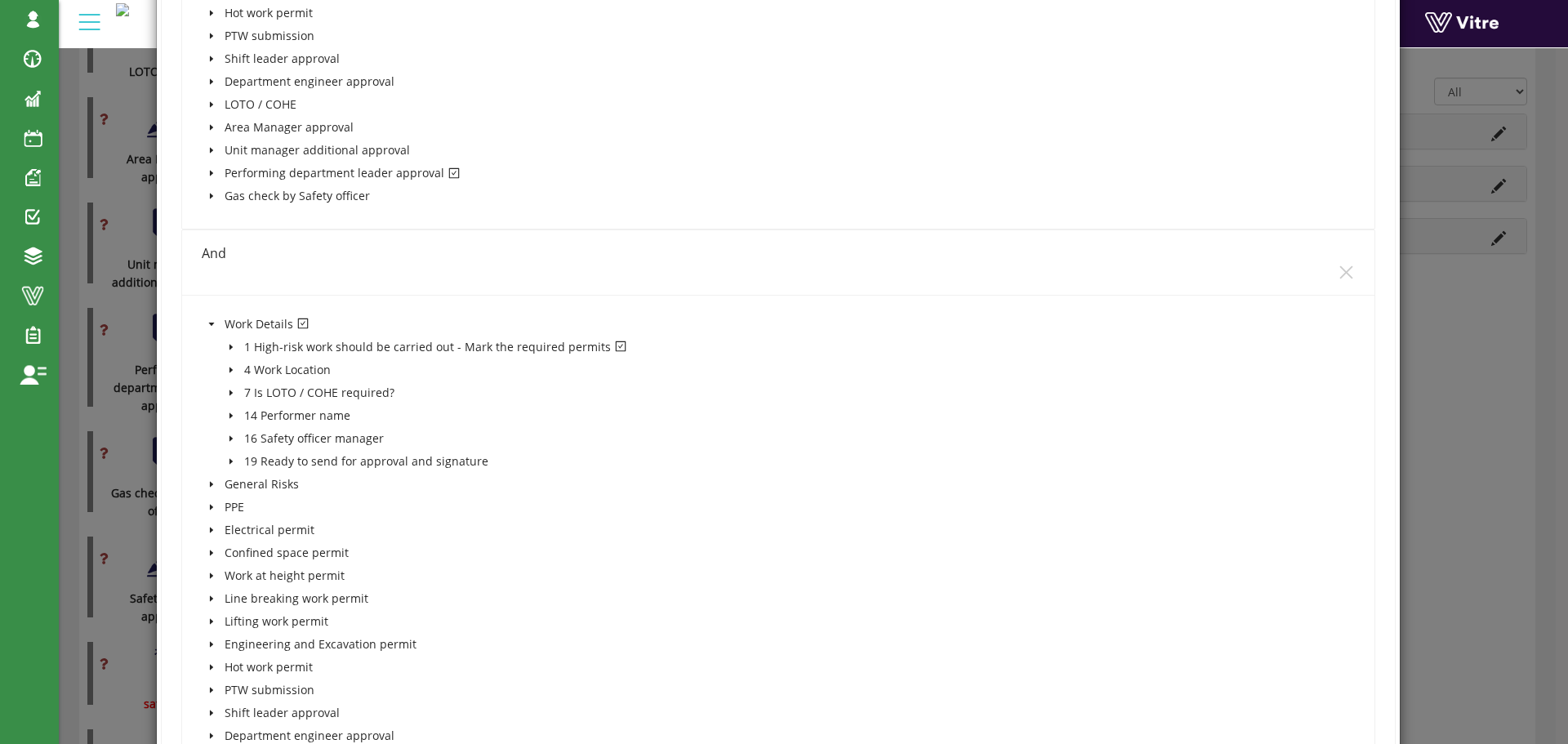
click at [230, 344] on icon "caret-down" at bounding box center [231, 347] width 9 height 9
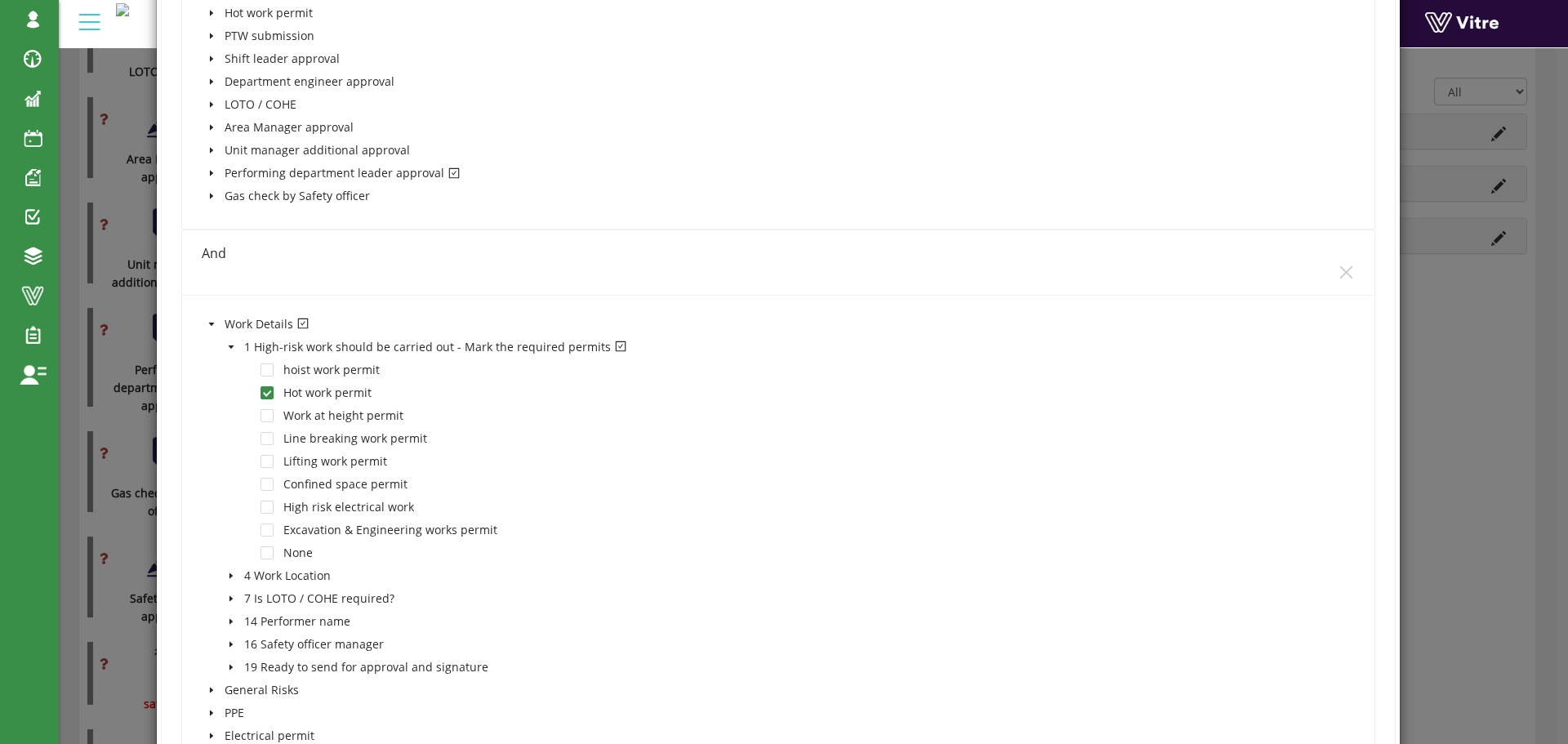
click at [230, 344] on icon "caret-down" at bounding box center [231, 347] width 9 height 9
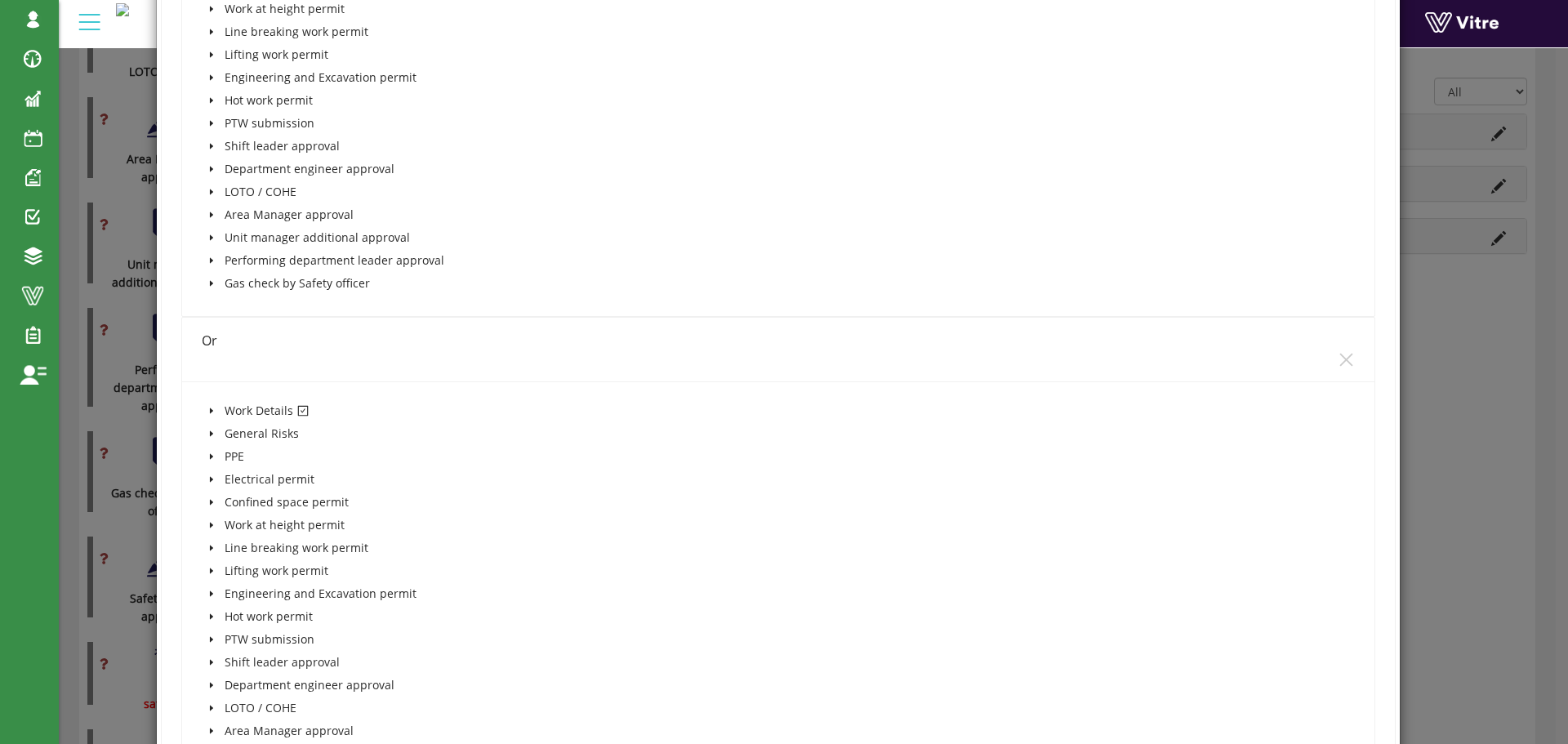
scroll to position [1307, 0]
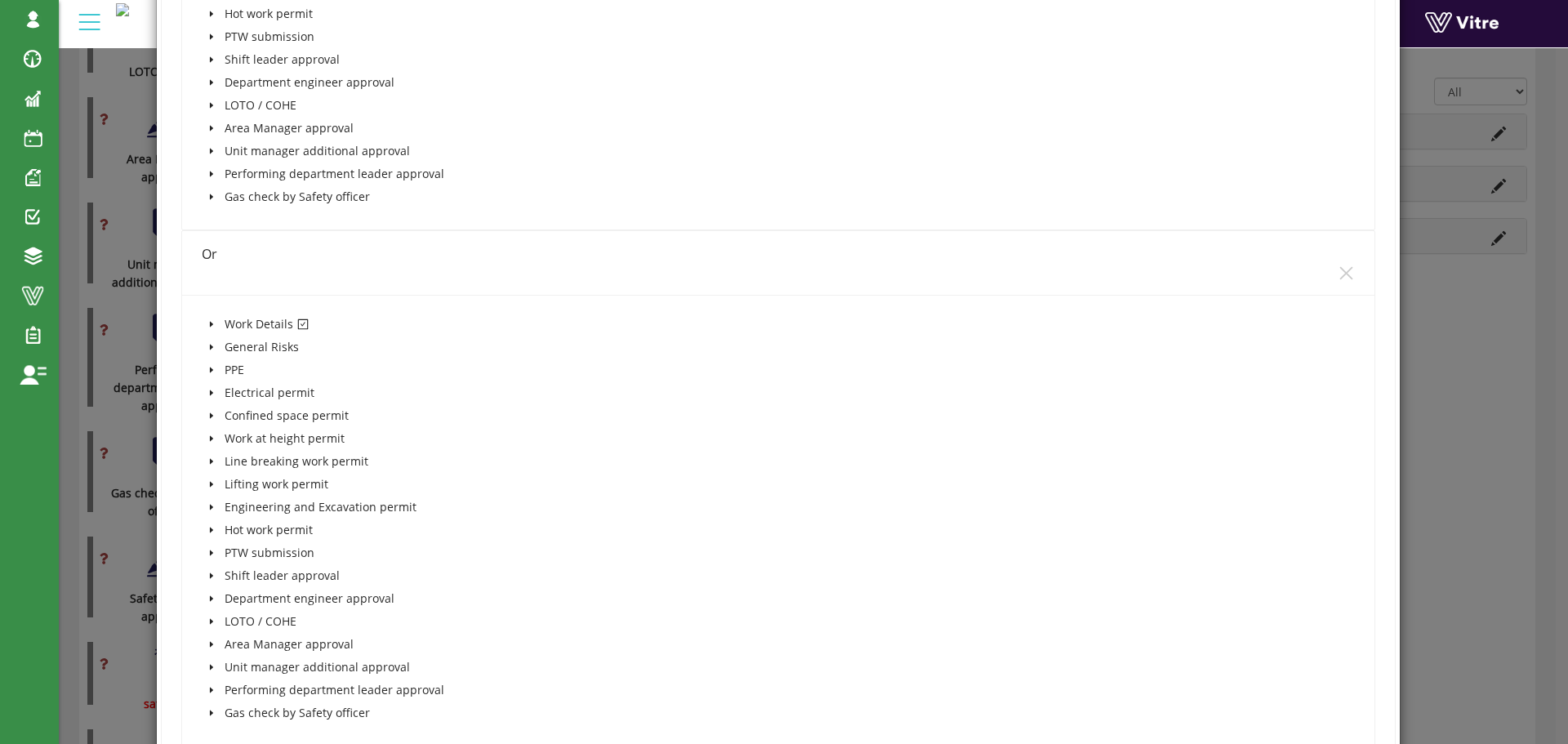
click at [209, 322] on icon "caret-down" at bounding box center [211, 324] width 9 height 9
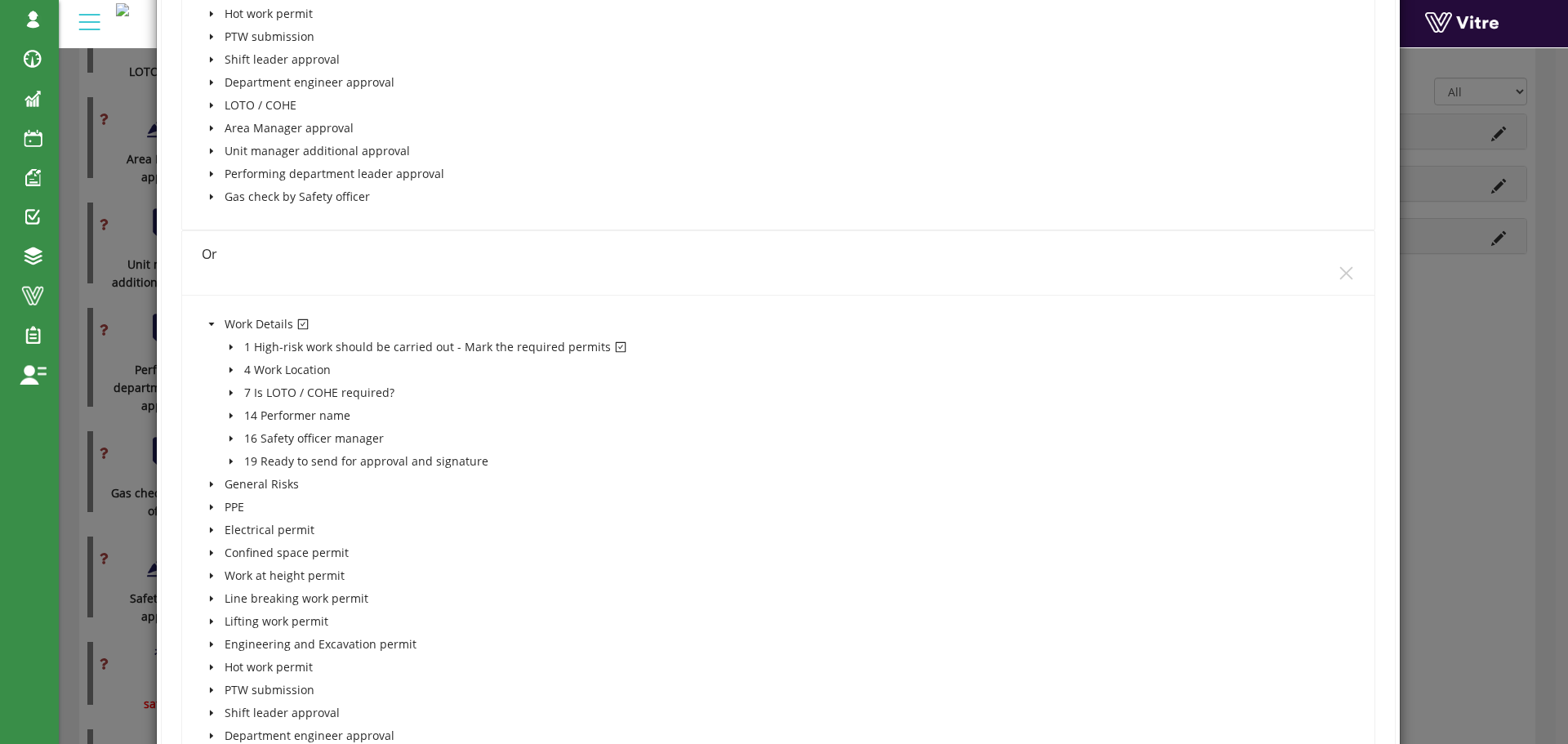
click at [227, 344] on icon "caret-down" at bounding box center [231, 347] width 9 height 9
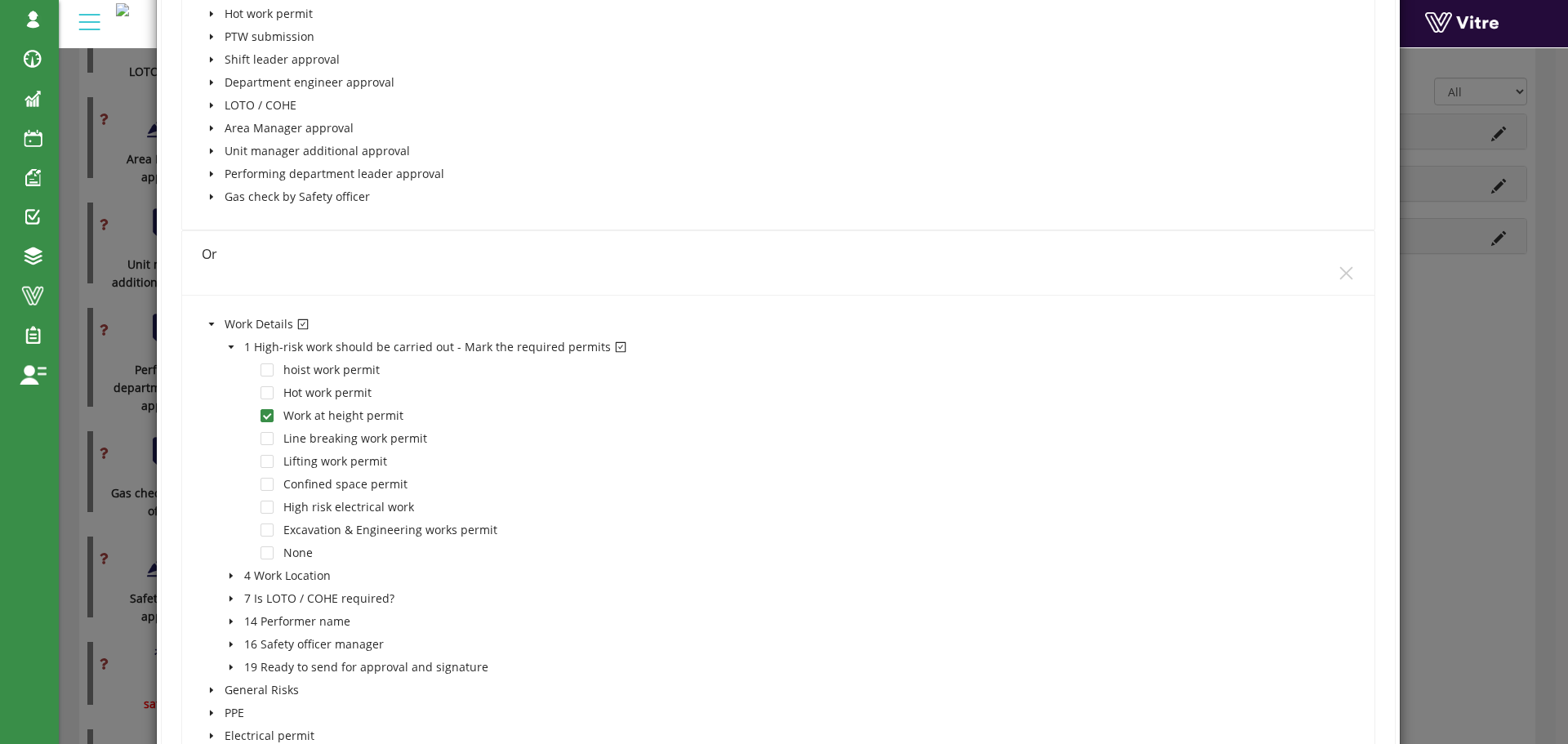
click at [227, 344] on icon "caret-down" at bounding box center [231, 347] width 9 height 9
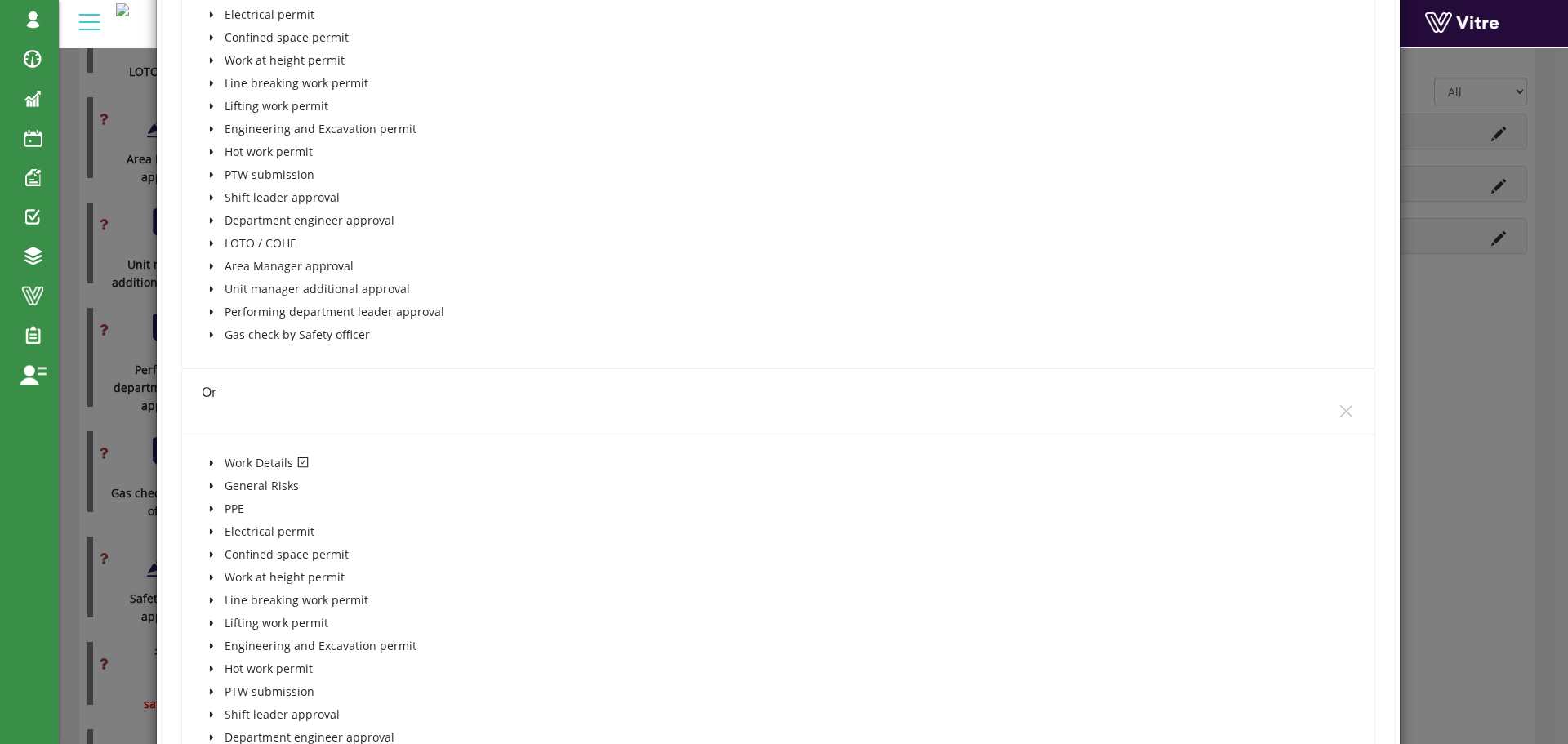
scroll to position [1878, 0]
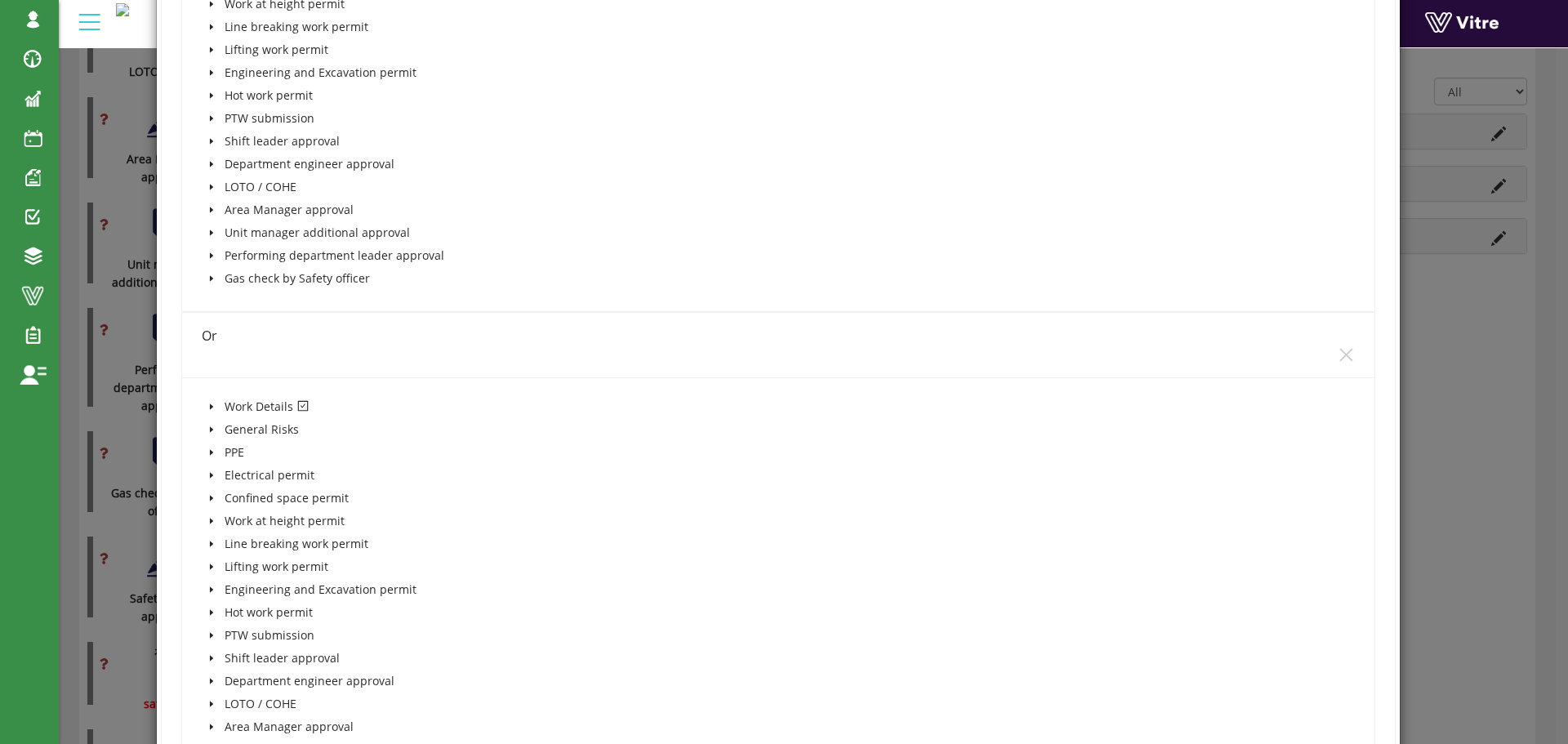
click at [208, 410] on icon "caret-down" at bounding box center [211, 407] width 9 height 9
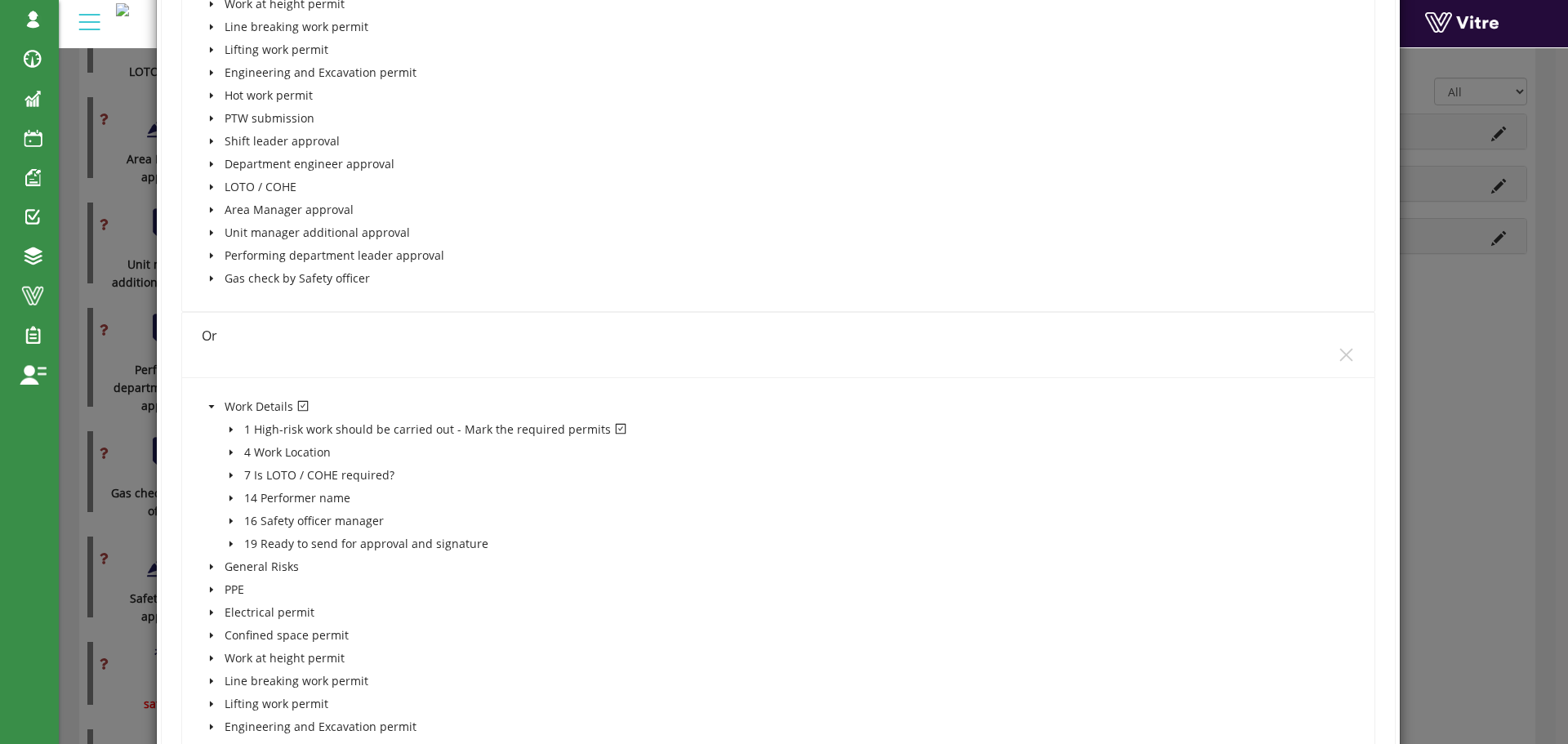
click at [230, 429] on icon "caret-down" at bounding box center [229, 429] width 3 height 6
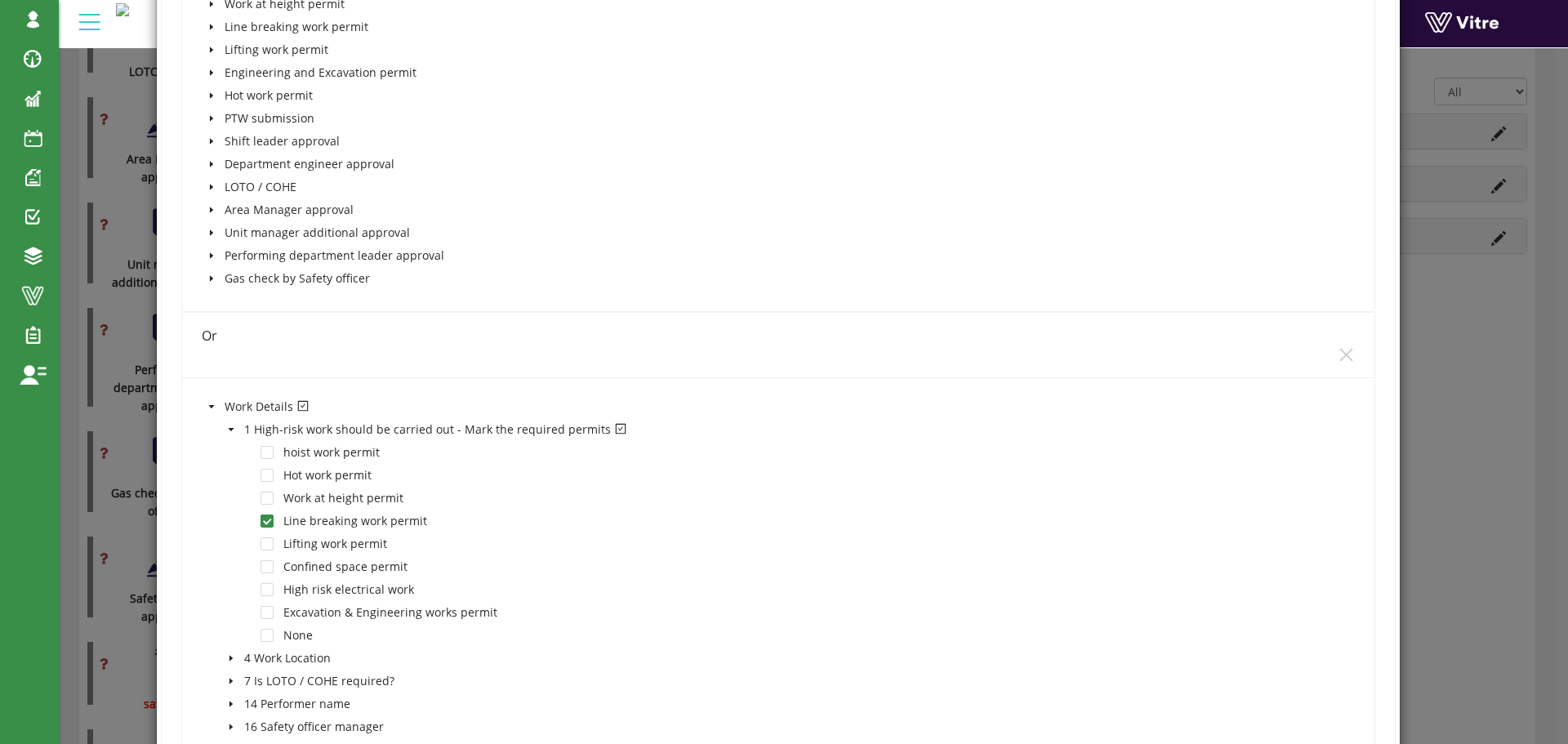
click at [230, 429] on icon "caret-down" at bounding box center [230, 428] width 6 height 3
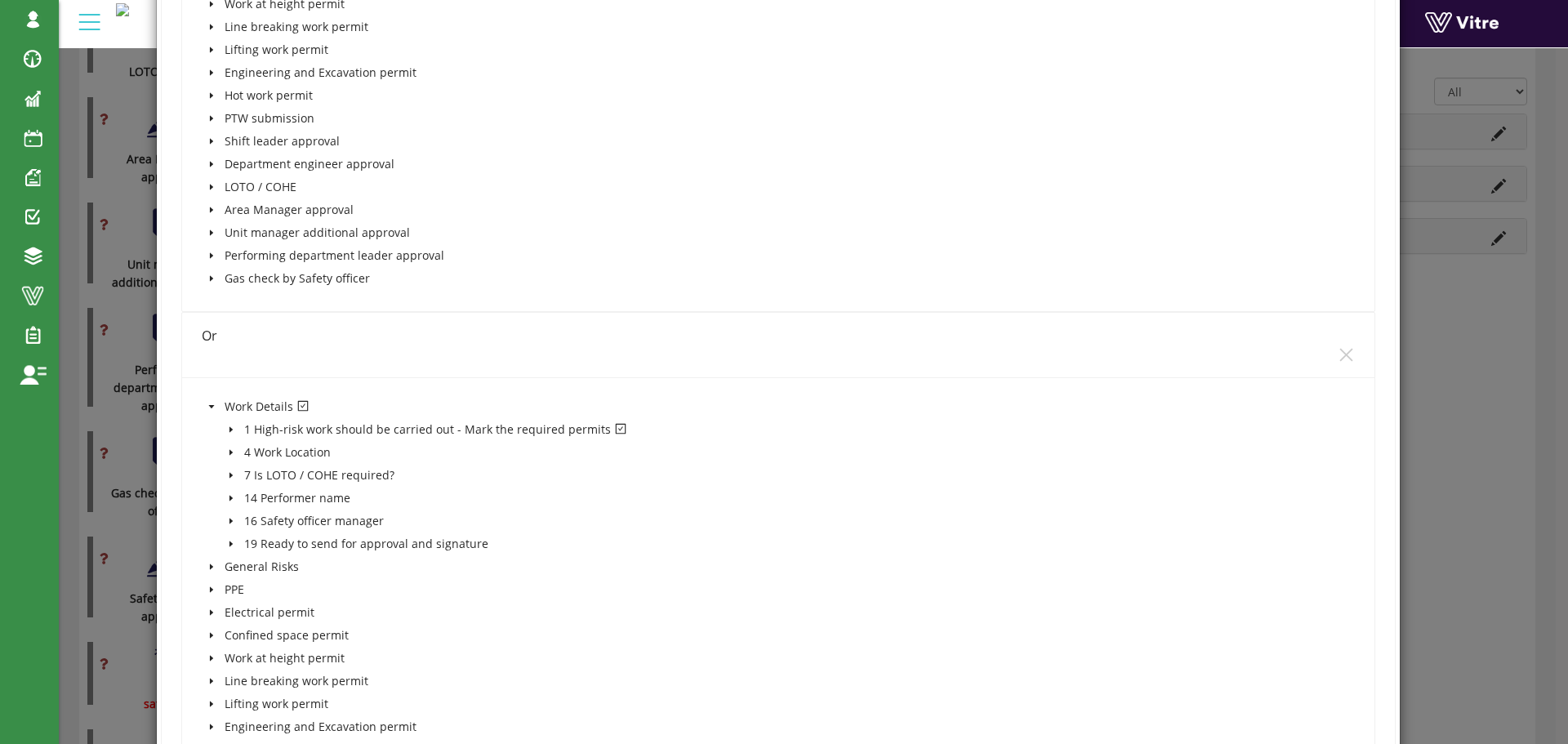
click at [210, 406] on icon "caret-down" at bounding box center [211, 406] width 6 height 3
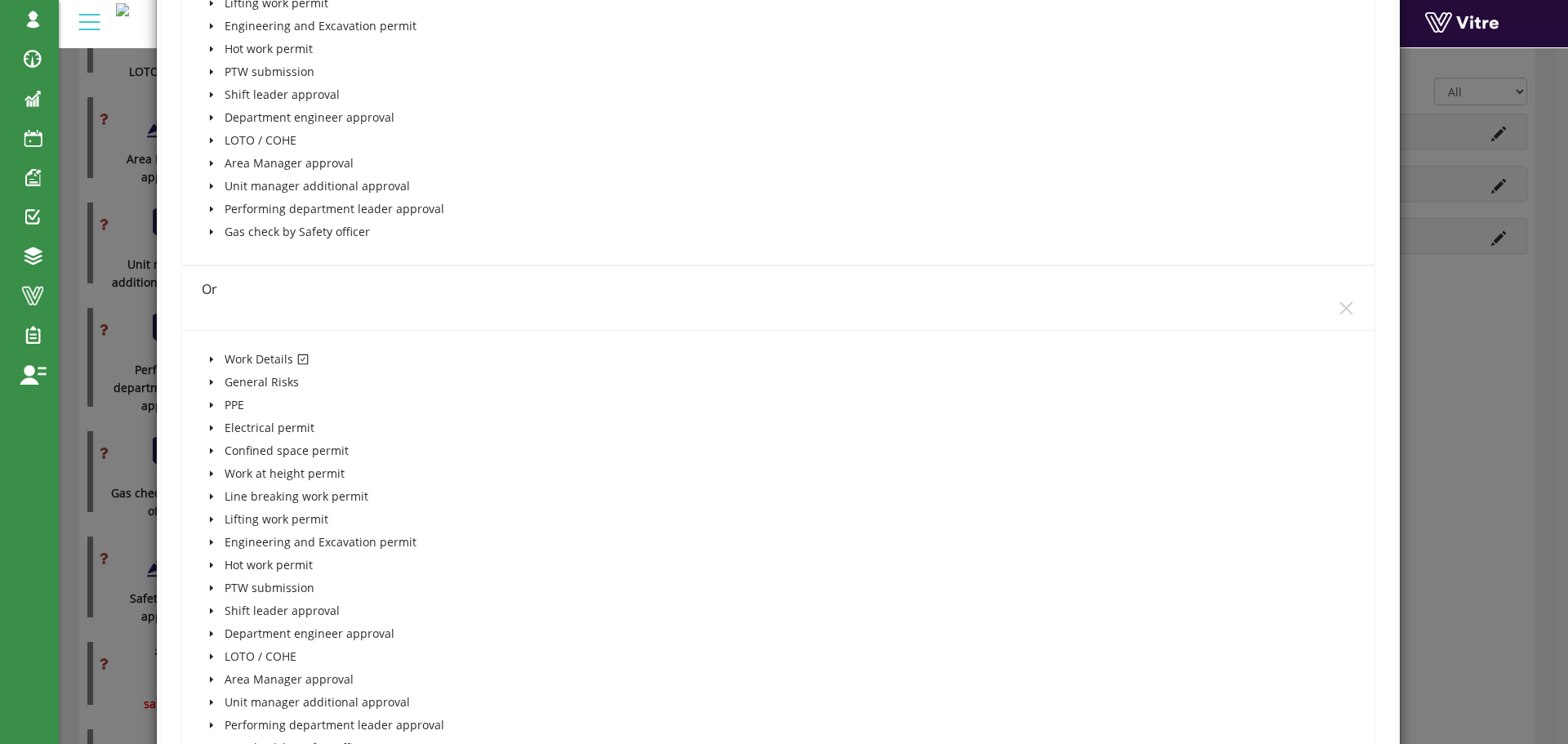
scroll to position [2450, 0]
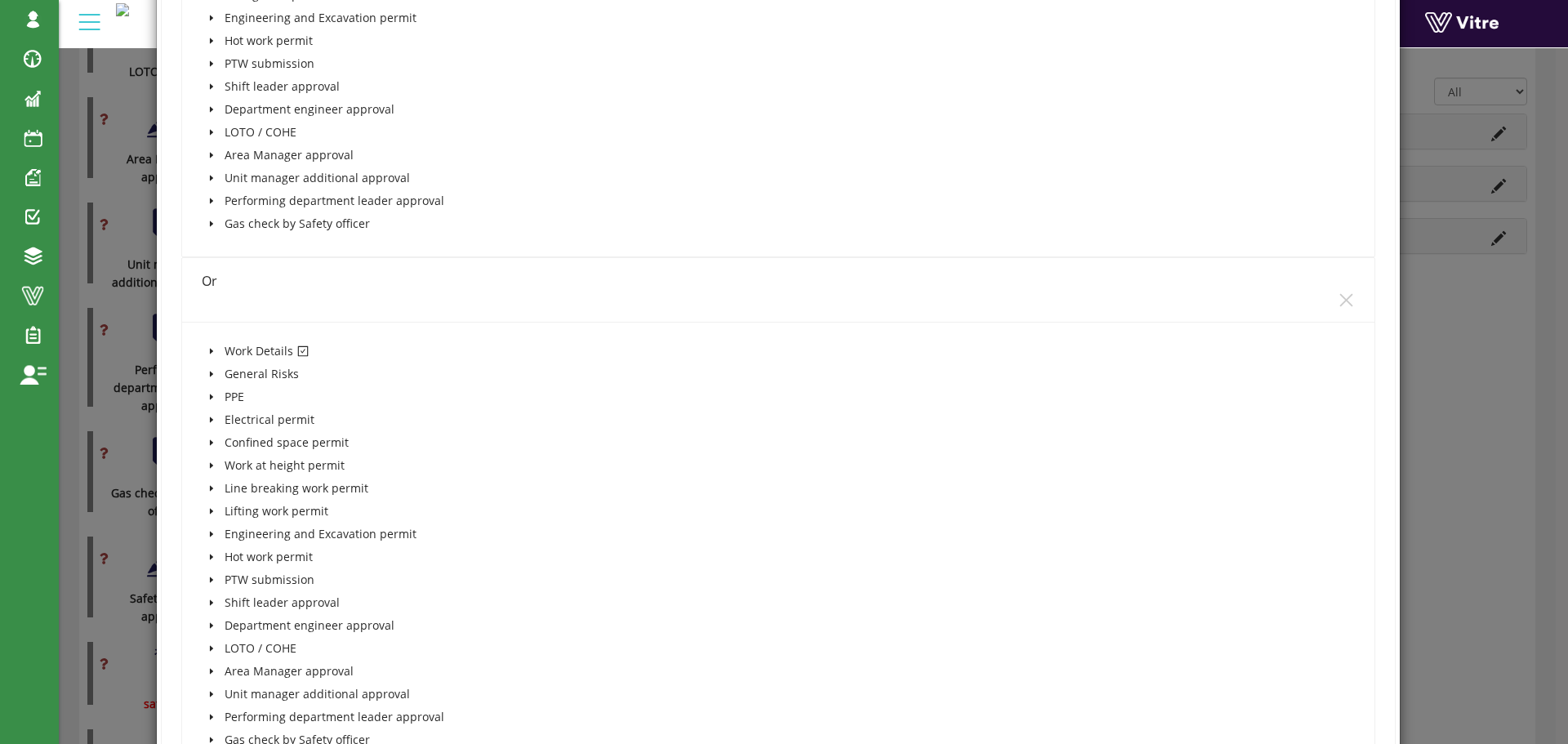
click at [207, 354] on icon "caret-down" at bounding box center [211, 351] width 9 height 9
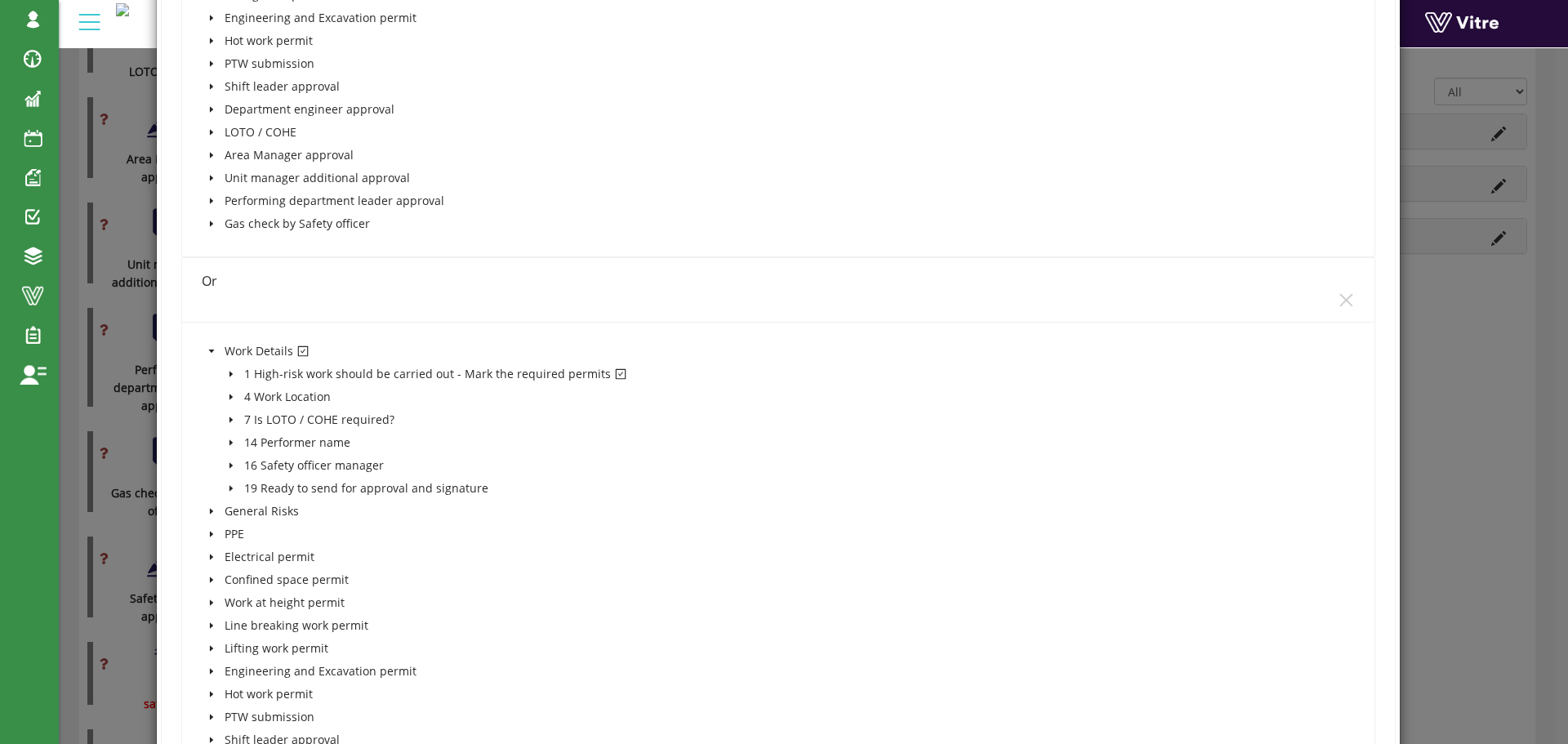
click at [229, 373] on icon "caret-down" at bounding box center [229, 374] width 3 height 6
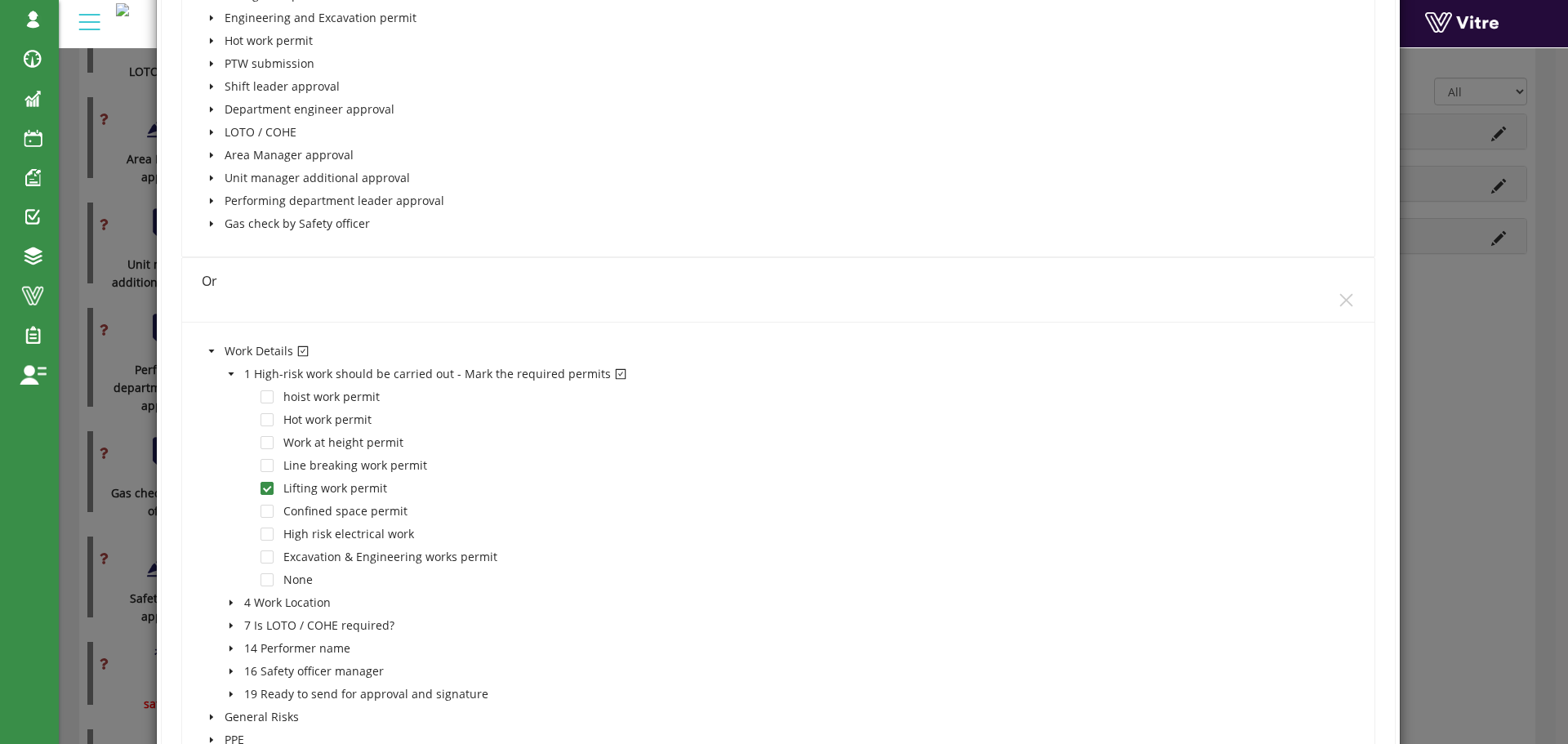
click at [229, 373] on icon "caret-down" at bounding box center [230, 373] width 6 height 3
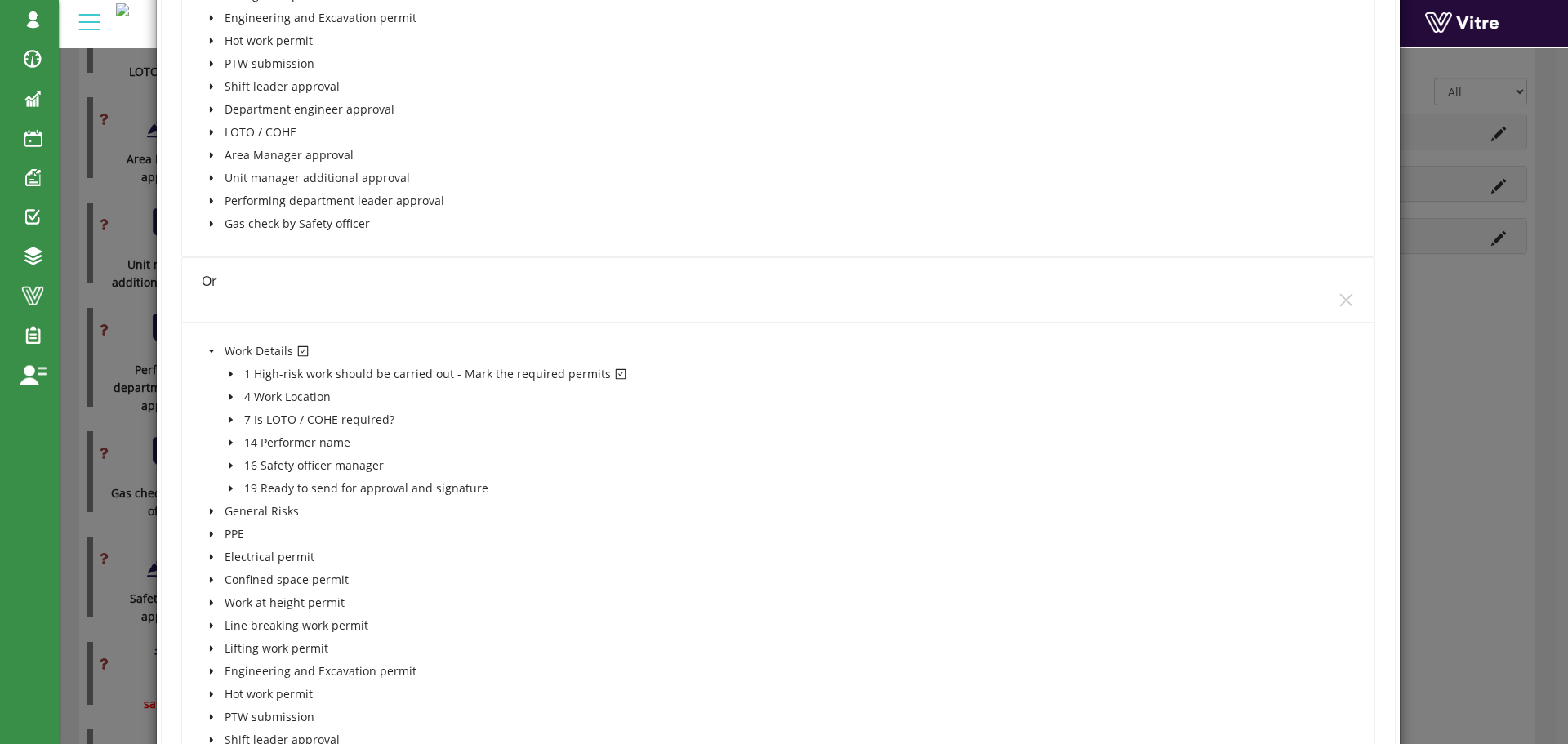
click at [207, 348] on icon "caret-down" at bounding box center [211, 351] width 9 height 9
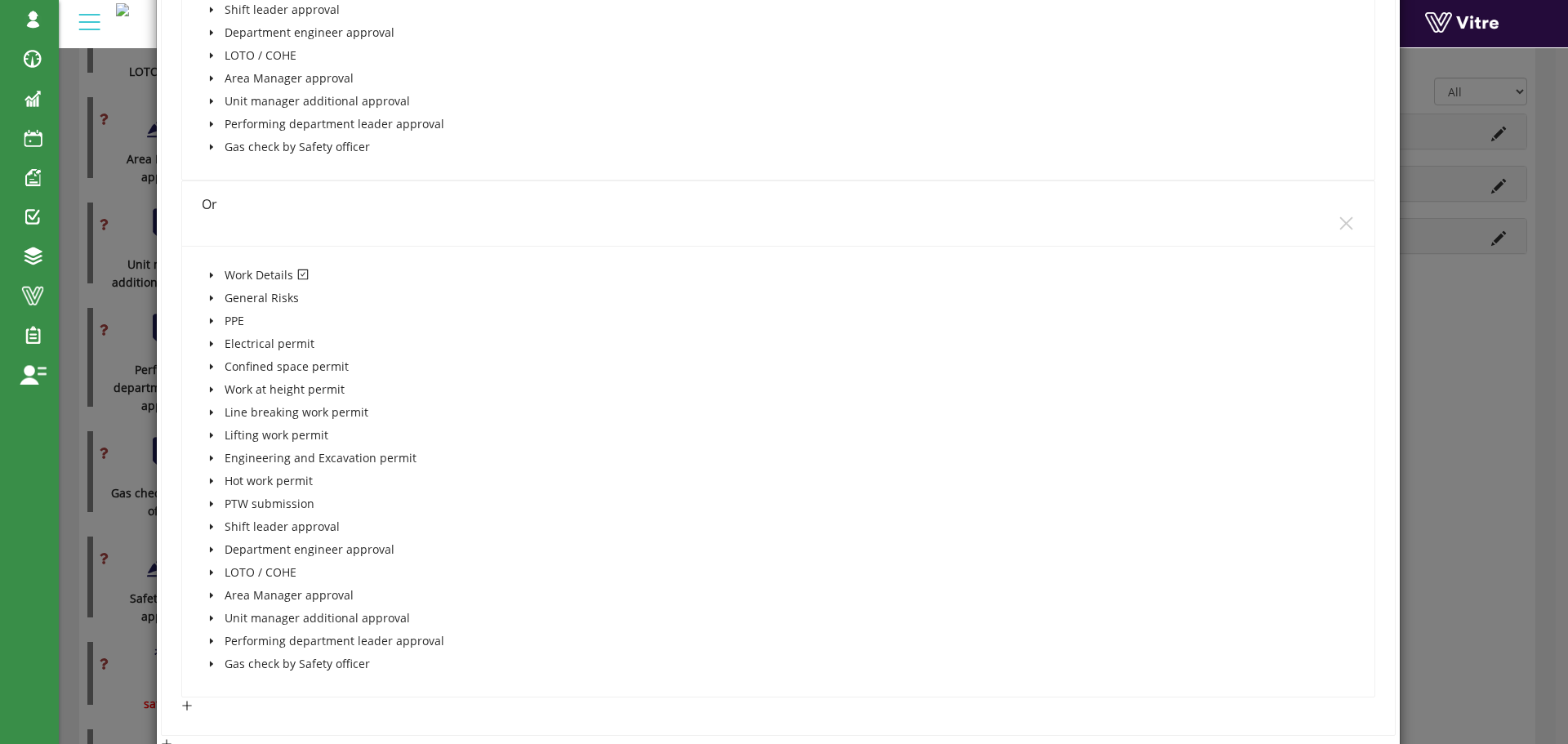
scroll to position [4002, 0]
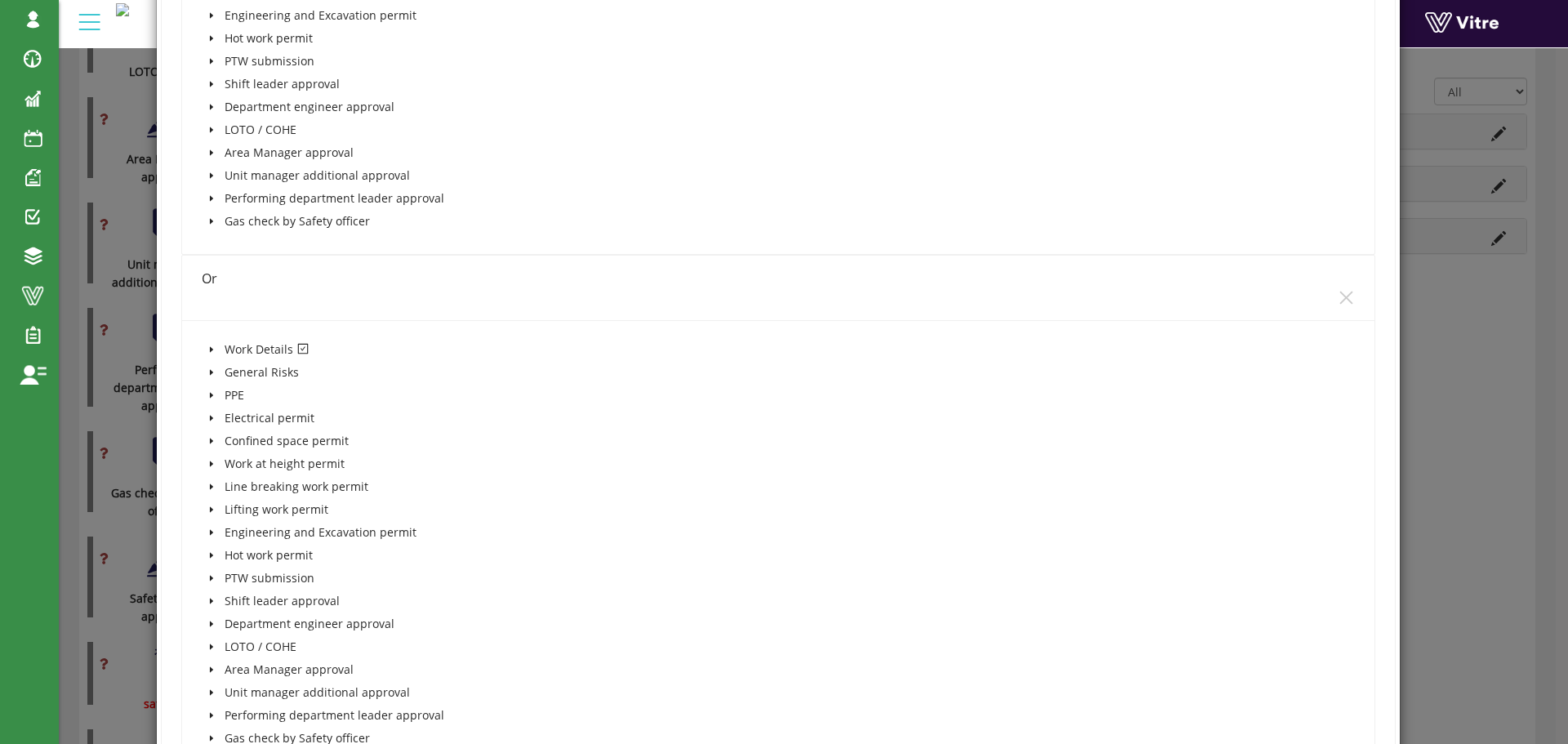
click at [209, 351] on icon "caret-down" at bounding box center [210, 349] width 3 height 6
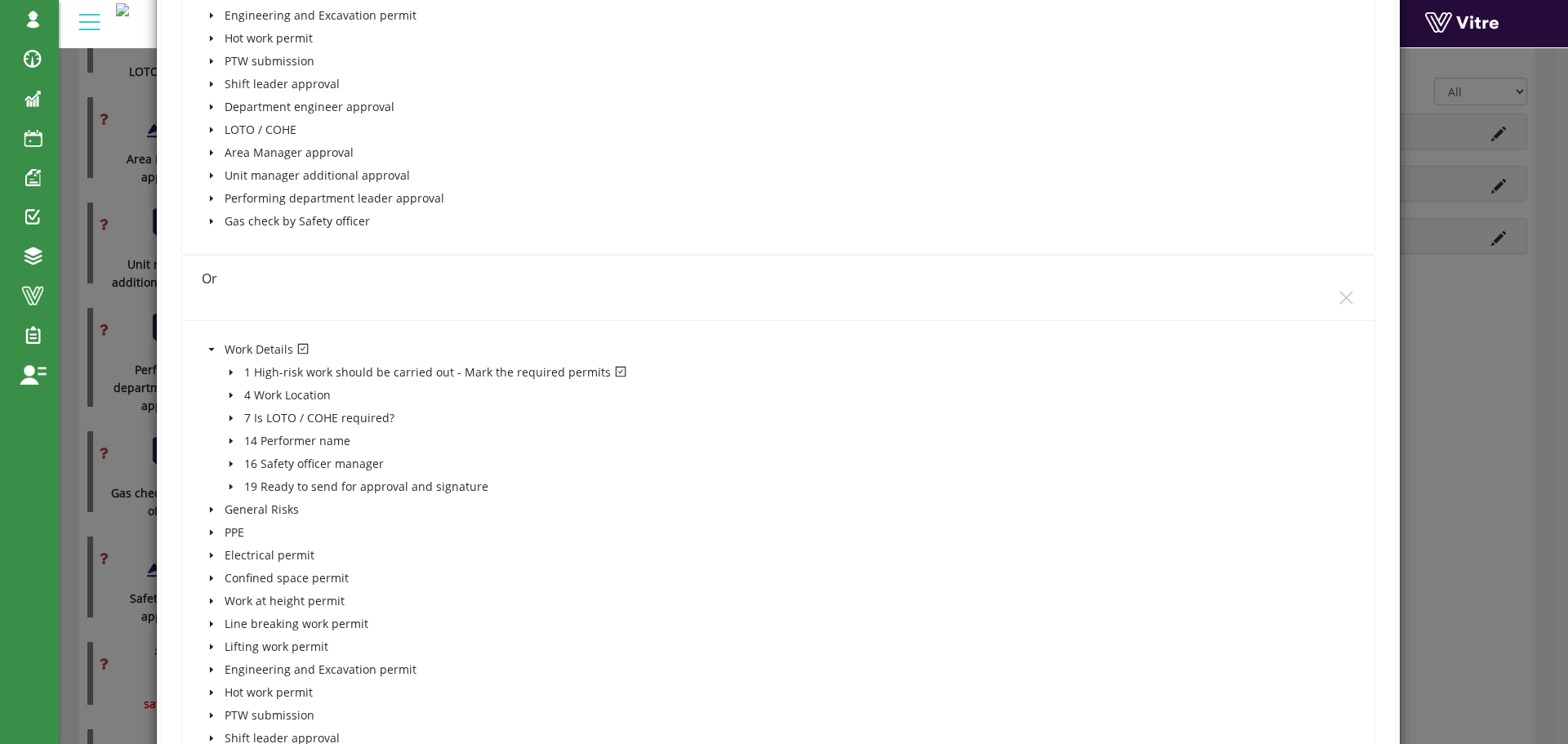
click at [232, 371] on icon "caret-down" at bounding box center [231, 372] width 9 height 9
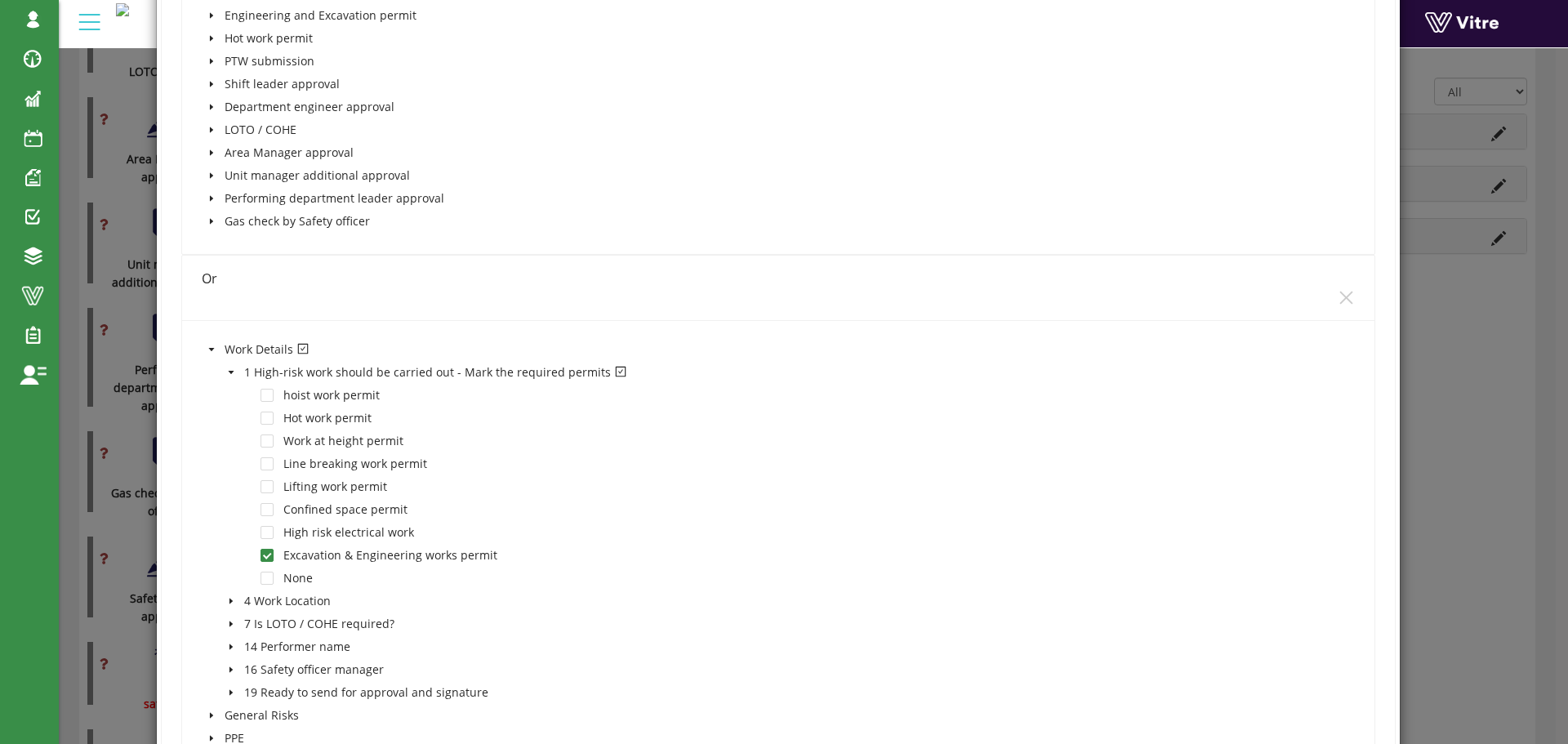
click at [232, 372] on icon "caret-down" at bounding box center [231, 372] width 9 height 9
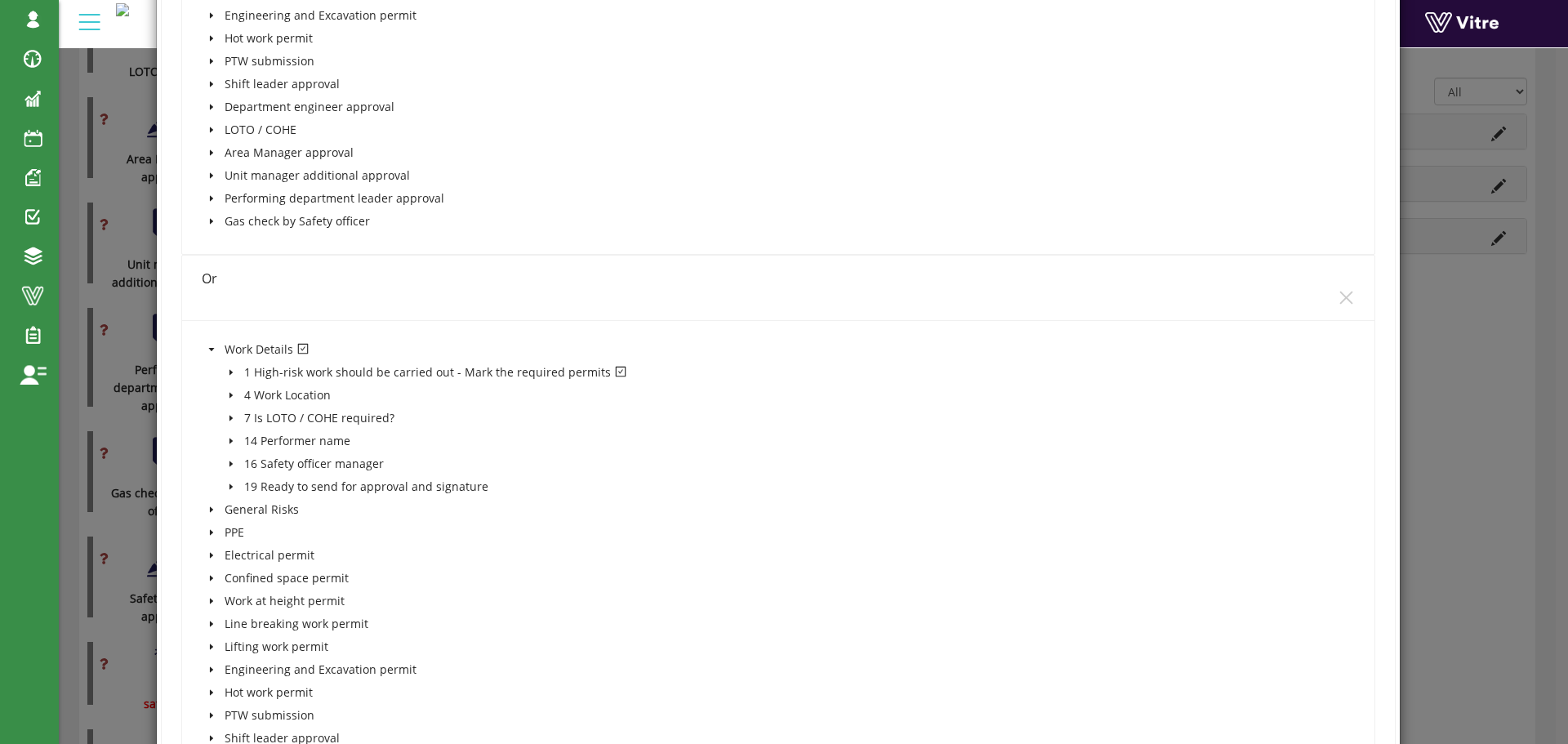
click at [210, 351] on icon "caret-down" at bounding box center [211, 350] width 9 height 9
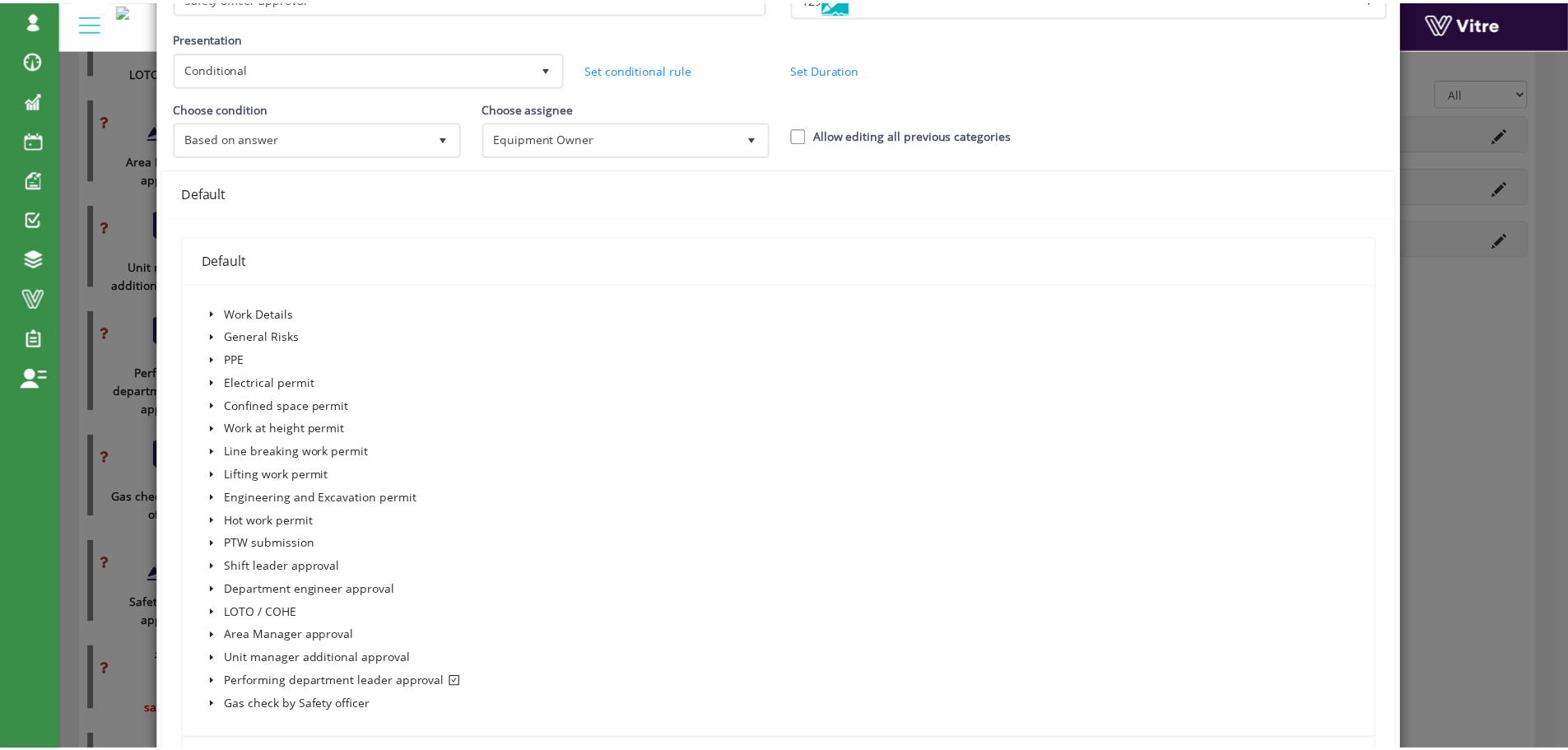
scroll to position [0, 0]
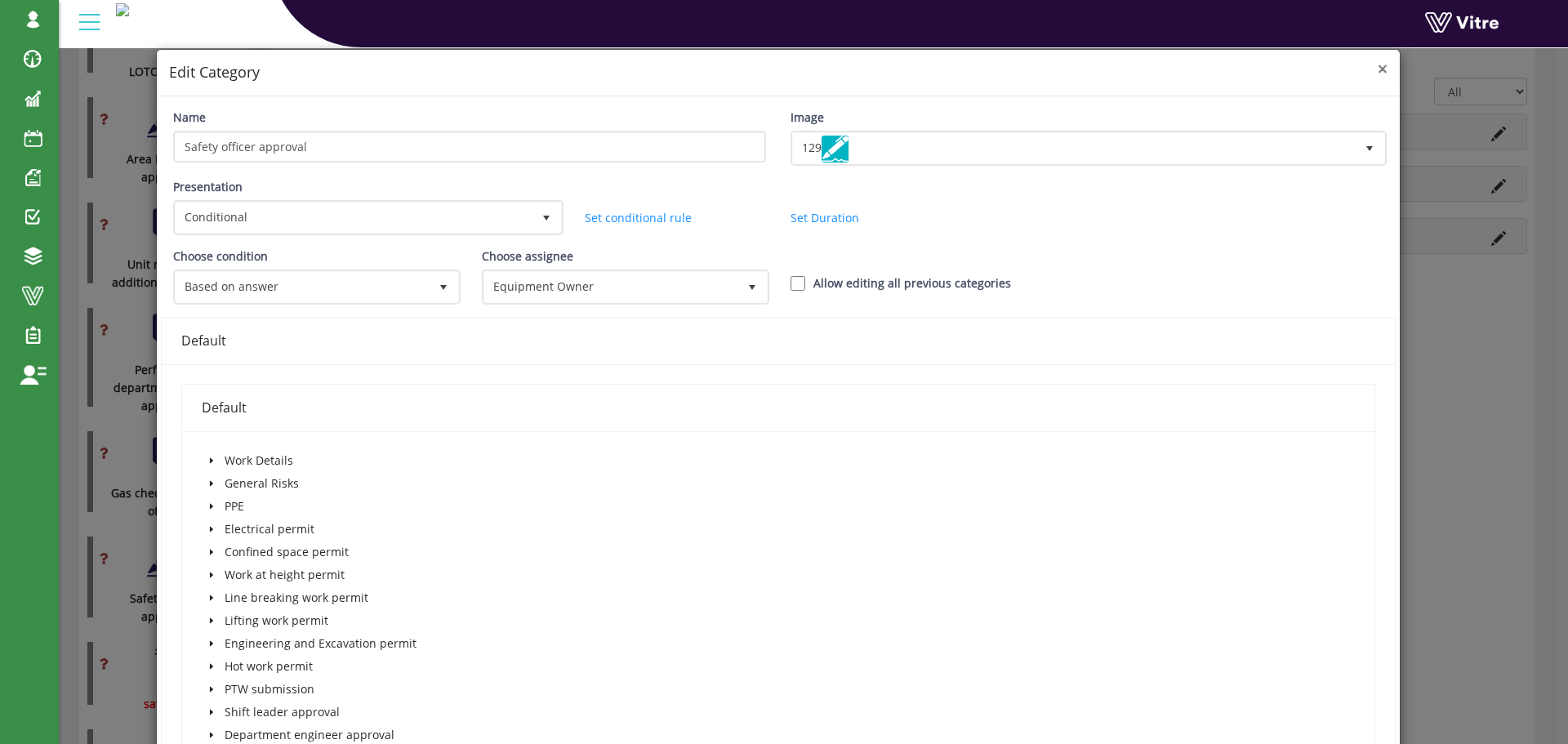
click at [1378, 71] on span "×" at bounding box center [1382, 68] width 9 height 23
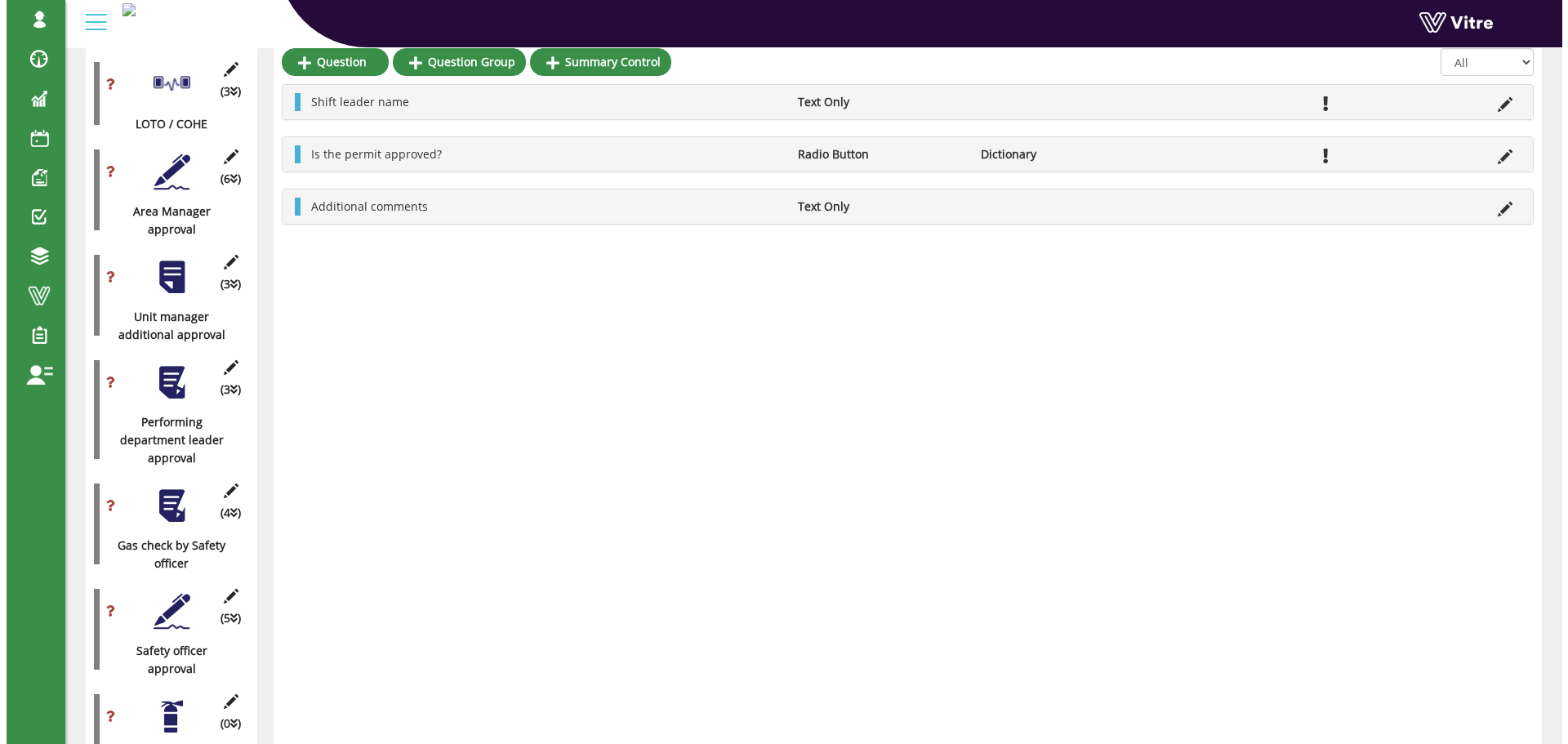
scroll to position [2160, 0]
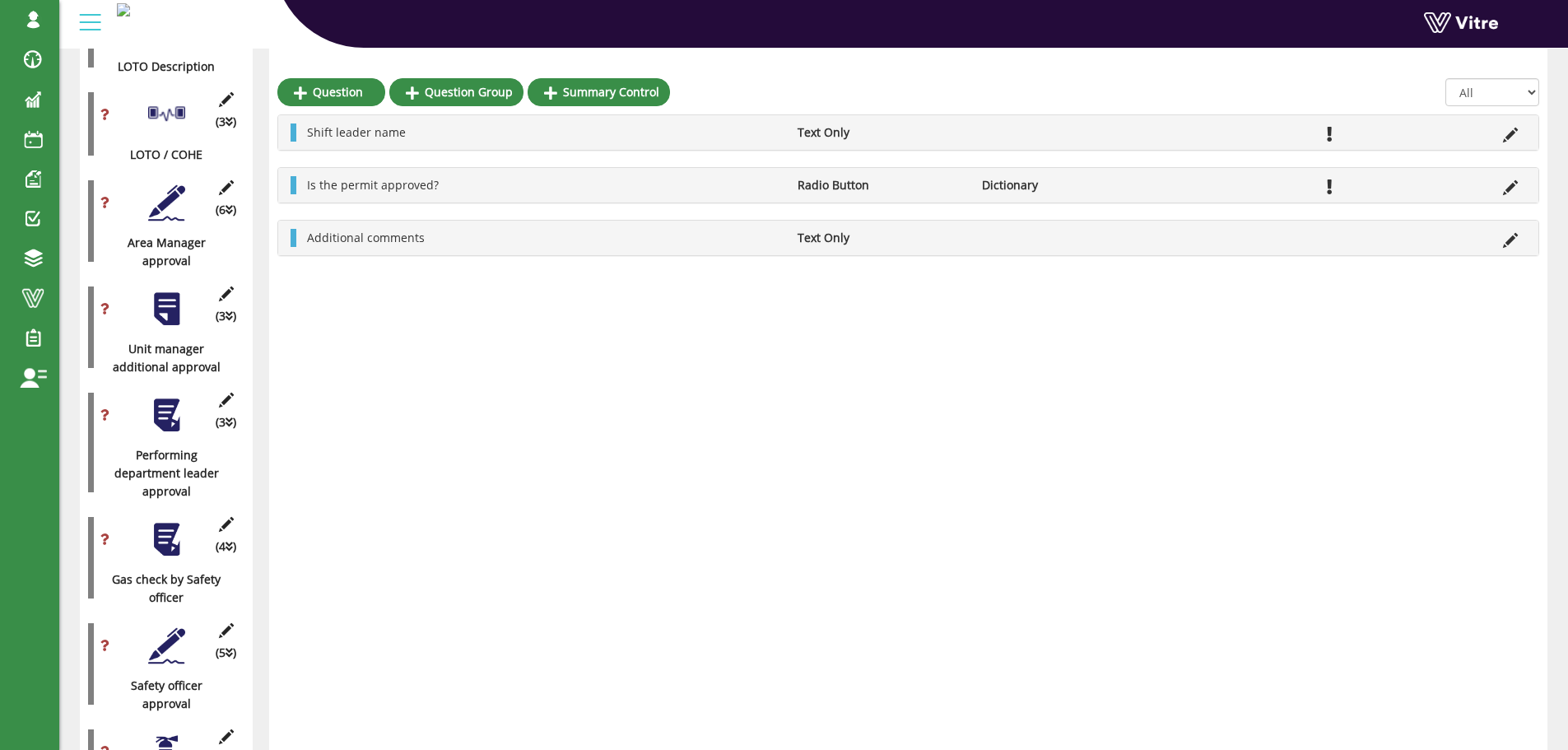
click at [173, 628] on div at bounding box center [166, 646] width 37 height 37
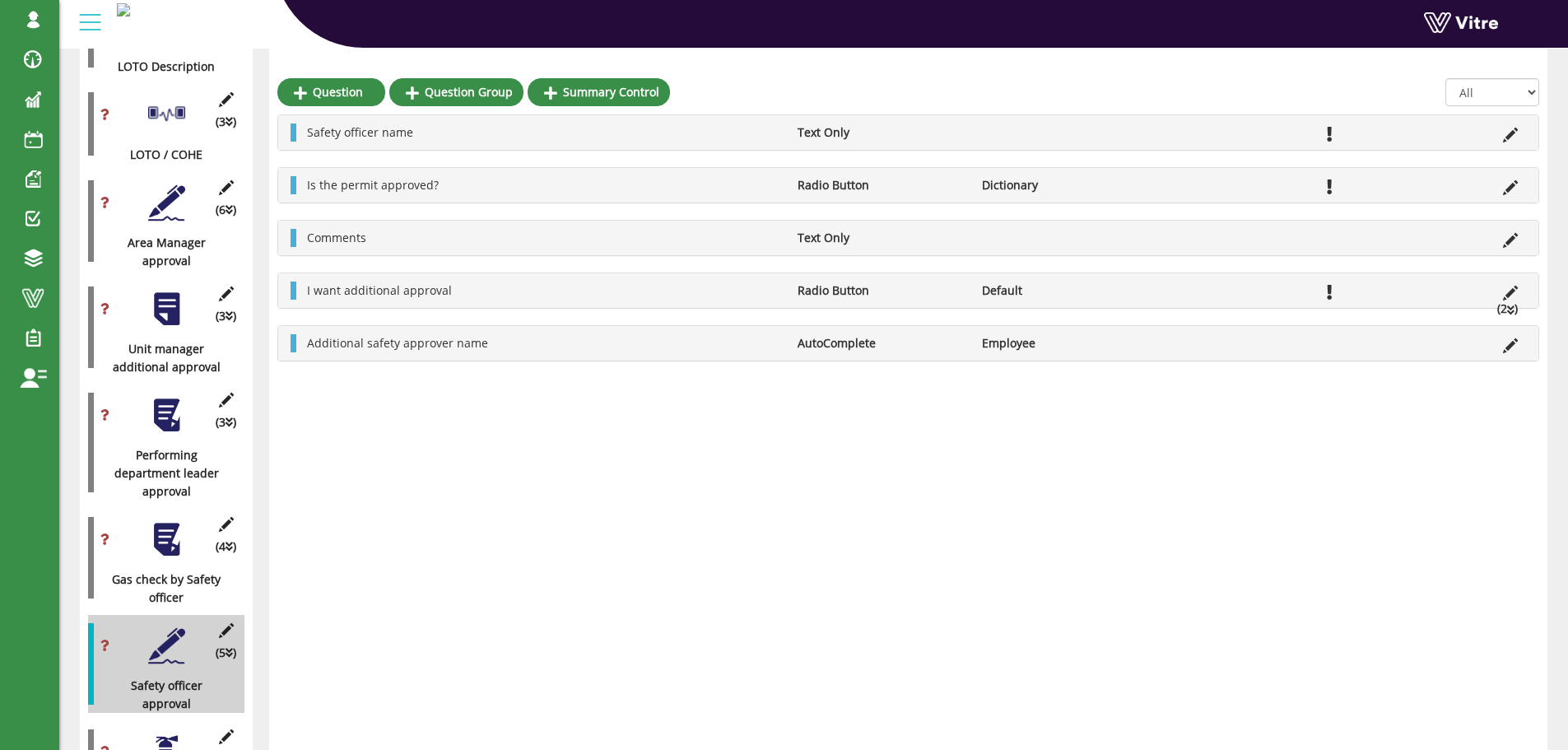
click at [181, 521] on div at bounding box center [166, 539] width 37 height 37
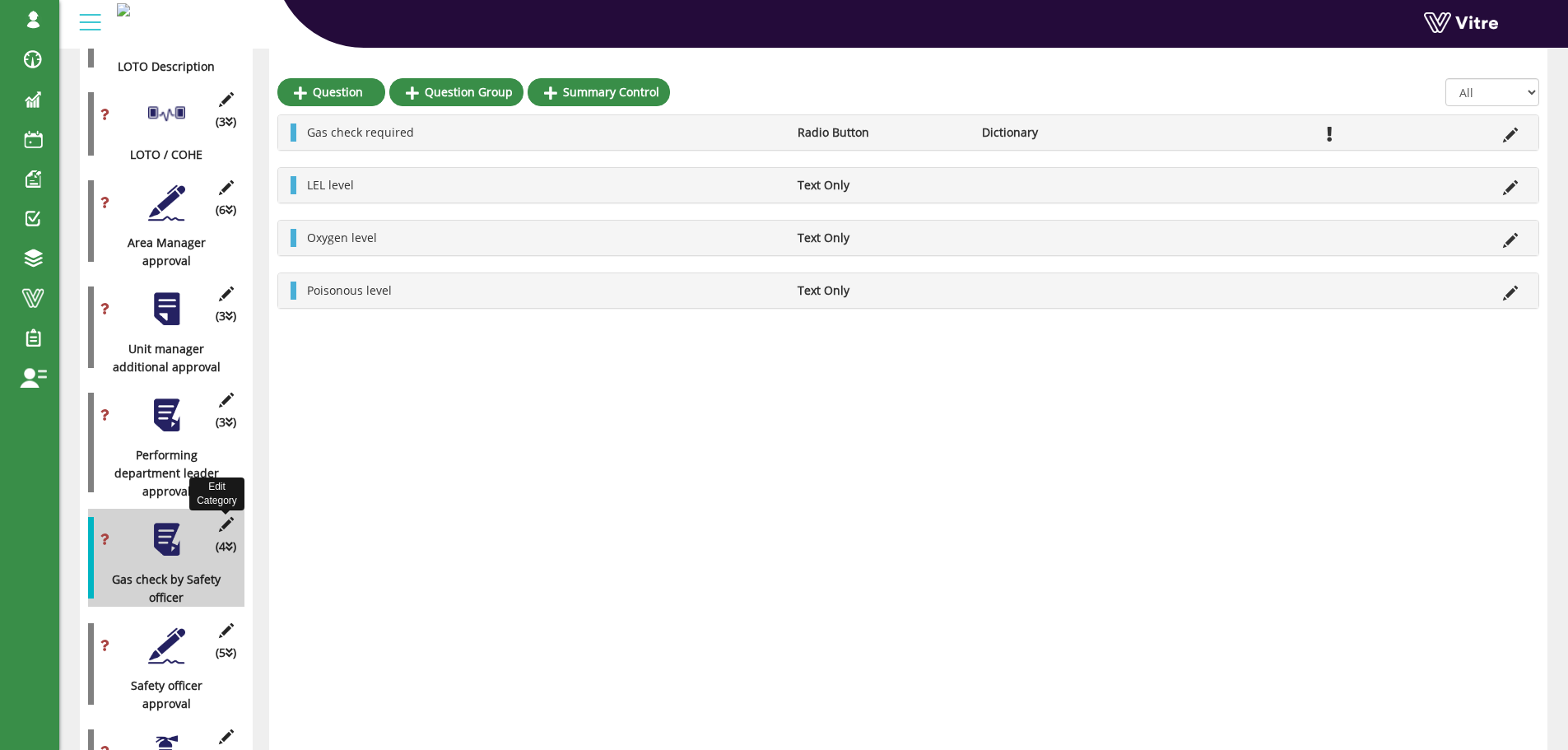
click at [227, 517] on icon at bounding box center [226, 525] width 21 height 15
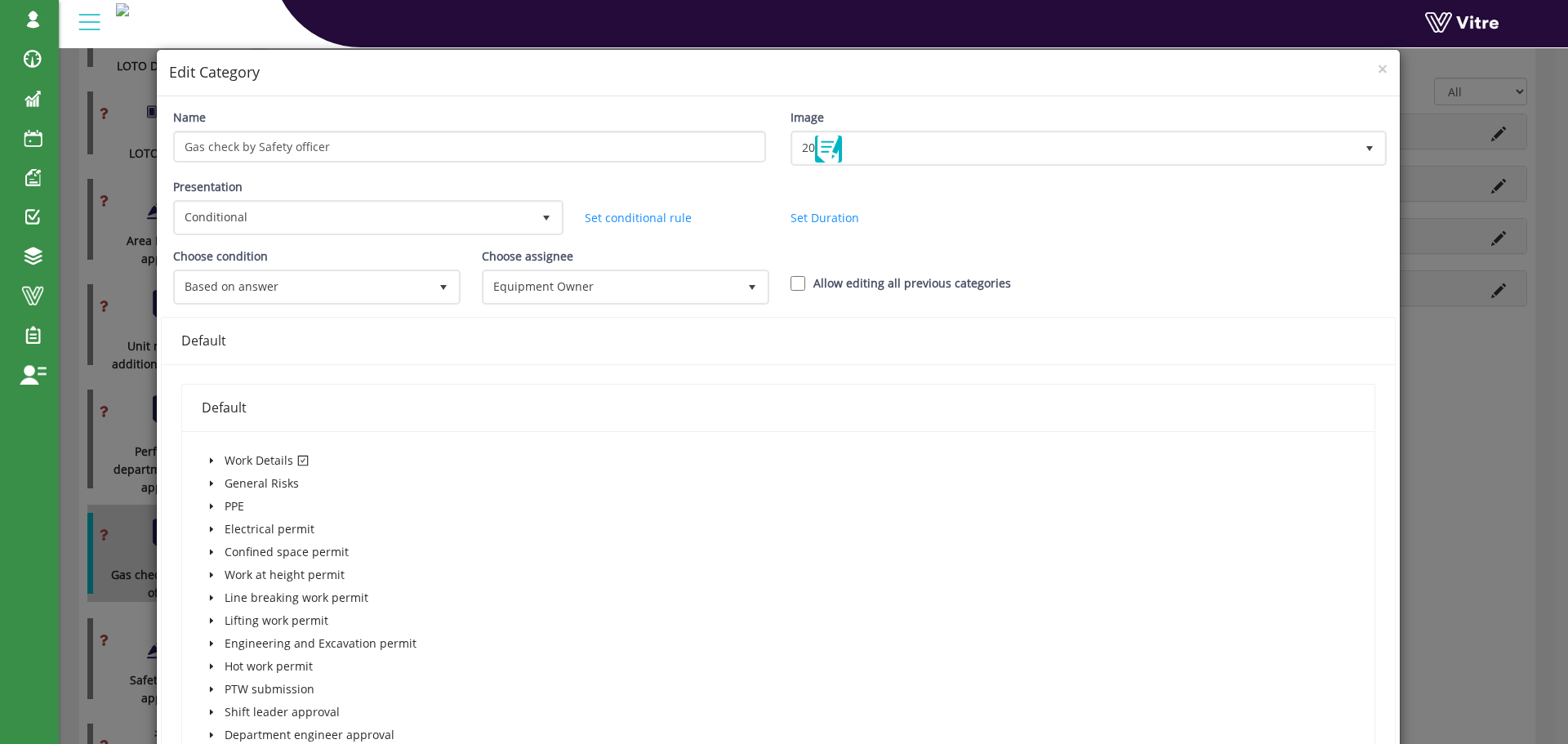
click at [1380, 266] on div "Choose condition Based on answer 1 Choose assignee Original user 0 Choose assig…" at bounding box center [778, 281] width 1235 height 69
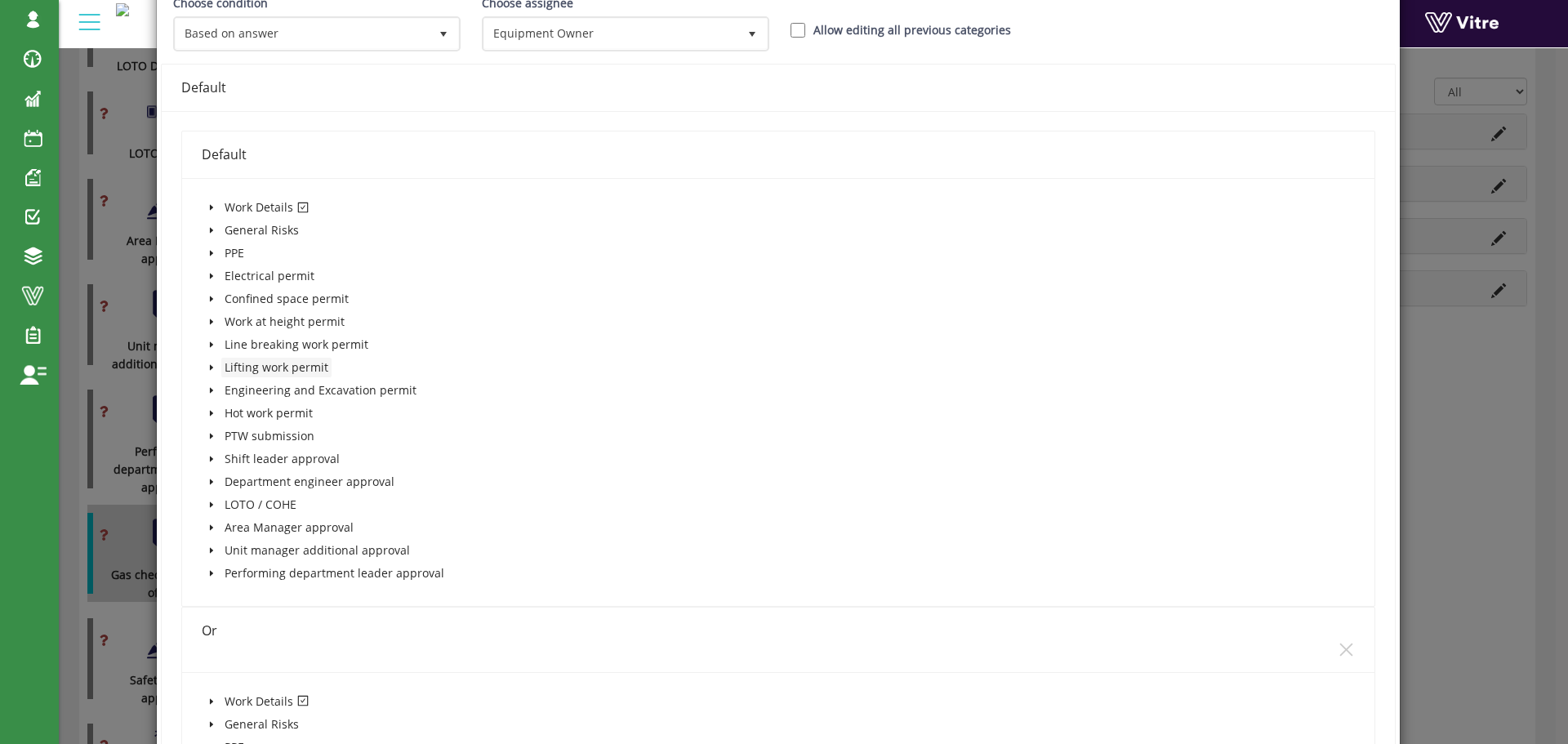
scroll to position [245, 0]
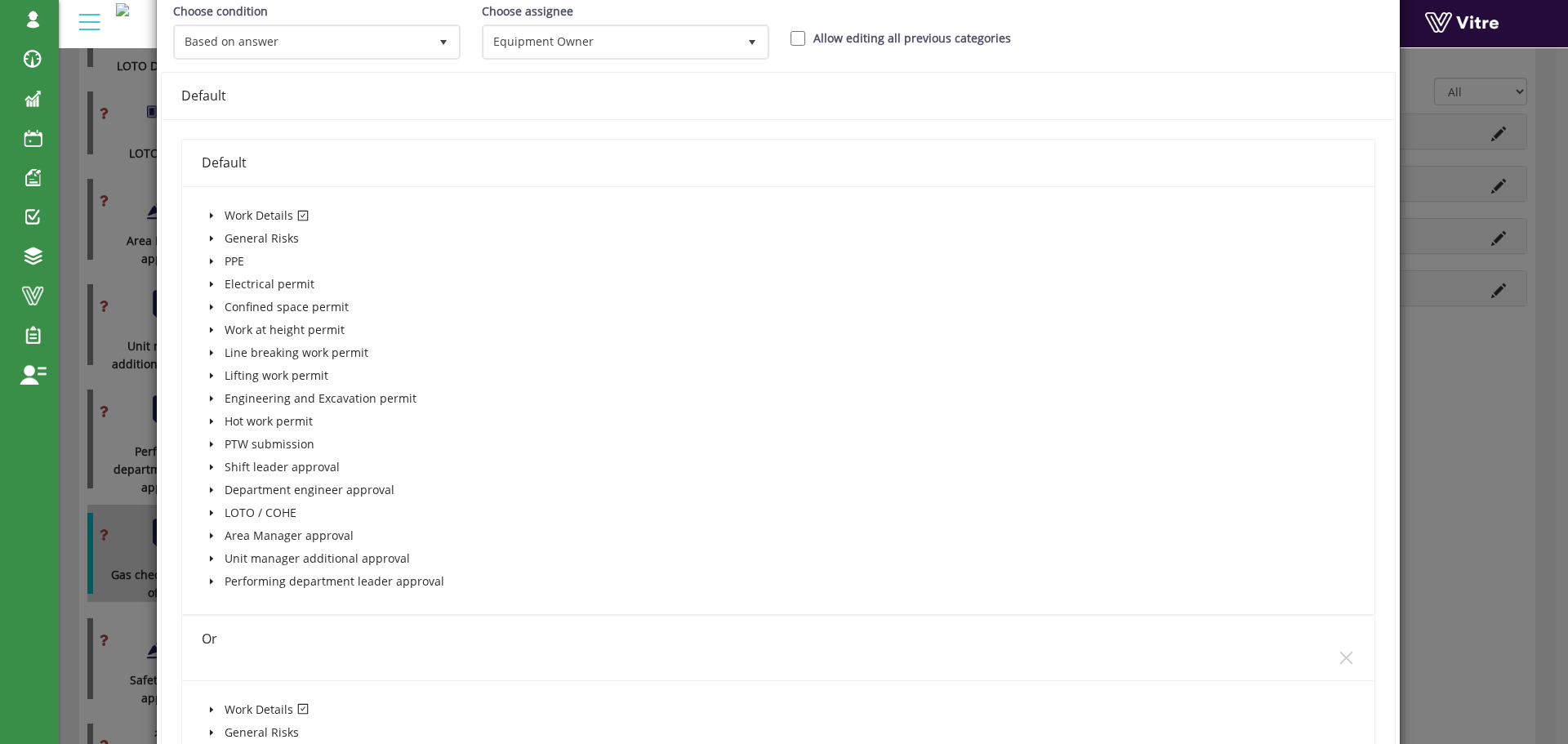
click at [207, 215] on icon "caret-down" at bounding box center [211, 215] width 9 height 9
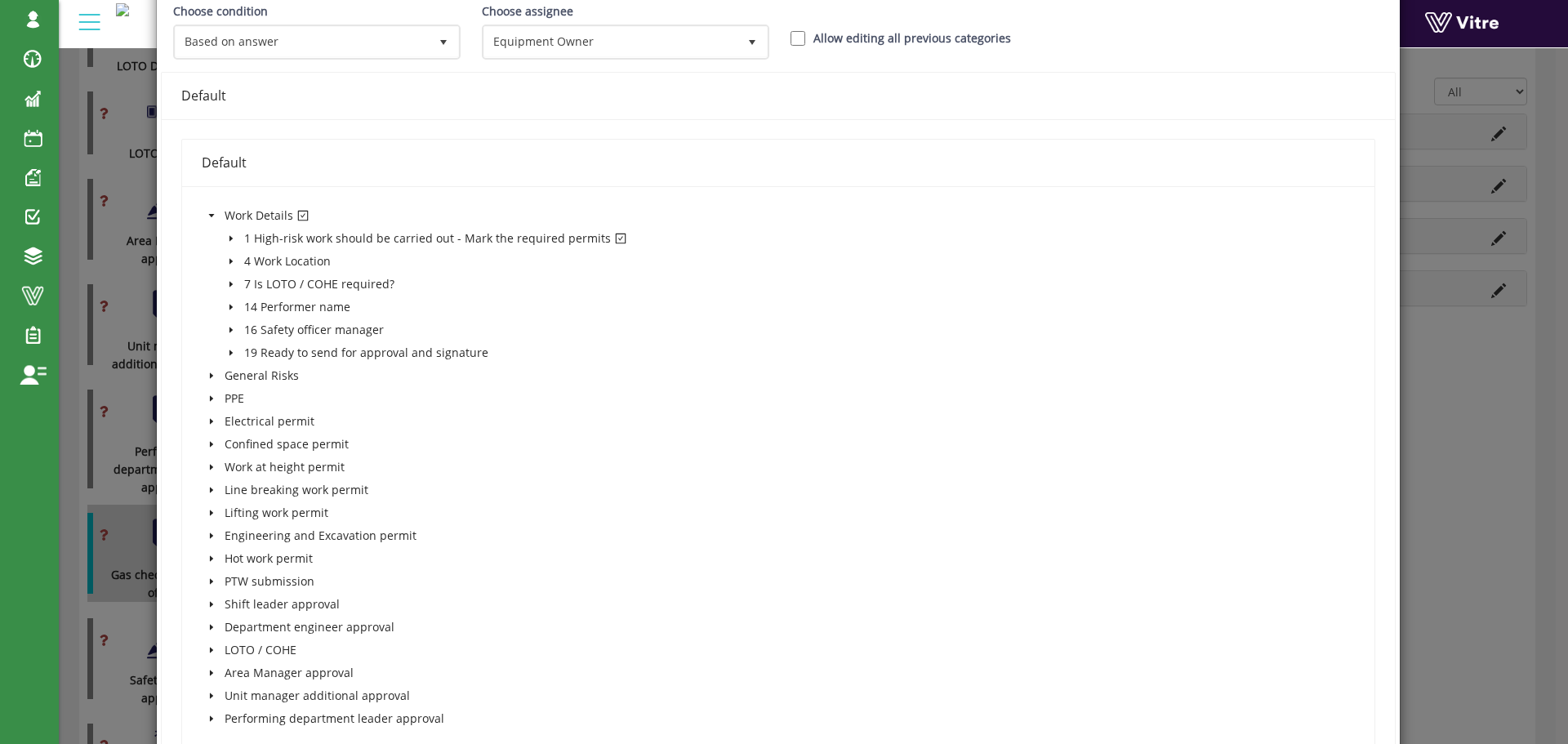
click at [230, 238] on icon "caret-down" at bounding box center [229, 239] width 3 height 6
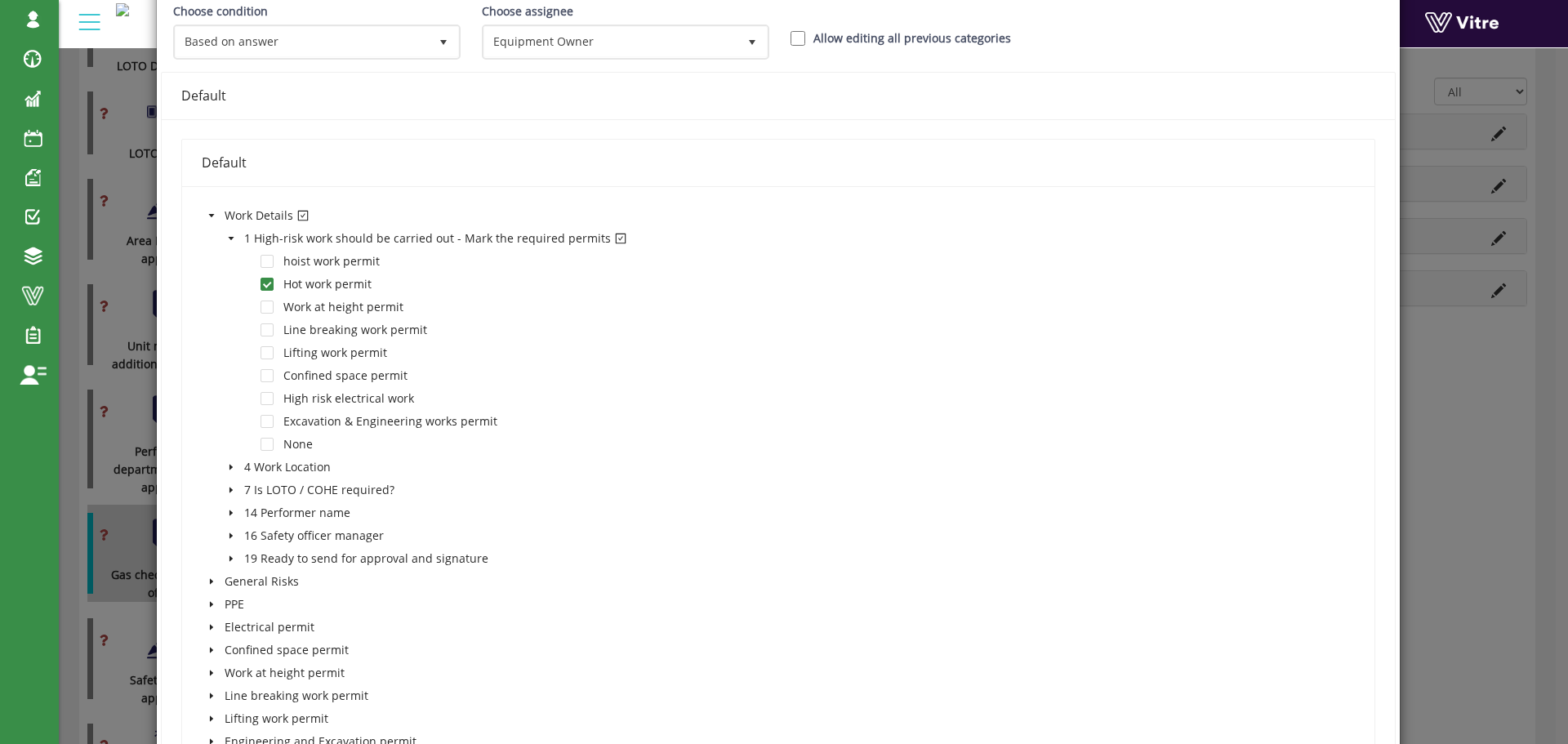
click at [230, 238] on icon "caret-down" at bounding box center [230, 238] width 6 height 3
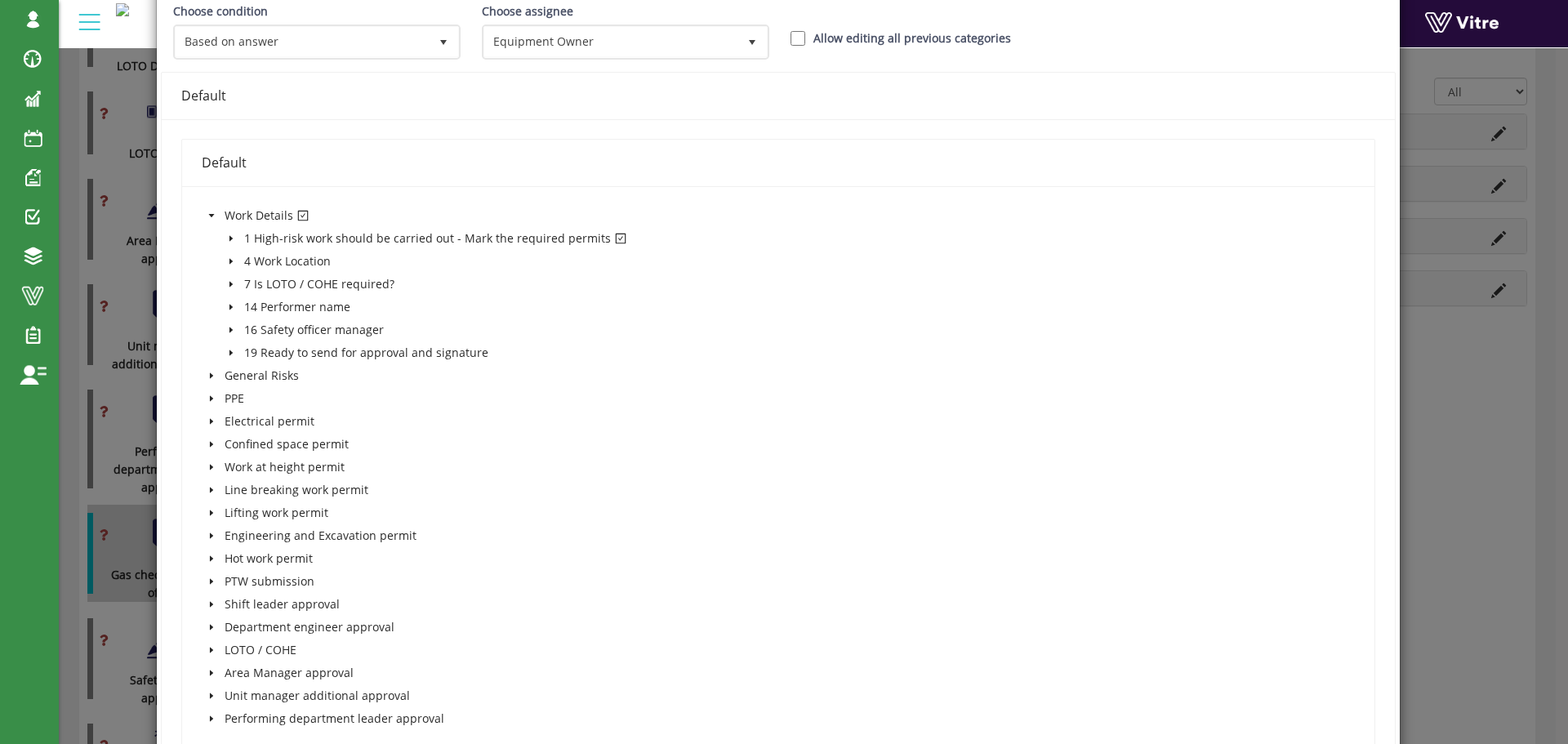
click at [213, 217] on icon "caret-down" at bounding box center [211, 215] width 9 height 9
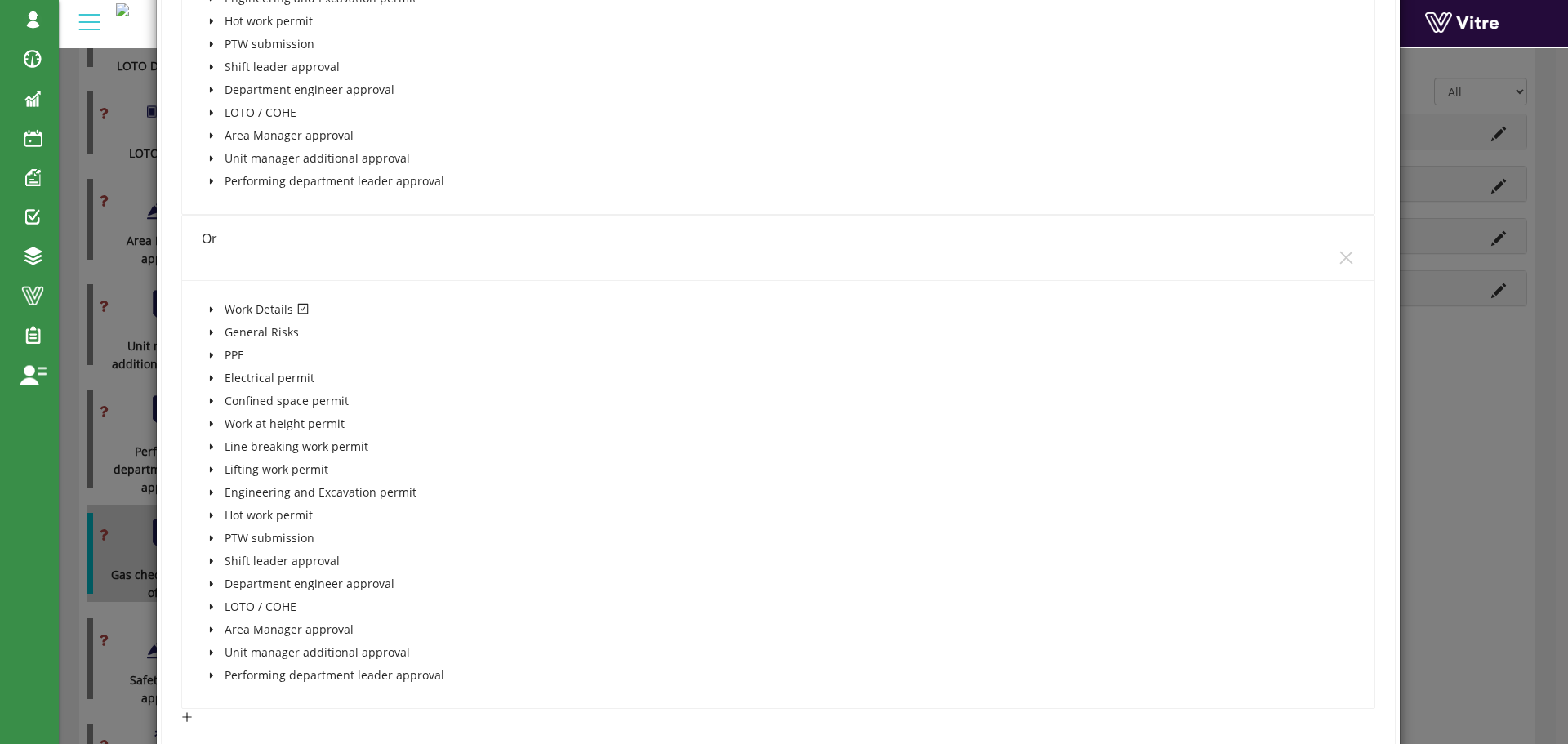
scroll to position [653, 0]
click at [209, 299] on icon "caret-down" at bounding box center [211, 301] width 9 height 9
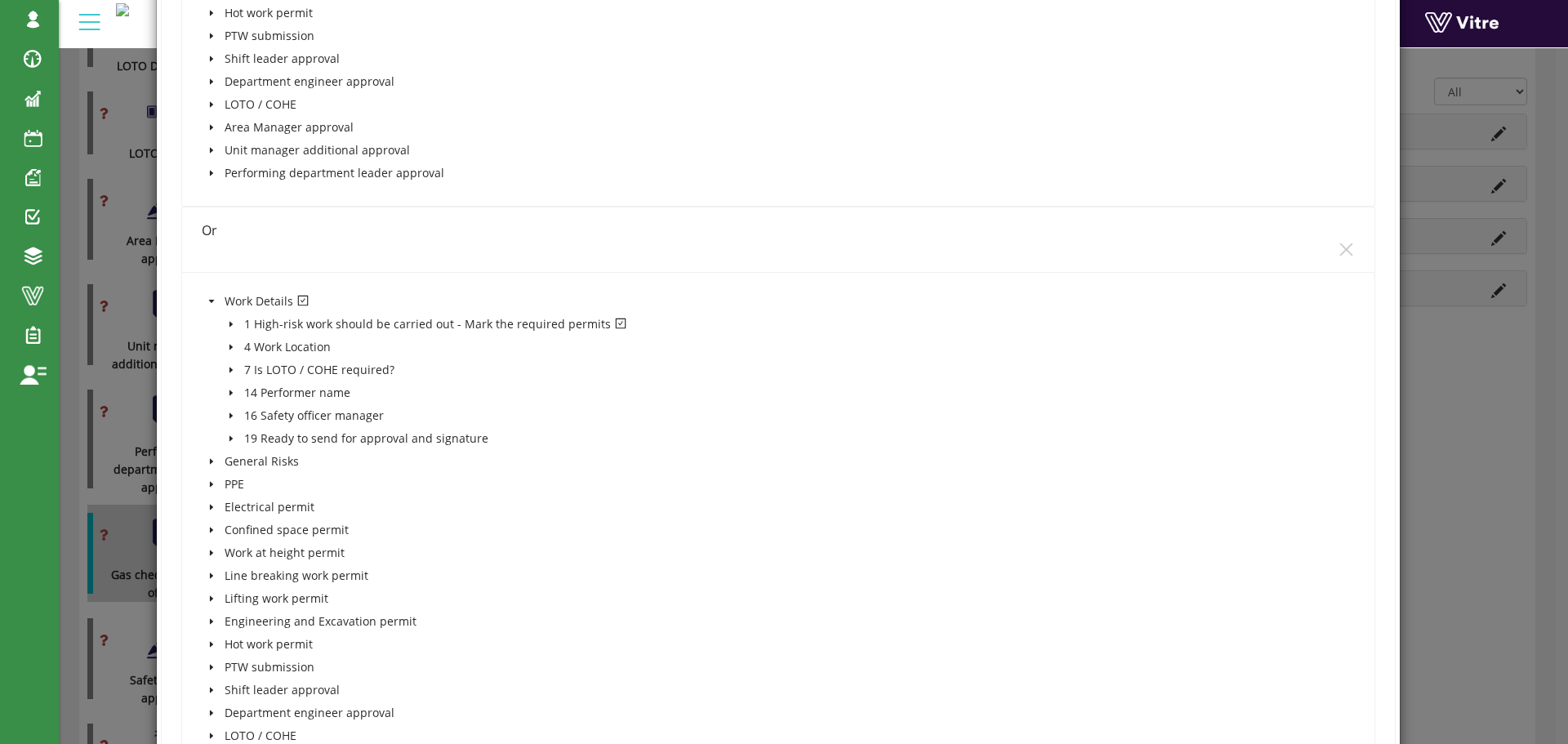
click at [227, 322] on icon "caret-down" at bounding box center [231, 324] width 9 height 9
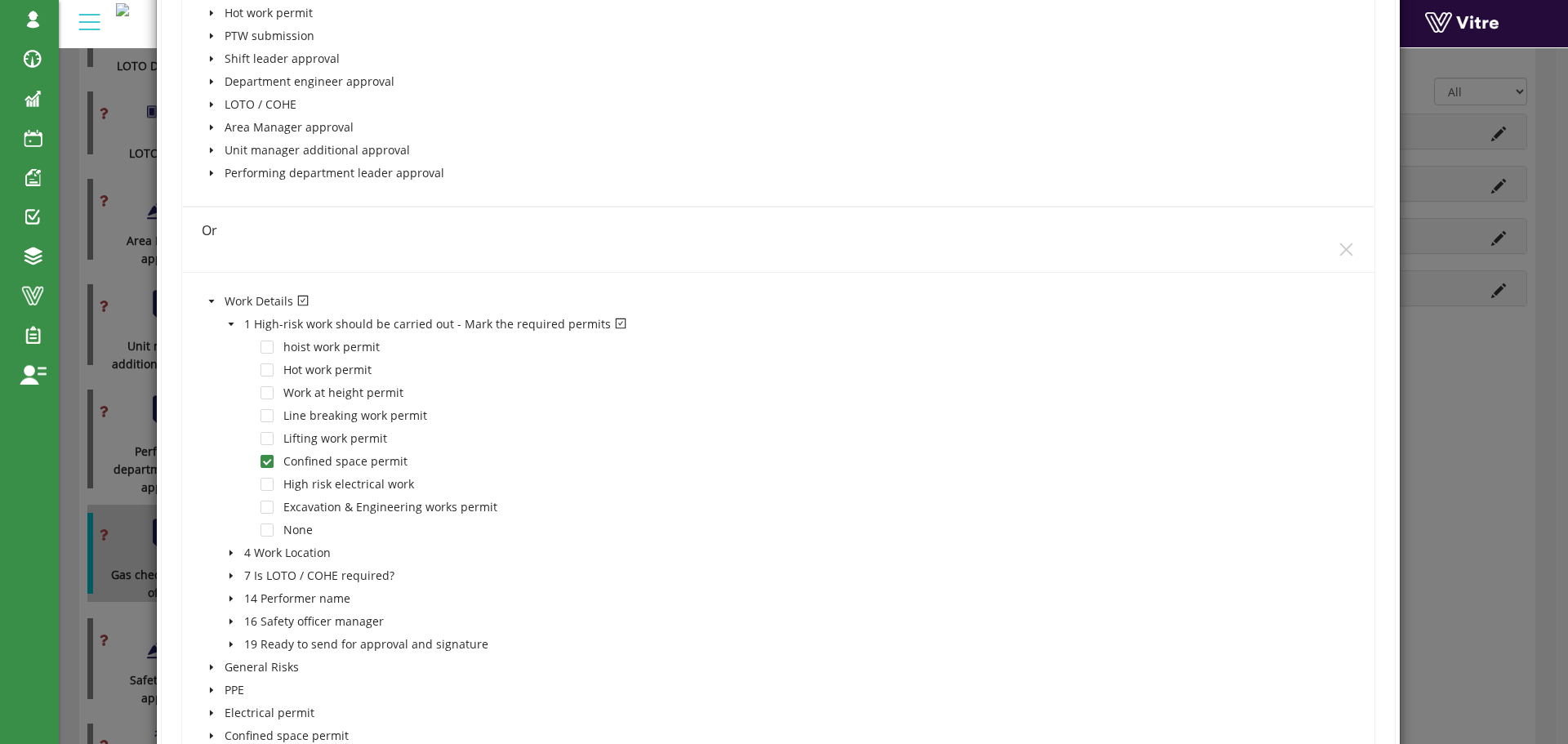
click at [227, 322] on icon "caret-down" at bounding box center [230, 323] width 6 height 3
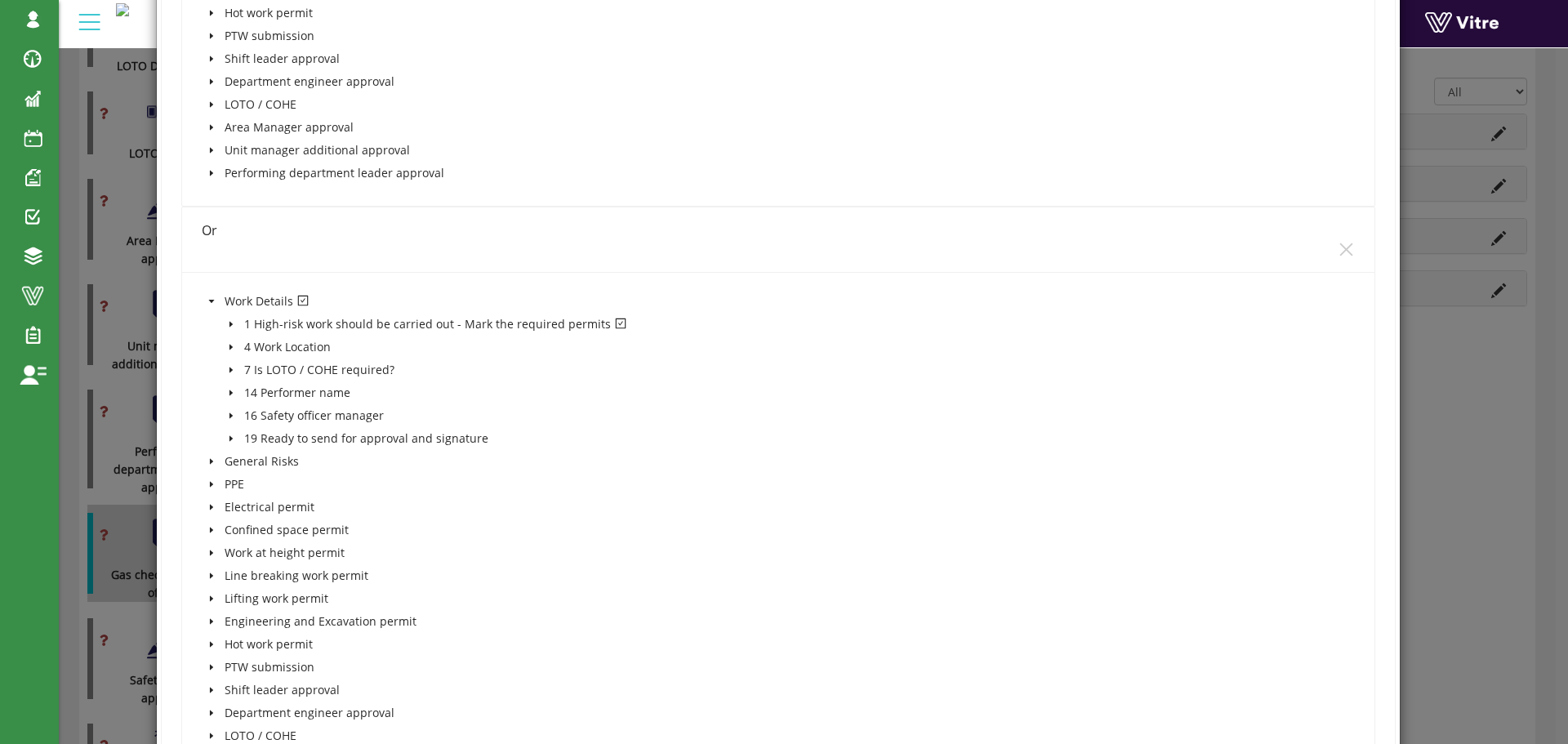
click at [214, 299] on span at bounding box center [211, 301] width 20 height 20
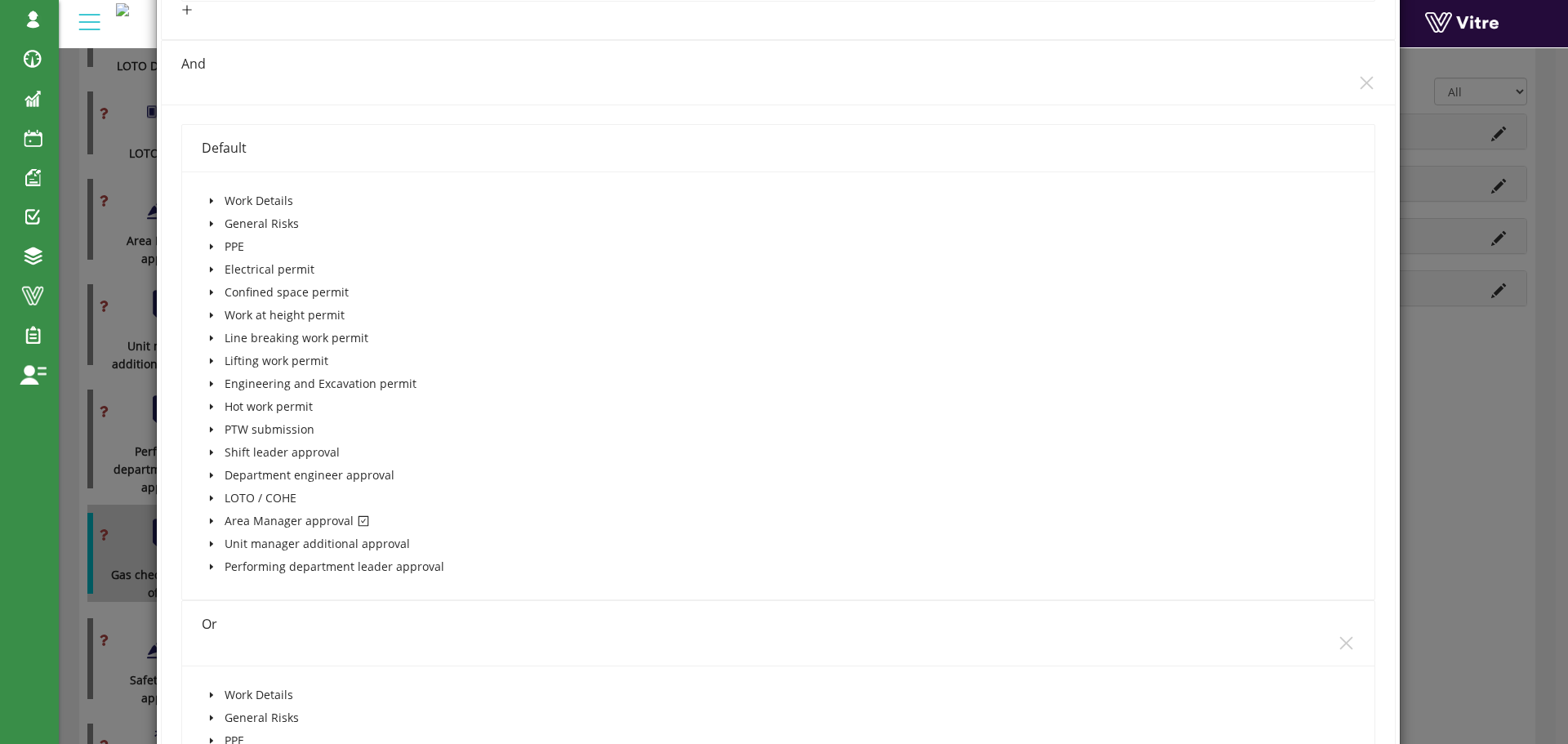
scroll to position [1388, 0]
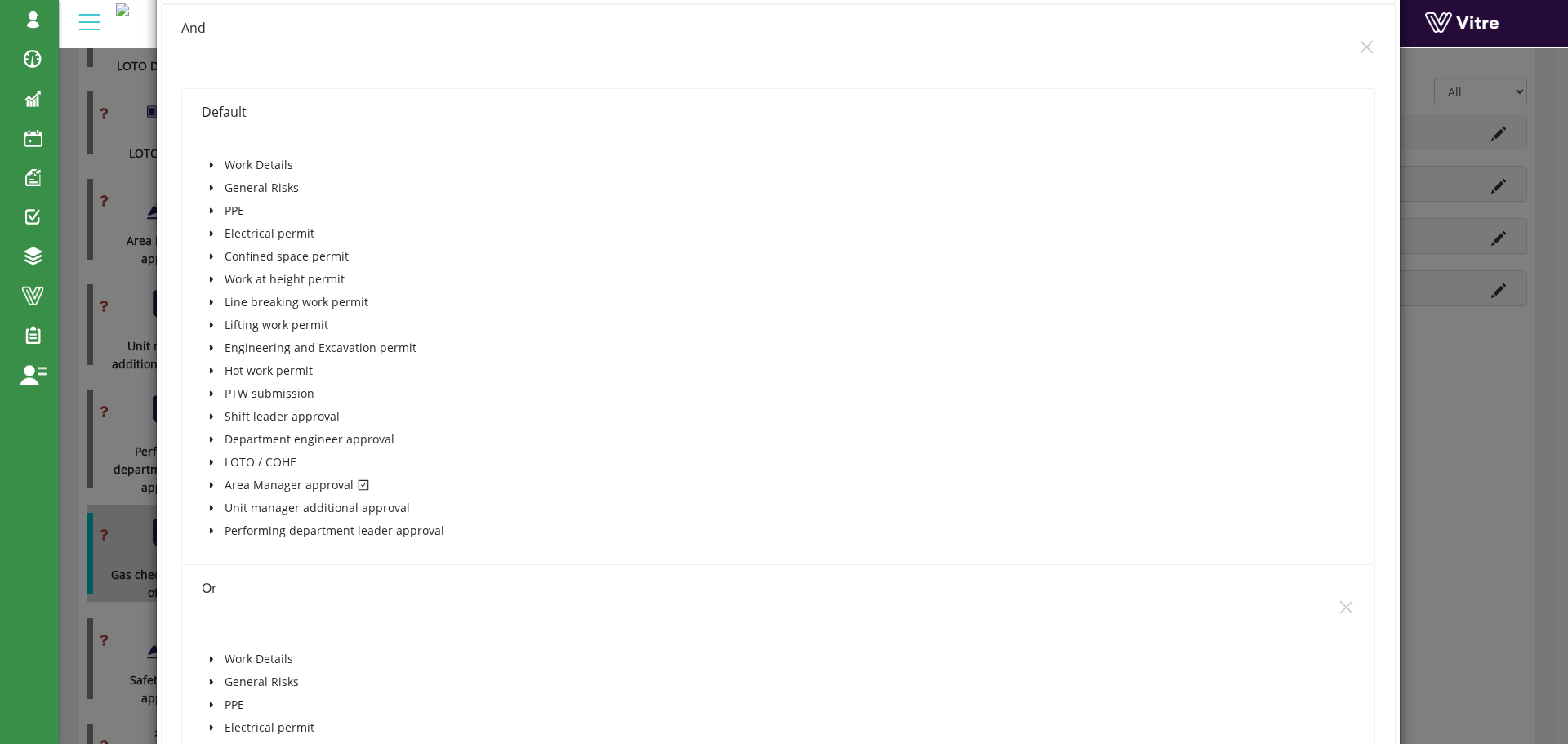
click at [210, 485] on icon "caret-down" at bounding box center [210, 485] width 3 height 6
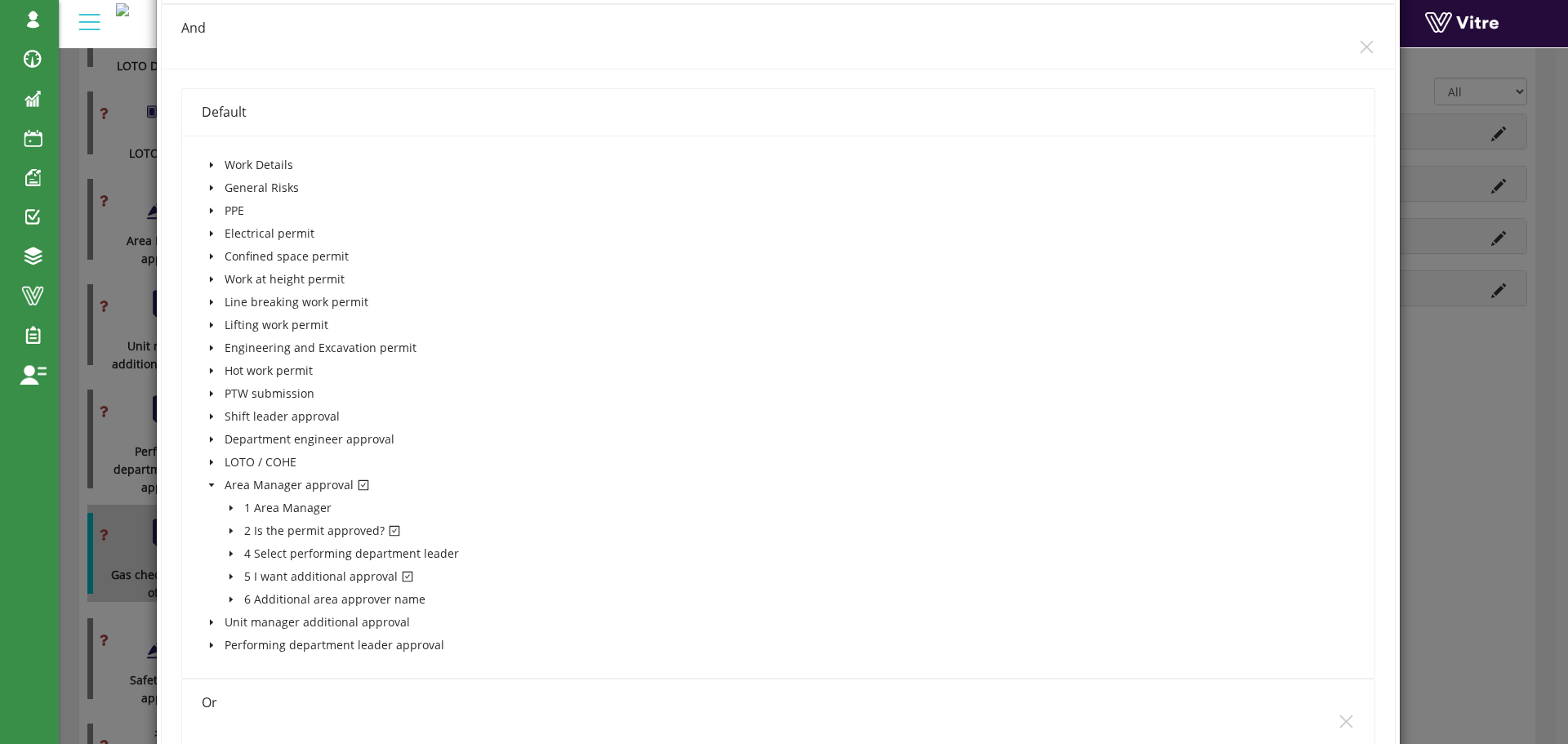
click at [210, 485] on icon "caret-down" at bounding box center [211, 484] width 6 height 3
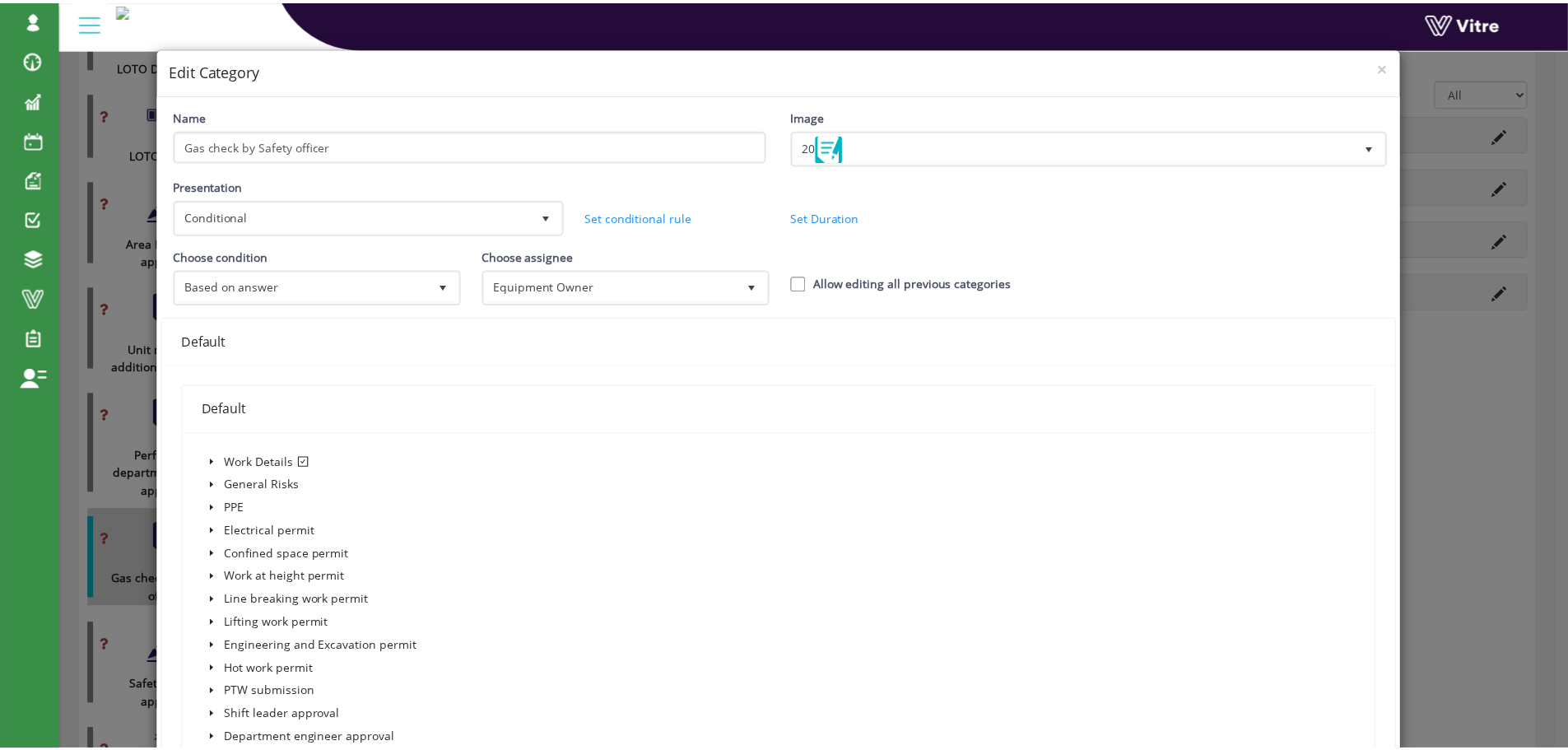
scroll to position [0, 0]
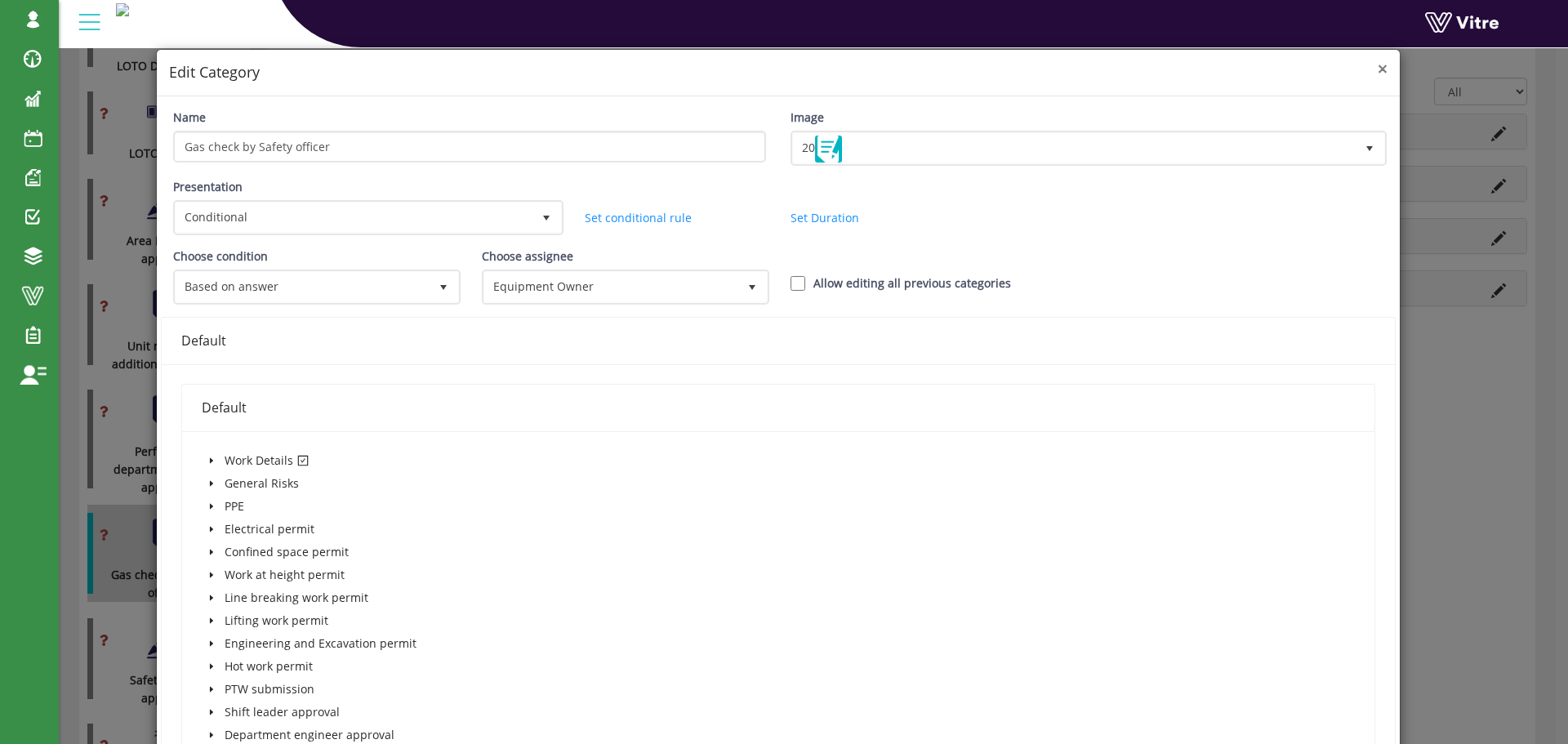
click at [1378, 68] on span "×" at bounding box center [1382, 68] width 9 height 23
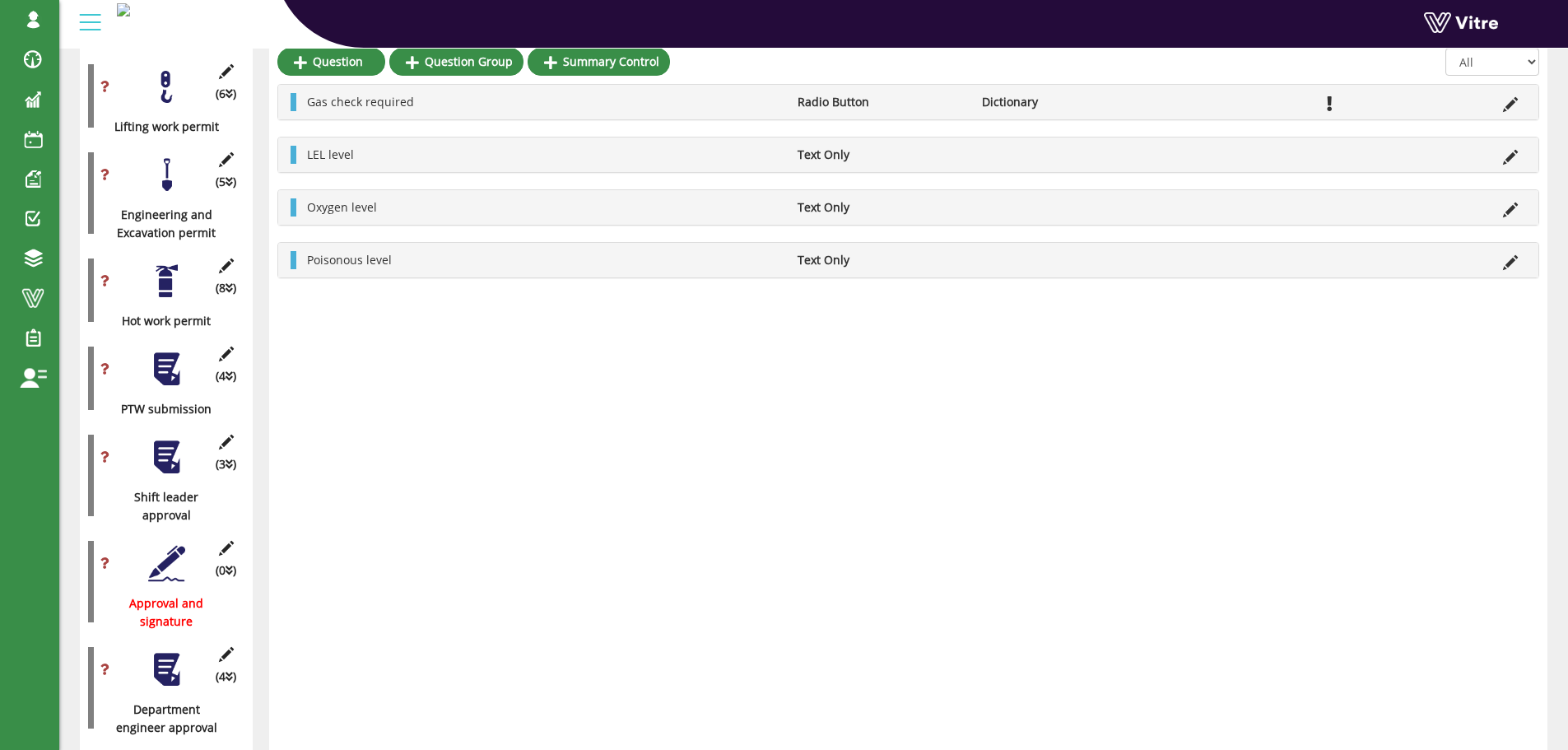
scroll to position [1482, 0]
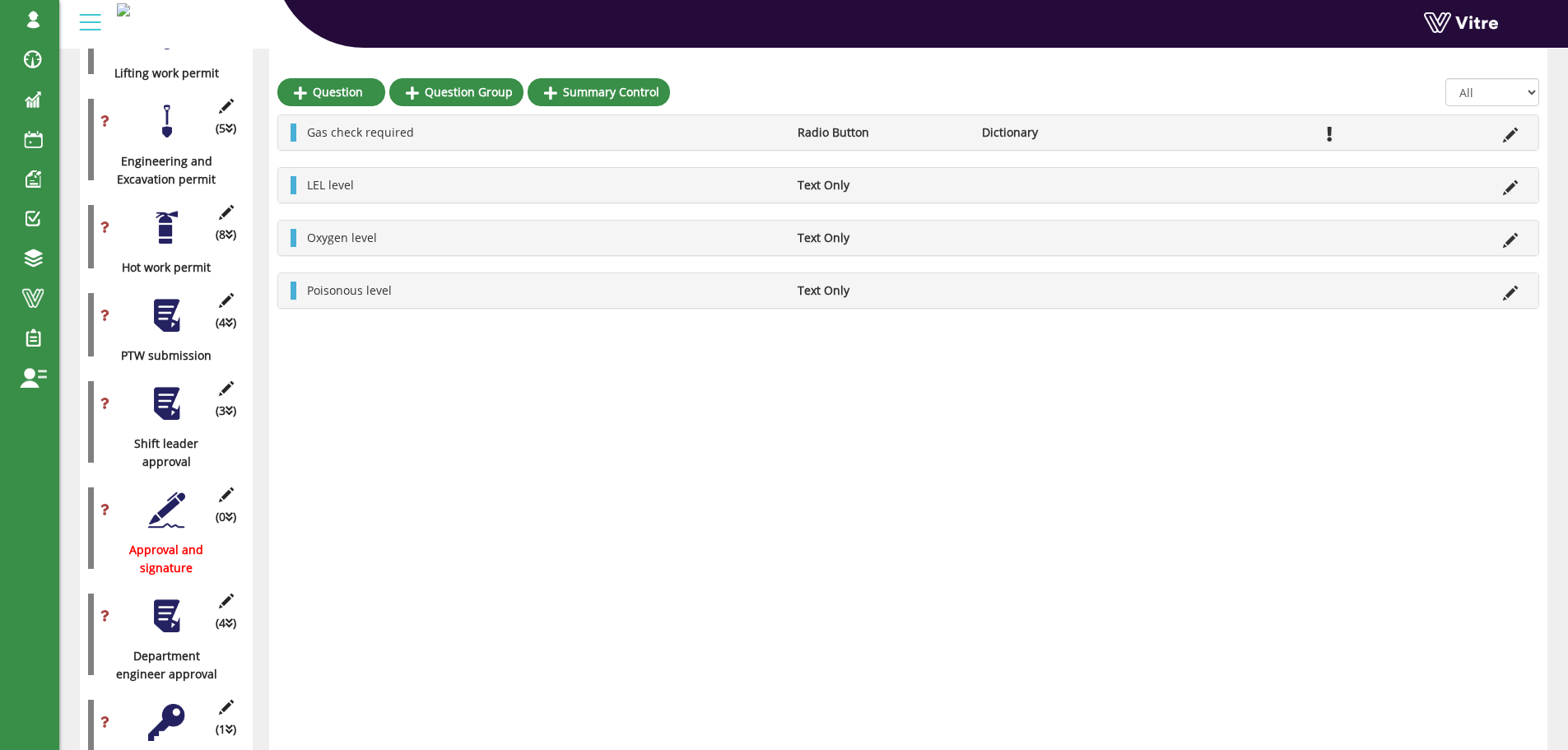
click at [159, 385] on div at bounding box center [166, 403] width 37 height 37
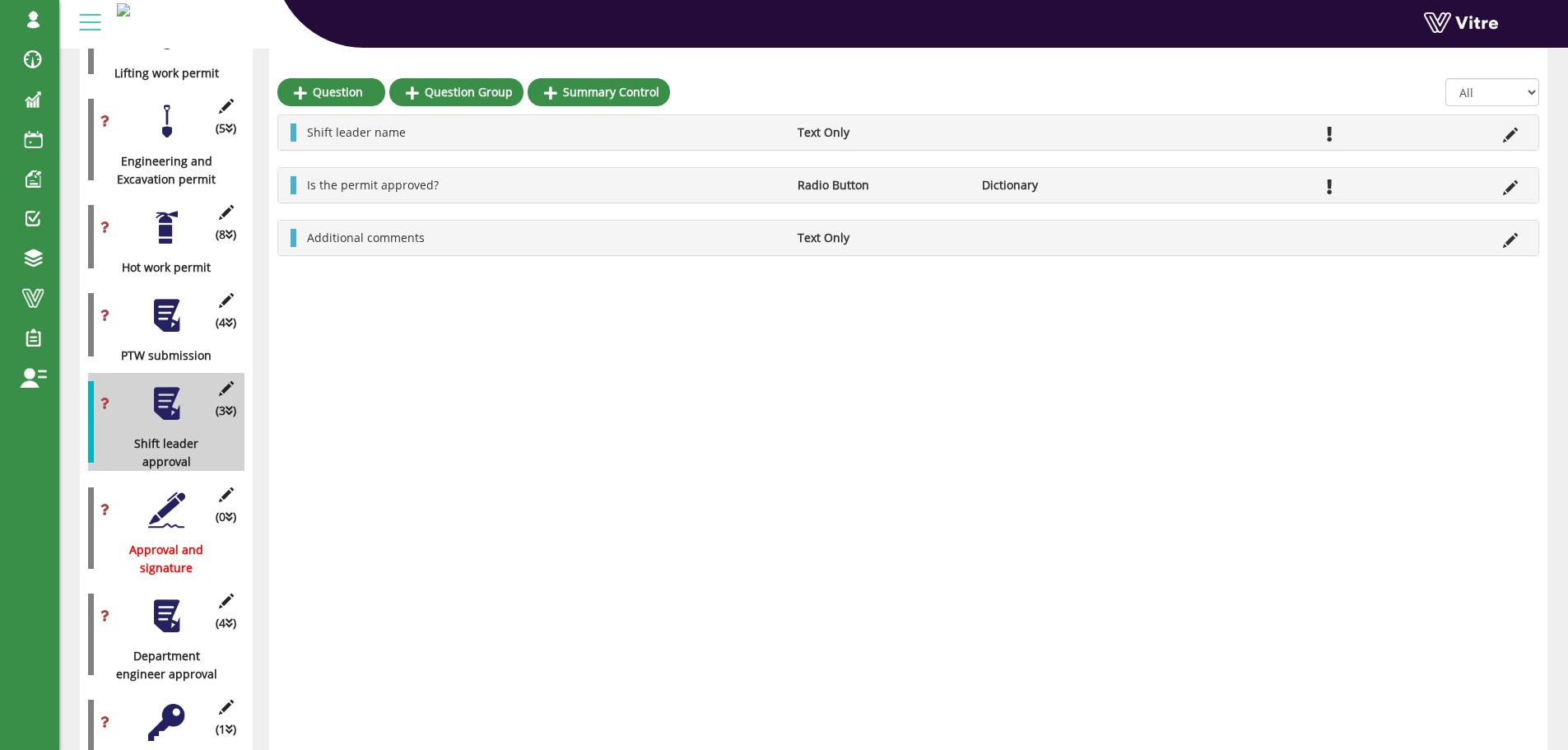
click at [168, 385] on div at bounding box center [166, 403] width 37 height 37
click at [227, 381] on icon at bounding box center [226, 389] width 21 height 15
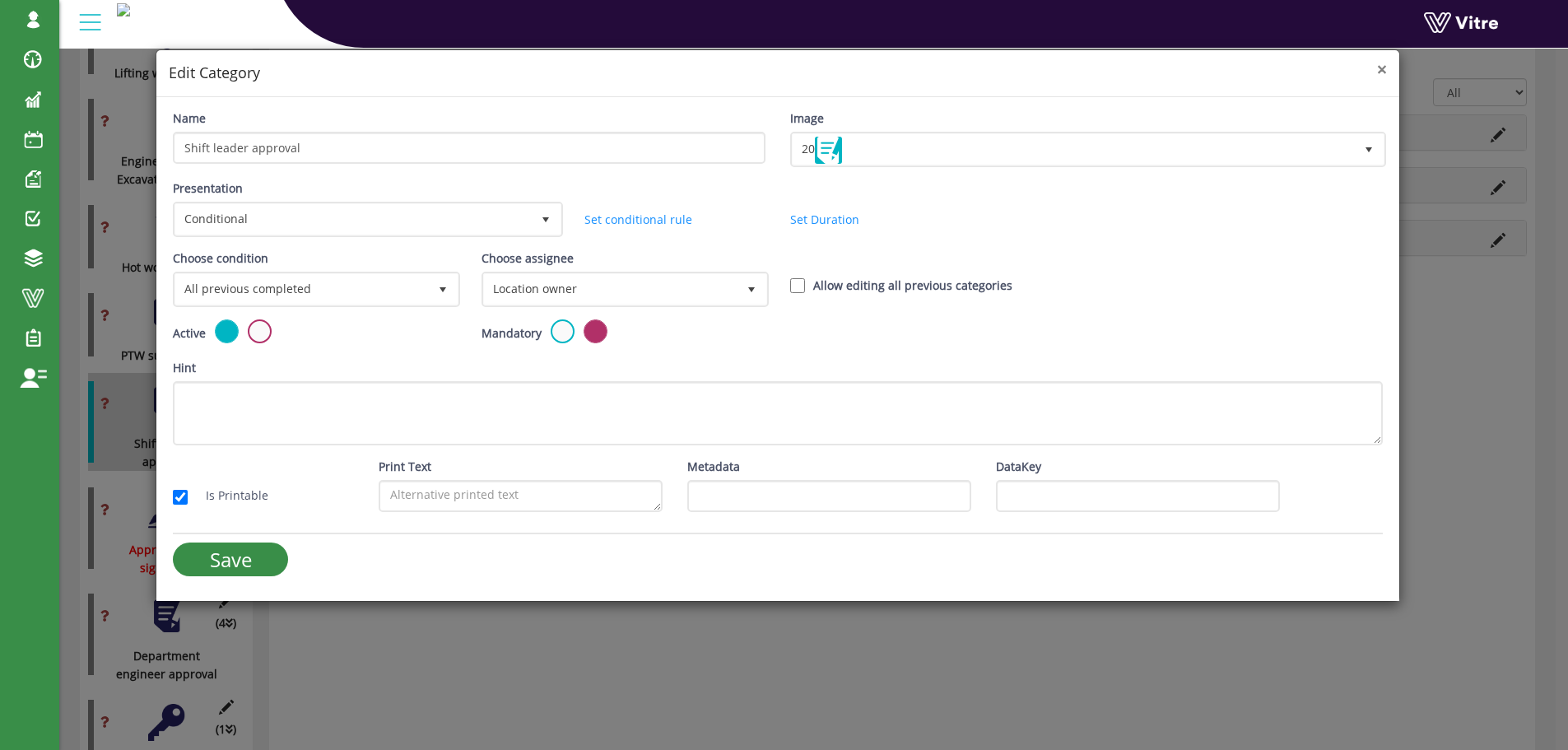
click at [1387, 69] on span "×" at bounding box center [1382, 69] width 10 height 23
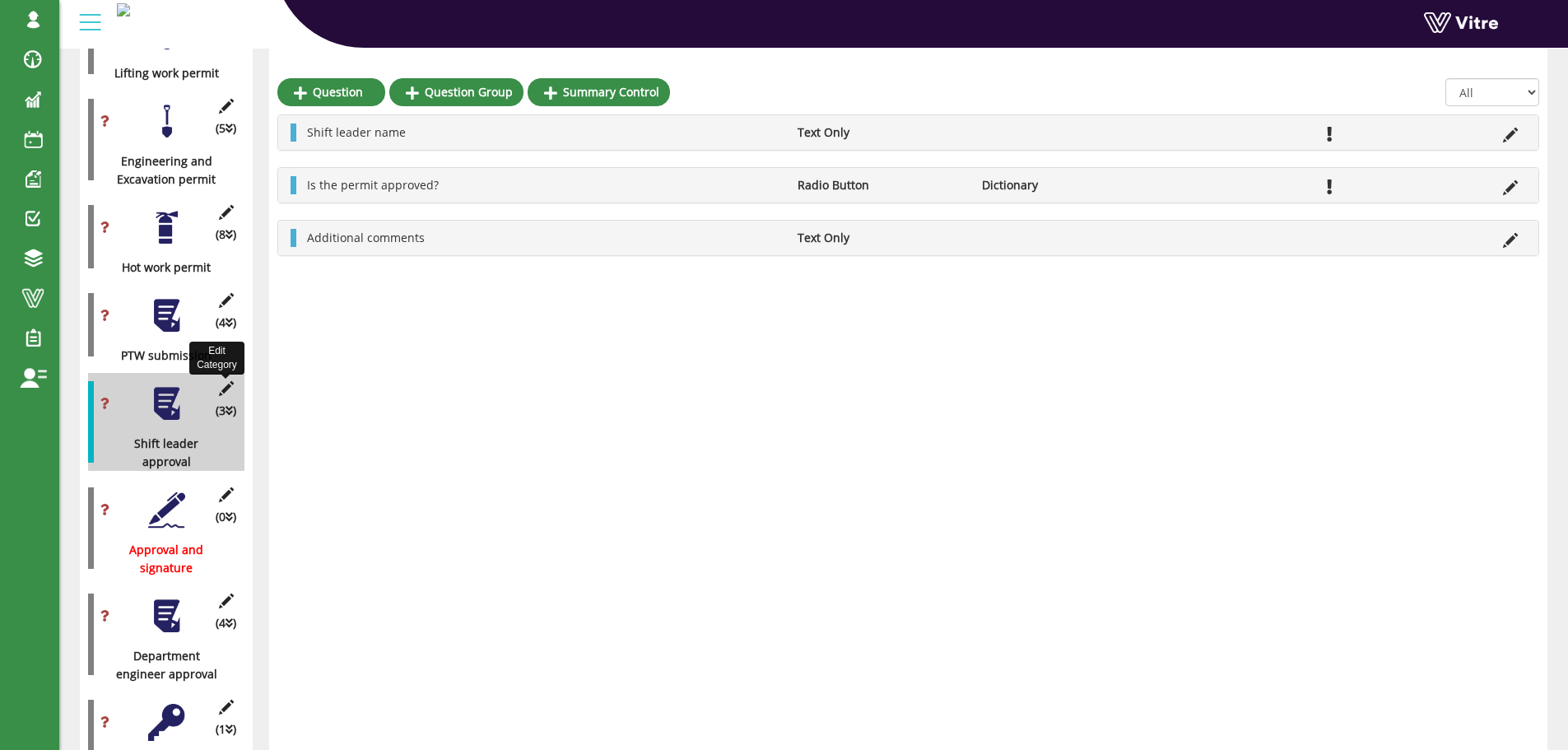
click at [227, 381] on icon at bounding box center [226, 389] width 21 height 15
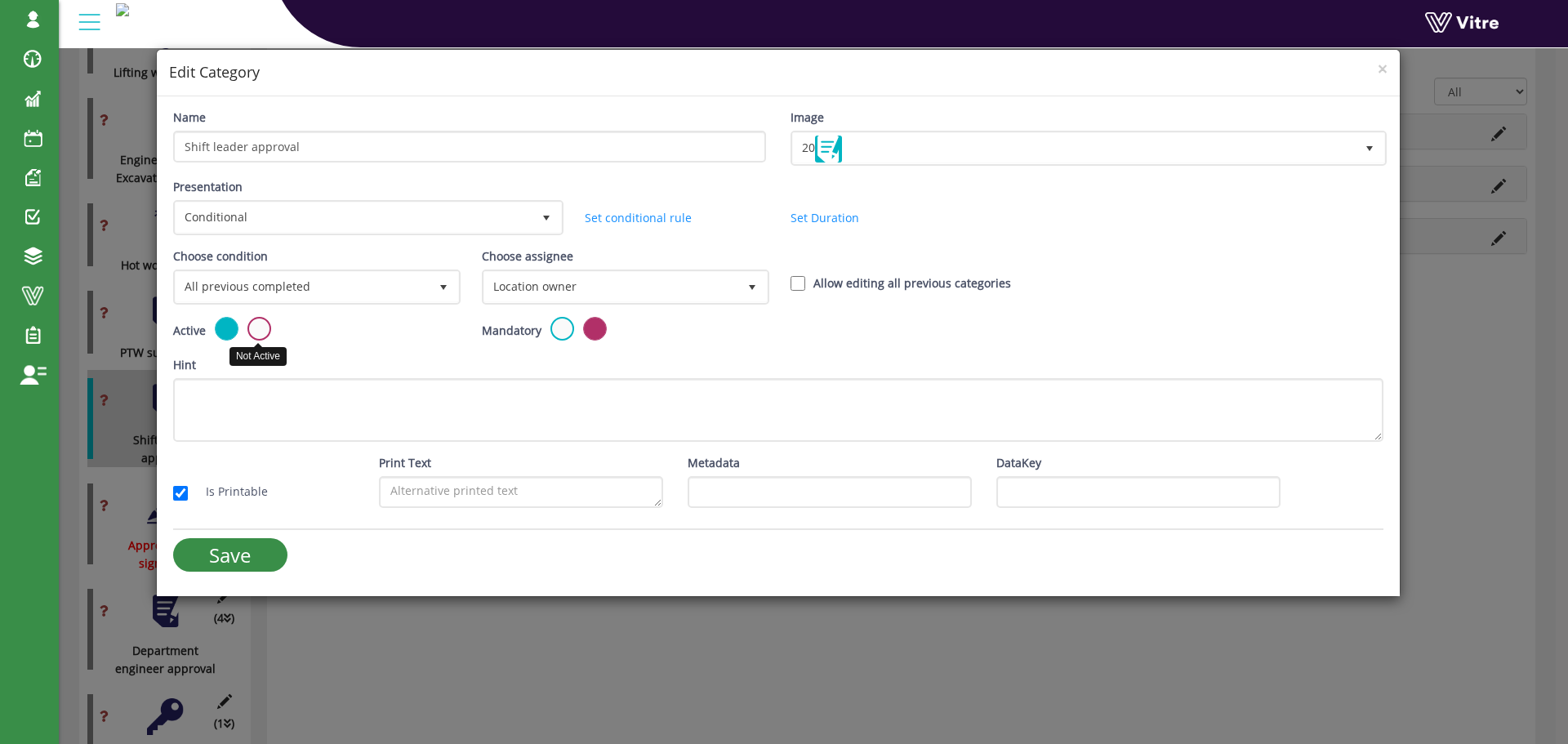
click at [259, 328] on label at bounding box center [259, 328] width 24 height 24
click at [0, 0] on input "radio" at bounding box center [0, 0] width 0 height 0
click at [220, 556] on input "Save" at bounding box center [230, 554] width 115 height 33
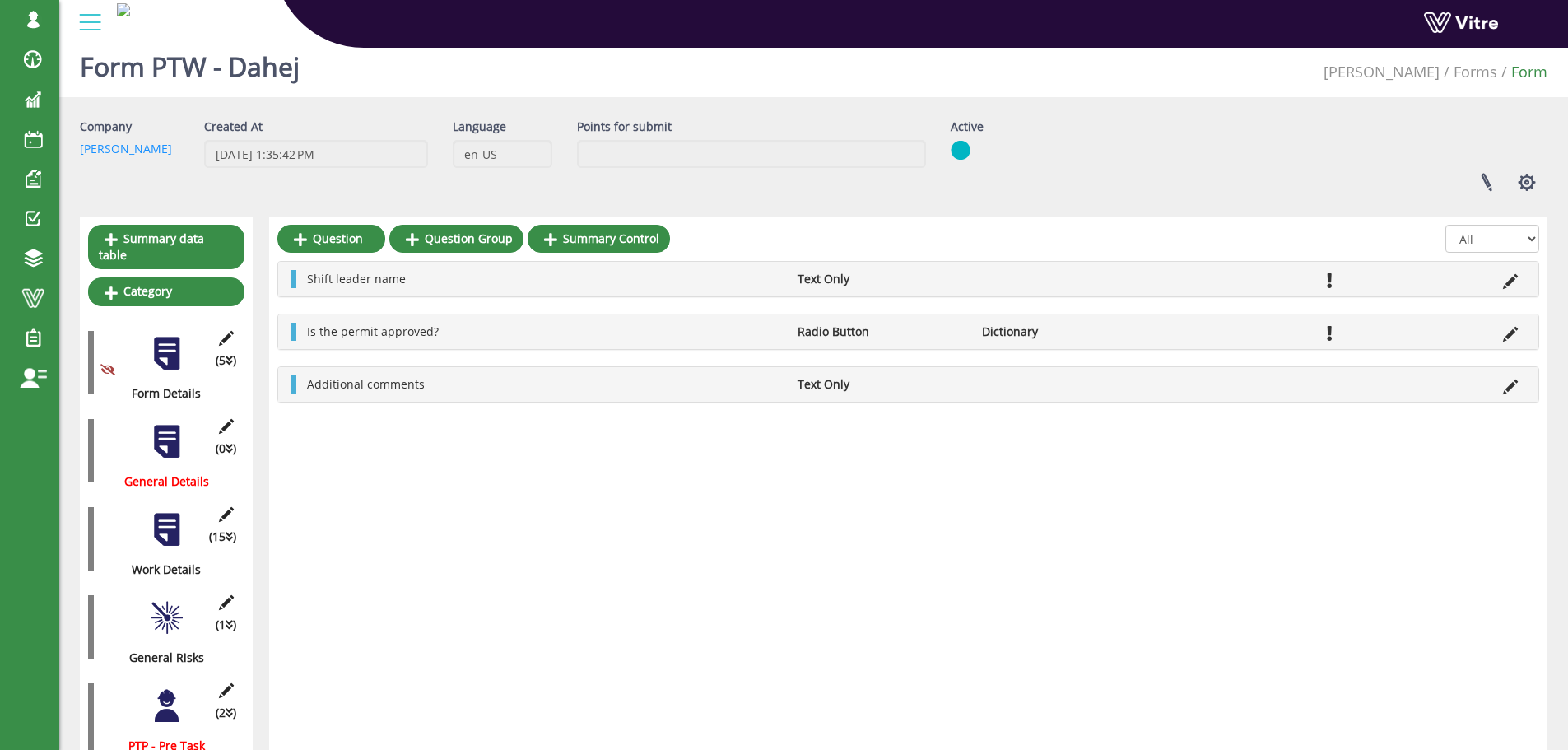
scroll to position [0, 0]
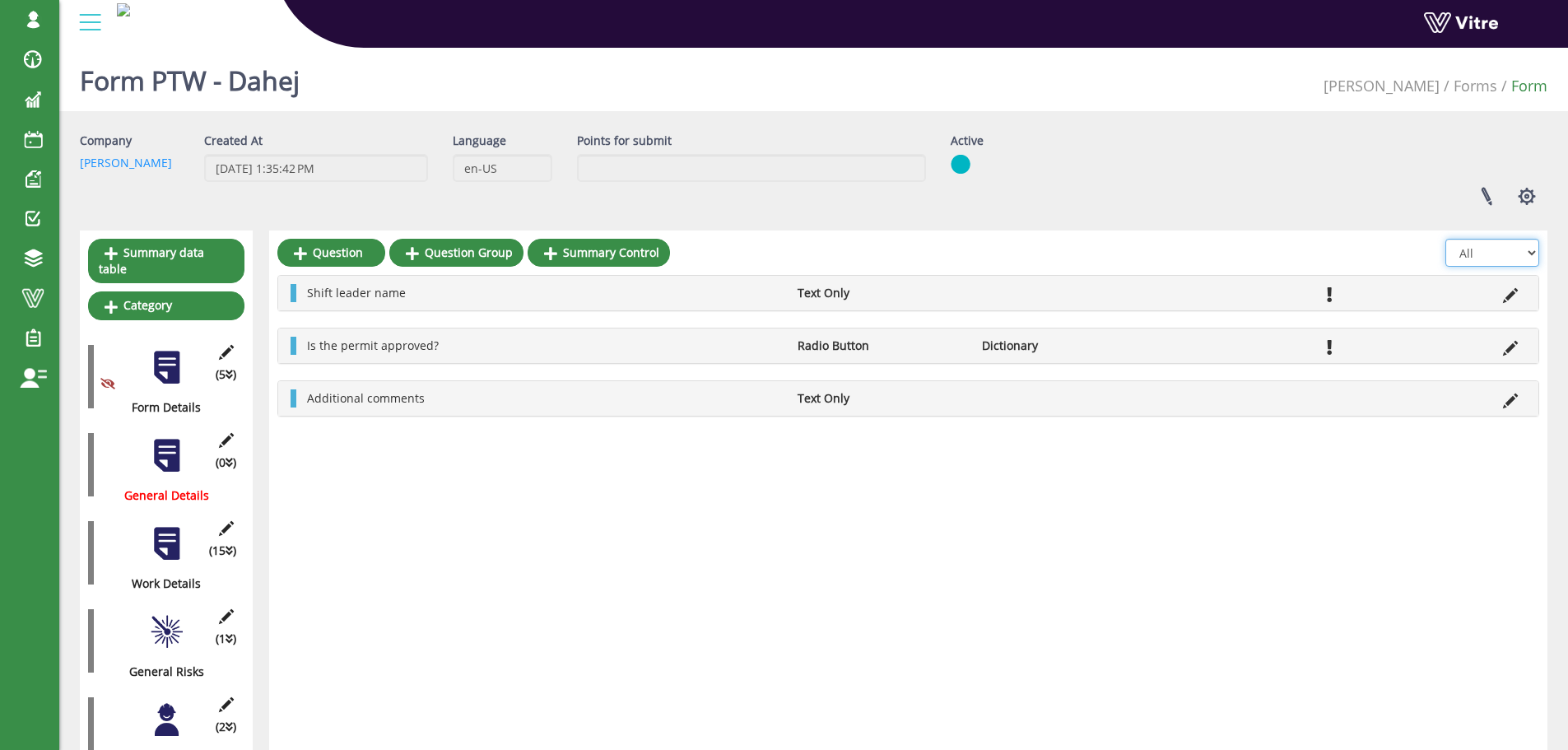
click at [1476, 255] on select "All Active Not Active" at bounding box center [1492, 252] width 94 height 28
select select "1"
click at [1446, 239] on select "All Active Not Active" at bounding box center [1492, 252] width 94 height 28
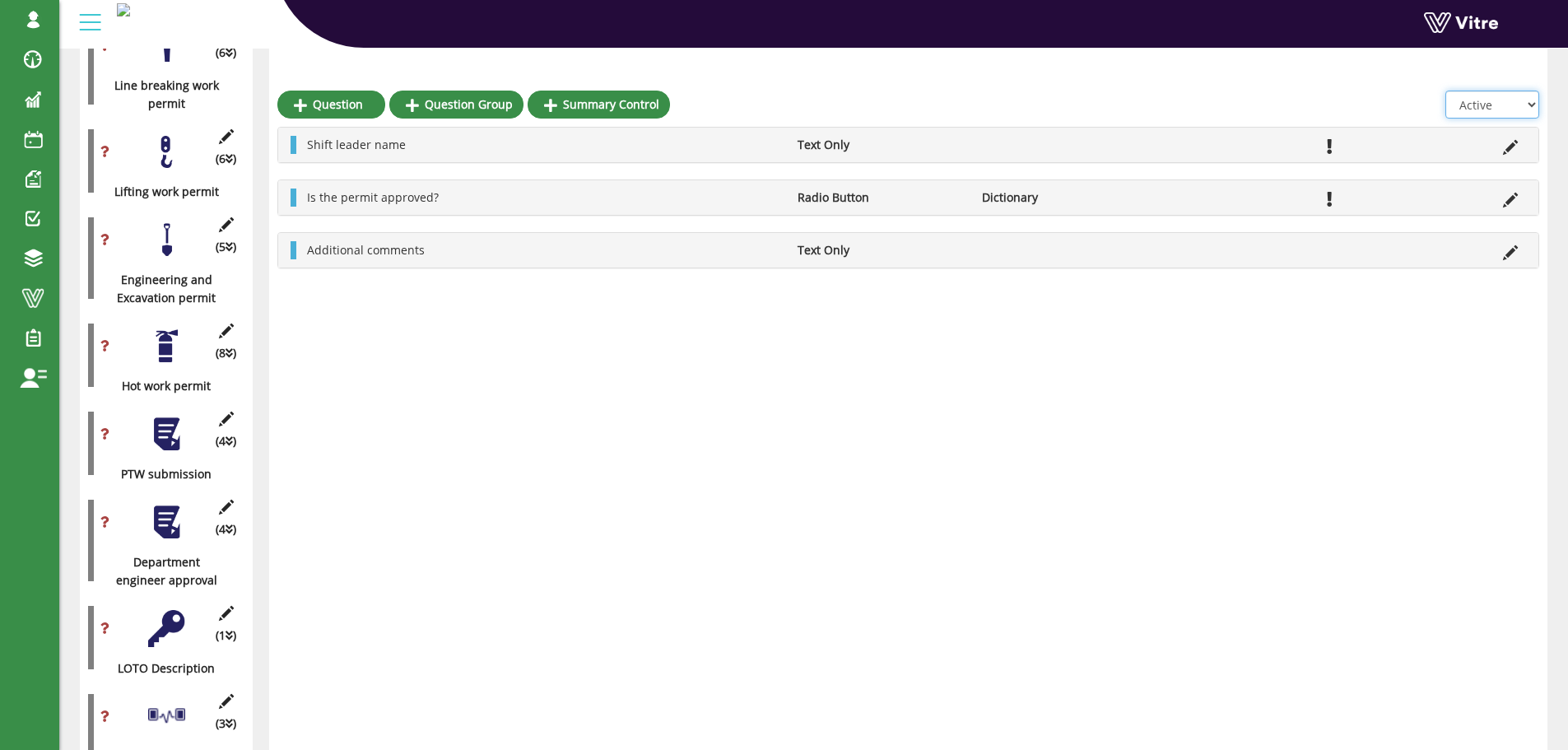
scroll to position [907, 0]
